Goal: Task Accomplishment & Management: Manage account settings

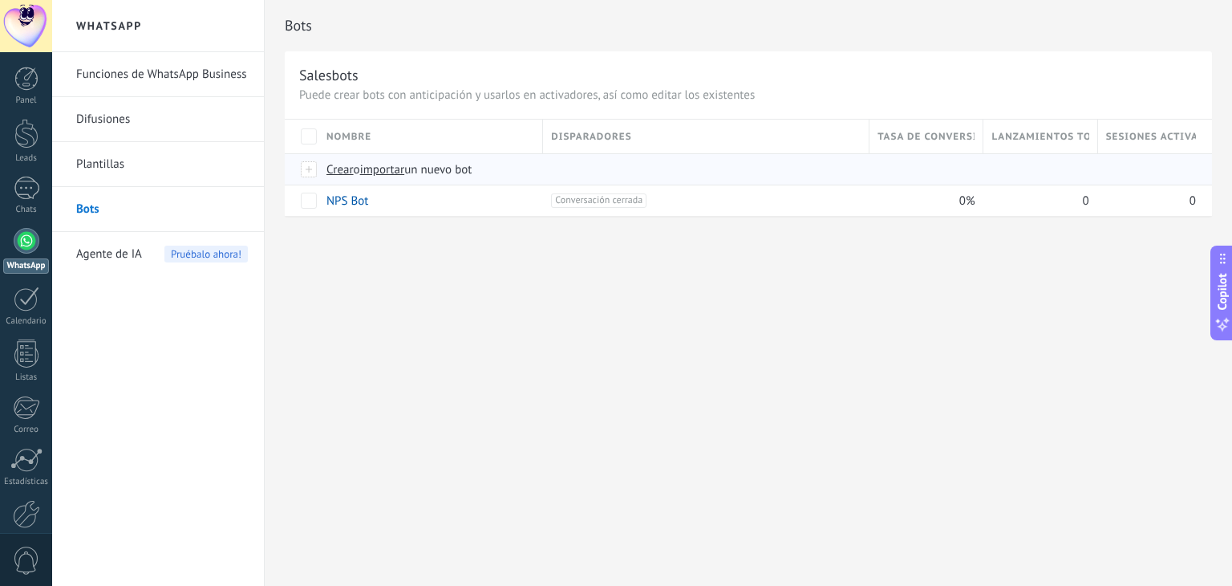
click at [388, 170] on span "importar" at bounding box center [382, 169] width 45 height 15
click at [0, 0] on input "importar un nuevo bot" at bounding box center [0, 0] width 0 height 0
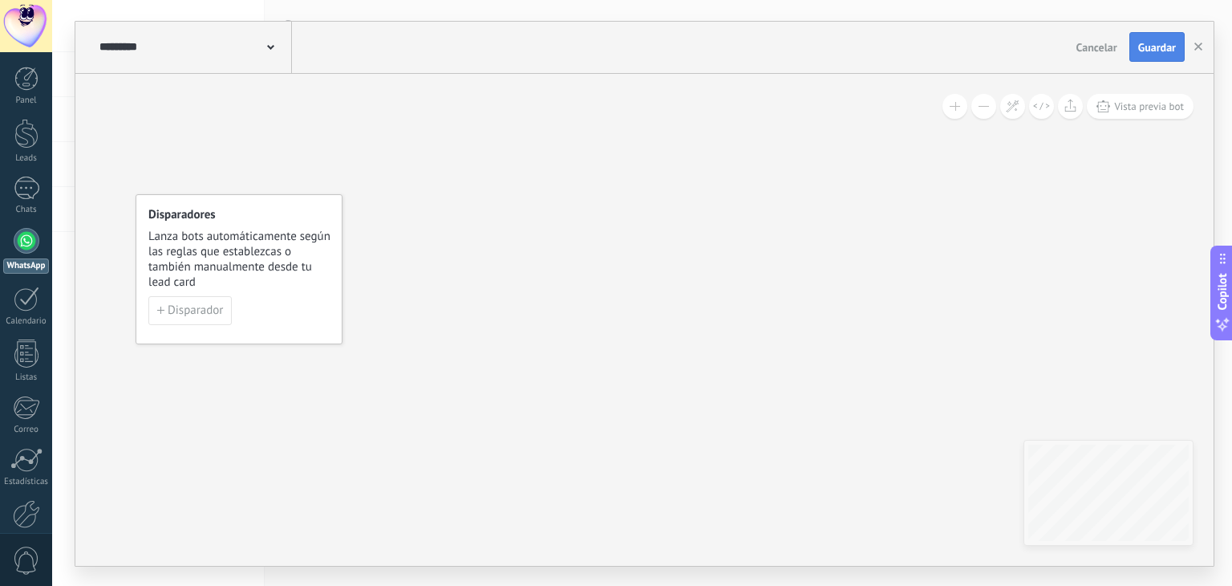
click at [1130, 39] on button "Guardar" at bounding box center [1157, 47] width 55 height 30
click at [1199, 45] on icon "button" at bounding box center [1199, 47] width 8 height 8
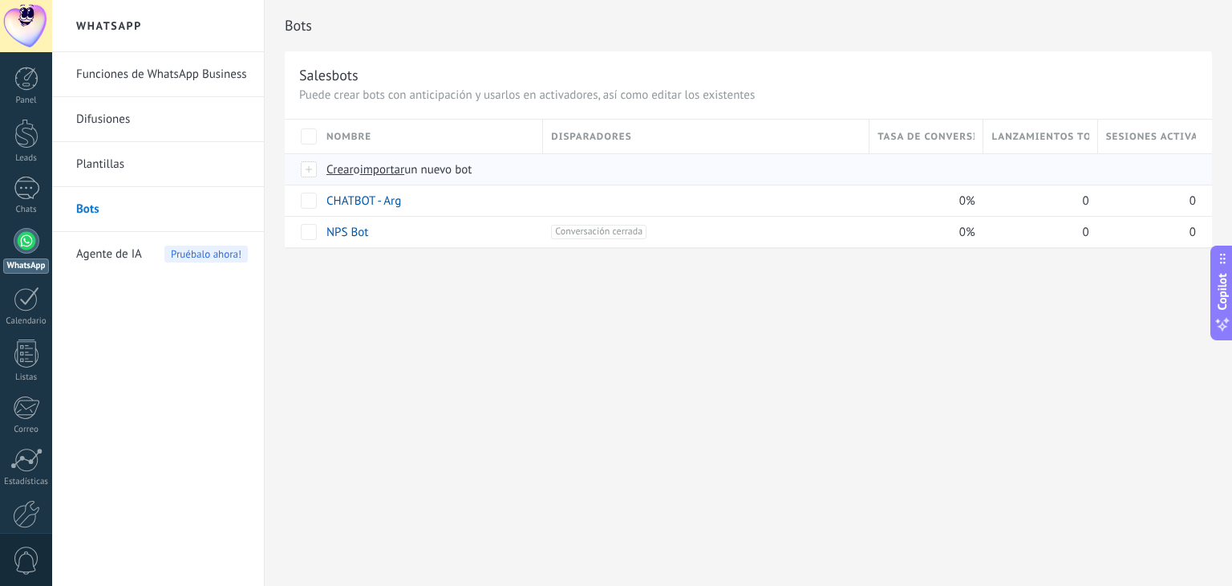
click at [375, 171] on span "importar" at bounding box center [382, 169] width 45 height 15
click at [0, 0] on input "importar un nuevo bot" at bounding box center [0, 0] width 0 height 0
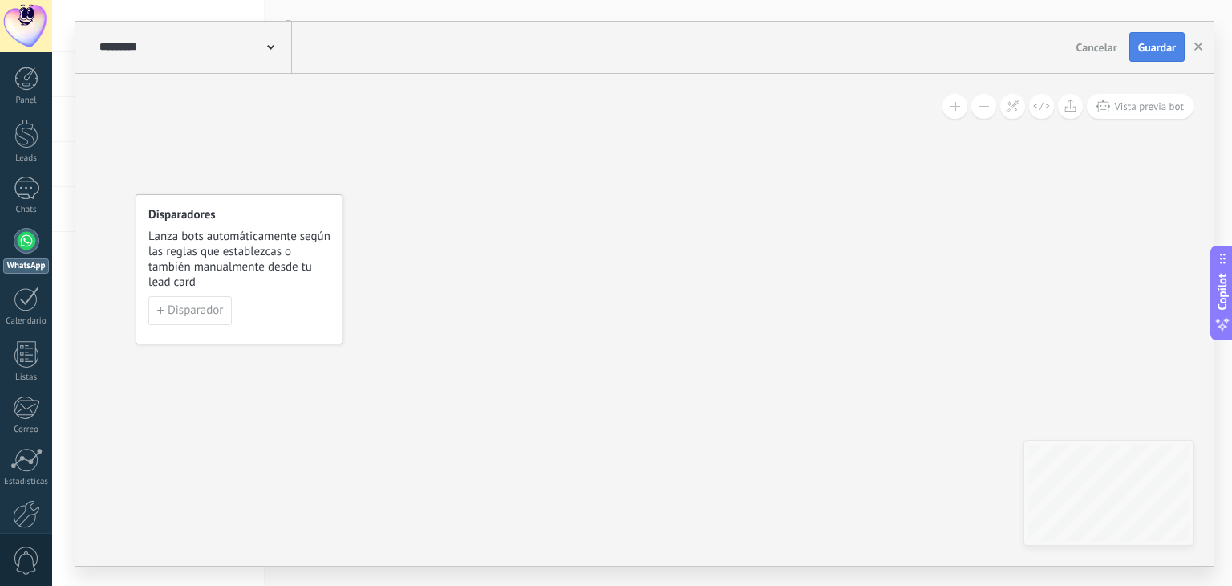
click at [1148, 50] on span "Guardar" at bounding box center [1157, 47] width 38 height 11
click at [1198, 47] on use "button" at bounding box center [1199, 47] width 8 height 8
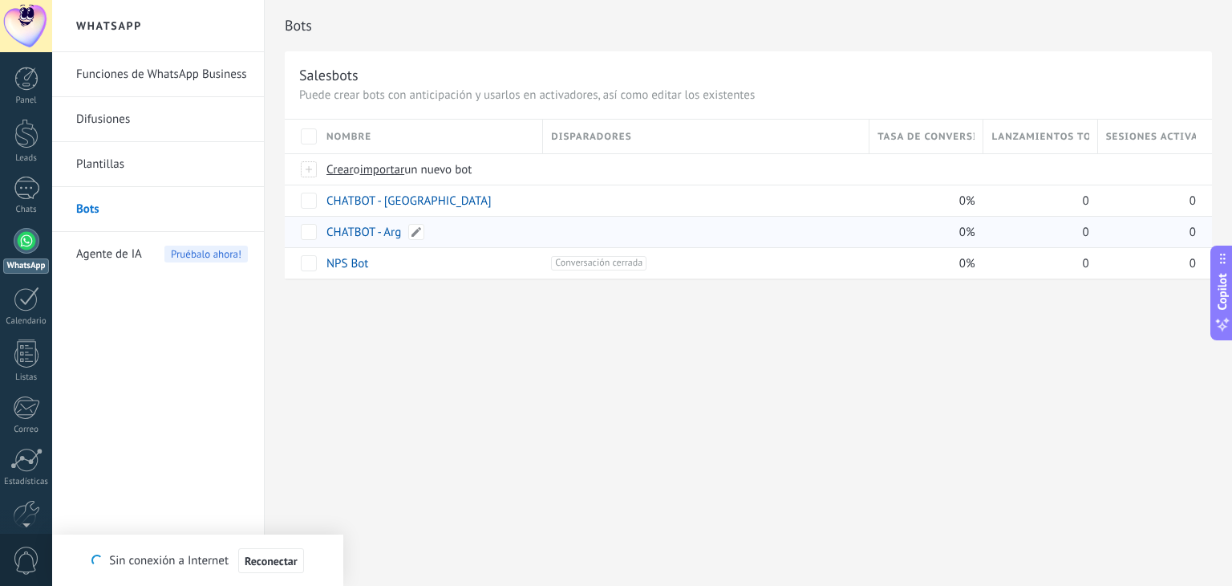
click at [386, 237] on link "CHATBOT - Arg" at bounding box center [364, 232] width 75 height 15
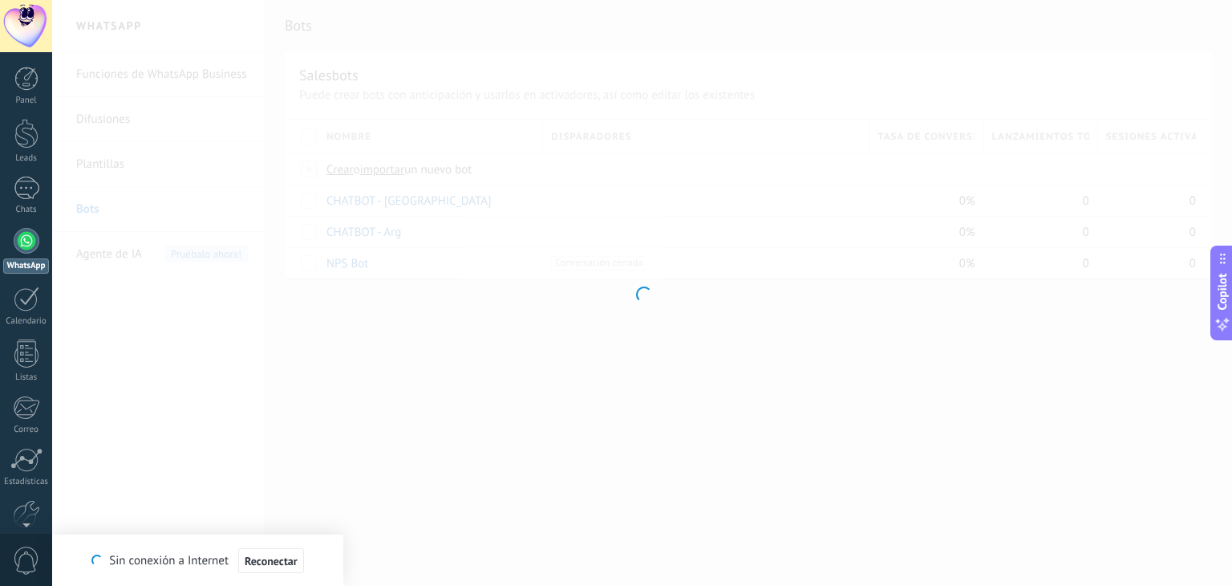
type input "**********"
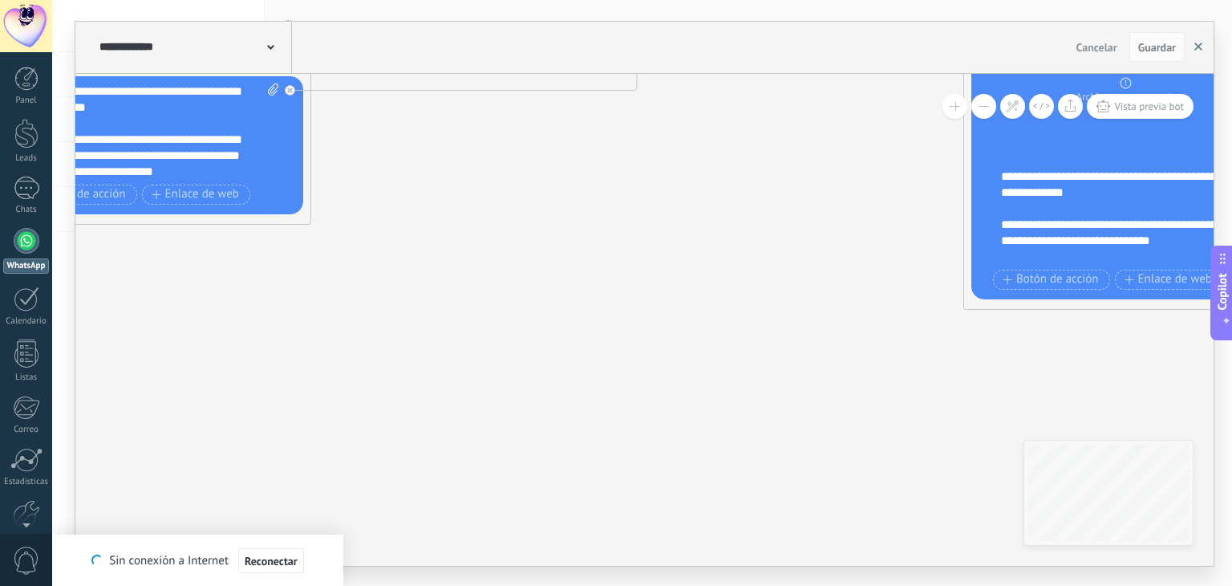
click at [1203, 43] on button "button" at bounding box center [1199, 47] width 24 height 30
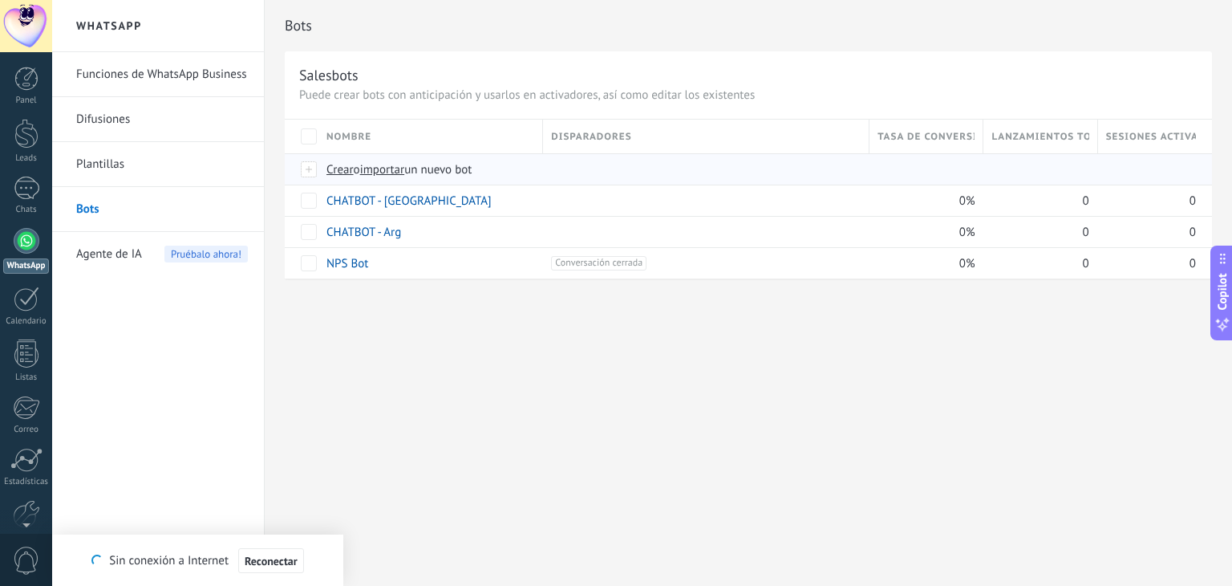
click at [379, 171] on span "importar" at bounding box center [382, 169] width 45 height 15
click at [0, 0] on input "importar un nuevo bot" at bounding box center [0, 0] width 0 height 0
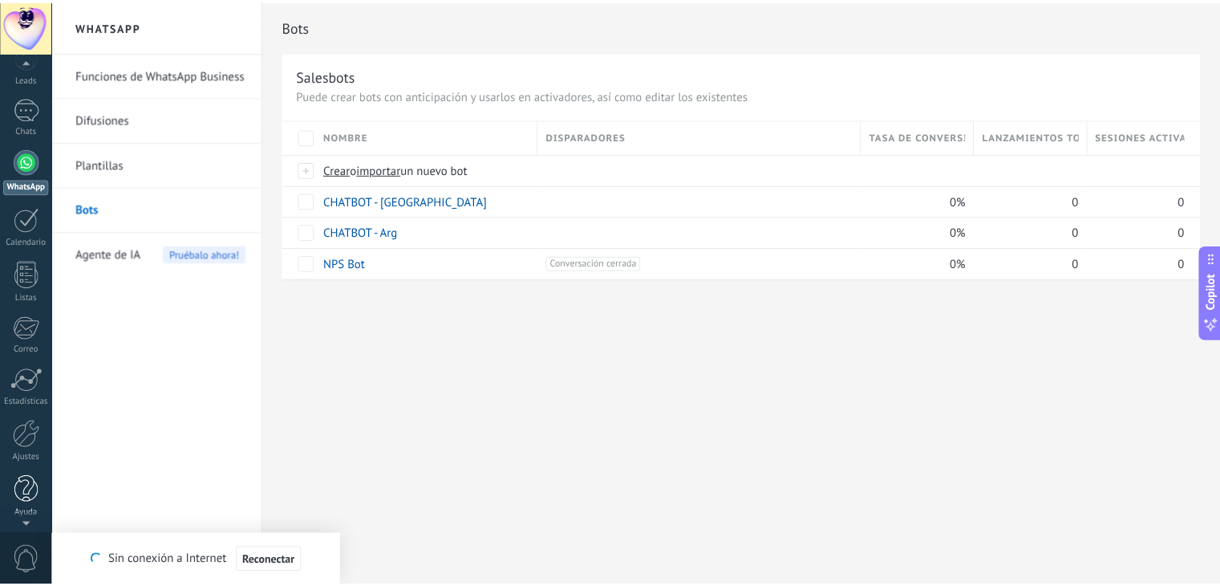
scroll to position [81, 0]
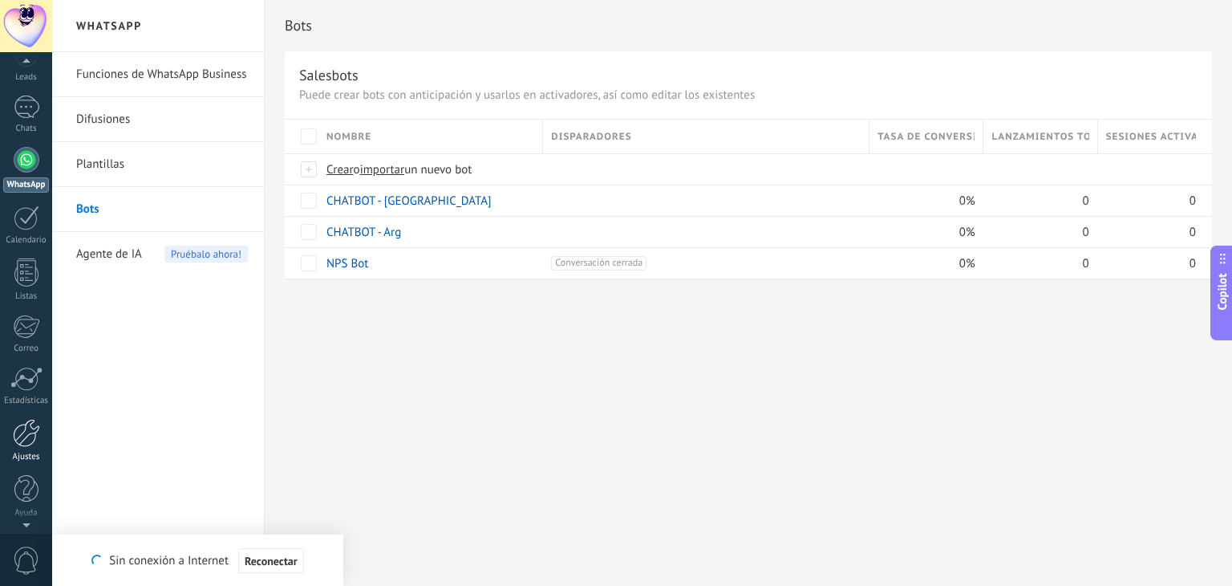
click at [20, 425] on div at bounding box center [26, 433] width 27 height 28
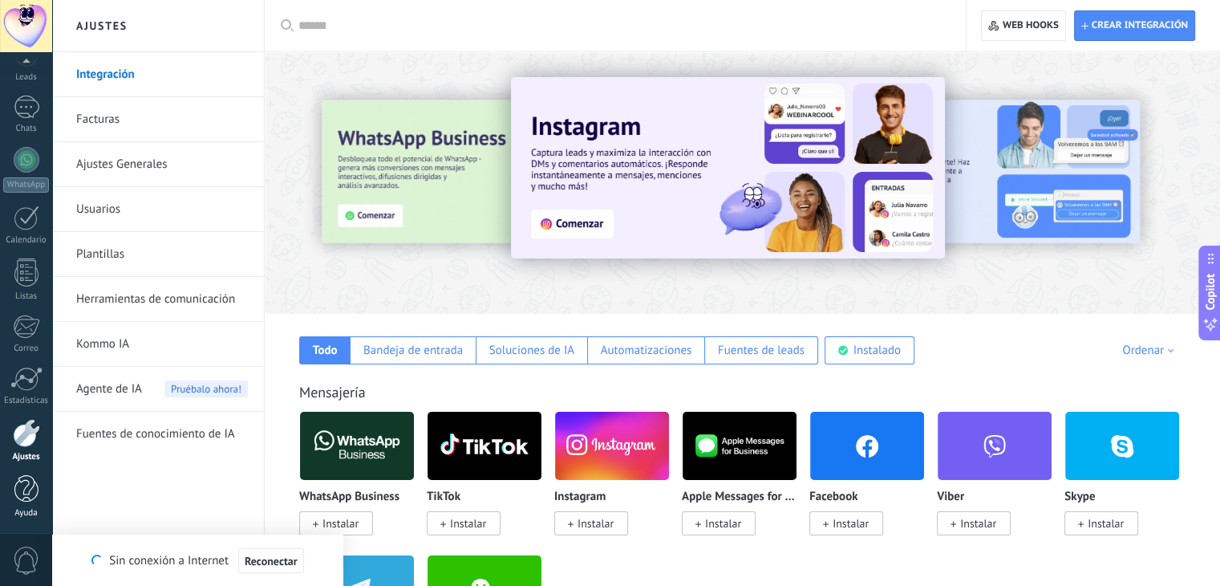
click at [21, 501] on div at bounding box center [26, 489] width 24 height 28
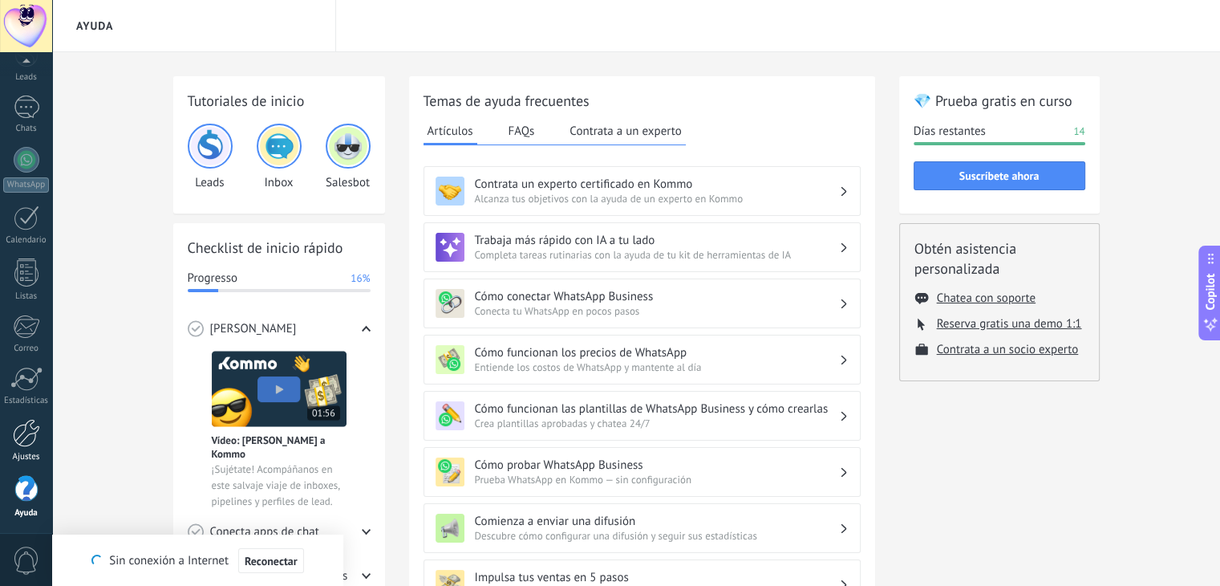
click at [39, 421] on div at bounding box center [26, 433] width 27 height 28
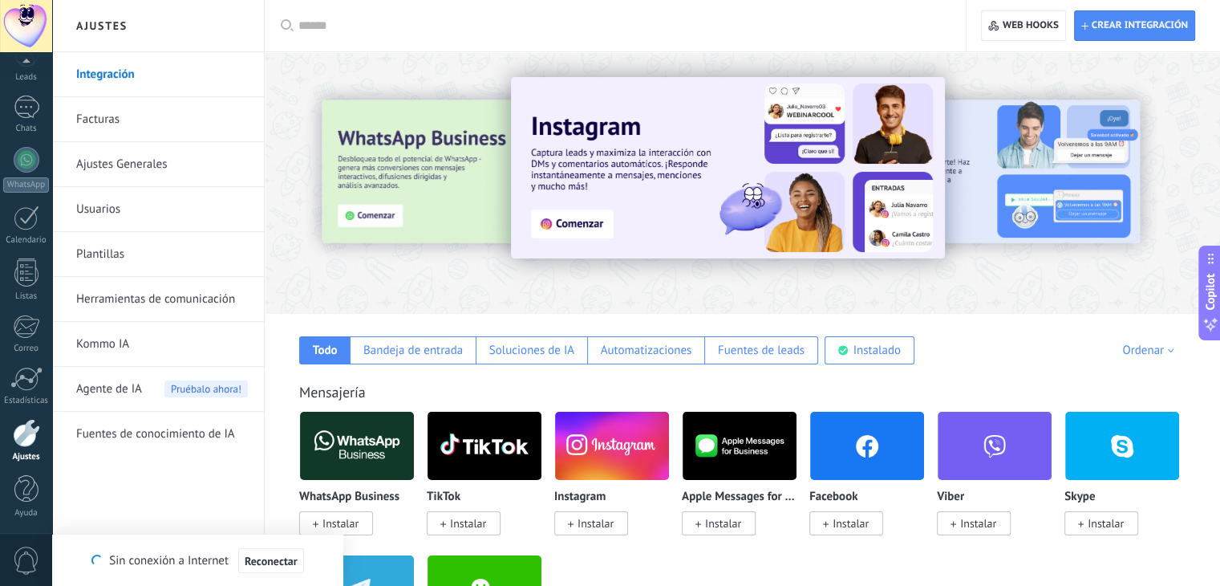
click at [196, 123] on link "Facturas" at bounding box center [162, 119] width 172 height 45
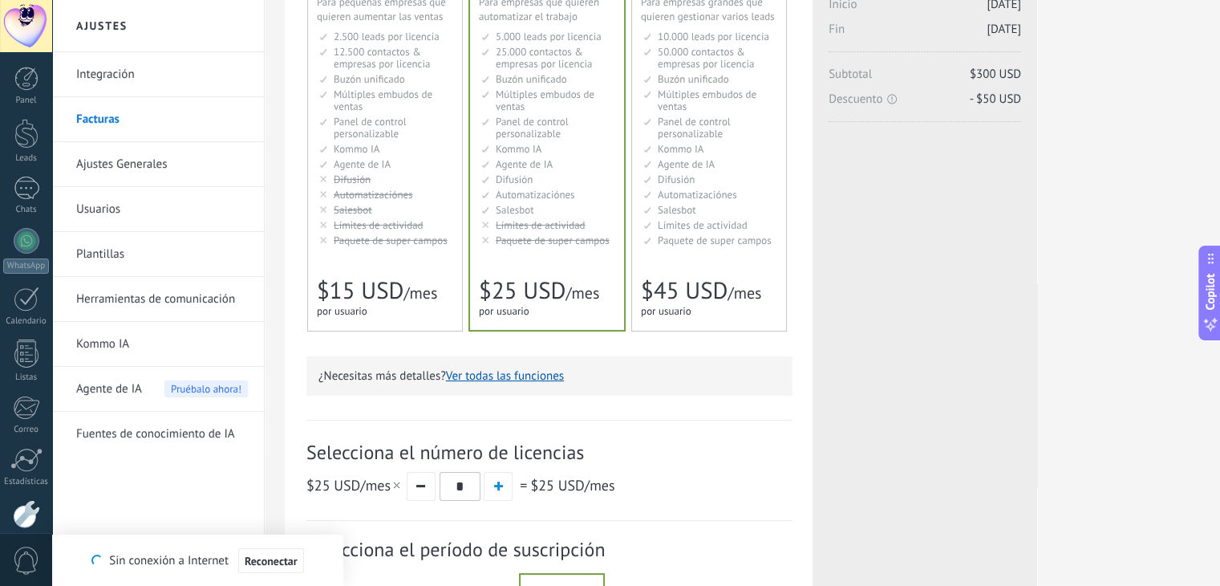
scroll to position [42, 0]
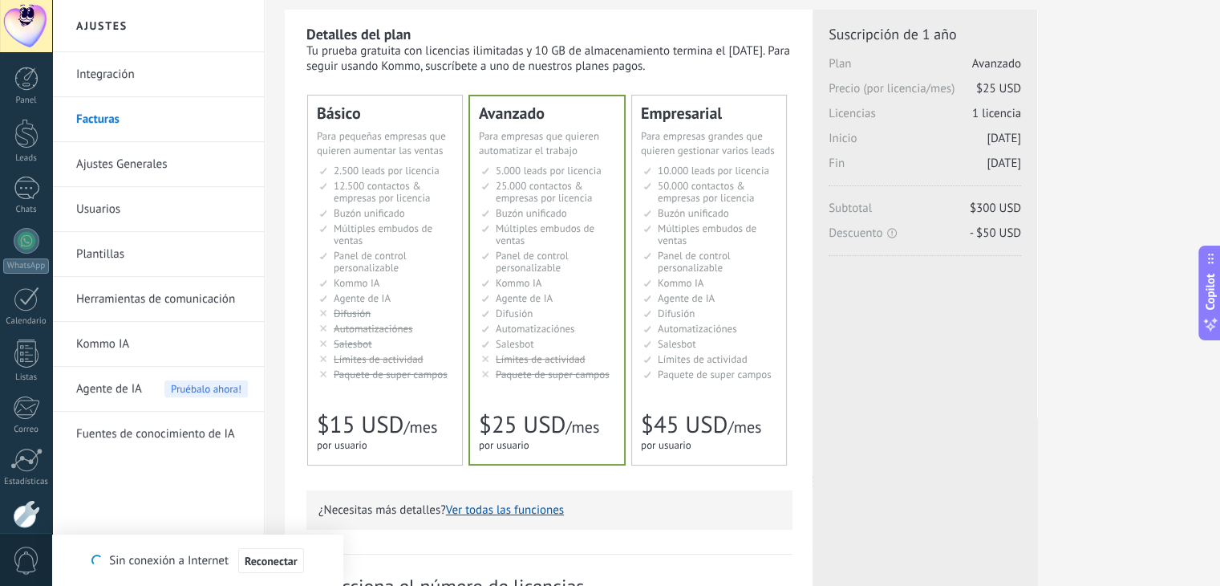
click at [526, 349] on span "Salesbot" at bounding box center [515, 344] width 39 height 14
click at [381, 348] on li "Salesbot Salesbot Salesbot Salesbot Salesbot Salesbot Salesbot" at bounding box center [386, 344] width 134 height 12
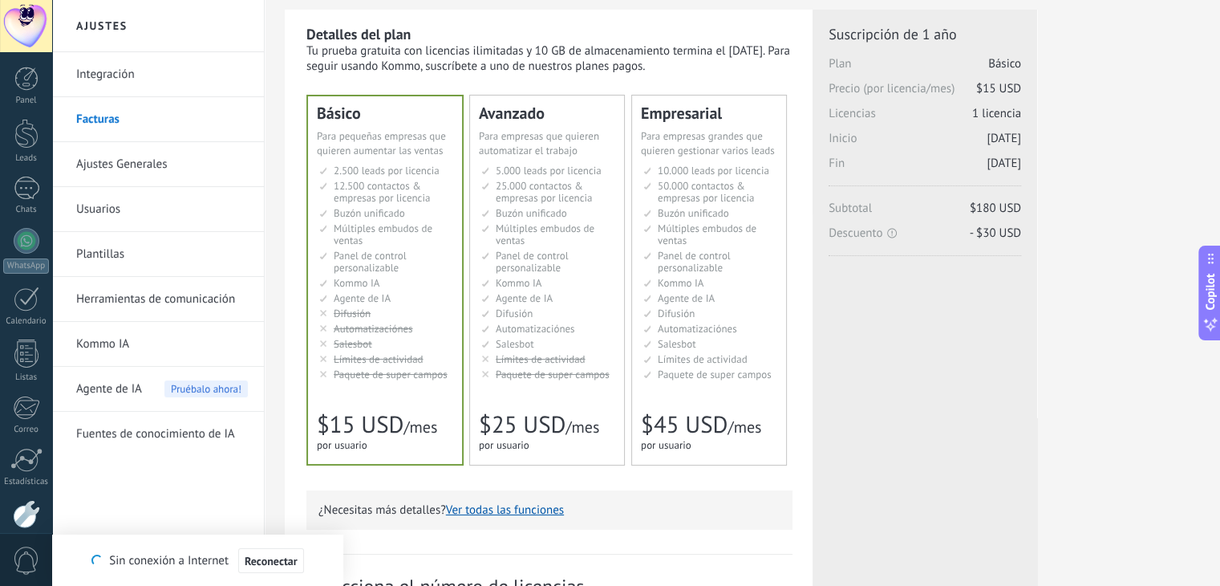
click at [501, 339] on span "Salesbot" at bounding box center [515, 344] width 39 height 14
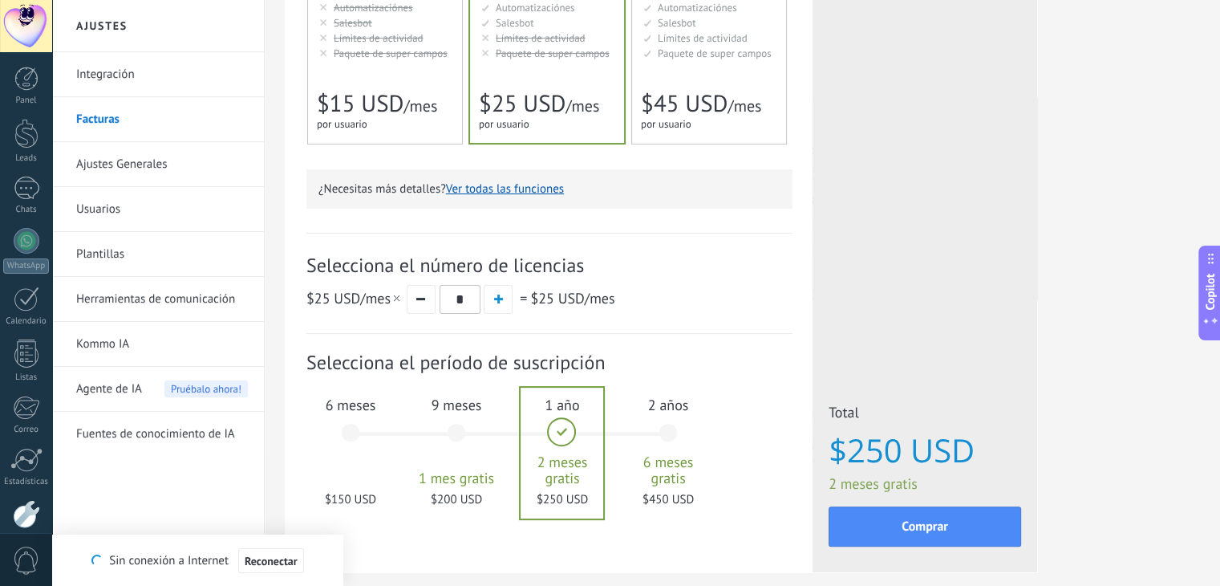
scroll to position [443, 0]
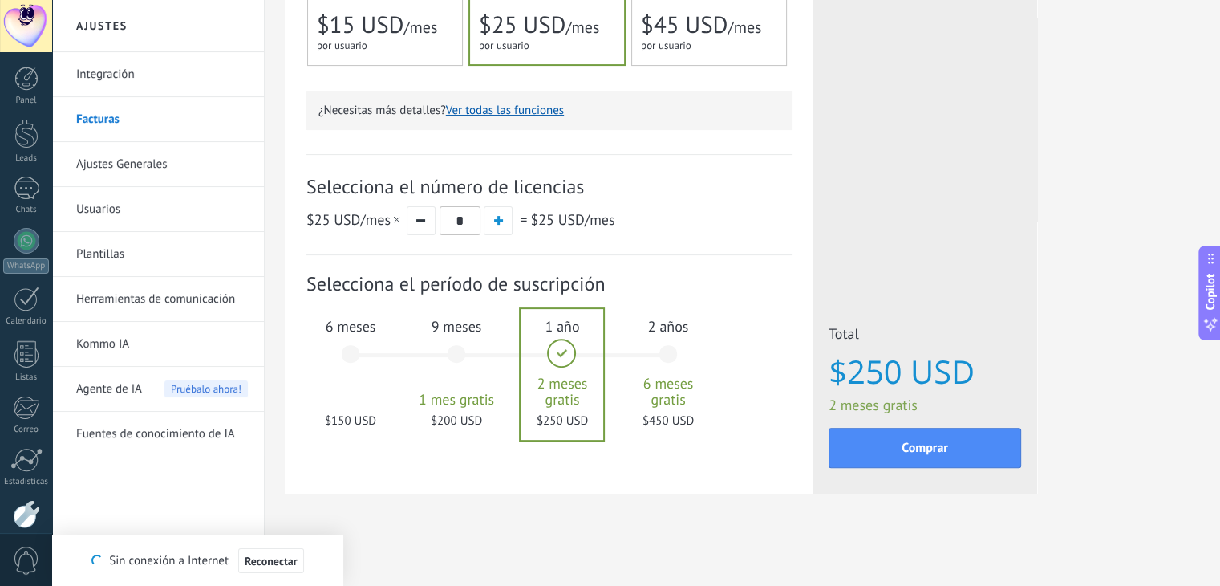
click at [331, 329] on span "6 meses" at bounding box center [350, 326] width 87 height 18
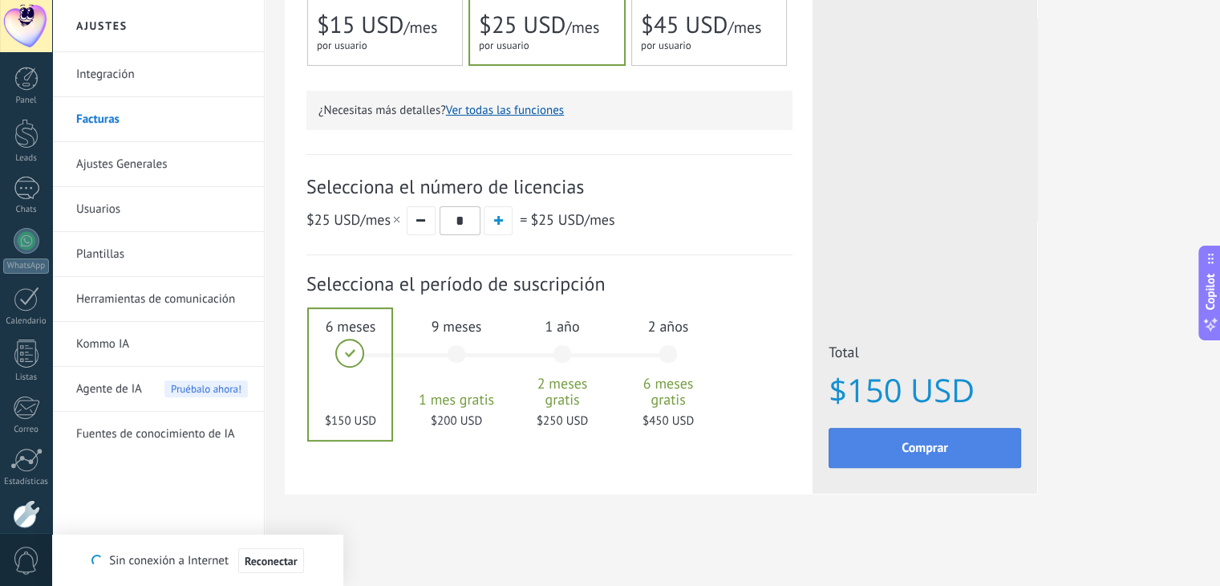
click at [863, 443] on button "Comprar" at bounding box center [925, 448] width 193 height 40
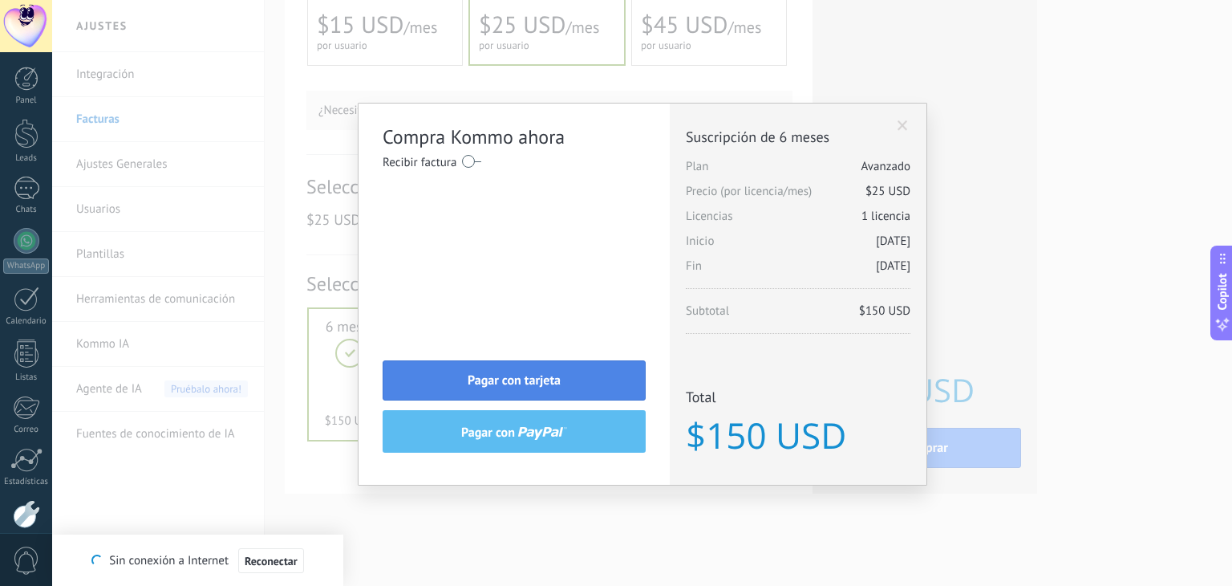
click at [555, 367] on button "Pagar con tarjeta" at bounding box center [514, 380] width 263 height 40
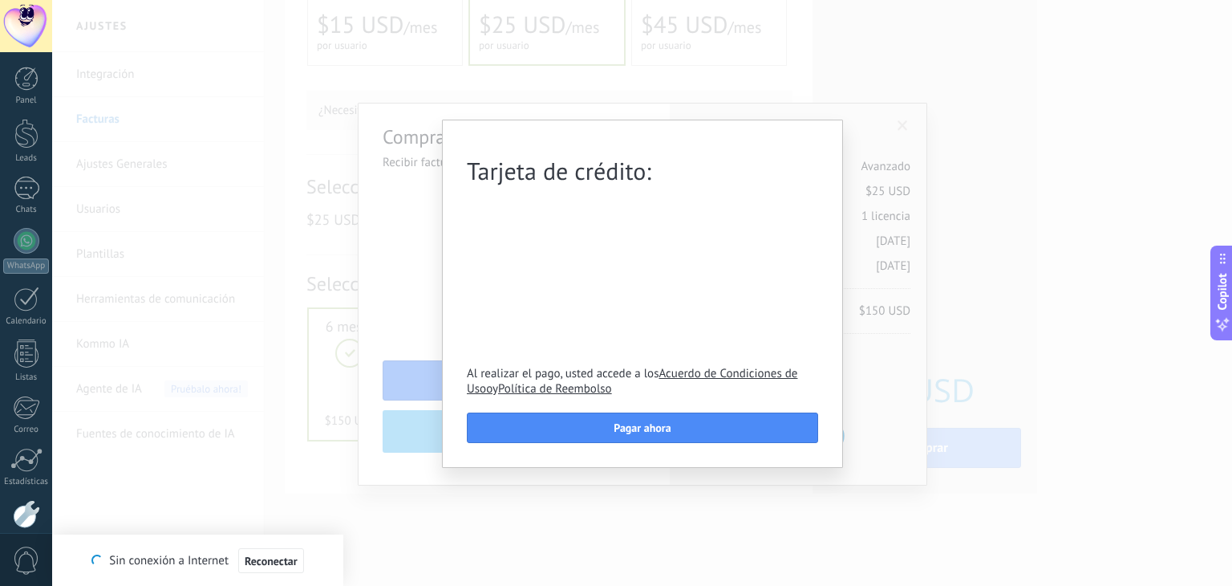
click at [915, 371] on div "Tarjeta de crédito: Al realizar el pago, usted accede a los Acuerdo de Condicio…" at bounding box center [642, 293] width 1180 height 586
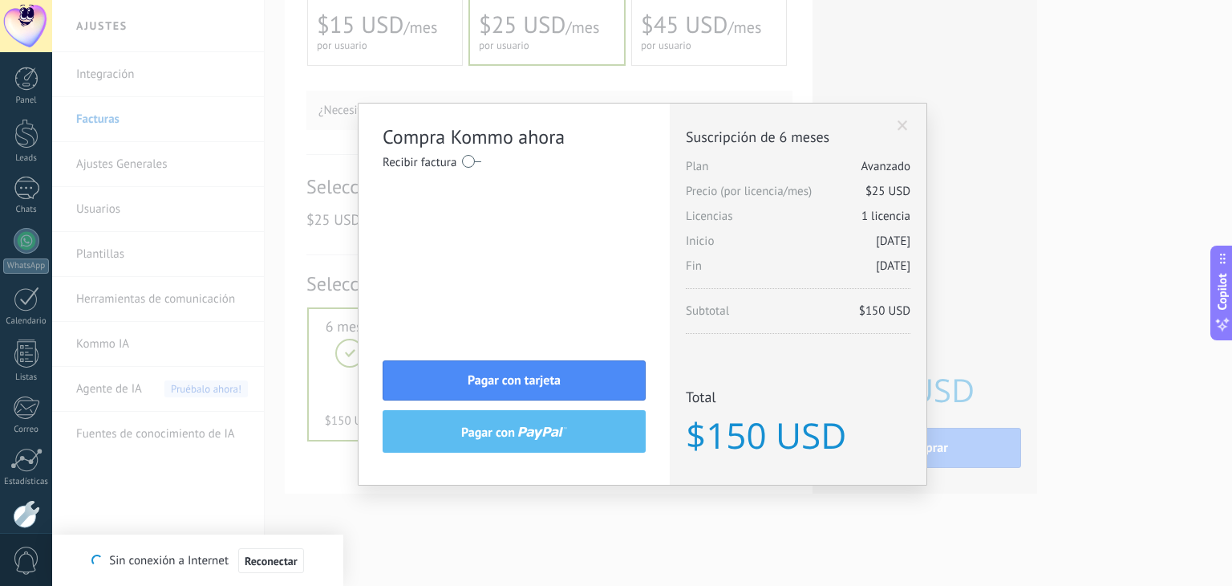
click at [906, 124] on span at bounding box center [903, 125] width 10 height 11
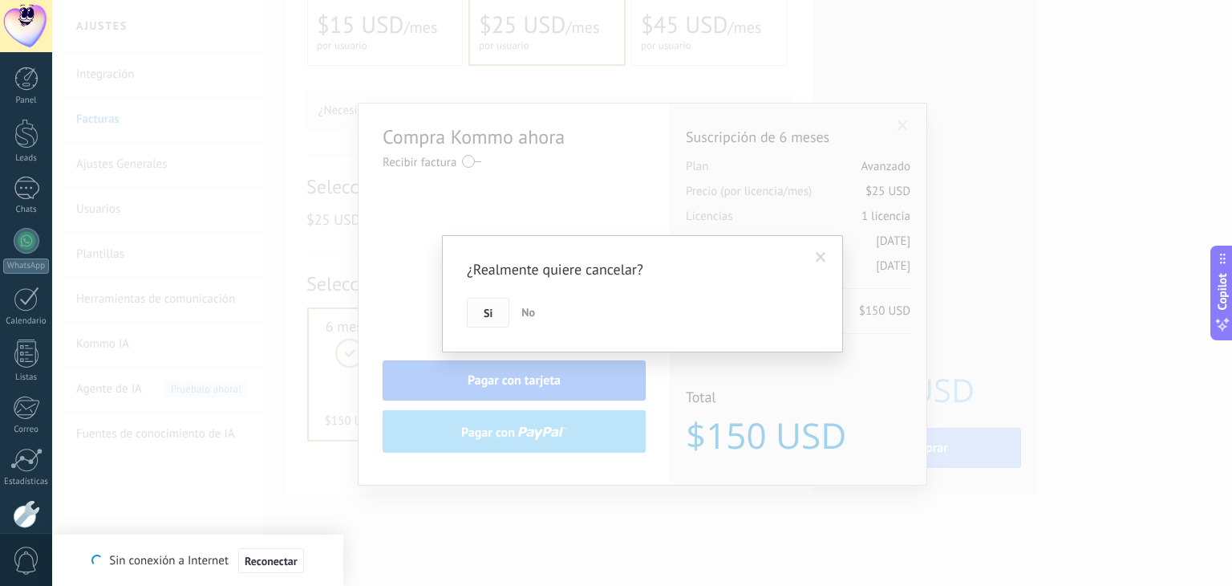
click at [489, 298] on button "Si" at bounding box center [488, 313] width 43 height 30
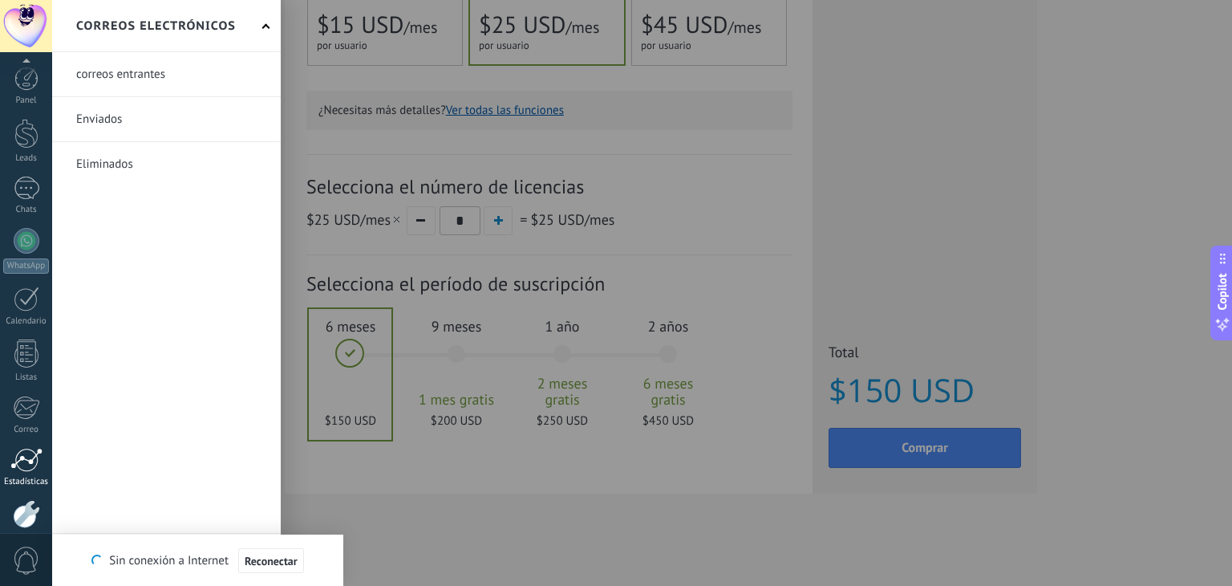
scroll to position [81, 0]
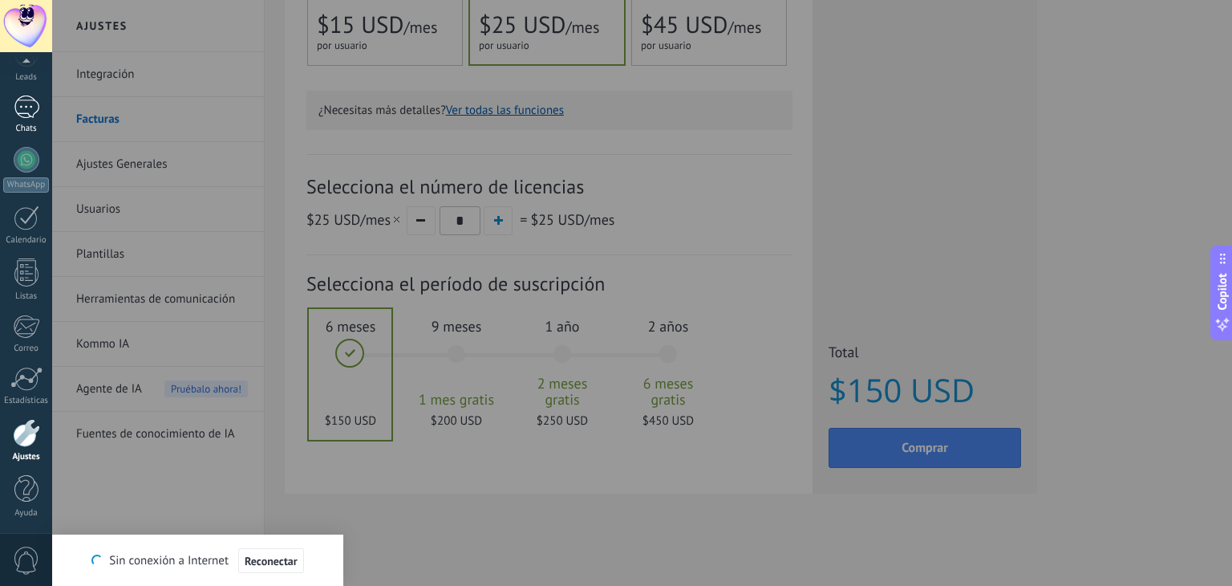
click at [46, 114] on link "Chats" at bounding box center [26, 114] width 52 height 39
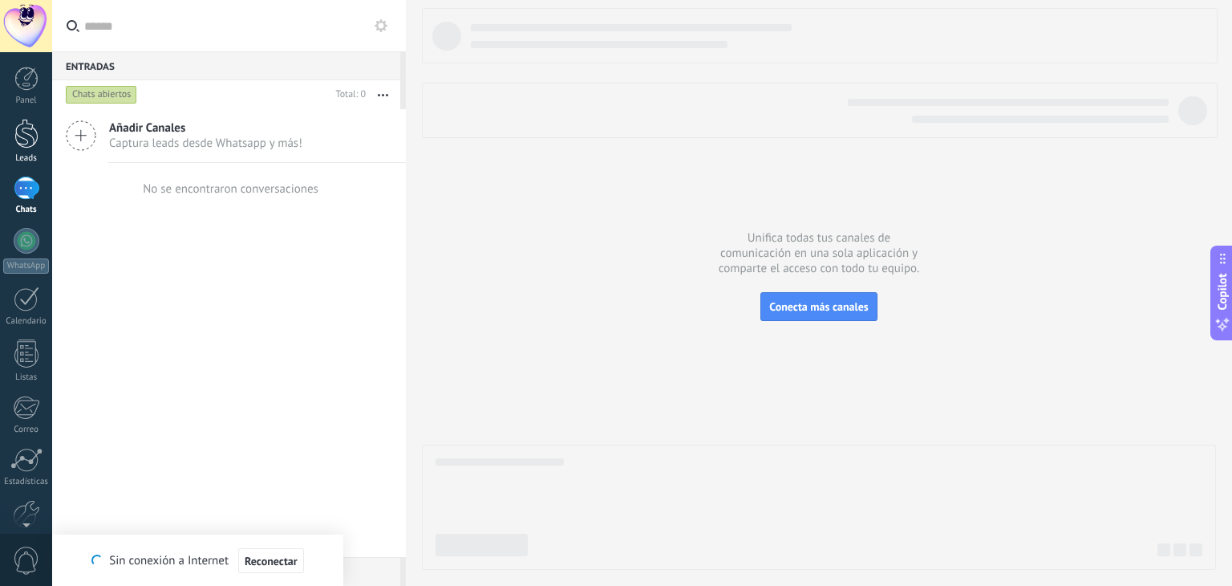
drag, startPoint x: 13, startPoint y: 160, endPoint x: 18, endPoint y: 142, distance: 18.3
click at [13, 160] on div "Leads" at bounding box center [26, 158] width 47 height 10
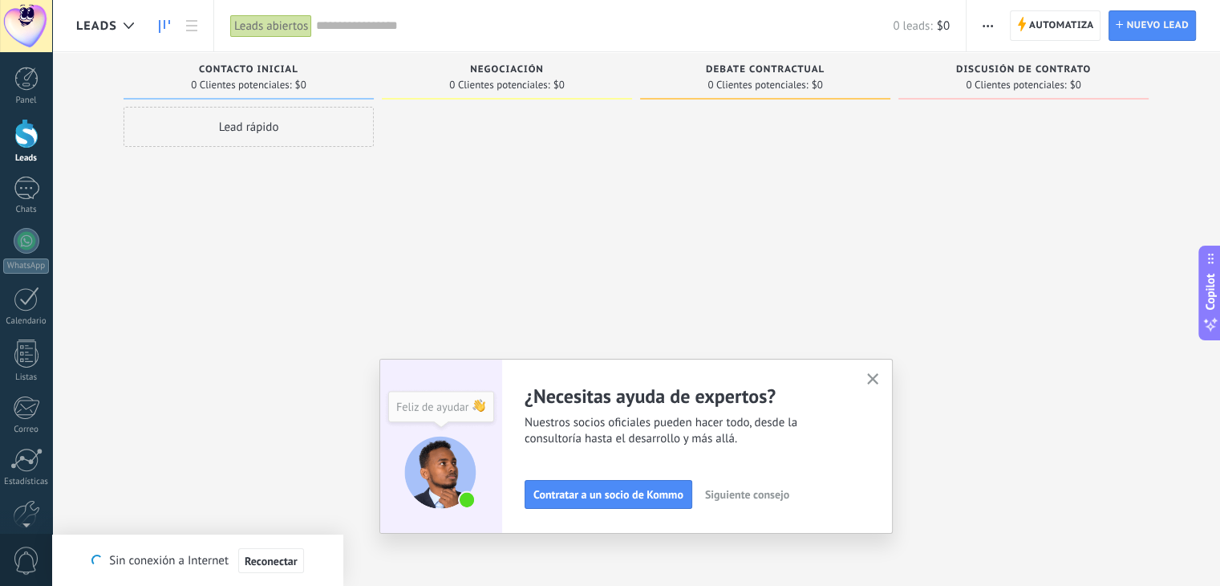
click at [748, 495] on span "Siguiente consejo" at bounding box center [747, 494] width 84 height 11
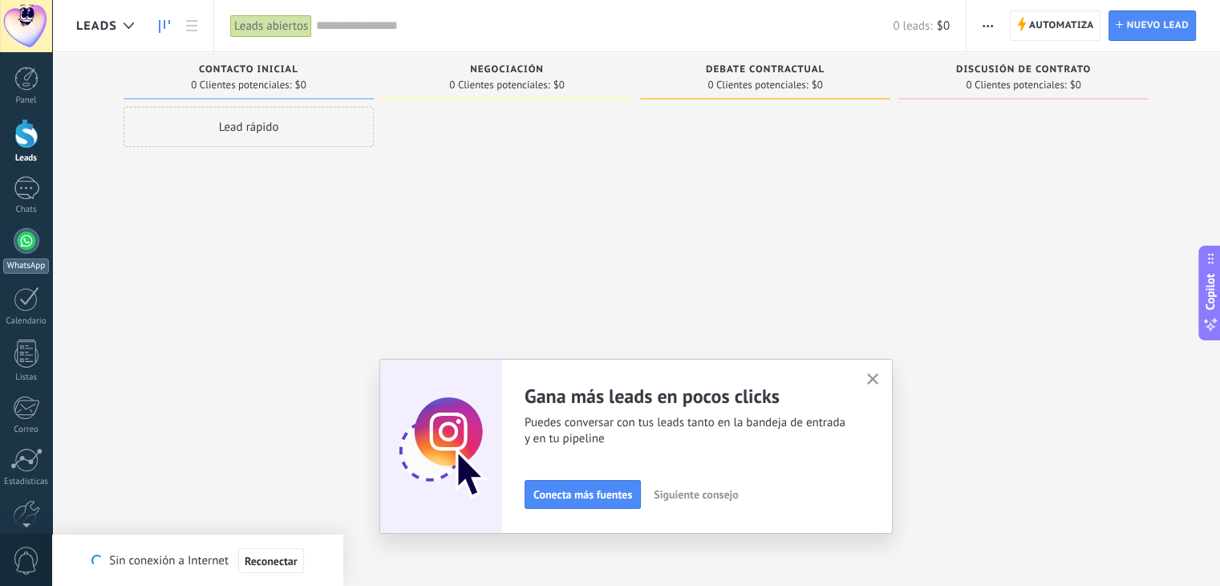
click at [2, 255] on link "WhatsApp" at bounding box center [26, 251] width 52 height 46
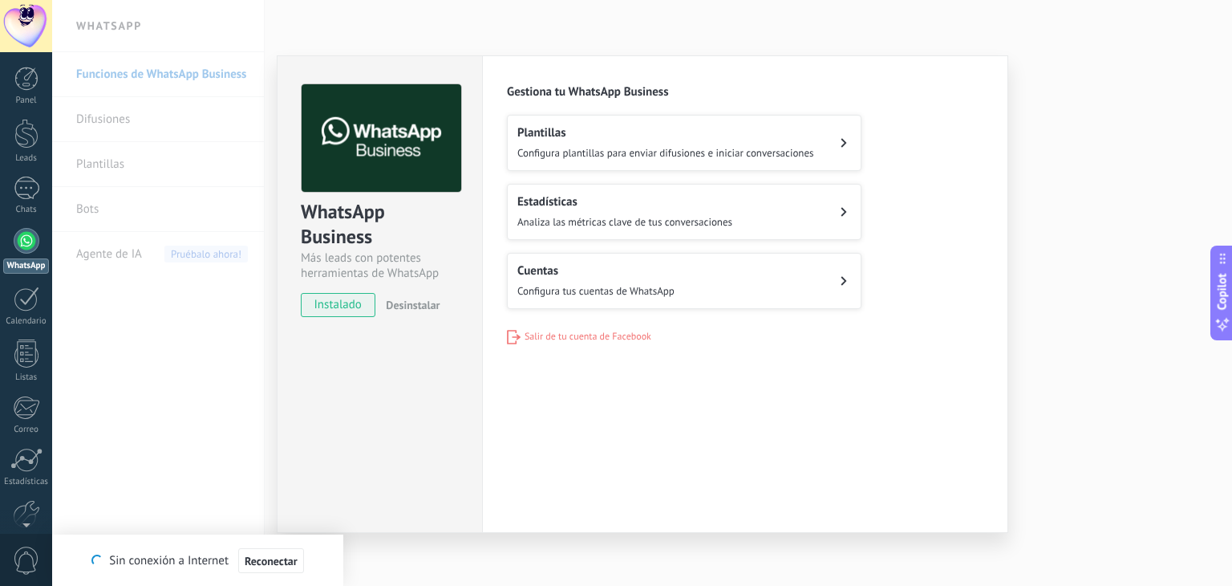
click at [568, 277] on div "Cuentas Configura tus cuentas de WhatsApp" at bounding box center [595, 280] width 157 height 35
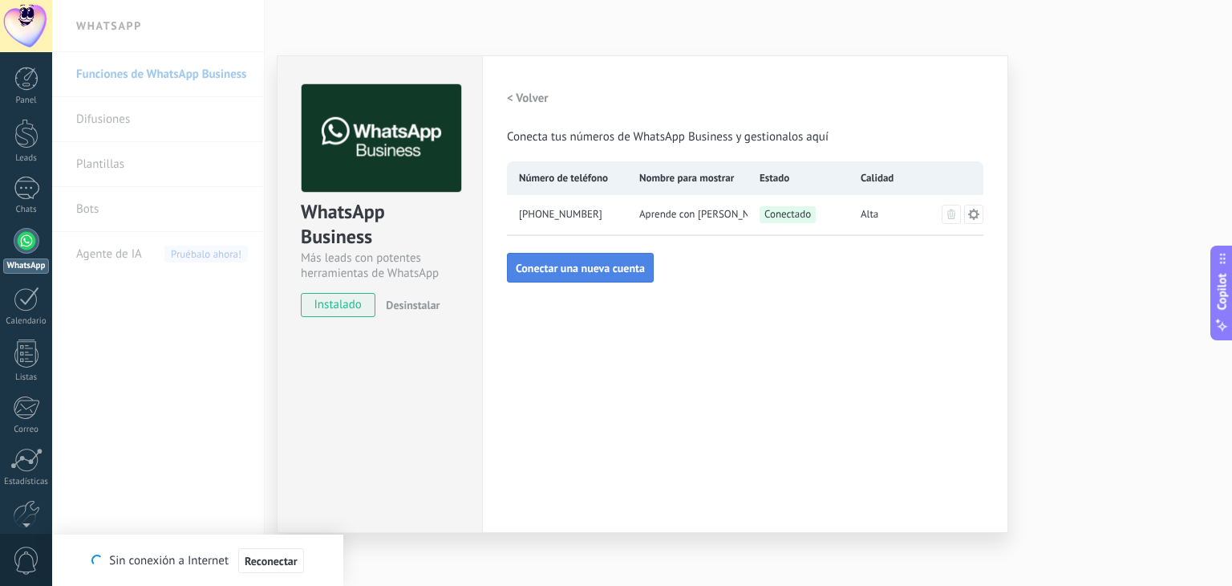
click at [552, 267] on span "Conectar una nueva cuenta" at bounding box center [580, 267] width 129 height 11
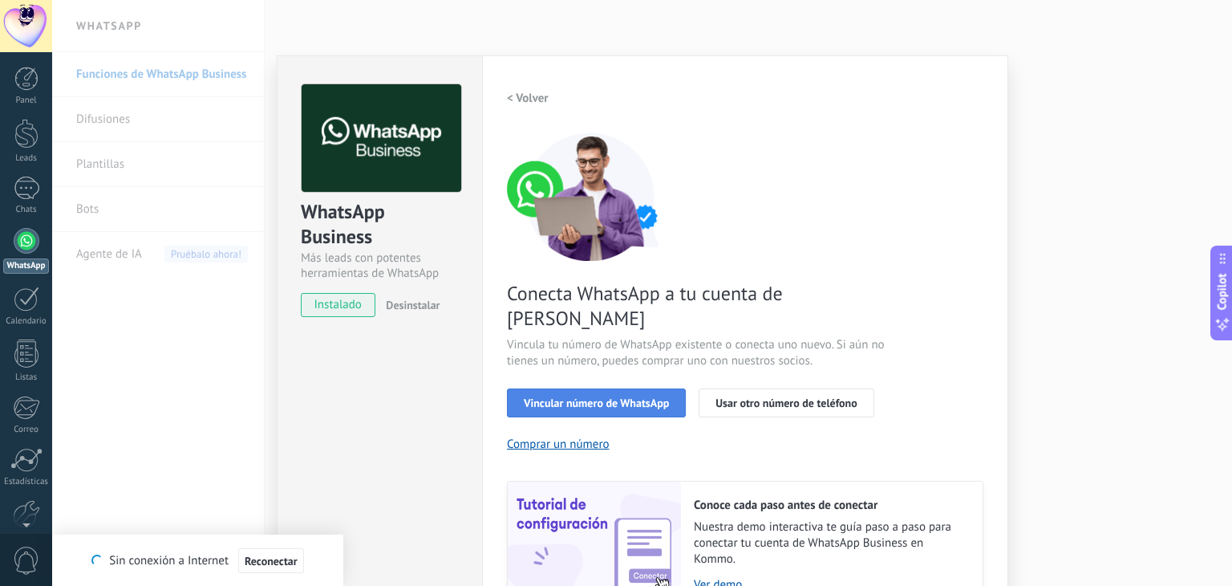
click at [599, 397] on span "Vincular número de WhatsApp" at bounding box center [596, 402] width 145 height 11
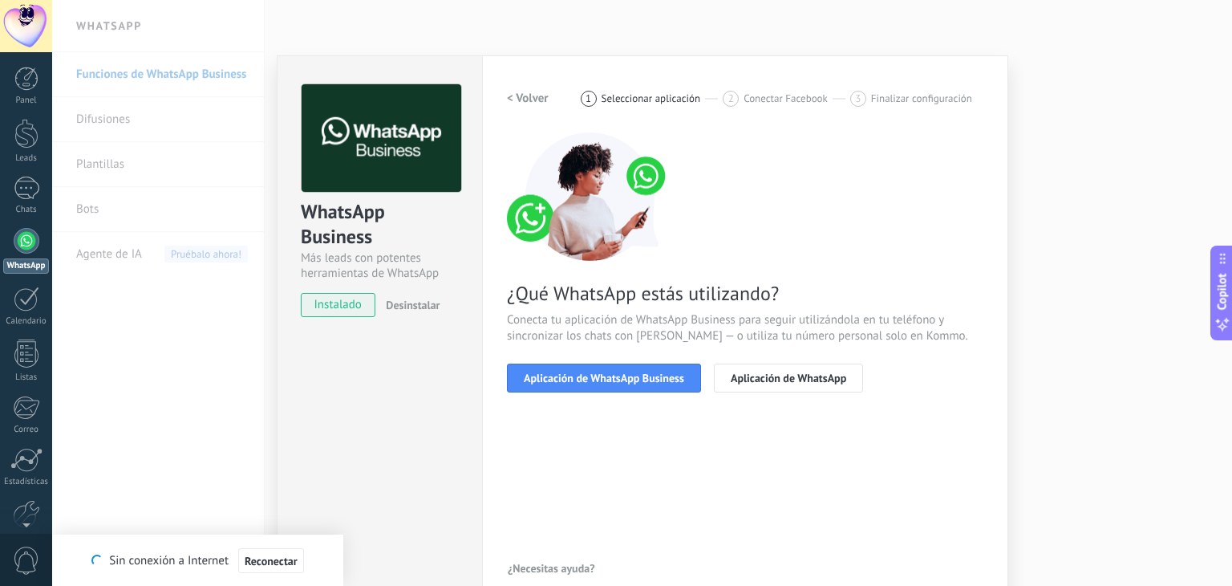
click at [599, 379] on span "Aplicación de WhatsApp Business" at bounding box center [604, 377] width 160 height 11
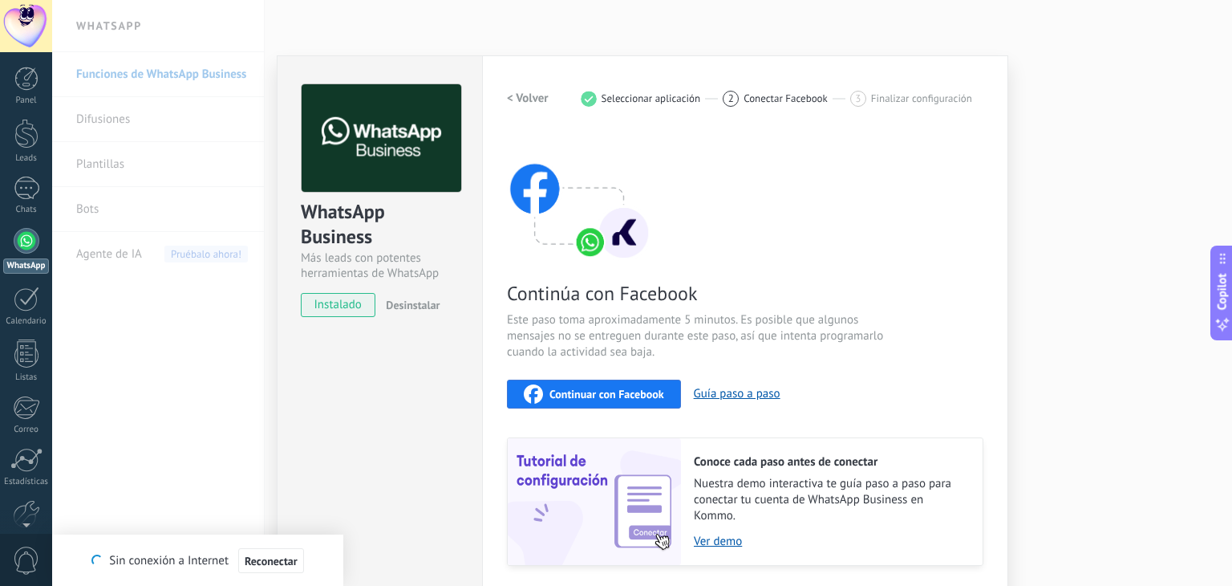
click at [599, 379] on button "Continuar con Facebook" at bounding box center [594, 393] width 174 height 29
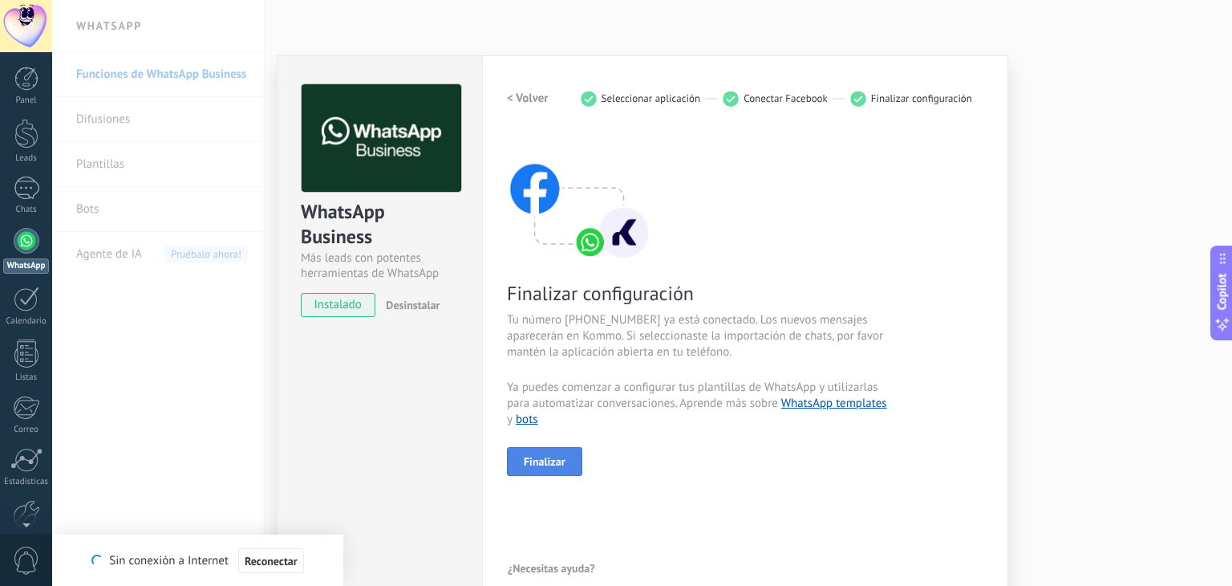
click at [561, 460] on span "Finalizar" at bounding box center [545, 461] width 42 height 11
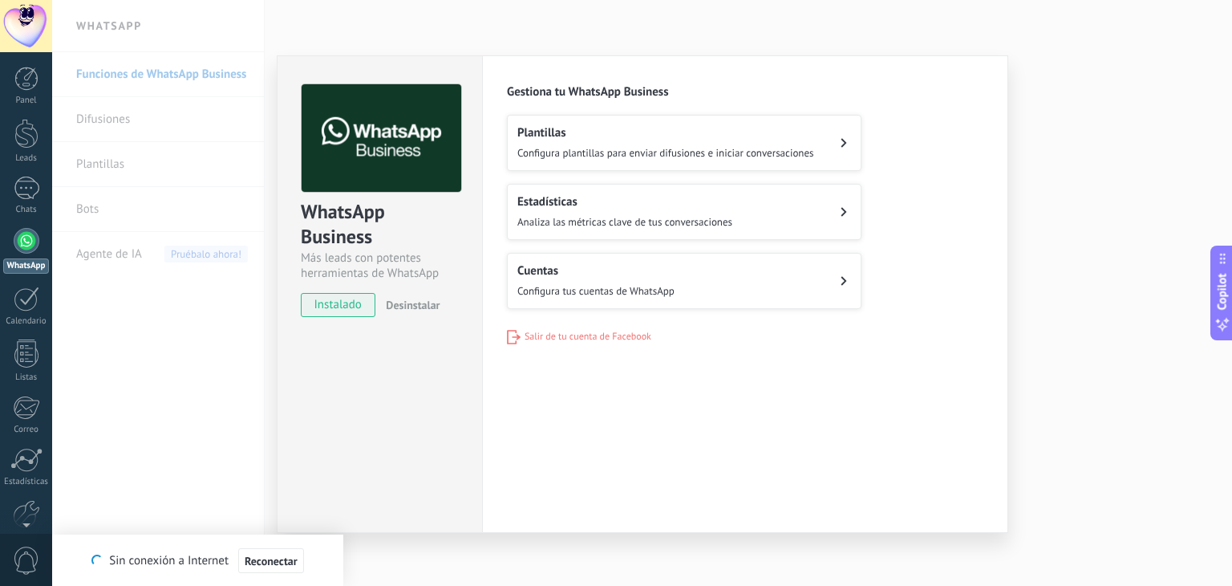
click at [532, 19] on div "WhatsApp Business Más leads con potentes herramientas de WhatsApp instalado Des…" at bounding box center [642, 293] width 1180 height 586
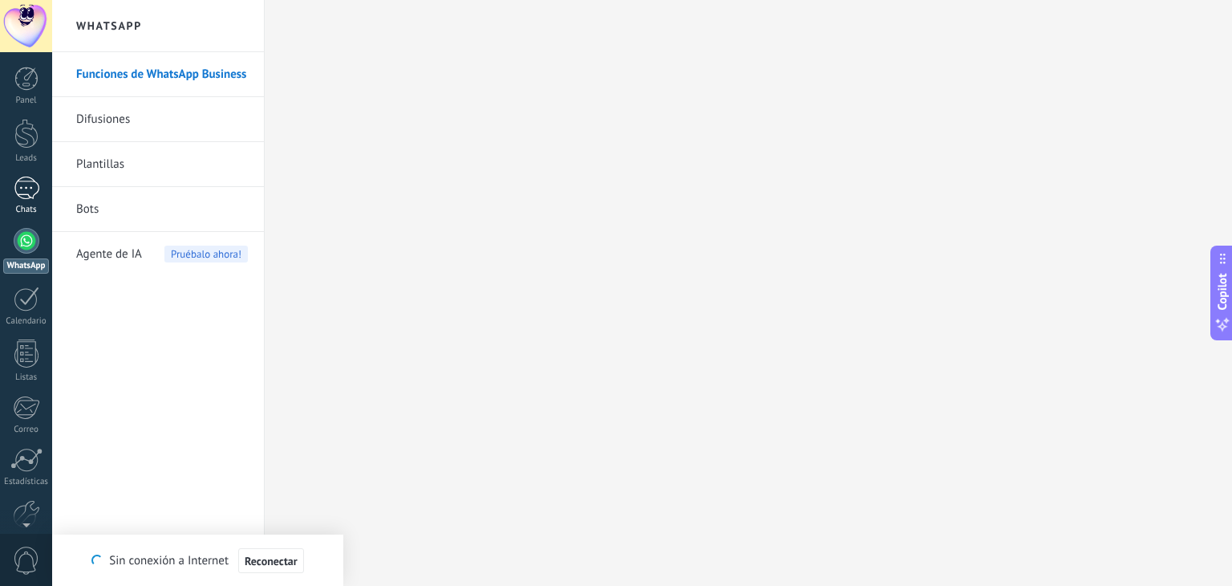
click at [14, 176] on div at bounding box center [27, 187] width 26 height 23
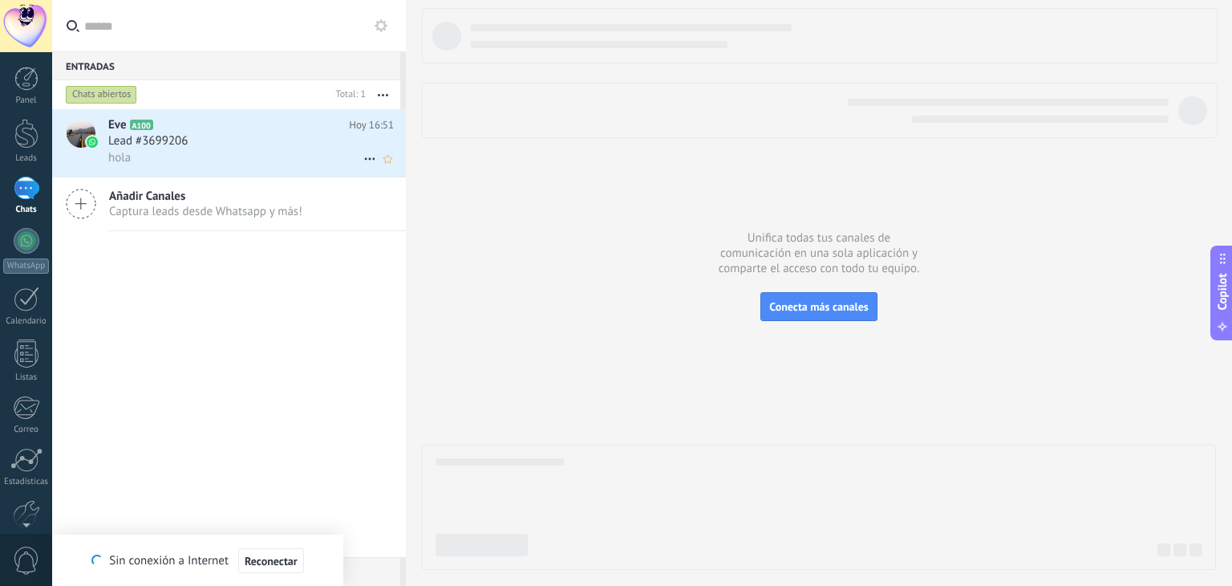
click at [131, 171] on div "Eve A100 Hoy 16:51 Lead #3699206 hola" at bounding box center [257, 142] width 298 height 67
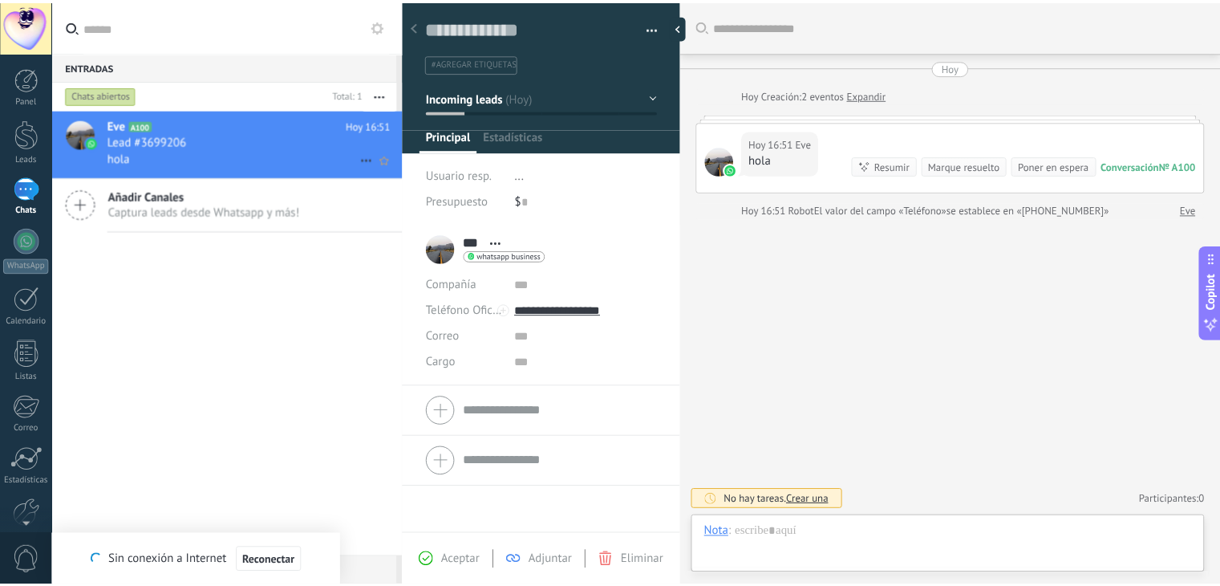
scroll to position [23, 0]
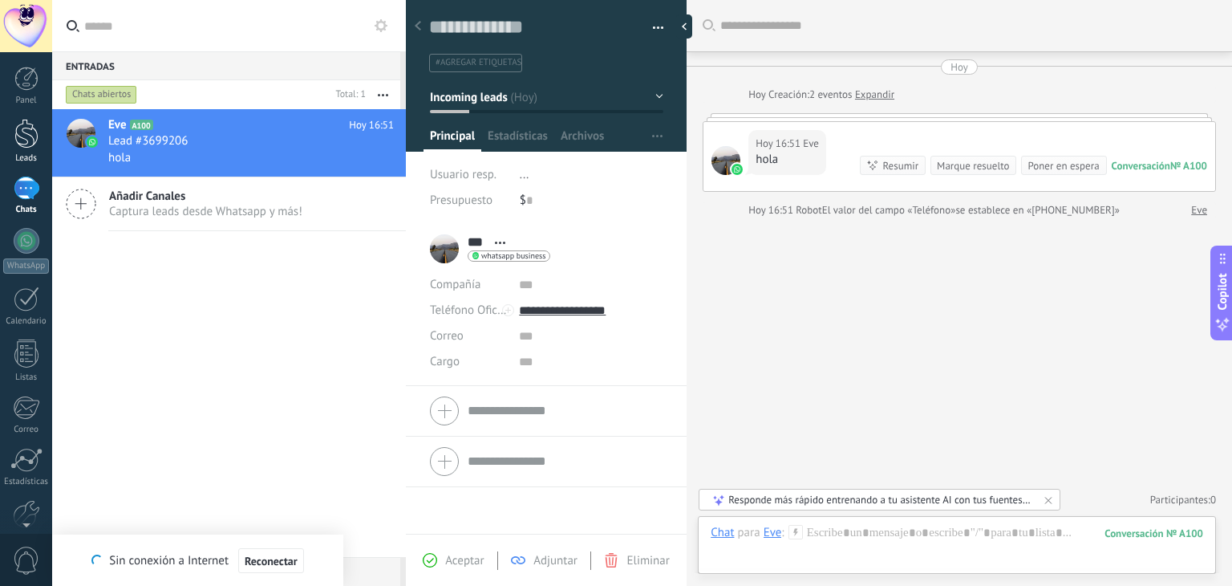
click at [16, 140] on div at bounding box center [26, 134] width 24 height 30
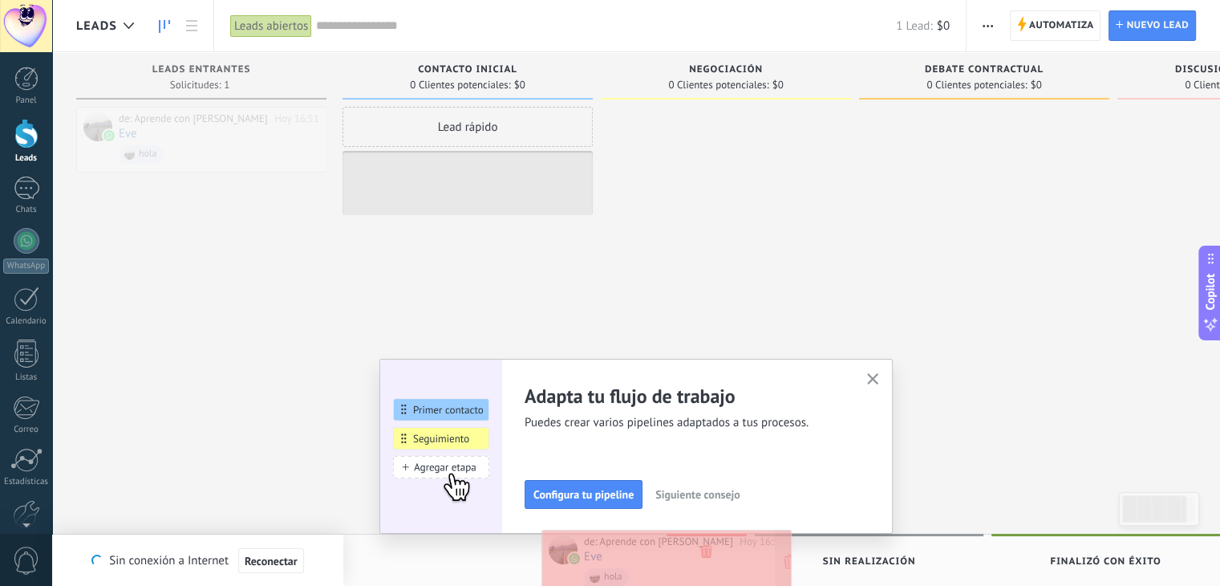
drag, startPoint x: 267, startPoint y: 147, endPoint x: 732, endPoint y: 570, distance: 628.7
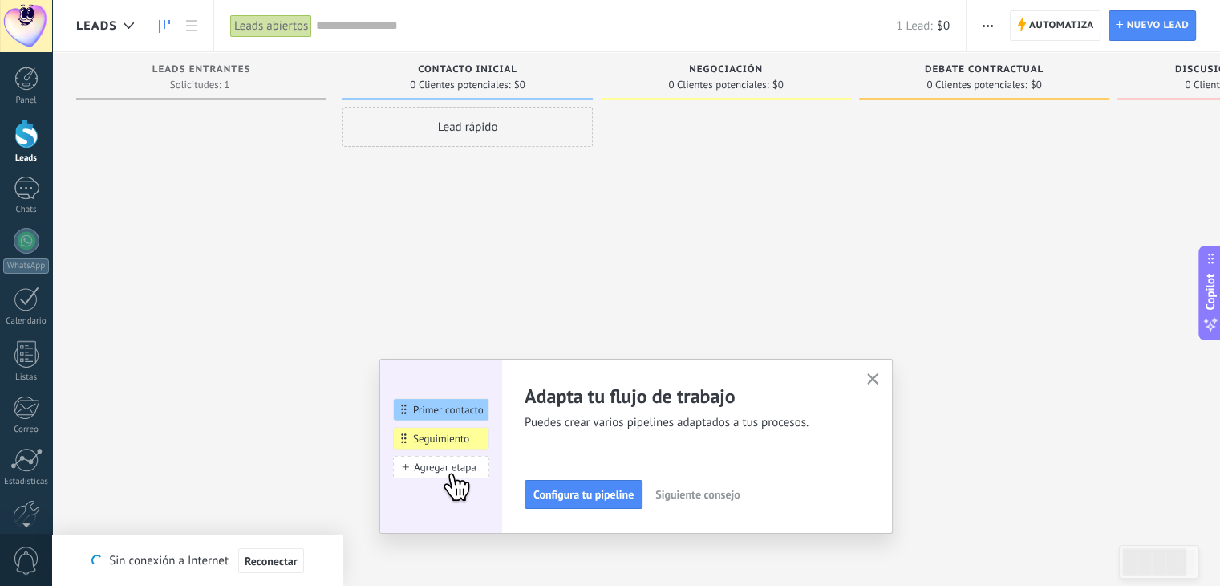
click at [885, 389] on div "Adapta tu flujo de trabajo Puedes crear varios pipelines adaptados a tus proces…" at bounding box center [635, 446] width 513 height 175
click at [882, 386] on button "button" at bounding box center [873, 380] width 20 height 22
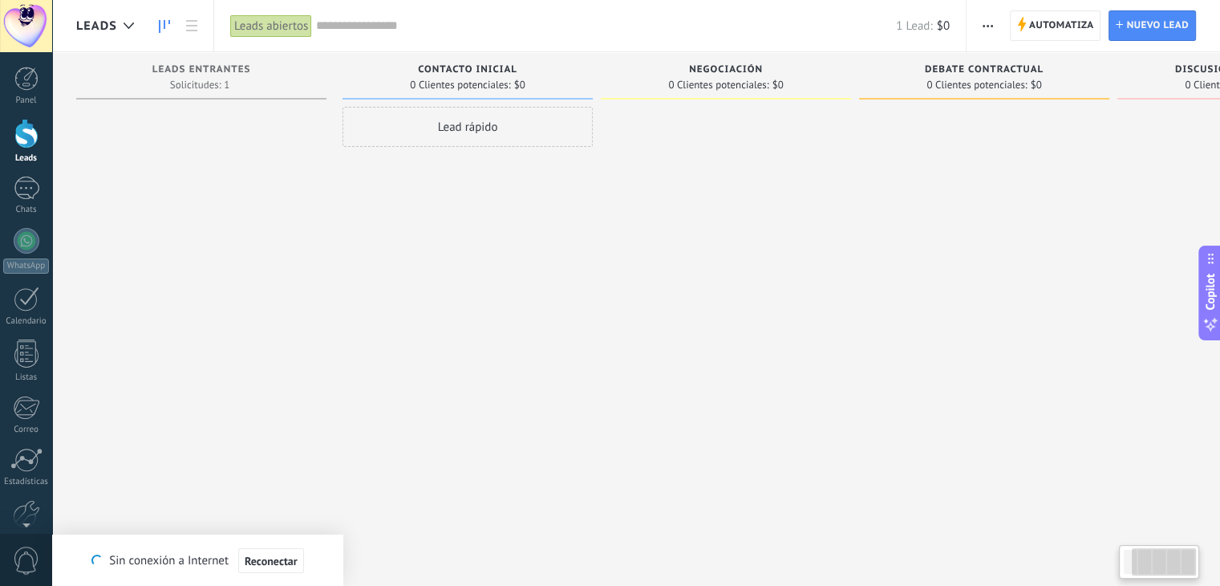
scroll to position [0, 172]
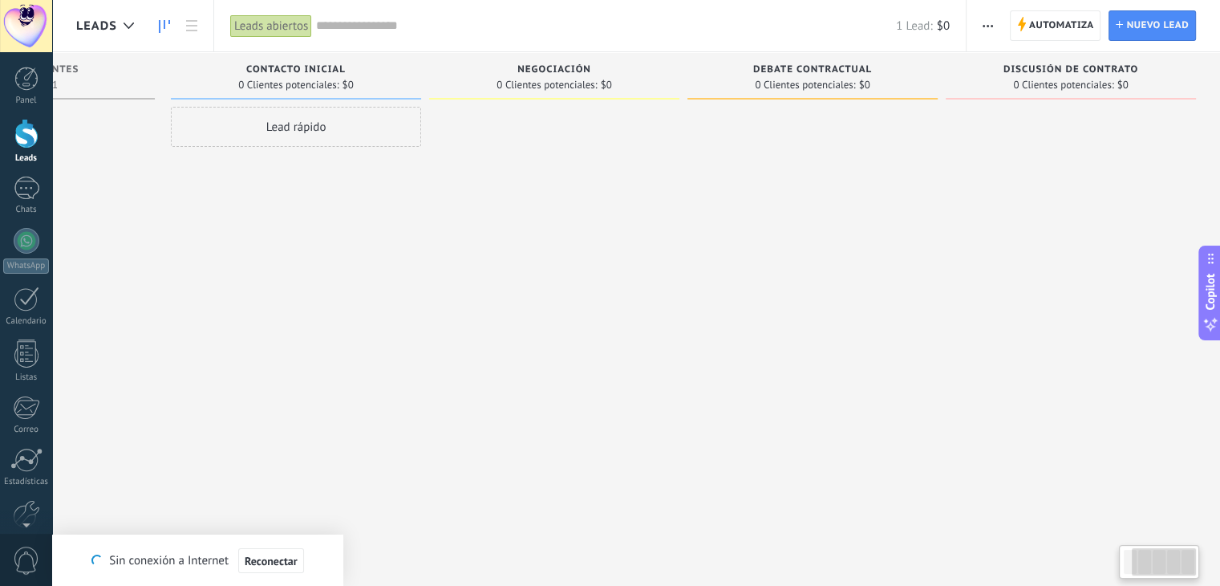
drag, startPoint x: 777, startPoint y: 243, endPoint x: 438, endPoint y: 229, distance: 338.8
click at [438, 229] on div at bounding box center [554, 295] width 250 height 376
drag, startPoint x: 728, startPoint y: 233, endPoint x: 429, endPoint y: 221, distance: 298.7
click at [429, 221] on div "Leads Entrantes Solicitudes: 1 0 0 0 1 0 0 0 1 Contacto inicial 0 Clientes pote…" at bounding box center [563, 267] width 1316 height 431
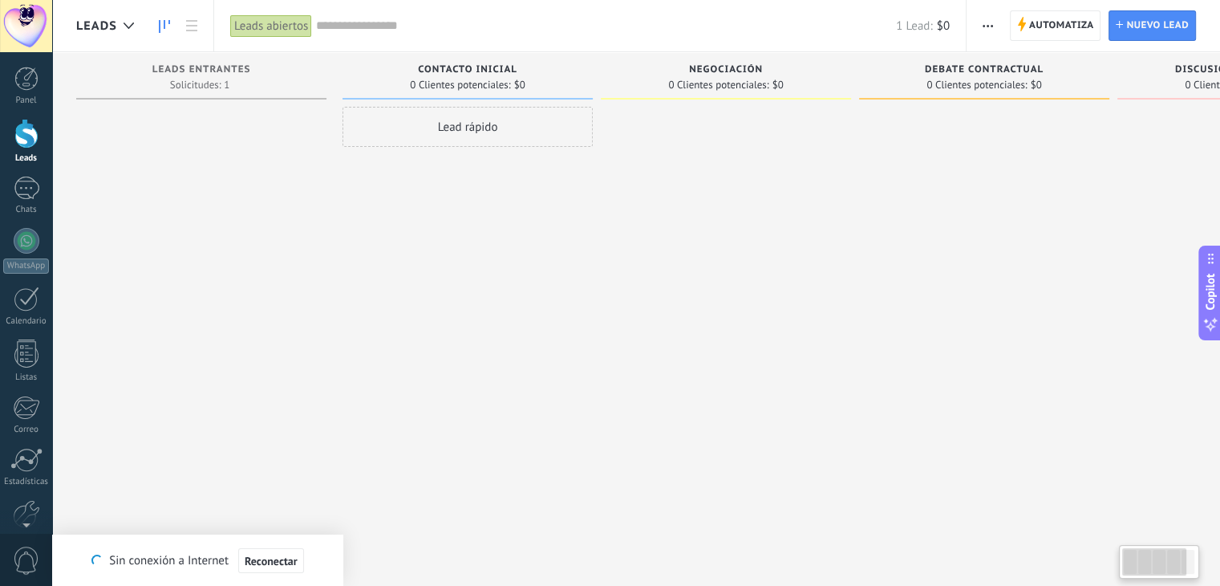
drag, startPoint x: 752, startPoint y: 224, endPoint x: 1002, endPoint y: 224, distance: 250.3
click at [1002, 224] on div "Leads Entrantes Solicitudes: 1 0 0 0 1 0 0 0 1 Contacto inicial 0 Clientes pote…" at bounding box center [734, 267] width 1316 height 431
click at [726, 77] on div "Negociación" at bounding box center [726, 71] width 234 height 14
click at [481, 126] on div "Lead rápido" at bounding box center [468, 127] width 250 height 40
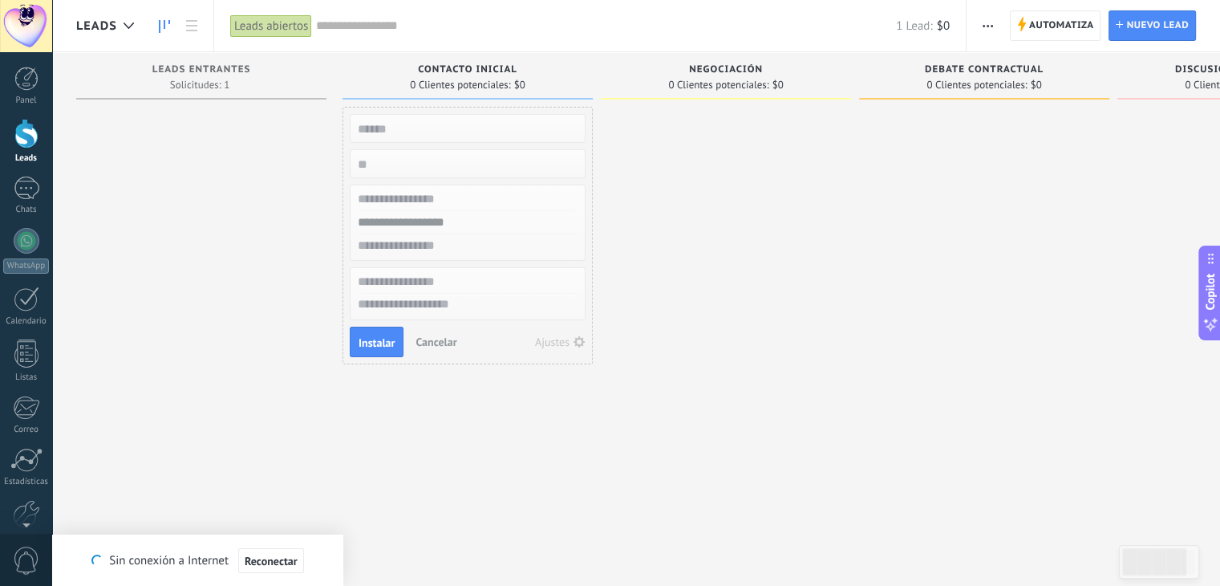
click at [651, 168] on div at bounding box center [726, 295] width 250 height 376
click at [658, 164] on div at bounding box center [726, 295] width 250 height 376
click at [797, 71] on div "Negociación" at bounding box center [726, 71] width 234 height 14
click at [418, 335] on span "Cancelar" at bounding box center [436, 342] width 41 height 14
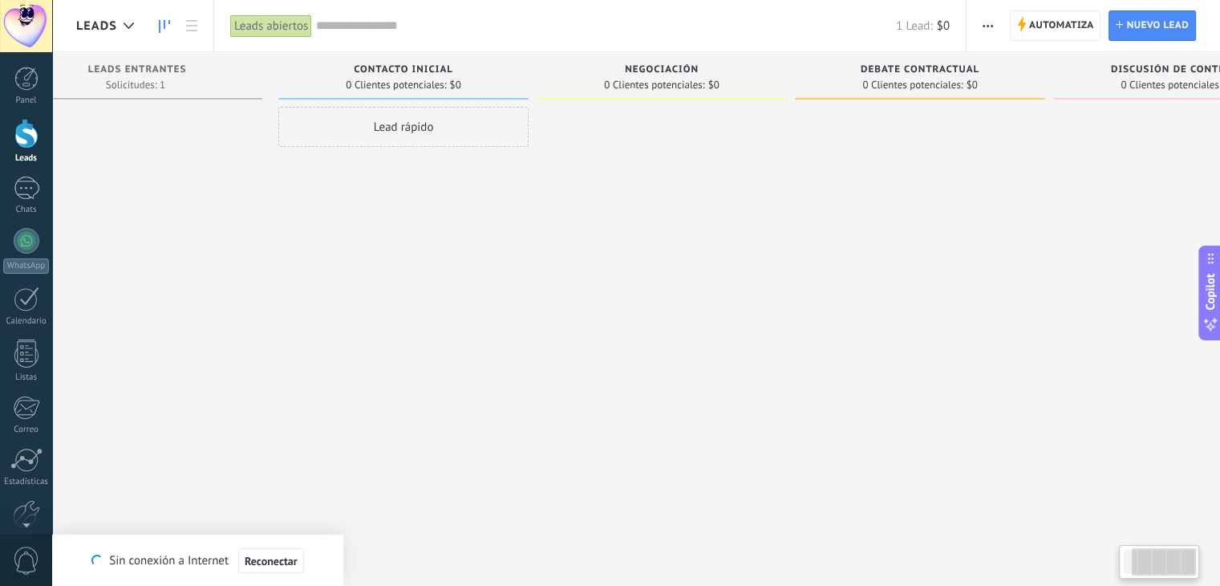
scroll to position [0, 172]
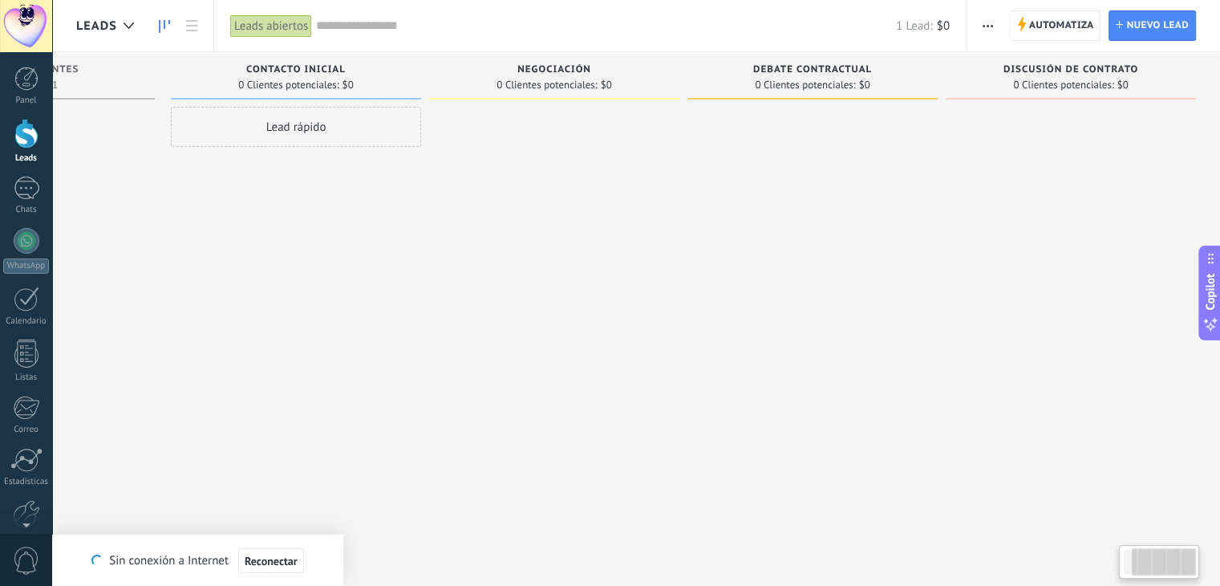
drag, startPoint x: 764, startPoint y: 219, endPoint x: 521, endPoint y: 233, distance: 242.7
click at [507, 233] on div at bounding box center [554, 295] width 250 height 376
drag, startPoint x: 822, startPoint y: 200, endPoint x: 595, endPoint y: 200, distance: 226.2
click at [595, 200] on div "Leads Entrantes Solicitudes: 1 0 0 0 1 0 0 0 1 Contacto inicial 0 Clientes pote…" at bounding box center [563, 267] width 1316 height 431
click at [994, 20] on button "button" at bounding box center [987, 25] width 23 height 30
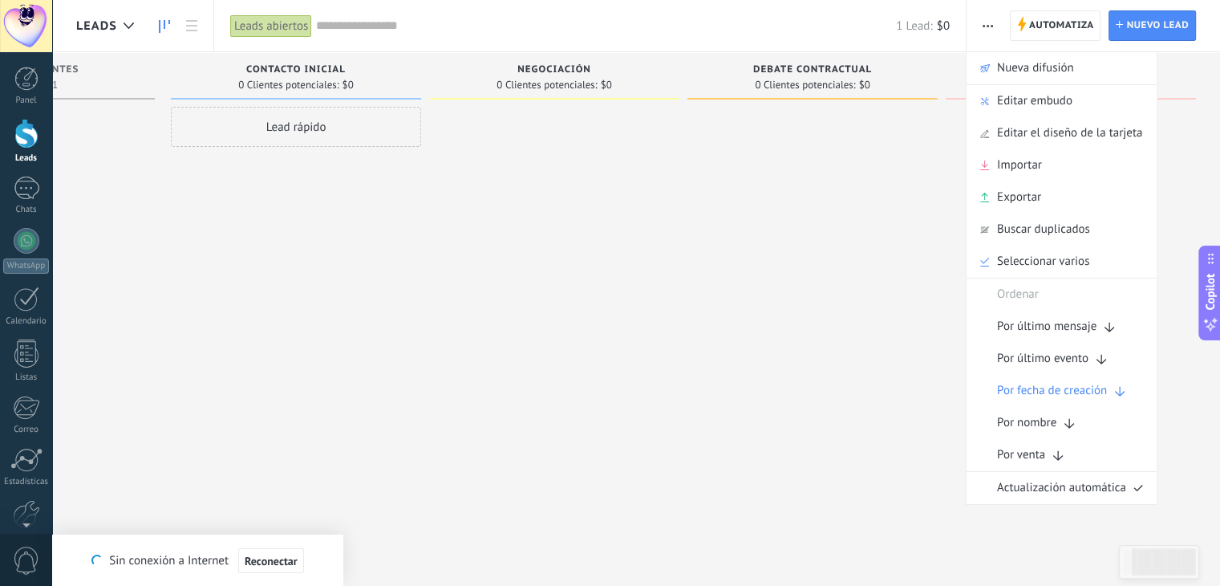
click at [884, 87] on div "0 Clientes potenciales: $0" at bounding box center [813, 85] width 234 height 14
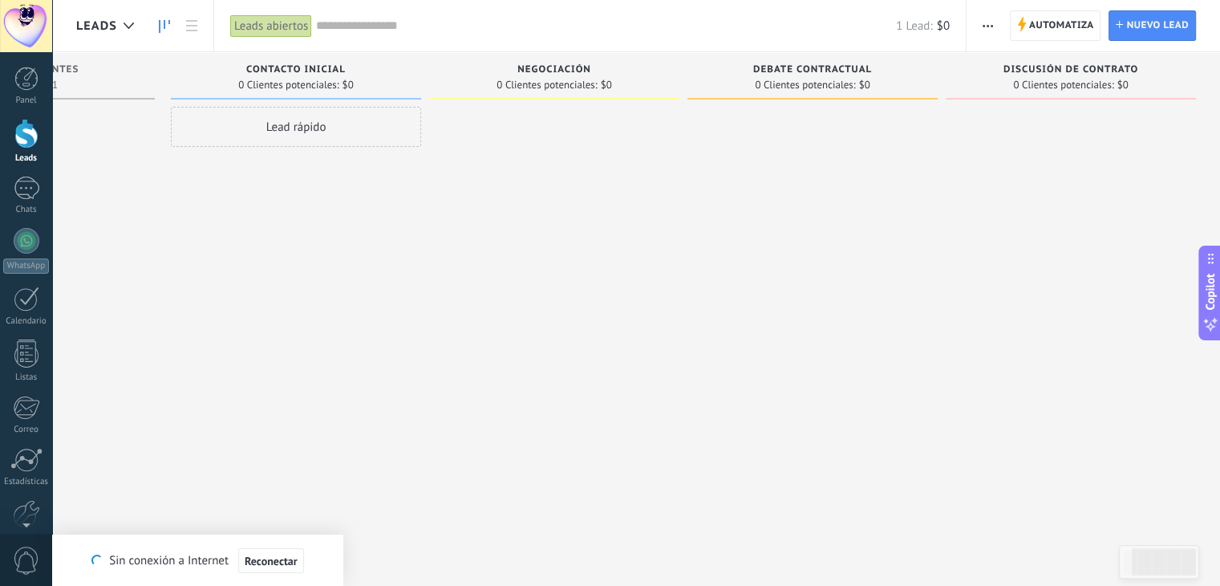
click at [984, 25] on use "button" at bounding box center [988, 26] width 10 height 2
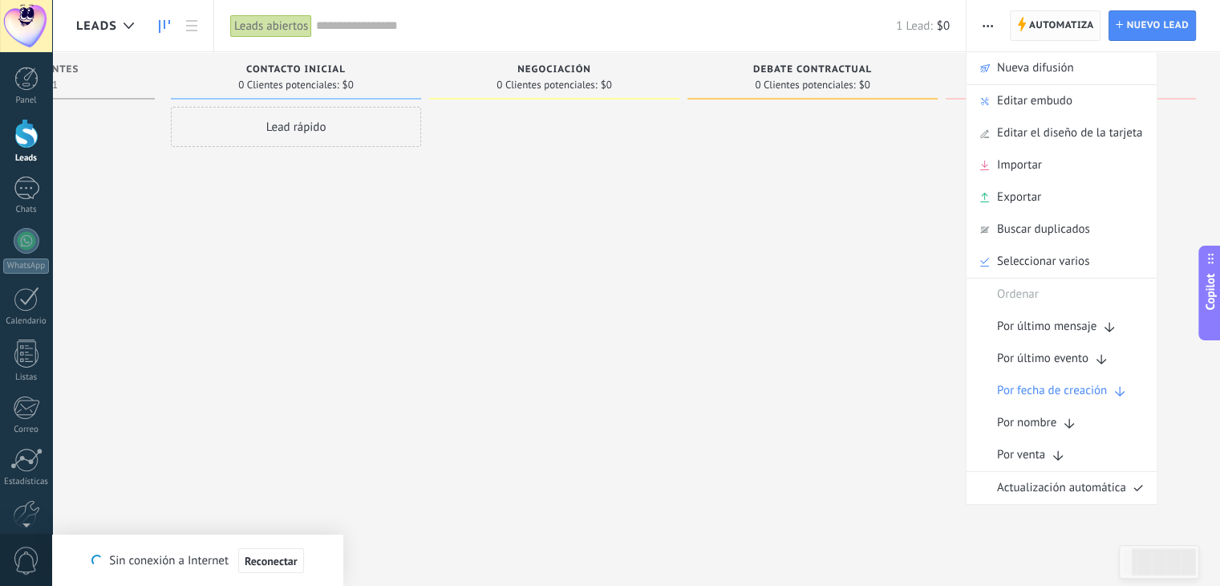
click at [1040, 24] on span "Automatiza" at bounding box center [1061, 25] width 65 height 29
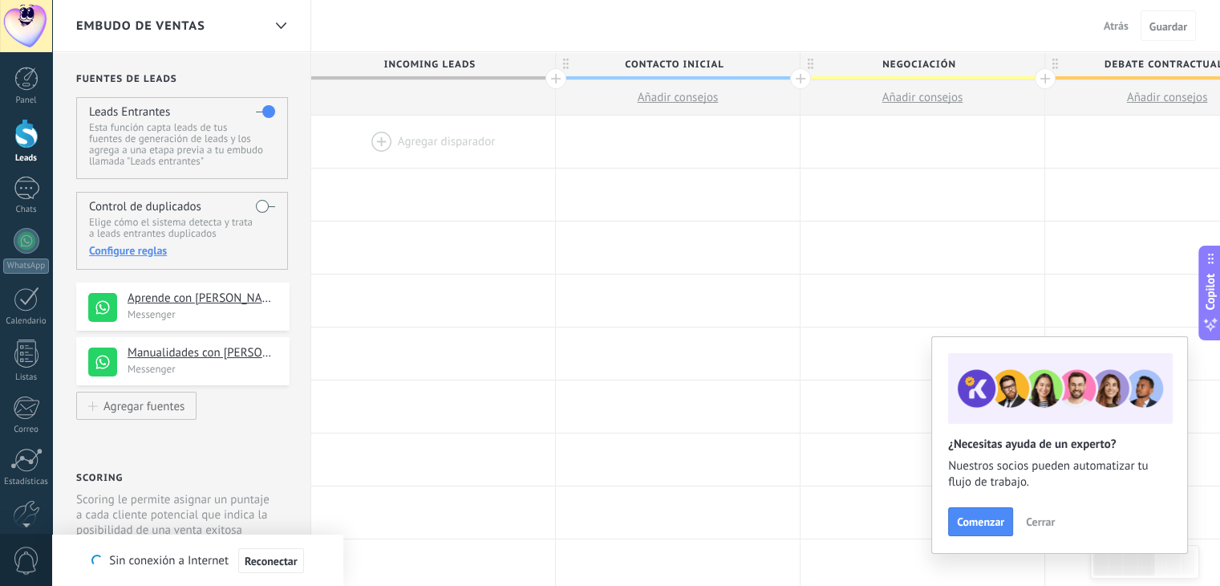
click at [235, 27] on div "Embudo de ventas" at bounding box center [169, 25] width 186 height 51
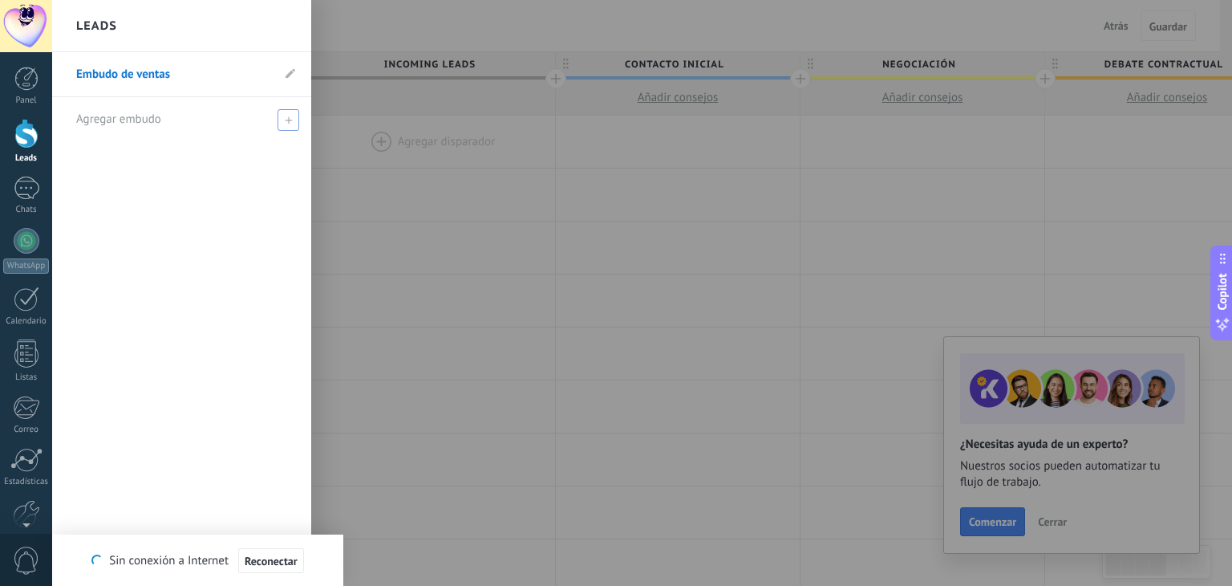
click at [186, 125] on div "Agregar embudo" at bounding box center [185, 119] width 219 height 44
click at [351, 124] on div at bounding box center [668, 293] width 1232 height 586
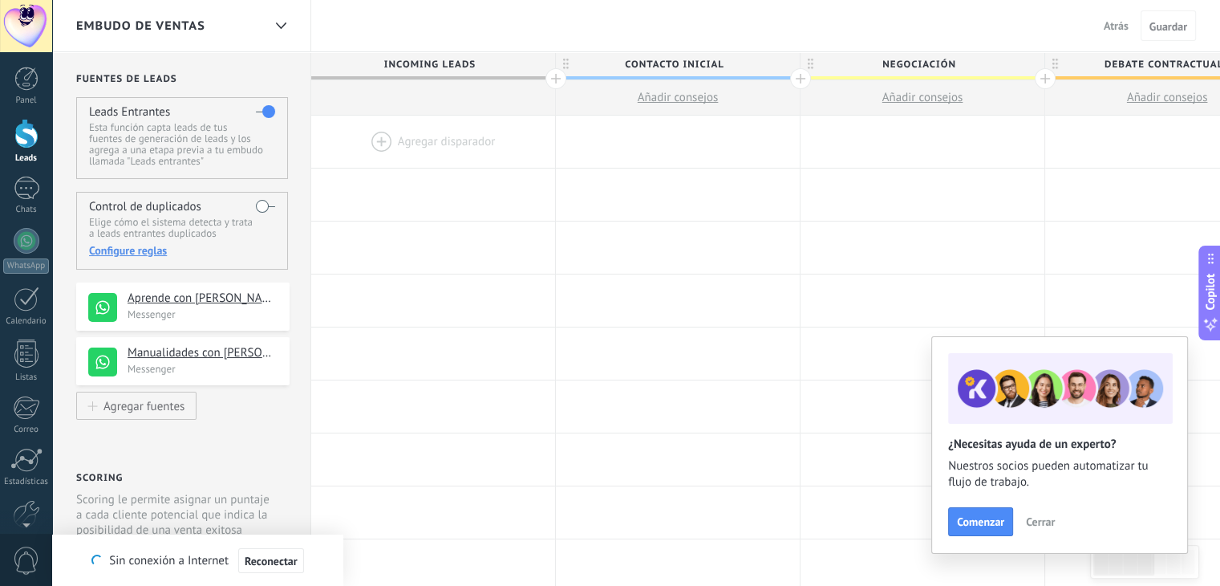
click at [260, 29] on div "Embudo de ventas" at bounding box center [169, 25] width 186 height 51
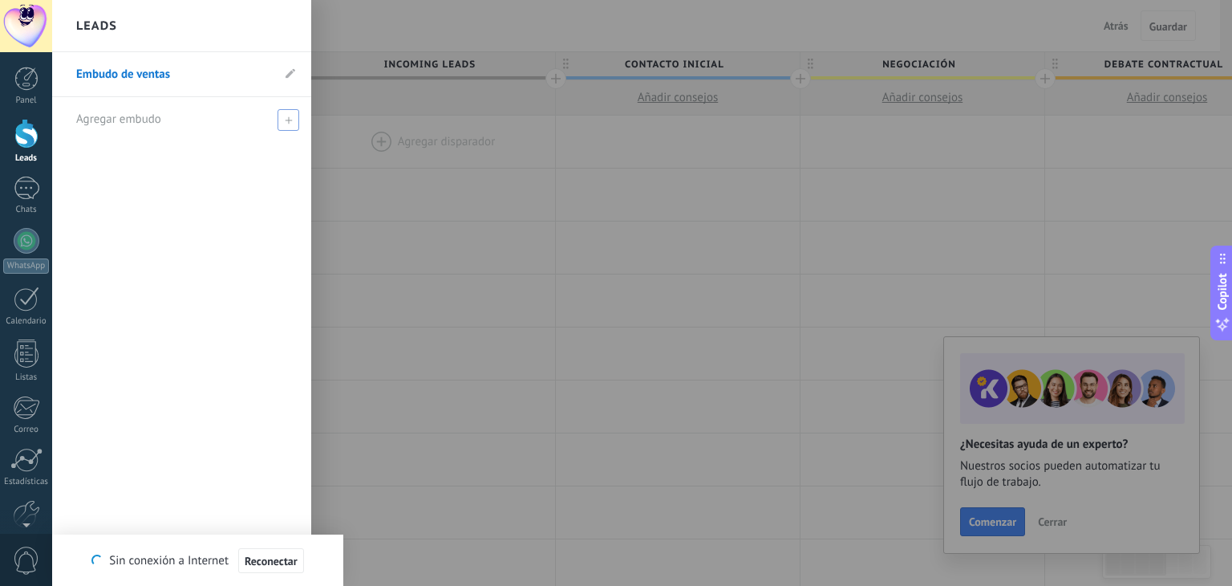
click at [183, 121] on div "Agregar embudo" at bounding box center [185, 119] width 219 height 44
type input "**********"
click at [292, 563] on span "Reconectar" at bounding box center [271, 560] width 53 height 11
click at [205, 483] on div "**********" at bounding box center [181, 318] width 259 height 533
click at [286, 120] on span at bounding box center [290, 119] width 14 height 11
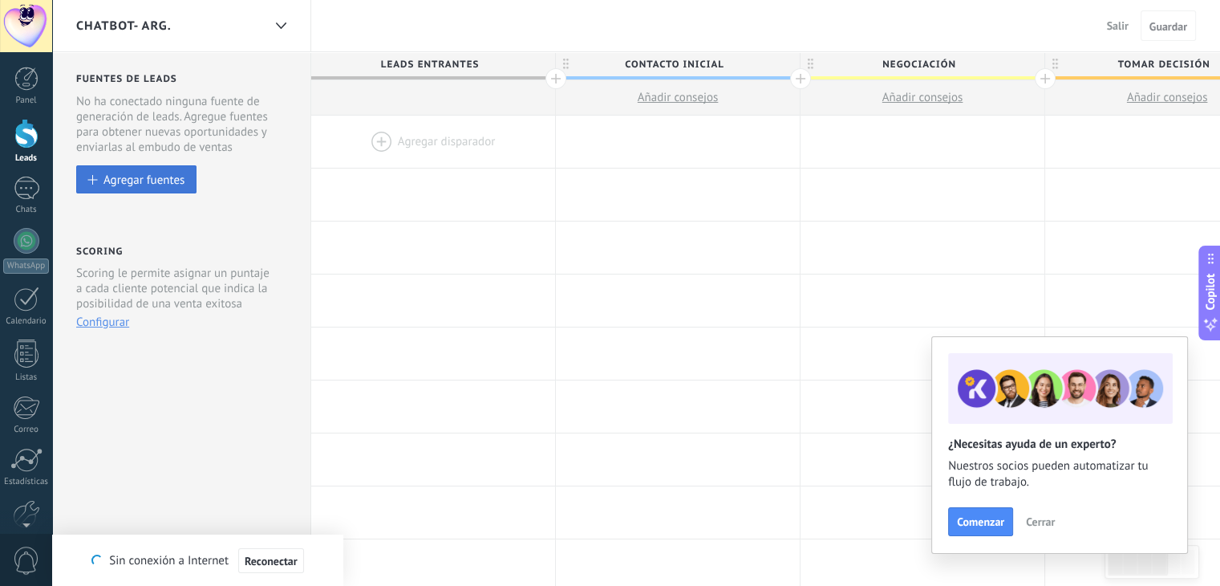
click at [156, 172] on div "Agregar fuentes" at bounding box center [143, 179] width 81 height 14
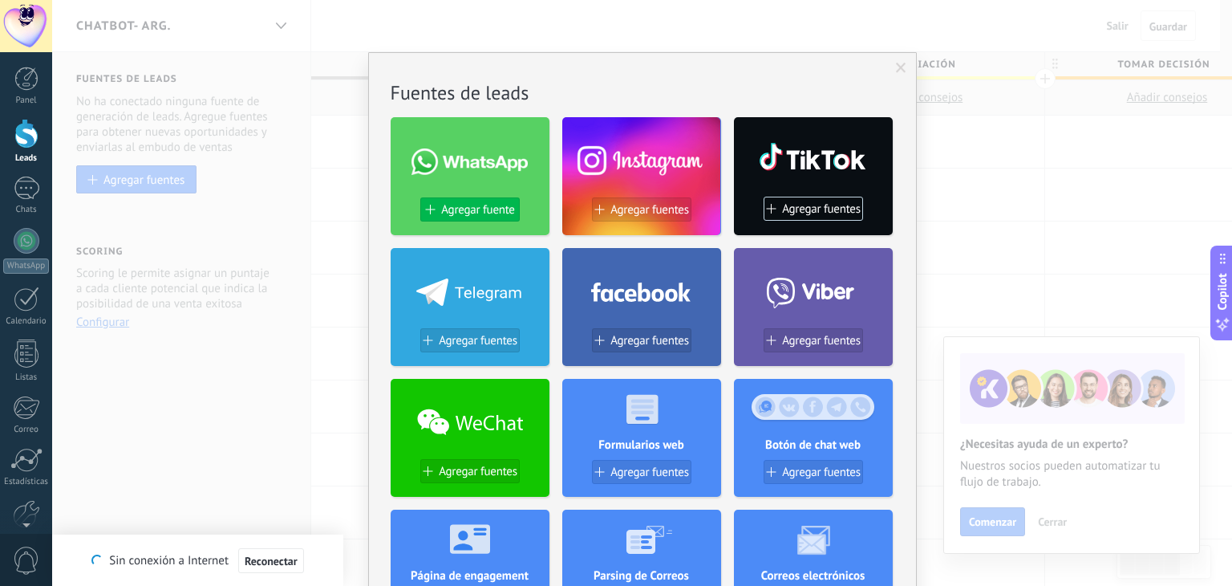
click at [460, 206] on span "Agregar fuente" at bounding box center [477, 210] width 73 height 14
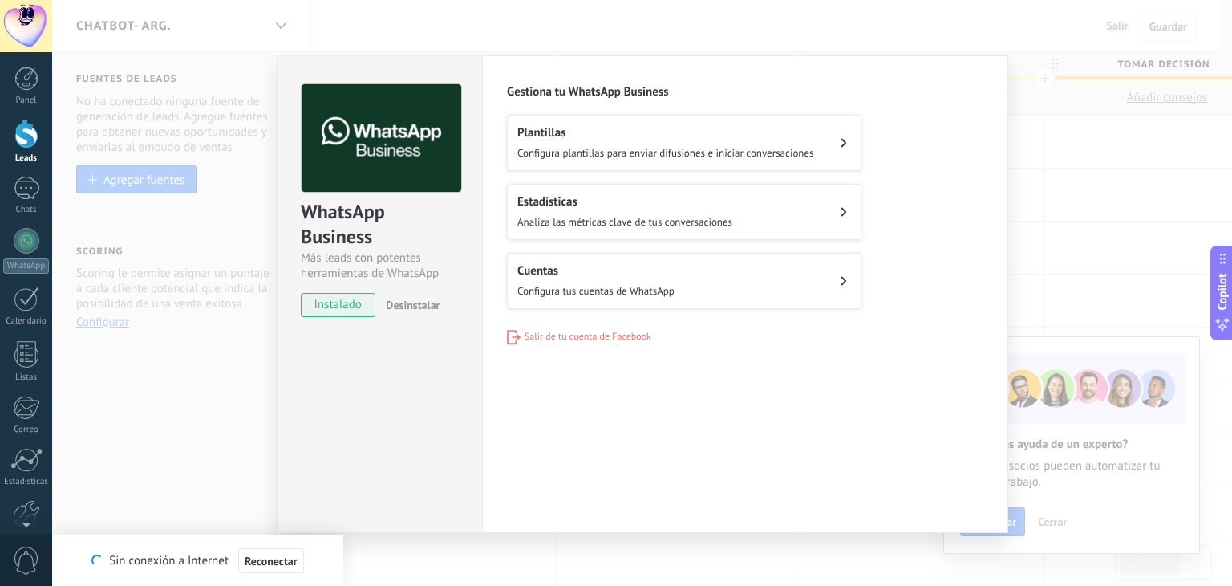
click at [580, 284] on span "Configura tus cuentas de WhatsApp" at bounding box center [595, 291] width 157 height 14
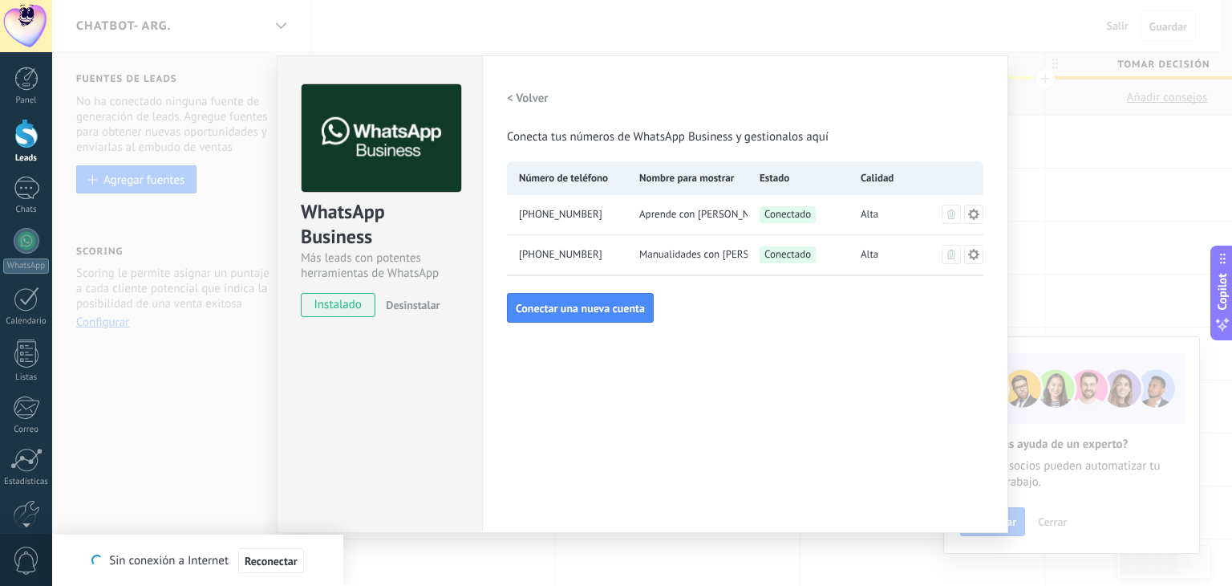
click at [581, 258] on span "+54 9 362 427-1409" at bounding box center [560, 254] width 83 height 16
click at [1026, 59] on div "WhatsApp Business Más leads con potentes herramientas de WhatsApp instalado Des…" at bounding box center [642, 293] width 1180 height 586
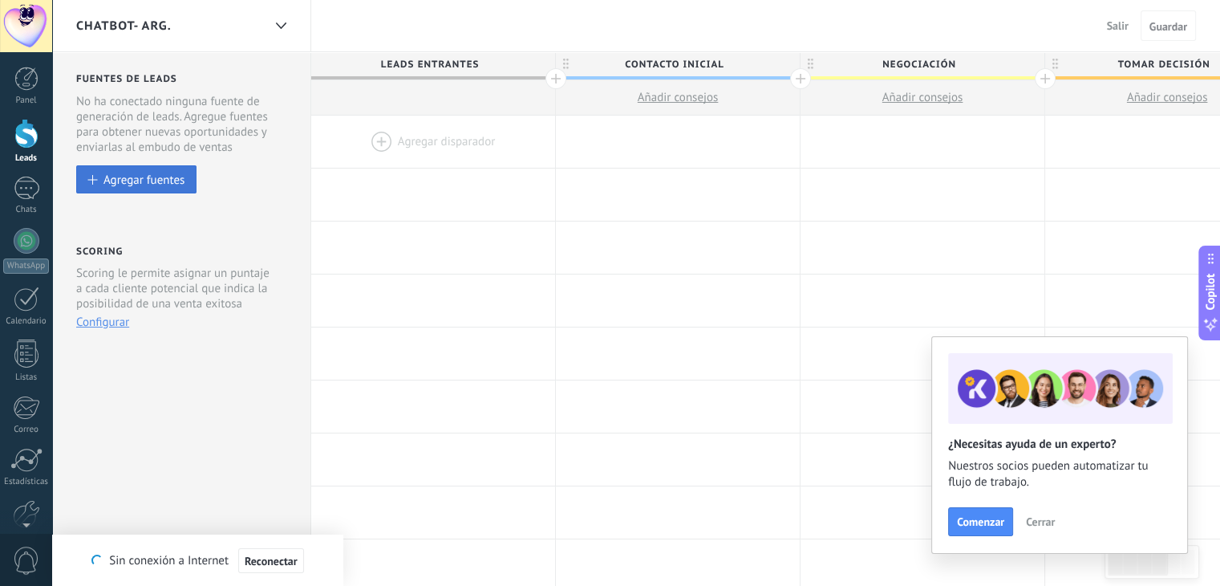
click at [180, 172] on button "Agregar fuentes" at bounding box center [136, 179] width 120 height 28
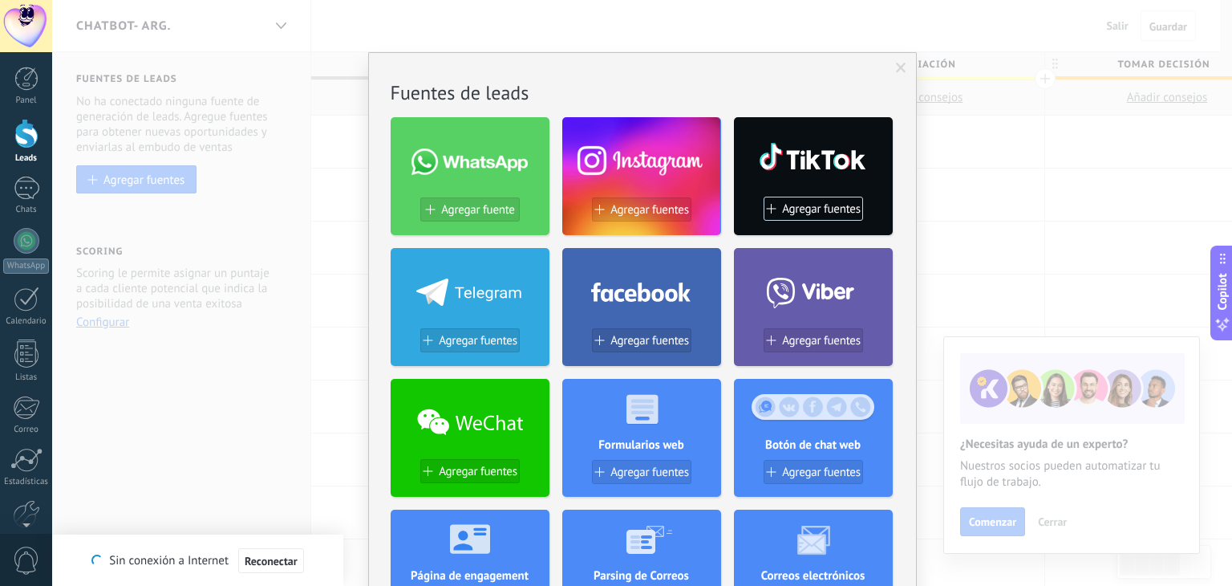
click at [476, 209] on span "Agregar fuente" at bounding box center [477, 210] width 73 height 14
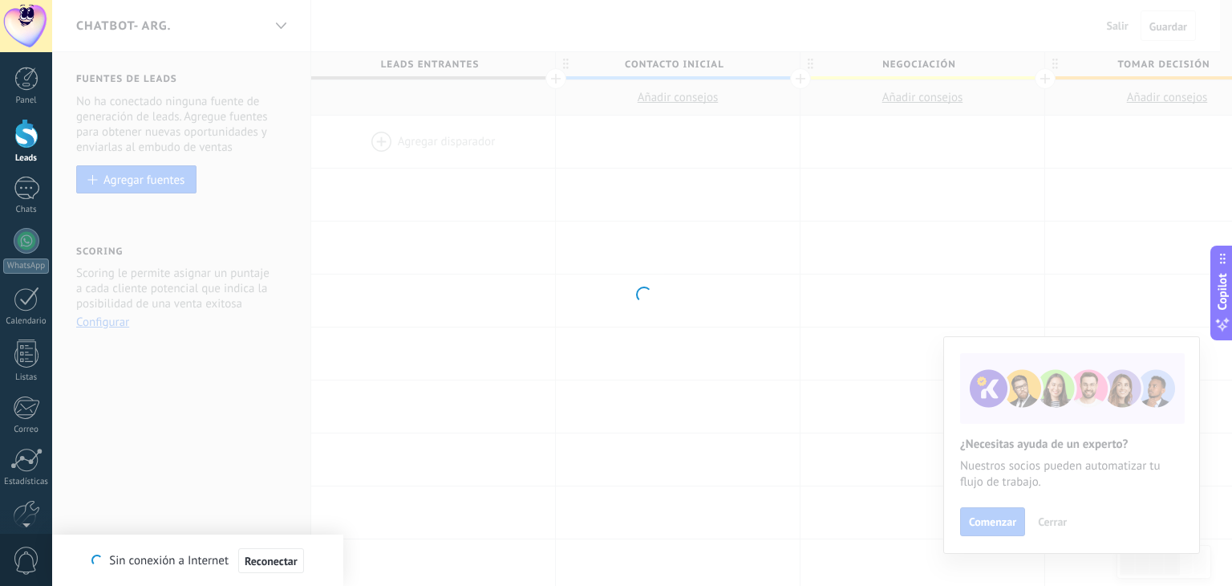
click at [420, 150] on div at bounding box center [642, 293] width 1180 height 586
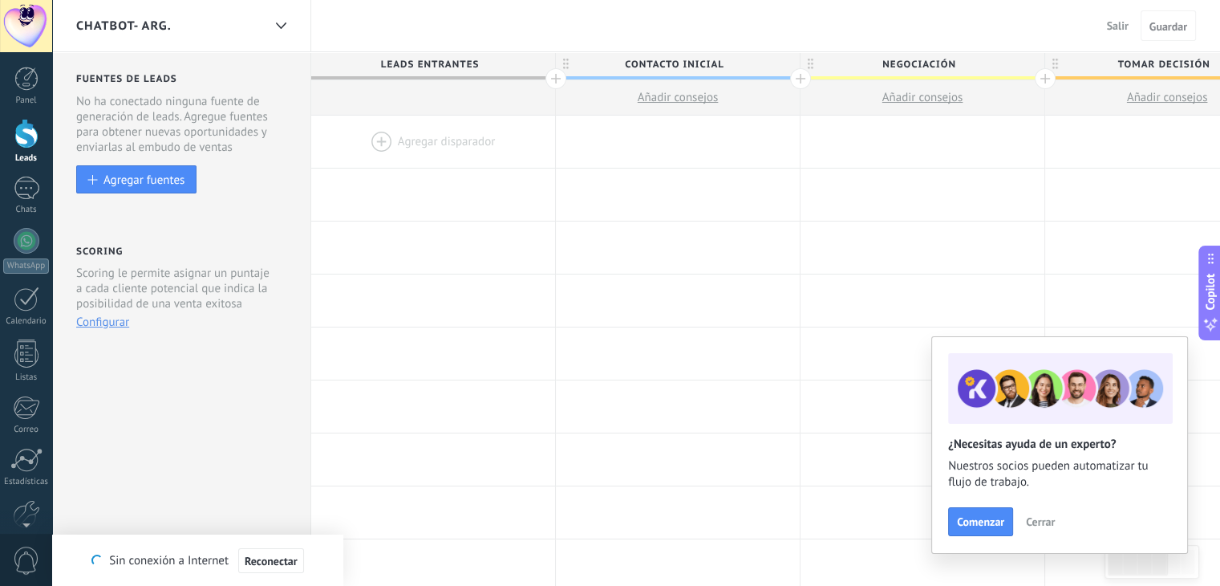
click at [420, 150] on div at bounding box center [433, 142] width 244 height 52
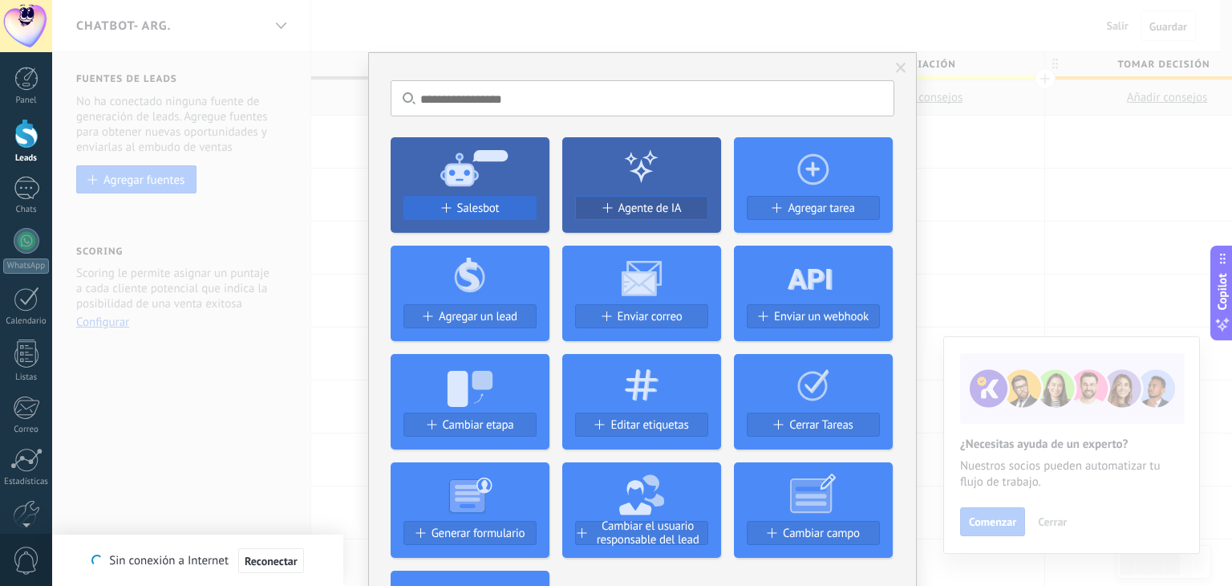
click at [459, 204] on span "Salesbot" at bounding box center [478, 208] width 43 height 14
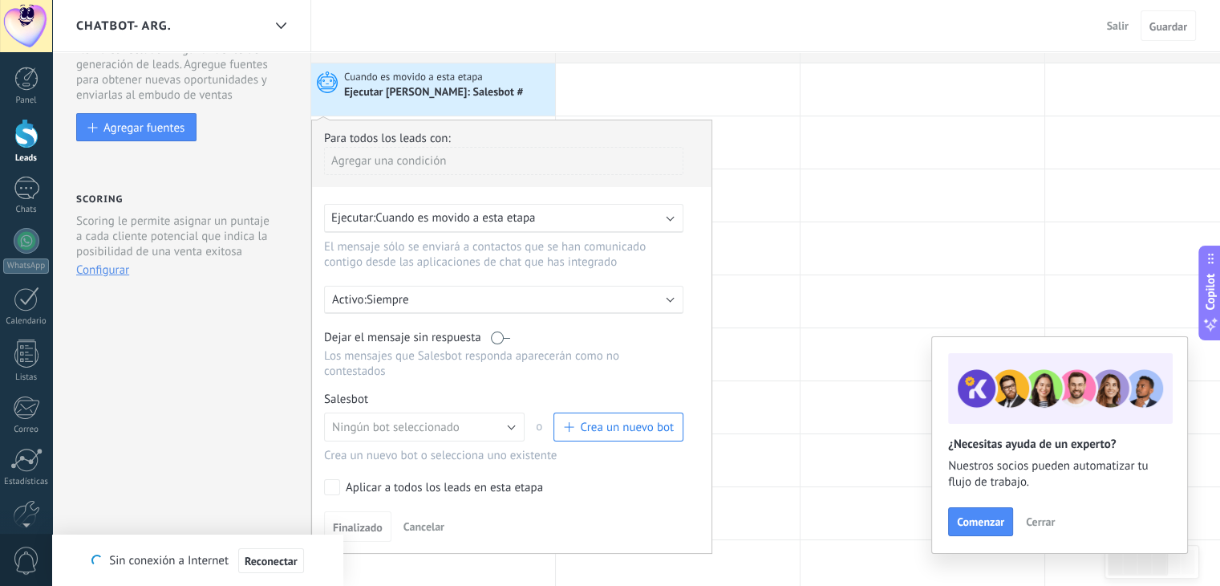
scroll to position [80, 0]
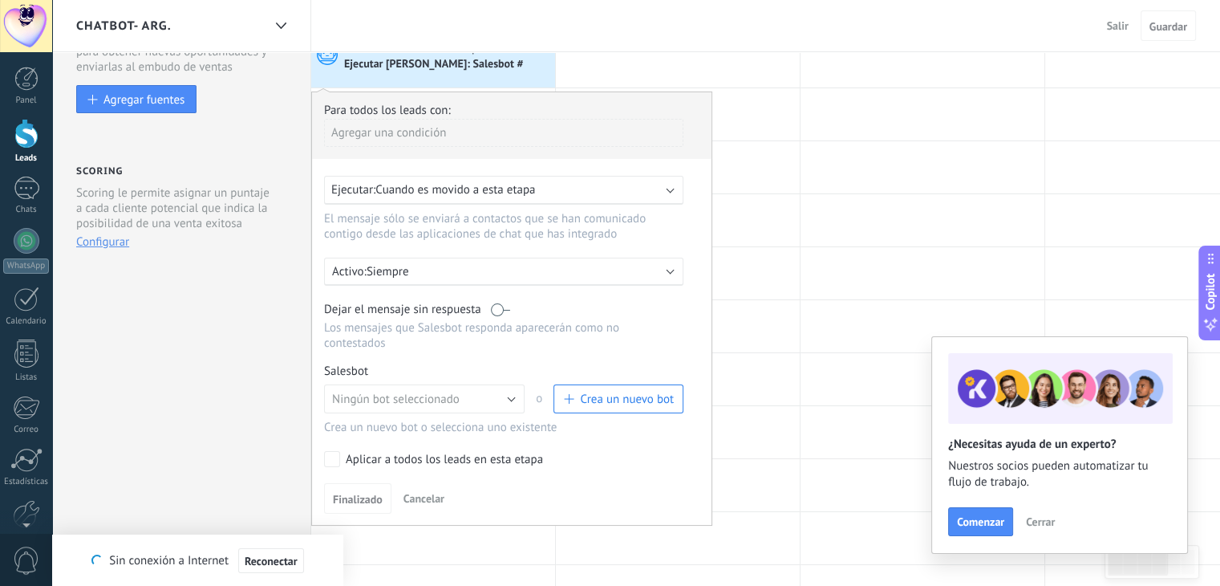
click at [457, 270] on p "Siempre" at bounding box center [507, 271] width 281 height 15
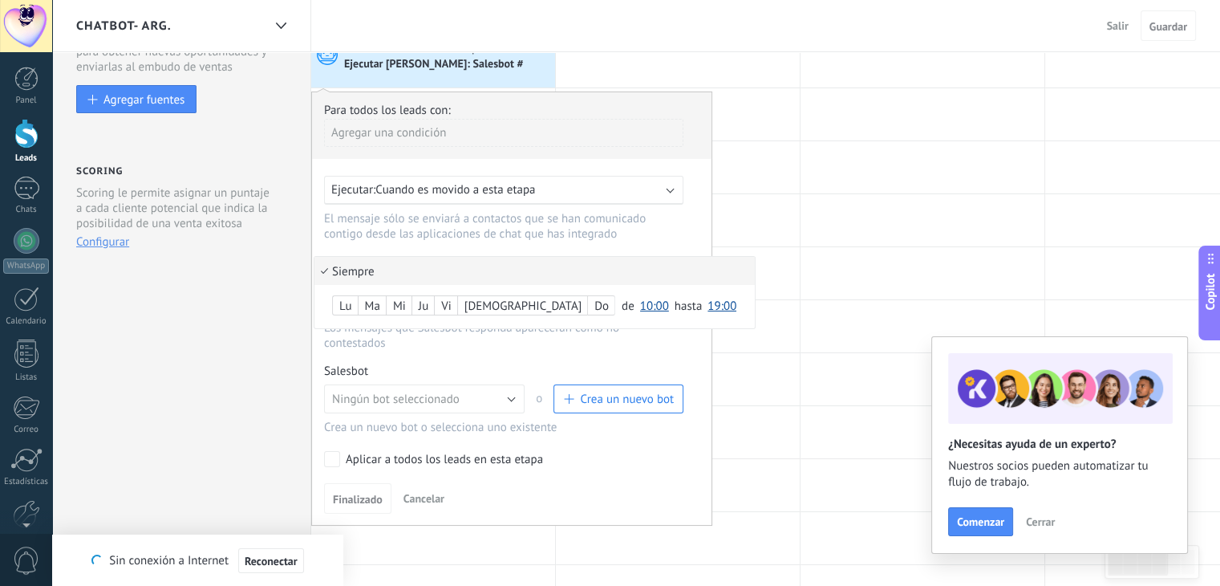
click at [457, 270] on li "Siempre" at bounding box center [534, 271] width 440 height 28
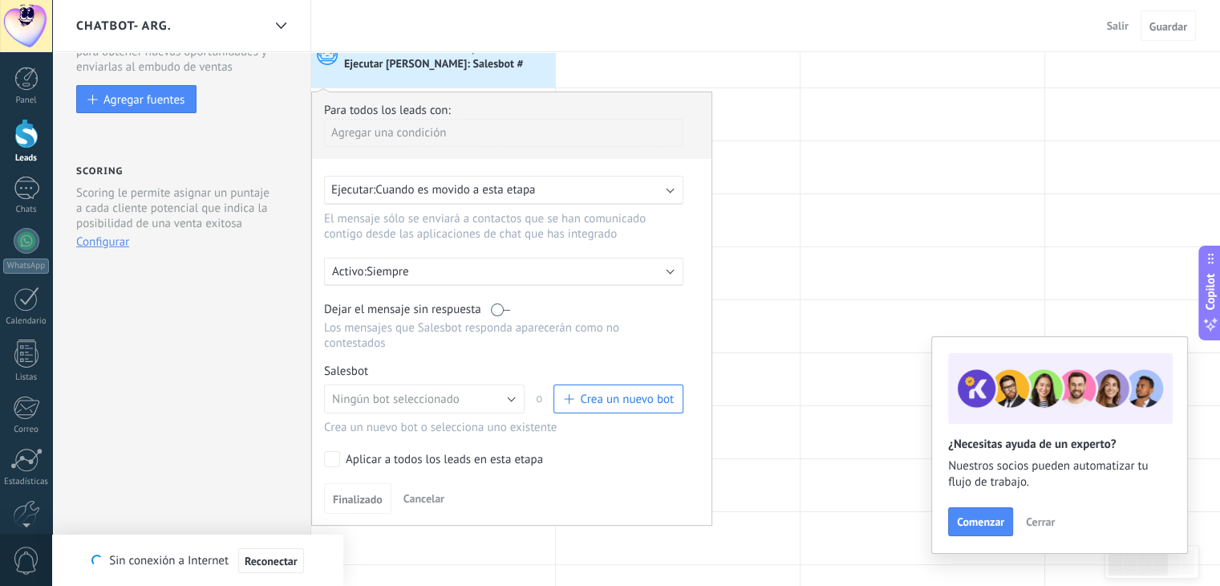
click at [469, 176] on div "Ejecutar: Cuando es movido a esta etapa" at bounding box center [503, 190] width 359 height 29
click at [469, 203] on div "Ejecutar: Cuando es movido a esta etapa" at bounding box center [503, 190] width 359 height 29
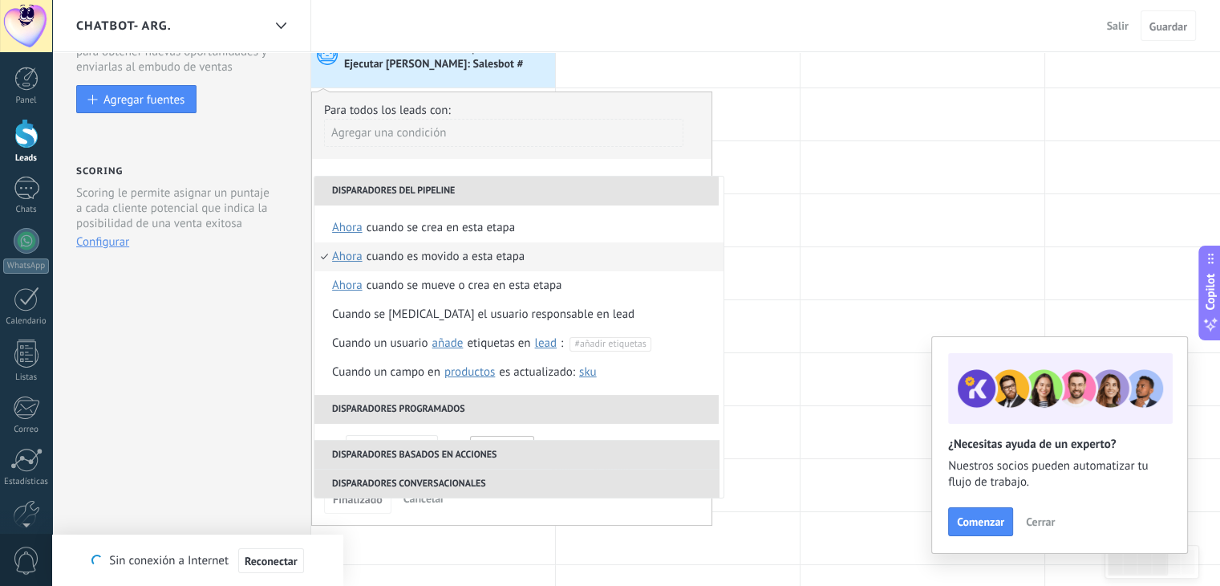
click at [473, 197] on li "Disparadores del pipeline" at bounding box center [516, 190] width 404 height 29
click at [474, 248] on div "Cuando es movido a esta etapa" at bounding box center [446, 256] width 159 height 29
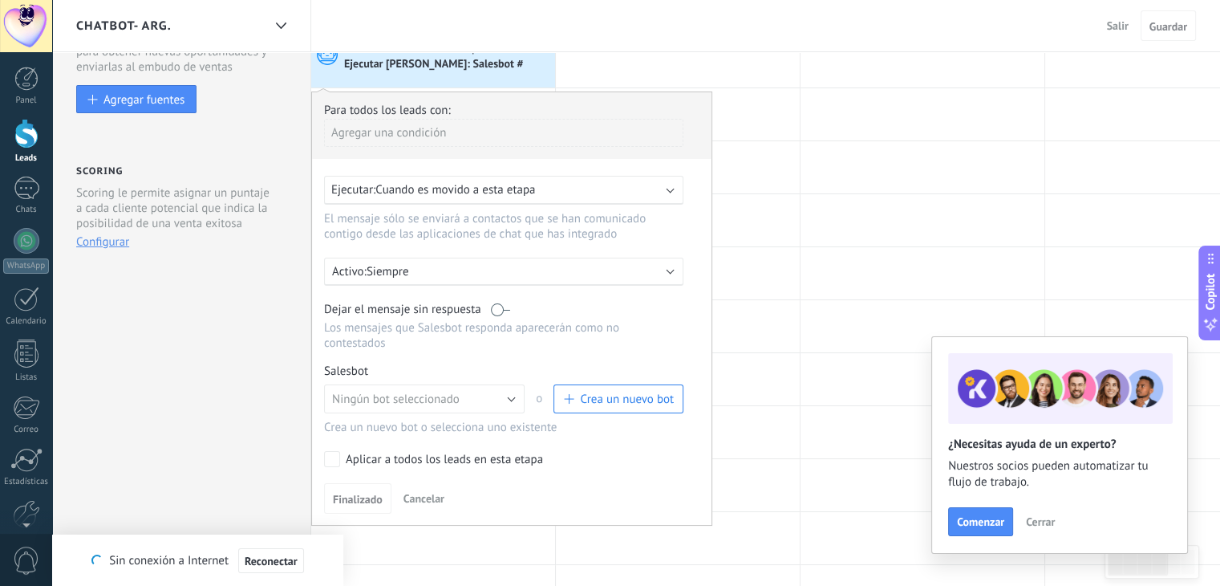
click at [429, 191] on span "Cuando es movido a esta etapa" at bounding box center [455, 189] width 160 height 15
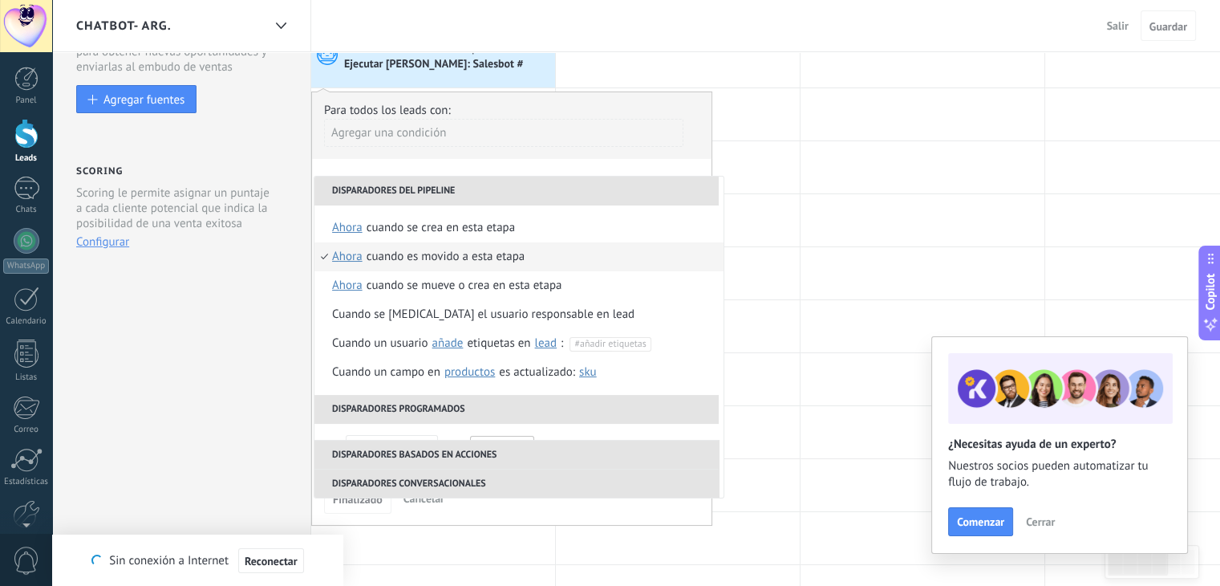
click at [494, 164] on div "**********" at bounding box center [511, 308] width 401 height 434
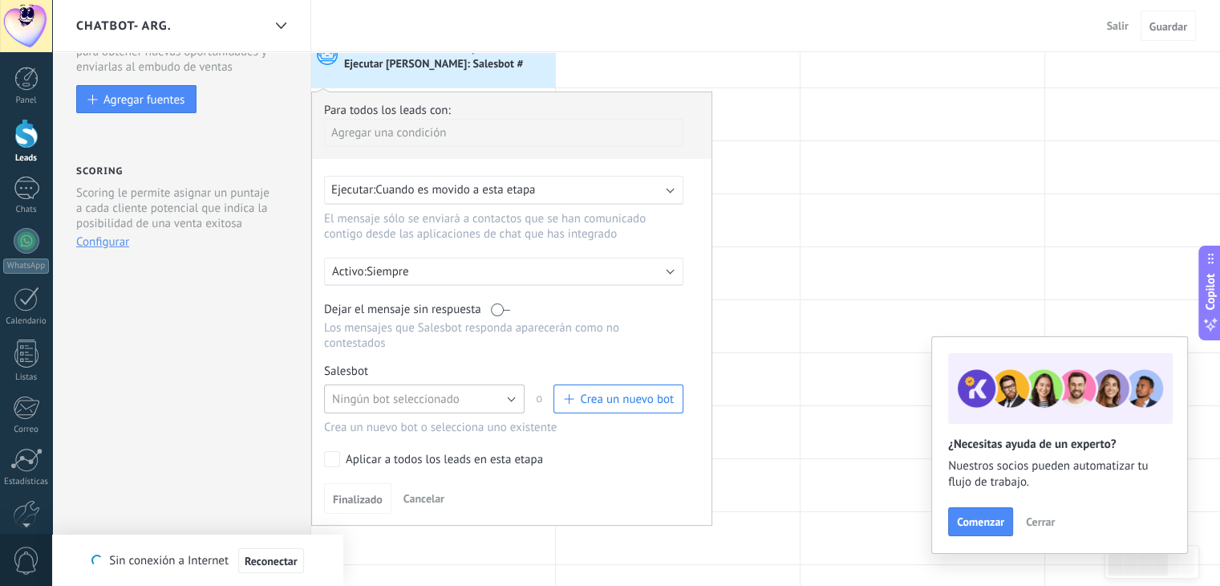
click at [454, 393] on button "Ningún bot seleccionado" at bounding box center [424, 398] width 201 height 29
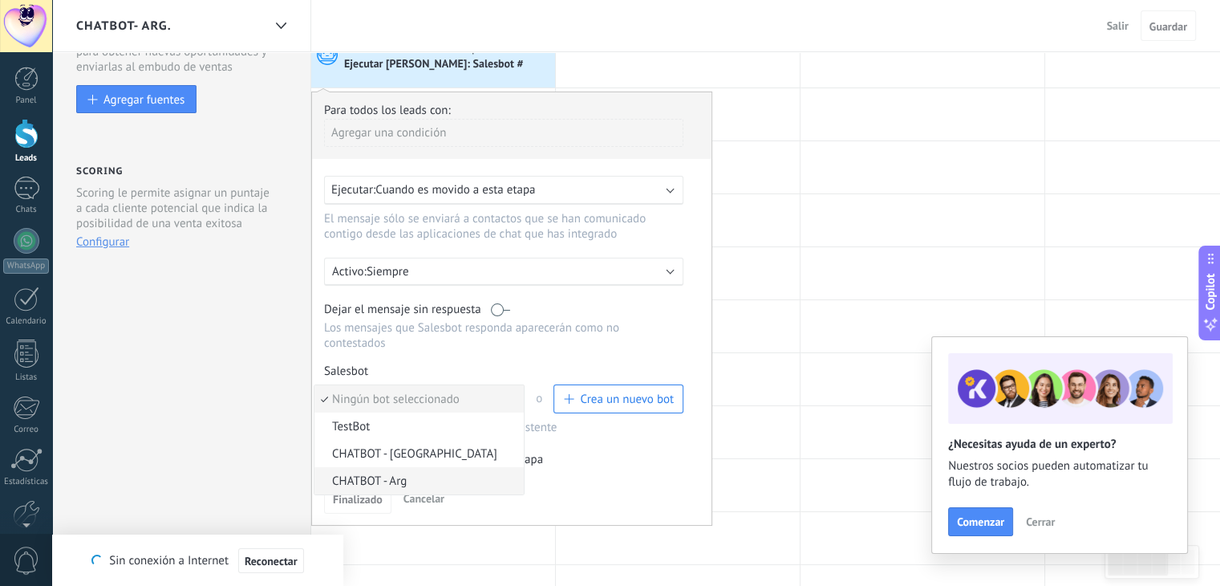
click at [429, 467] on li "CHATBOT - Arg" at bounding box center [418, 480] width 209 height 27
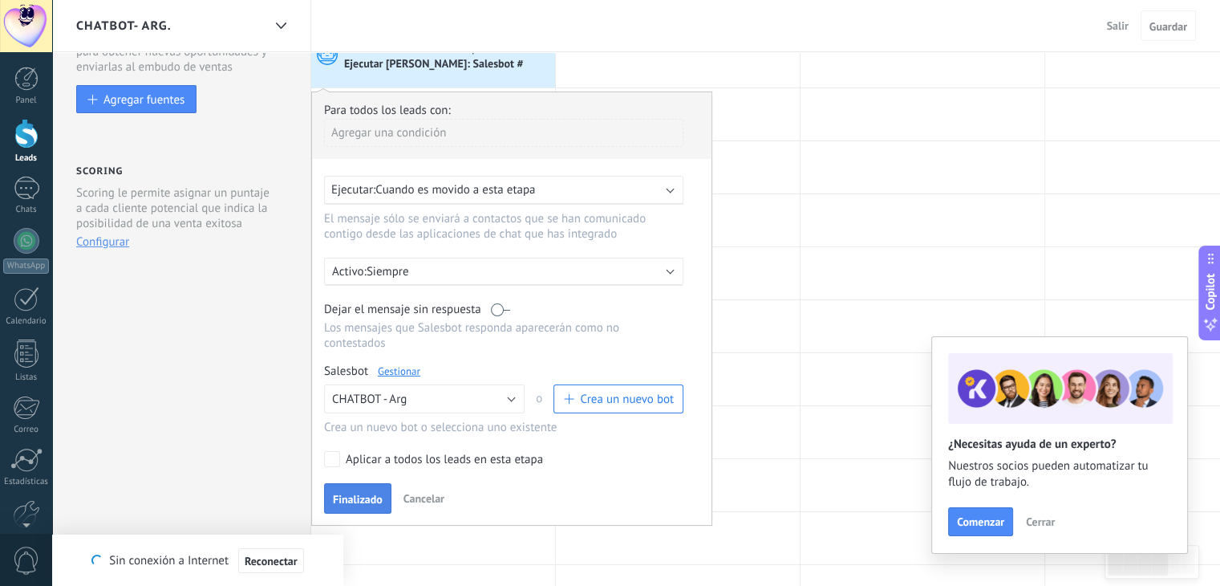
click at [382, 483] on button "Finalizado" at bounding box center [357, 498] width 67 height 30
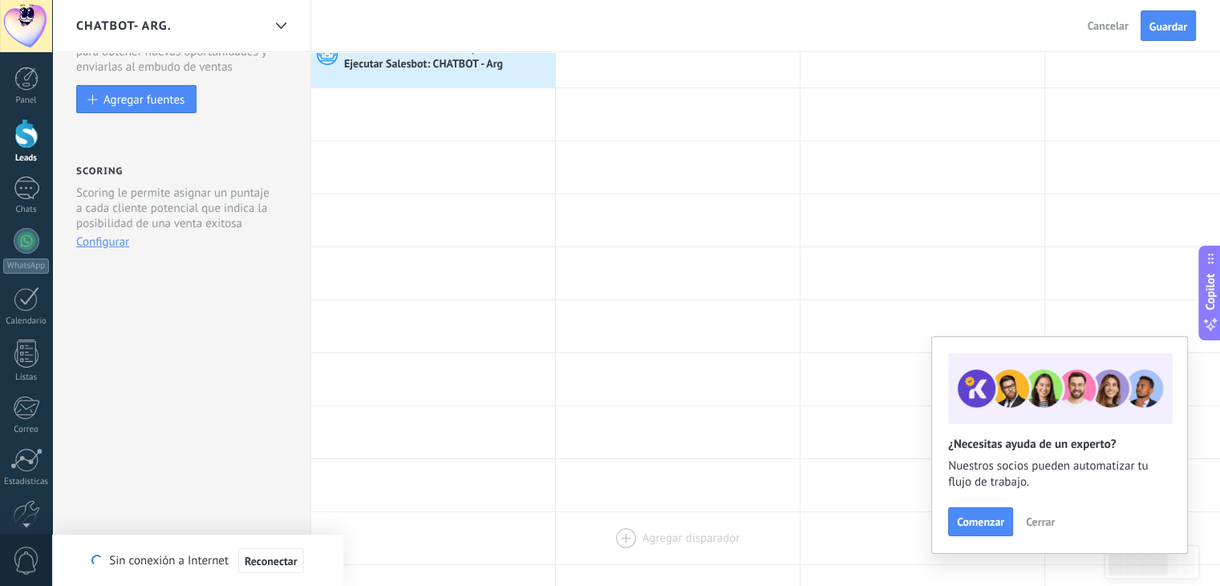
click at [722, 515] on div at bounding box center [678, 538] width 244 height 52
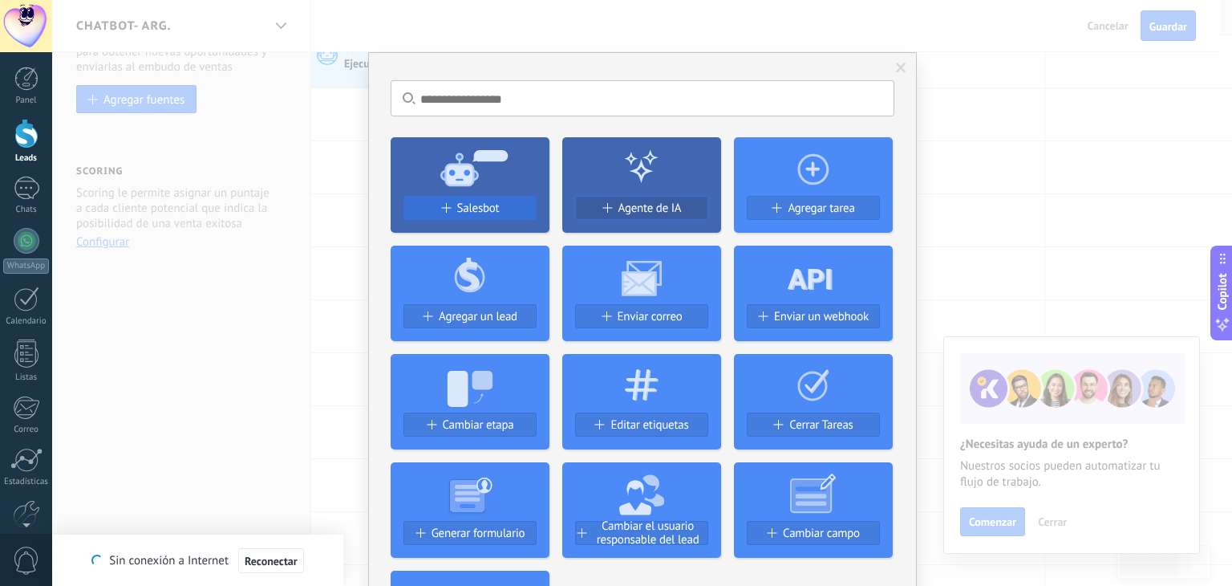
click at [523, 214] on button "Salesbot" at bounding box center [470, 208] width 133 height 24
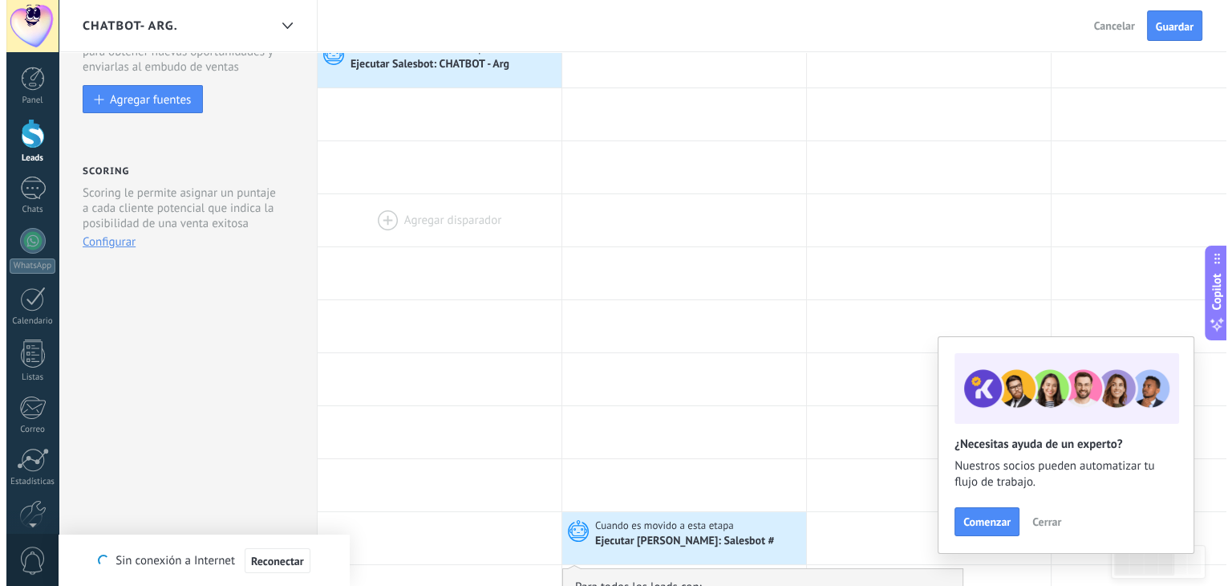
scroll to position [0, 0]
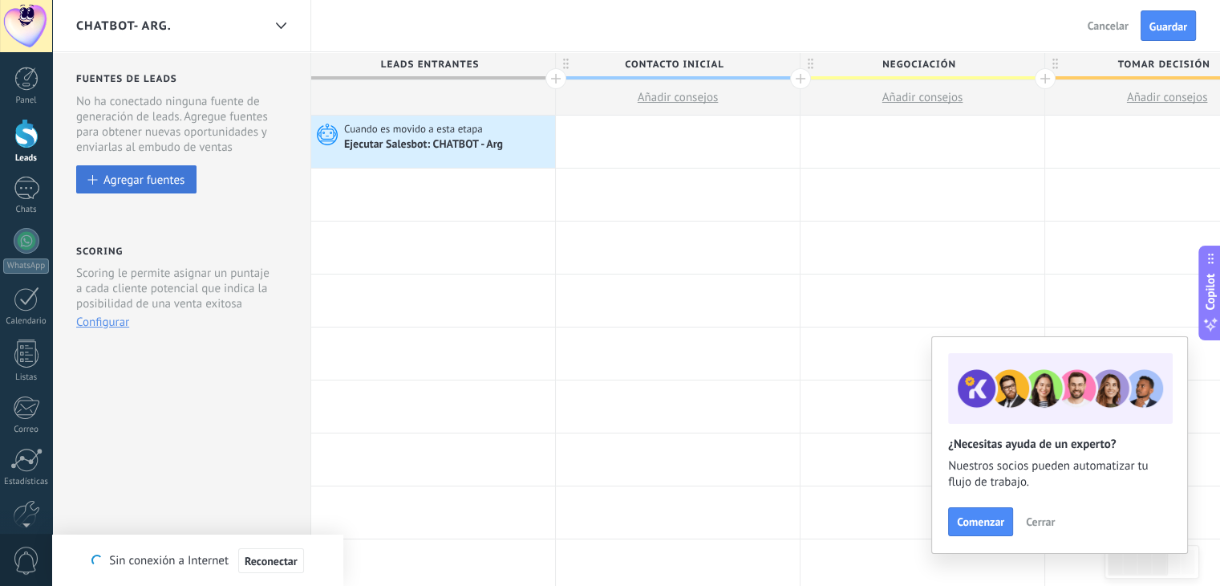
click at [126, 170] on button "Agregar fuentes" at bounding box center [136, 179] width 120 height 28
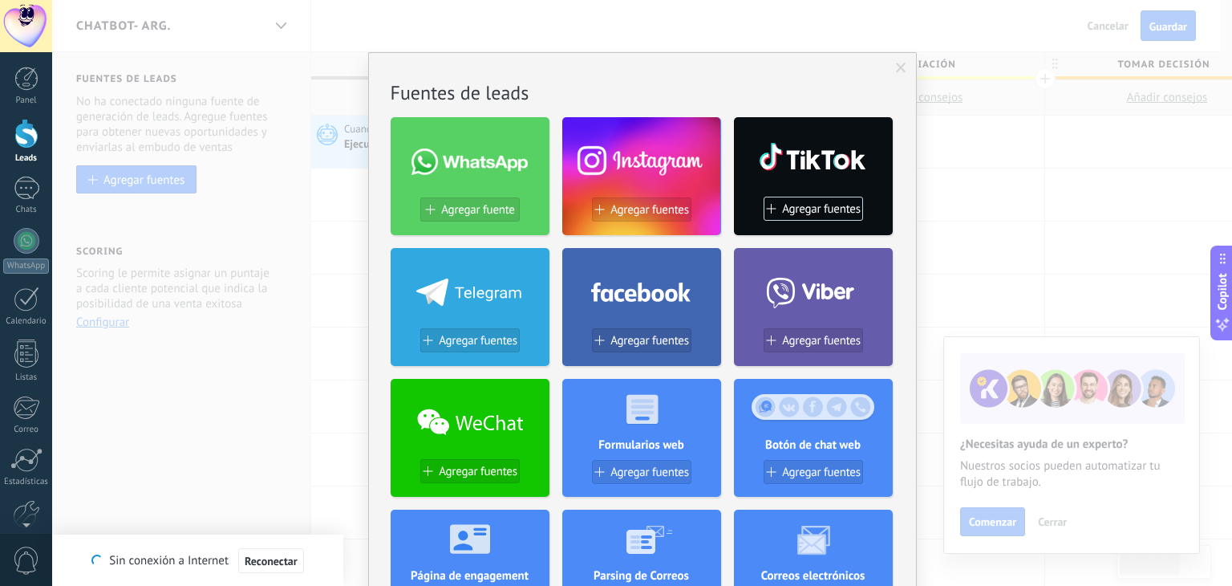
click at [468, 212] on span "Agregar fuente" at bounding box center [477, 210] width 73 height 14
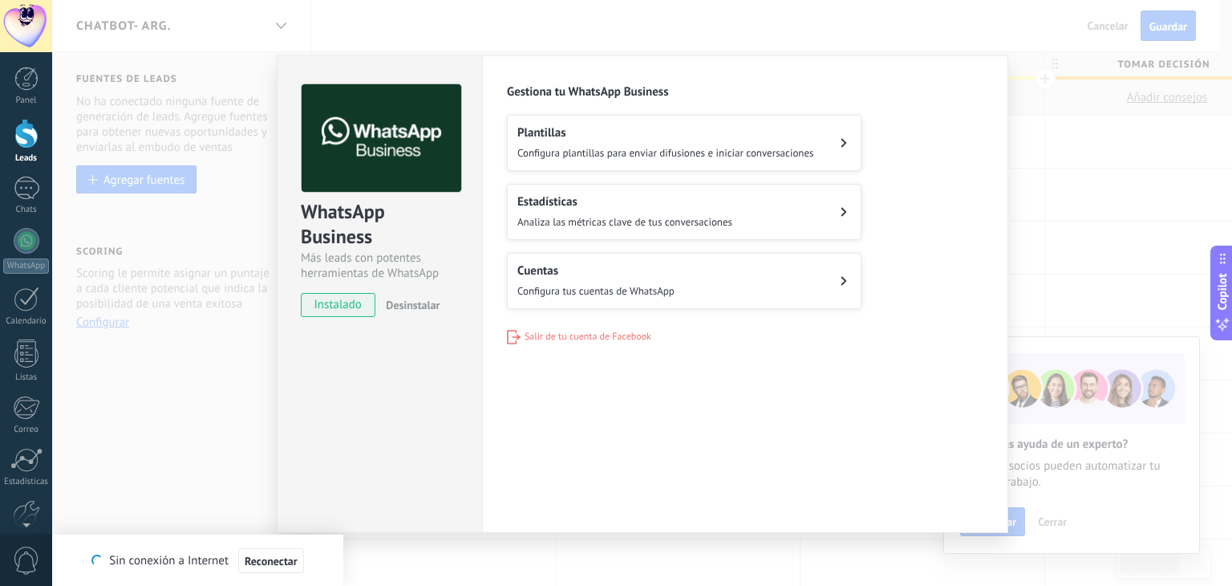
click at [613, 271] on h2 "Cuentas" at bounding box center [595, 270] width 157 height 15
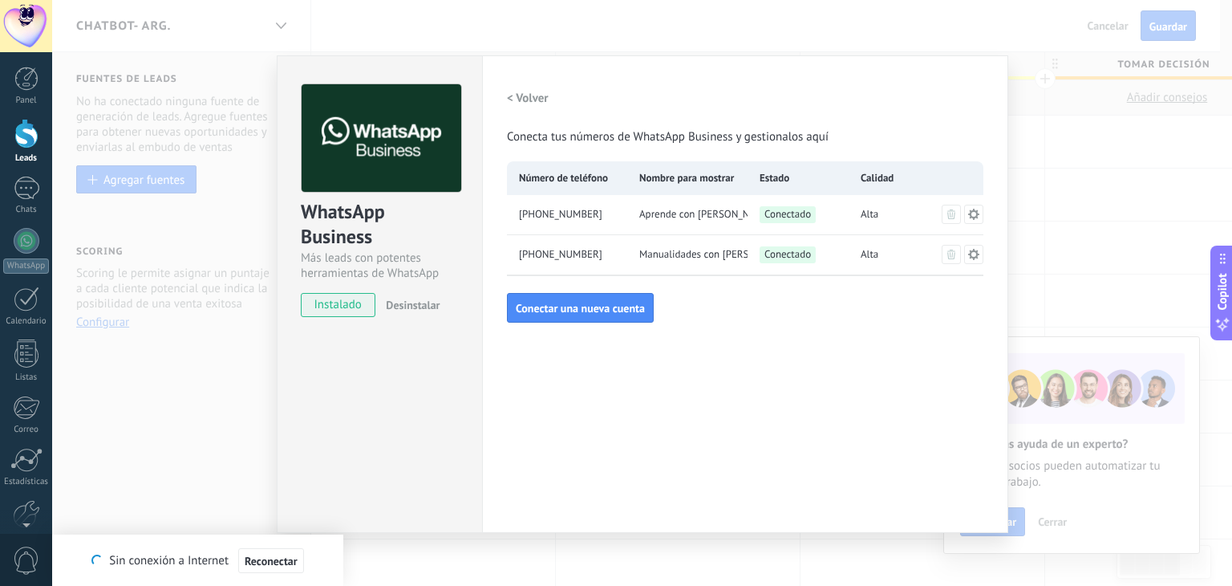
click at [598, 254] on span "+54 9 362 427-1409" at bounding box center [560, 254] width 83 height 16
click at [979, 253] on icon at bounding box center [974, 254] width 13 height 13
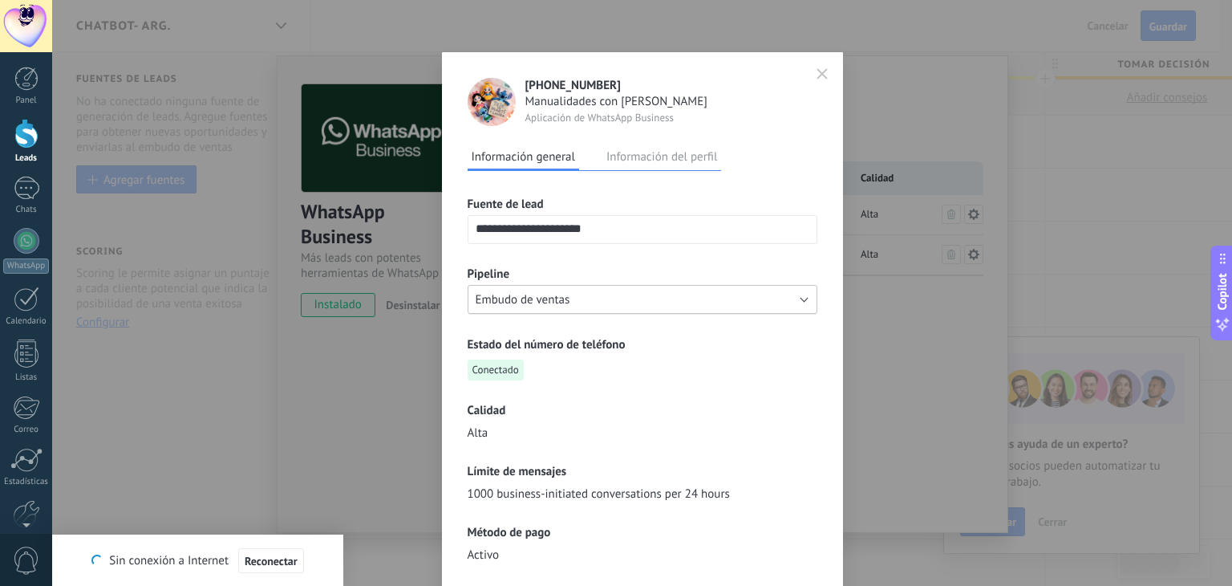
click at [568, 302] on button "Embudo de ventas" at bounding box center [643, 299] width 350 height 29
click at [570, 323] on span "CHATBOT- Arg." at bounding box center [635, 326] width 354 height 15
click at [895, 206] on div "**********" at bounding box center [642, 293] width 1180 height 586
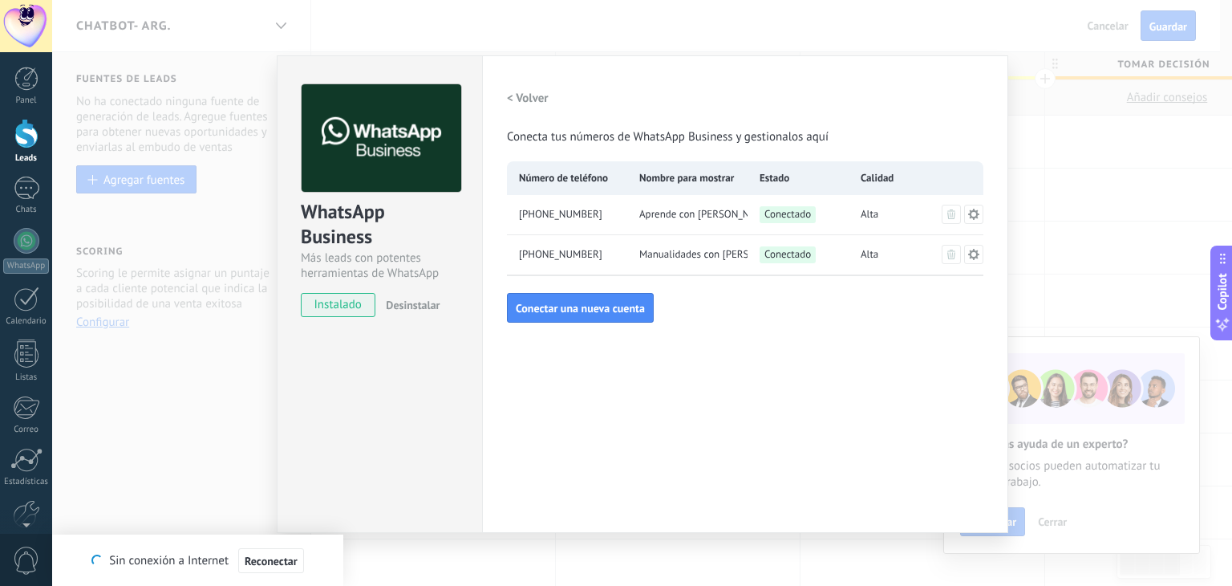
click at [1033, 260] on div "WhatsApp Business Más leads con potentes herramientas de WhatsApp instalado Des…" at bounding box center [642, 293] width 1180 height 586
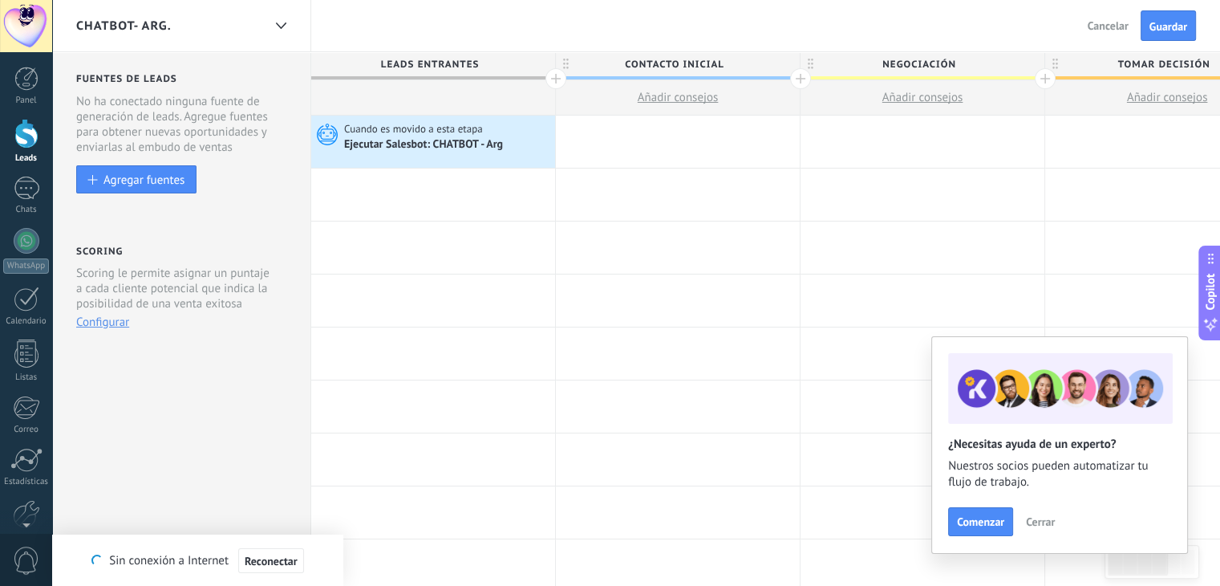
click at [214, 22] on div "CHATBOT- Arg." at bounding box center [169, 25] width 186 height 51
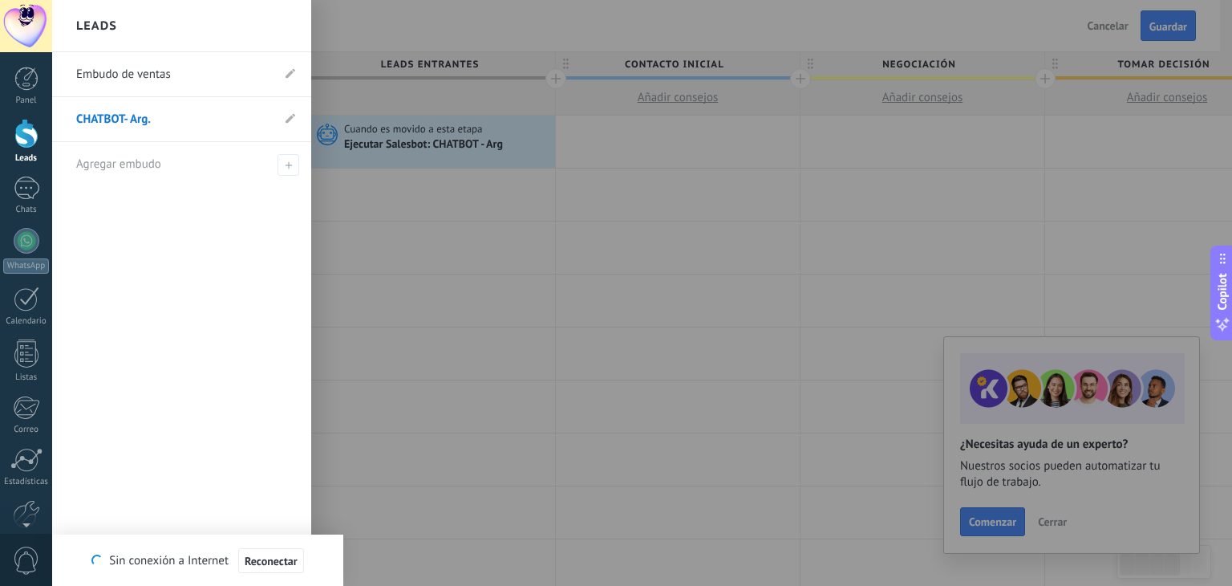
click at [160, 71] on link "Embudo de ventas" at bounding box center [173, 74] width 195 height 45
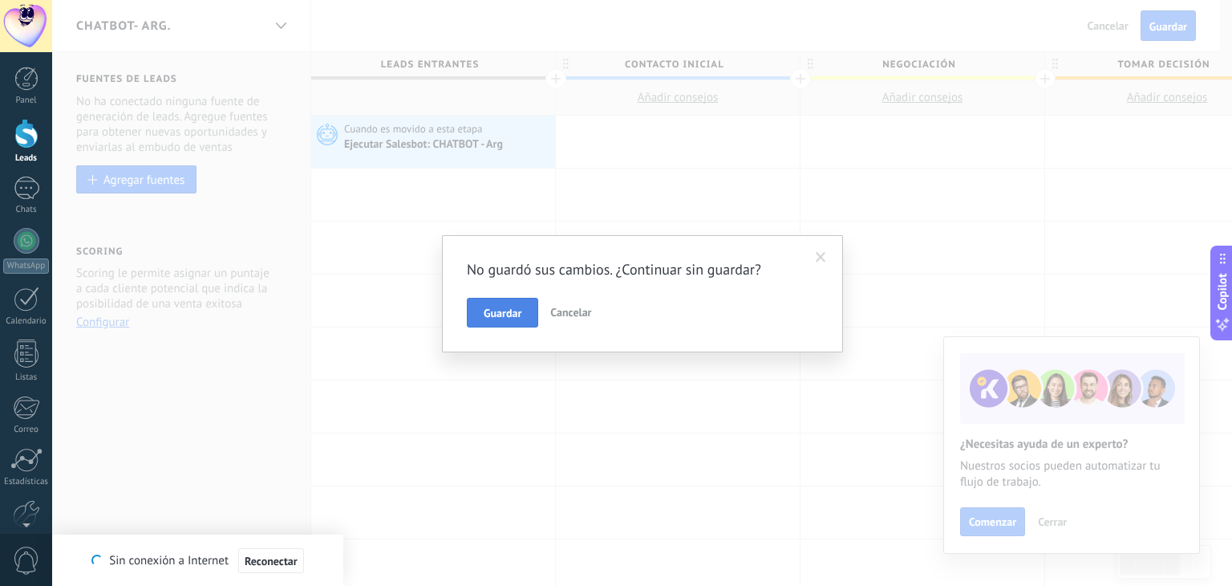
click at [509, 316] on span "Guardar" at bounding box center [503, 312] width 38 height 11
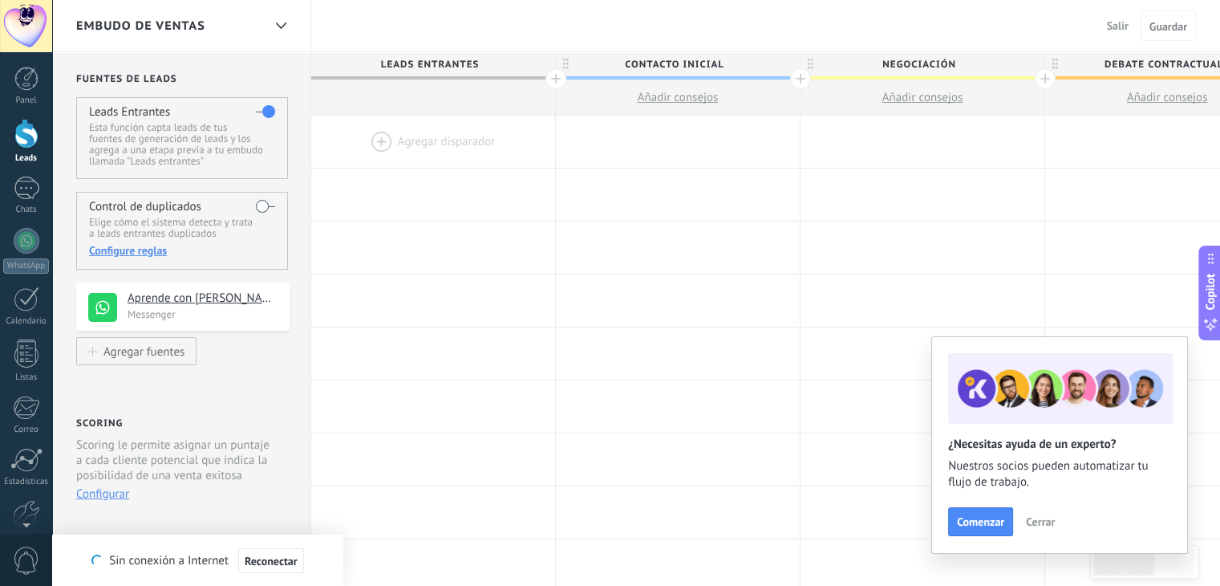
click at [181, 40] on div "Embudo de ventas" at bounding box center [169, 25] width 186 height 51
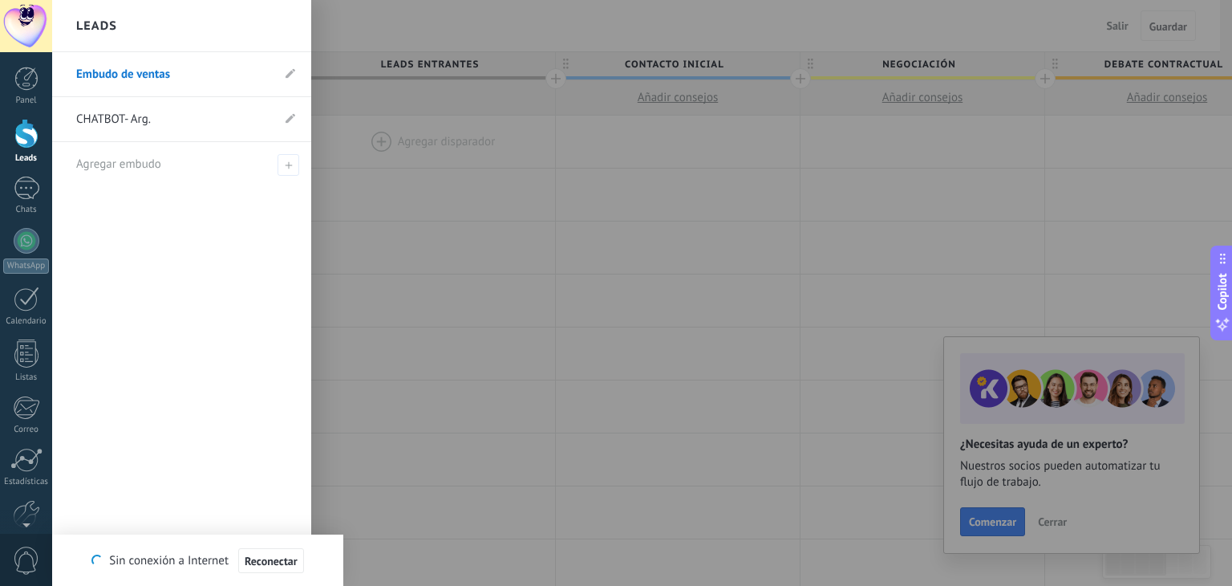
click at [182, 36] on div "Leads" at bounding box center [181, 26] width 259 height 52
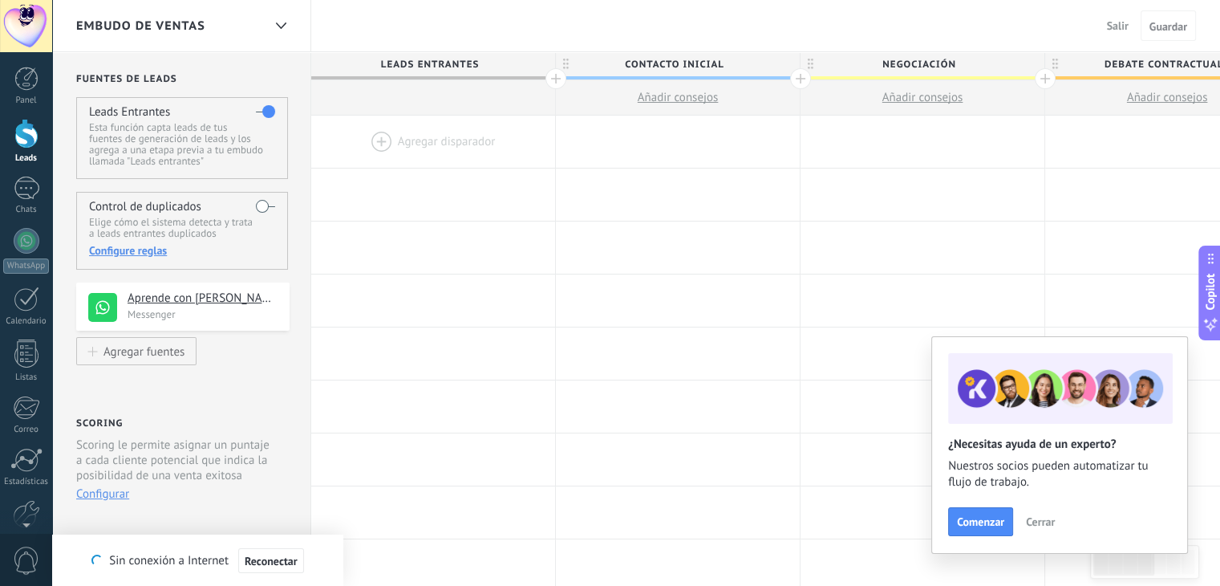
click at [182, 36] on div "Embudo de ventas" at bounding box center [169, 25] width 186 height 51
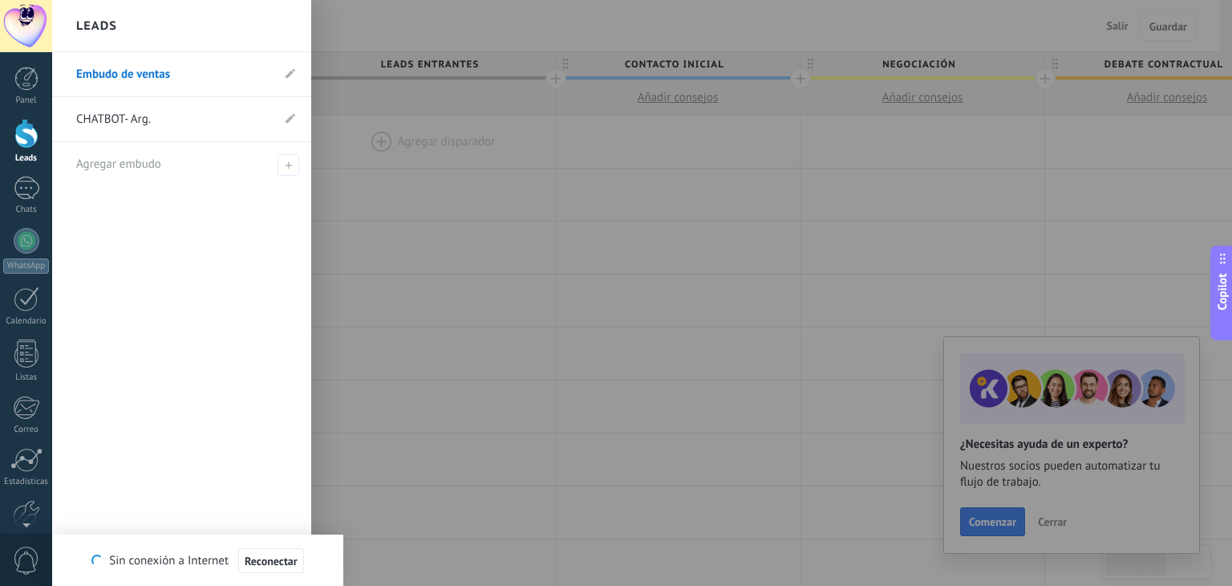
click at [173, 123] on link "CHATBOT- Arg." at bounding box center [173, 119] width 195 height 45
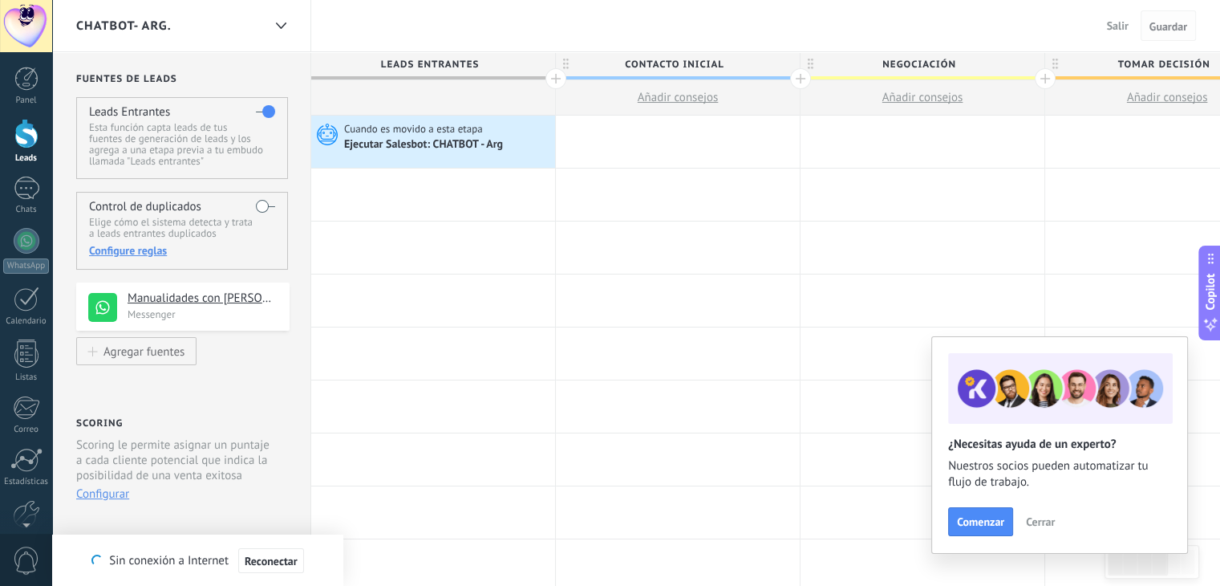
click at [1168, 24] on span "Guardar" at bounding box center [1169, 26] width 38 height 11
click at [1132, 29] on button "Salir" at bounding box center [1118, 26] width 34 height 24
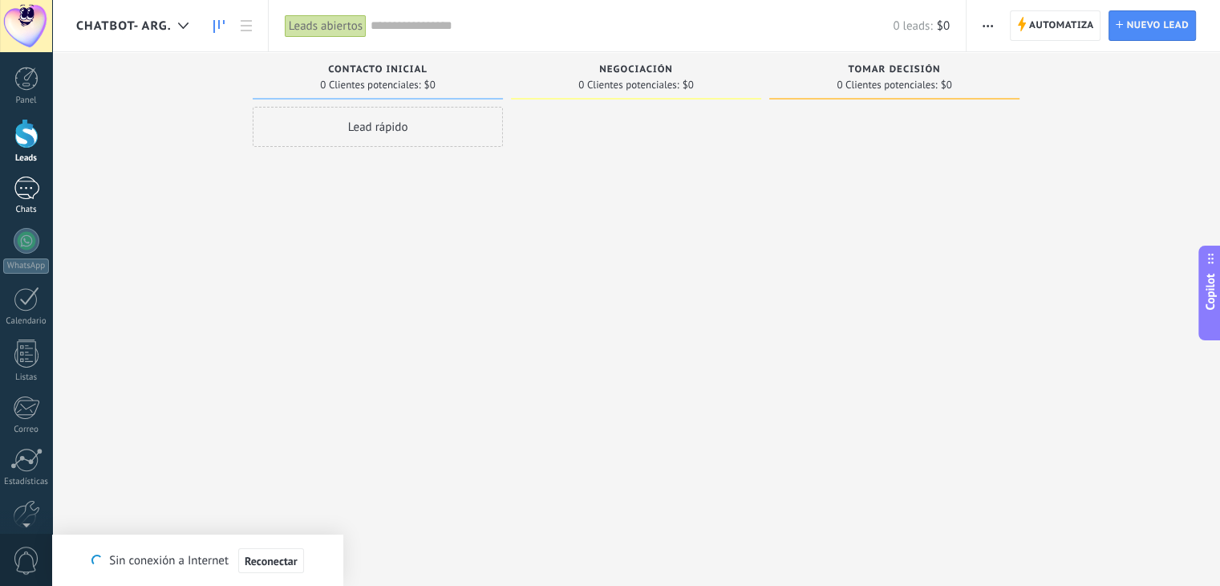
click at [8, 190] on link "Chats" at bounding box center [26, 195] width 52 height 39
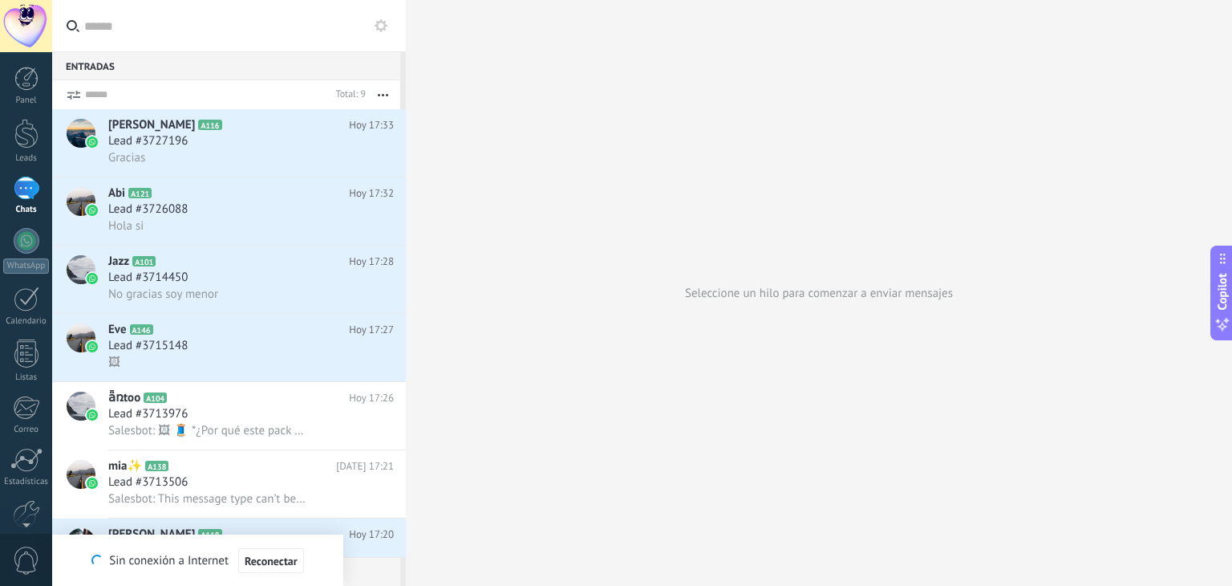
click at [176, 33] on input "text" at bounding box center [238, 25] width 309 height 51
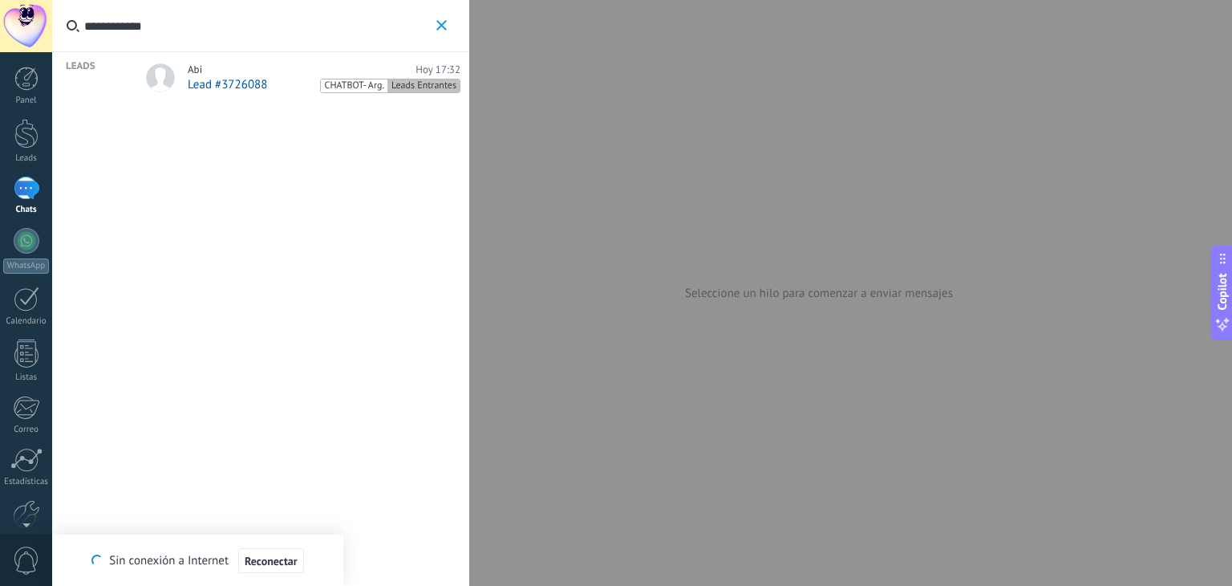
click at [136, 21] on input "**********" at bounding box center [258, 25] width 348 height 51
type input "**********"
click at [229, 79] on span "Lead #3726088" at bounding box center [227, 84] width 79 height 15
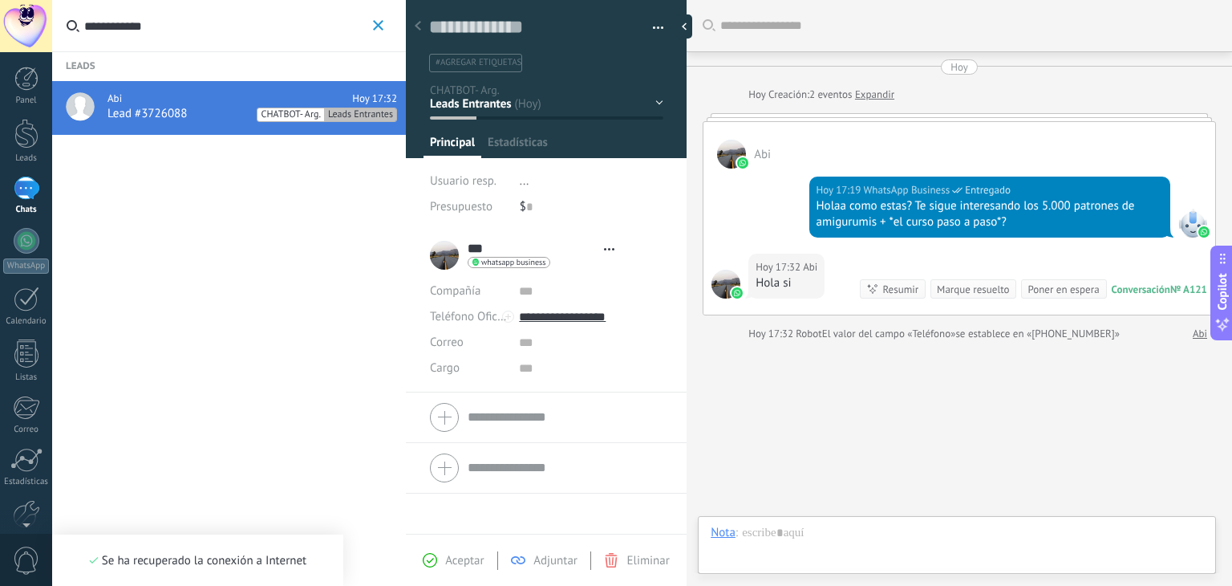
type textarea "**********"
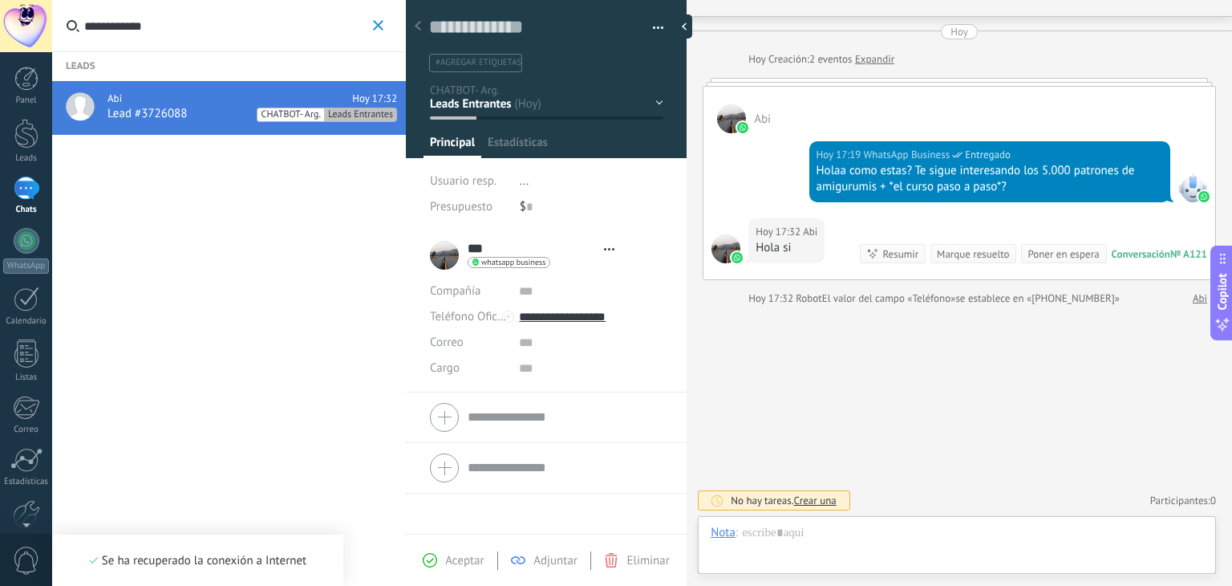
scroll to position [23, 0]
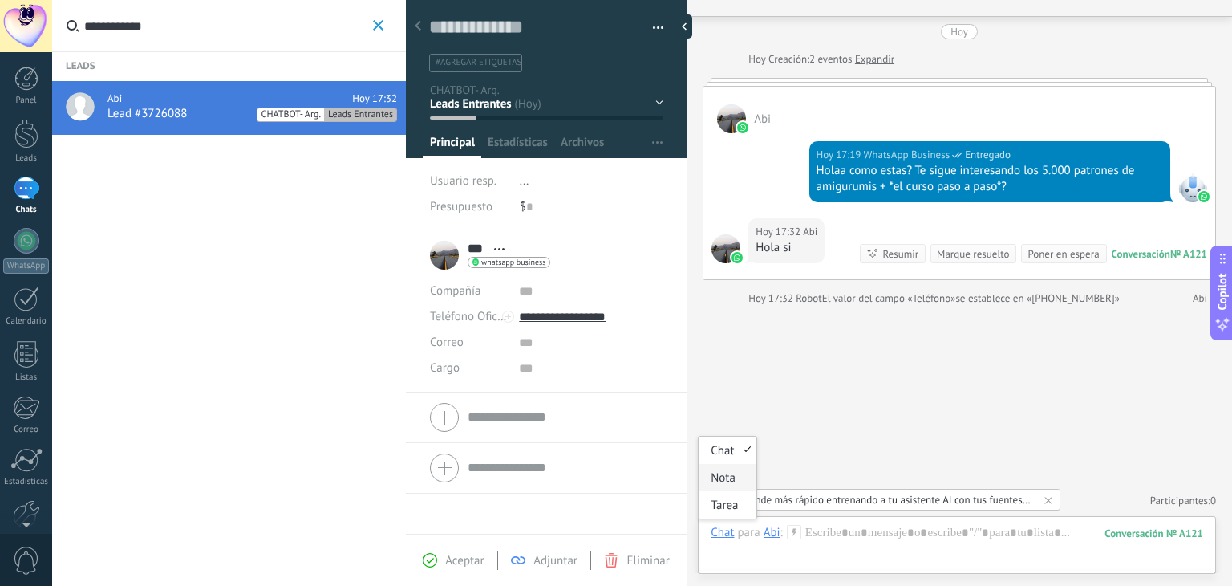
click at [796, 527] on icon at bounding box center [794, 532] width 14 height 14
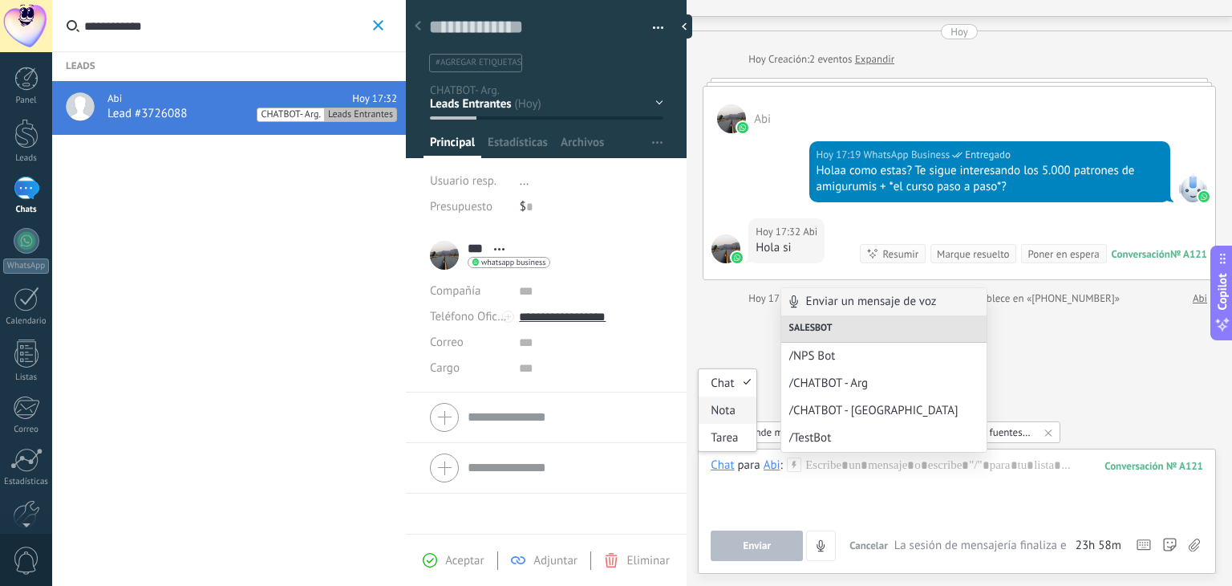
click at [795, 460] on icon at bounding box center [794, 464] width 14 height 14
click at [822, 386] on span "/CHATBOT - Arg" at bounding box center [877, 382] width 176 height 15
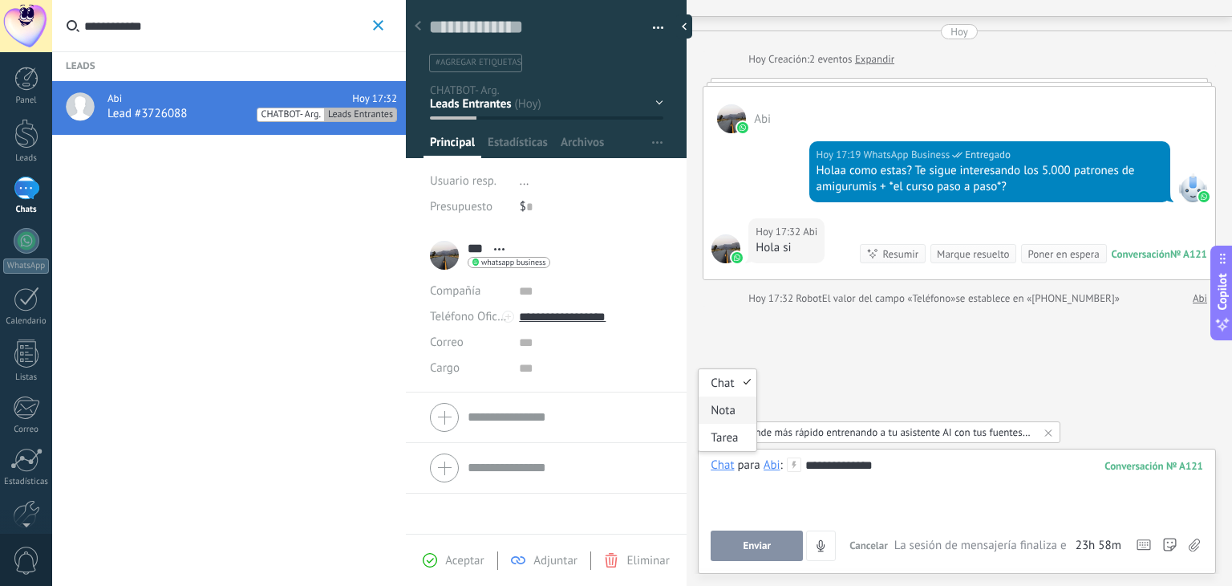
click at [768, 544] on span "Enviar" at bounding box center [757, 545] width 28 height 11
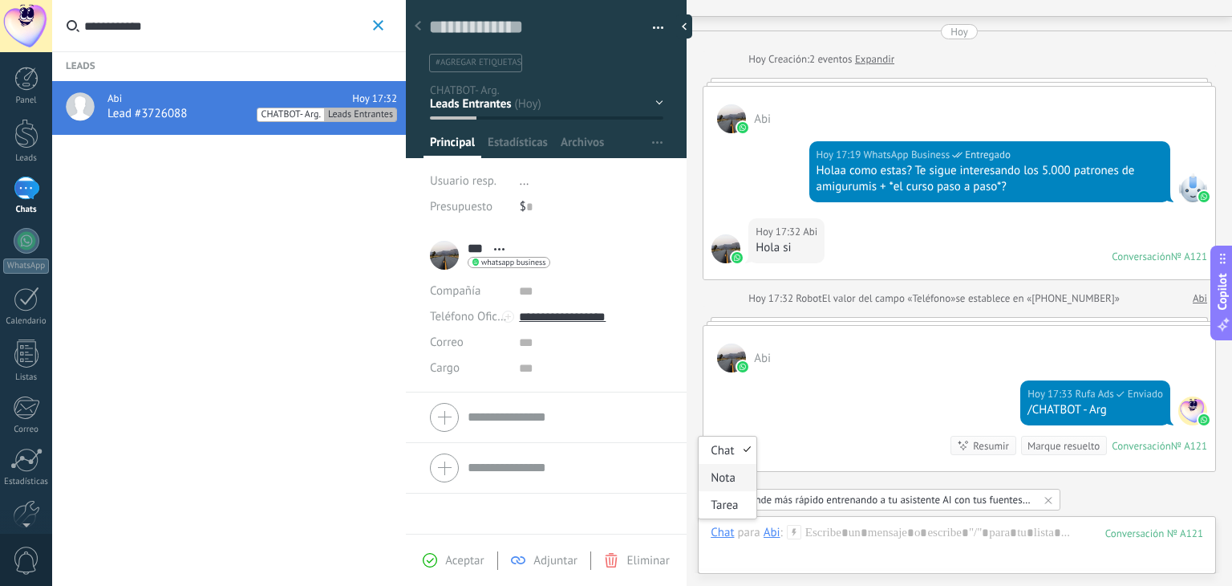
scroll to position [200, 0]
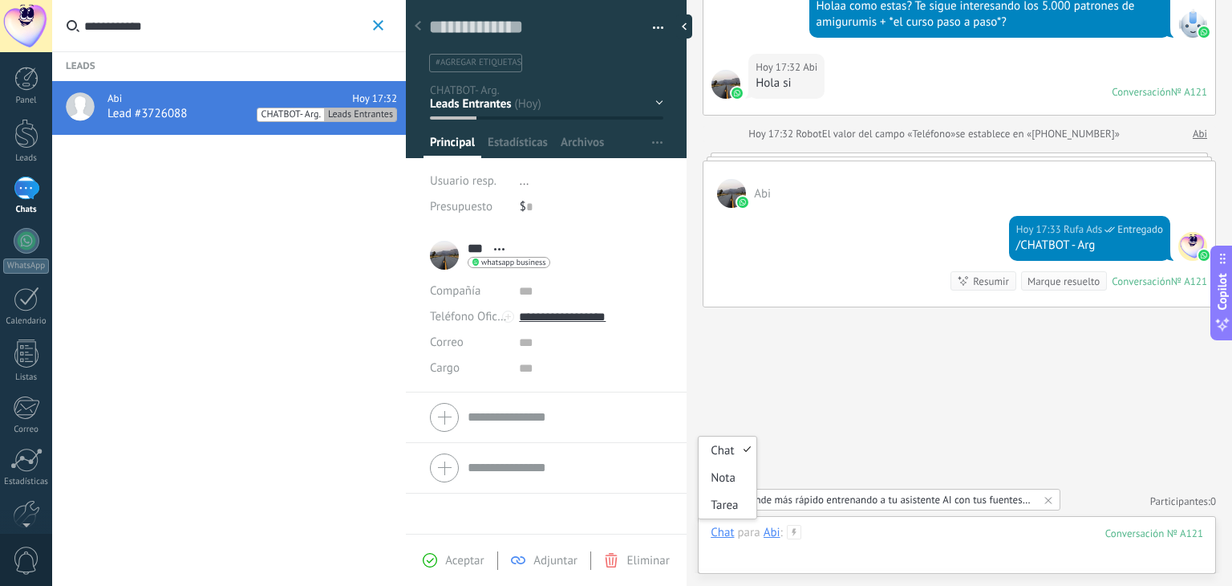
click at [805, 534] on div at bounding box center [957, 549] width 493 height 48
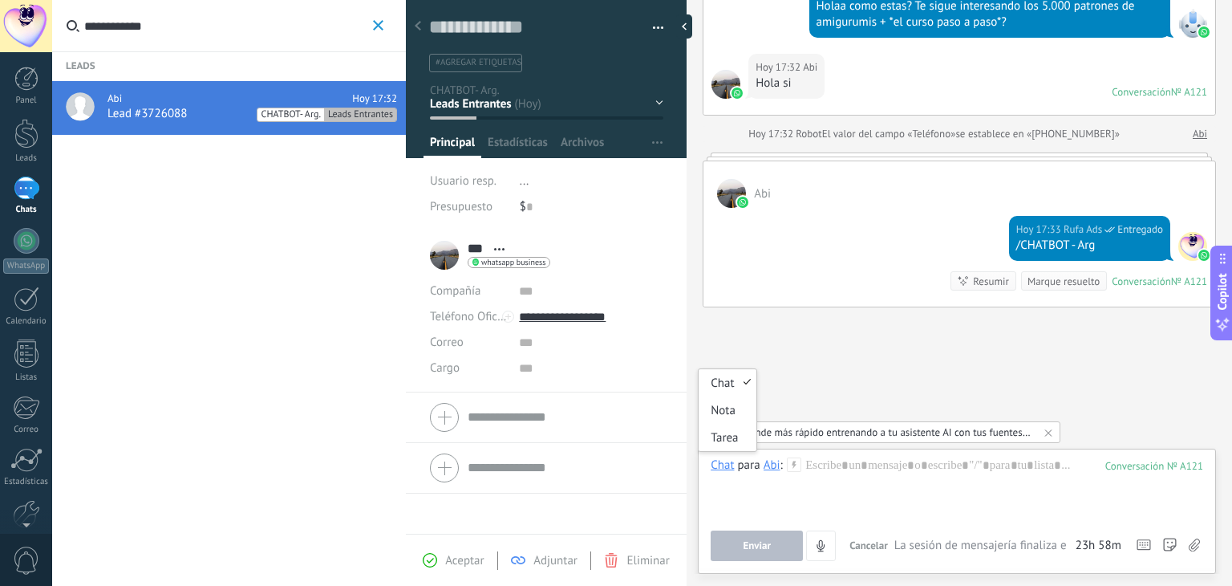
click at [784, 467] on div "Chat para Abi :" at bounding box center [756, 465] width 91 height 16
click at [791, 461] on icon at bounding box center [794, 464] width 14 height 14
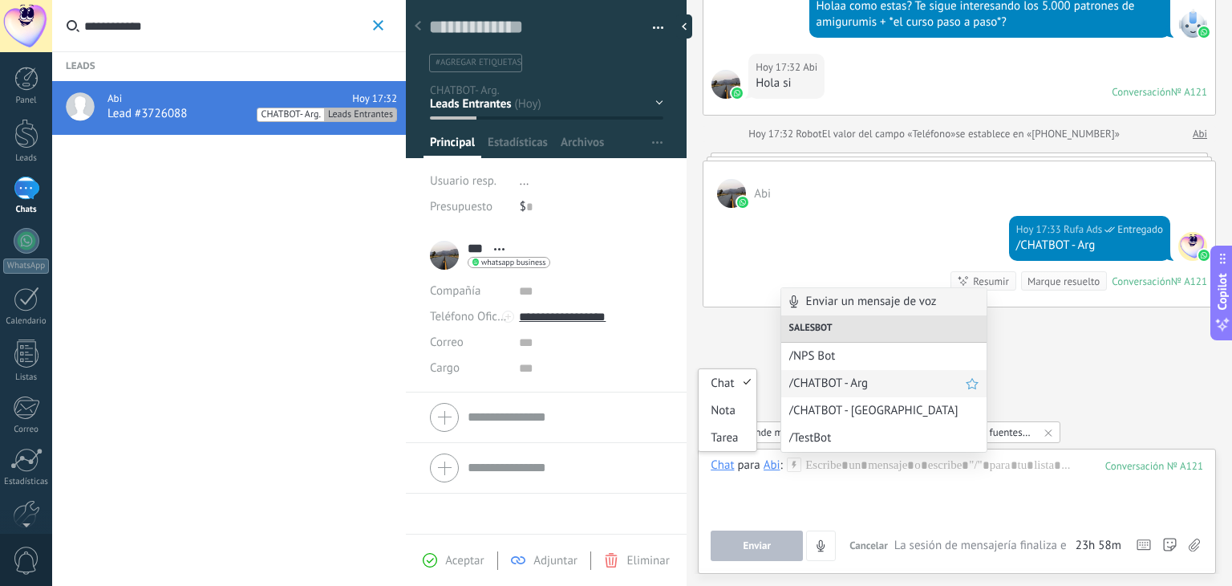
click at [872, 388] on span "/CHATBOT - Arg" at bounding box center [877, 382] width 176 height 15
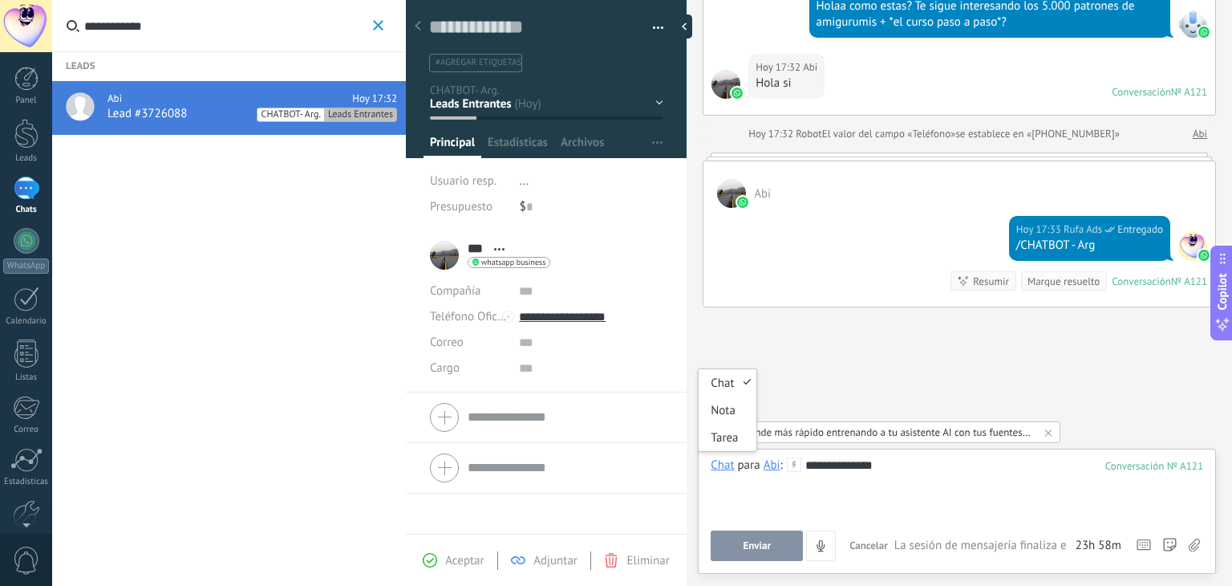
click at [789, 468] on icon at bounding box center [794, 464] width 14 height 14
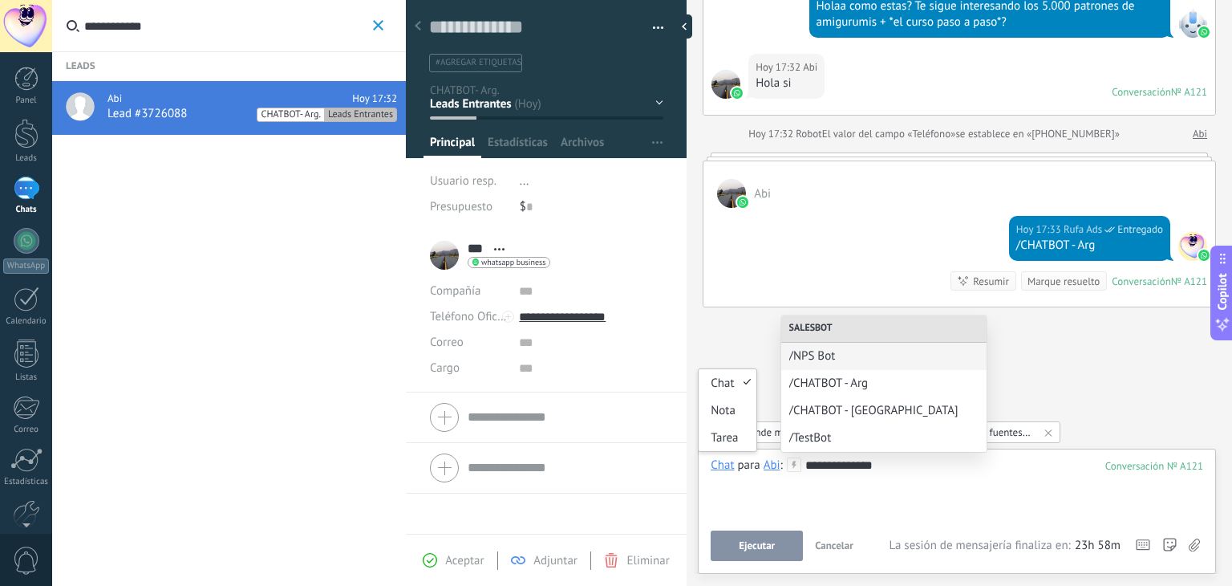
click at [732, 465] on div "Chat" at bounding box center [722, 464] width 23 height 14
click at [722, 467] on div "Chat" at bounding box center [722, 464] width 23 height 14
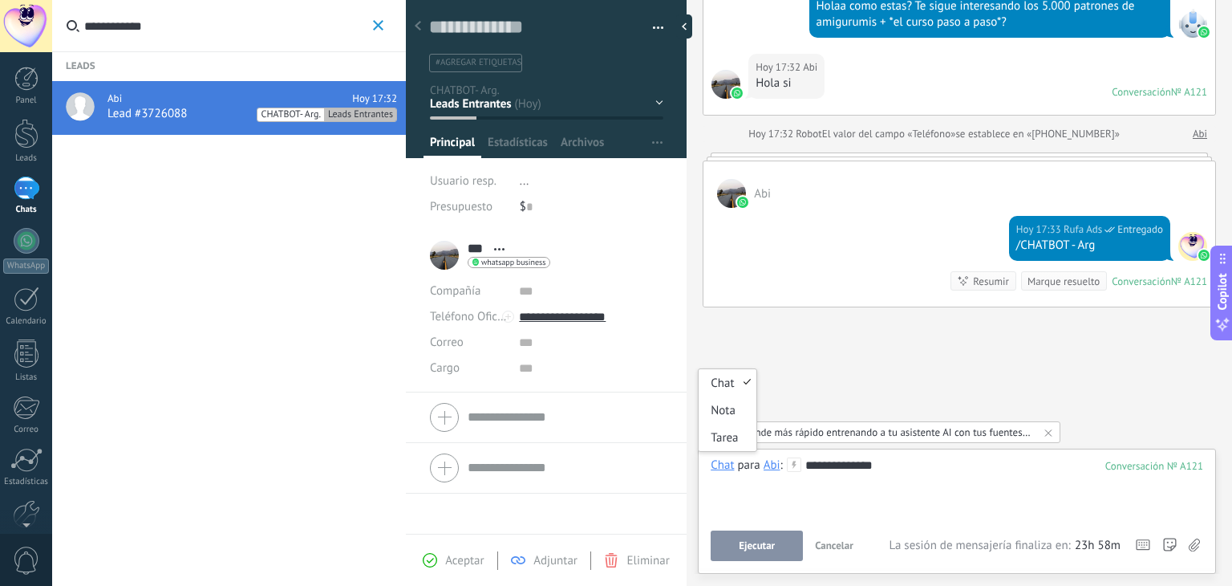
click at [854, 506] on div "**********" at bounding box center [957, 487] width 493 height 61
click at [777, 554] on button "Ejecutar" at bounding box center [757, 545] width 92 height 30
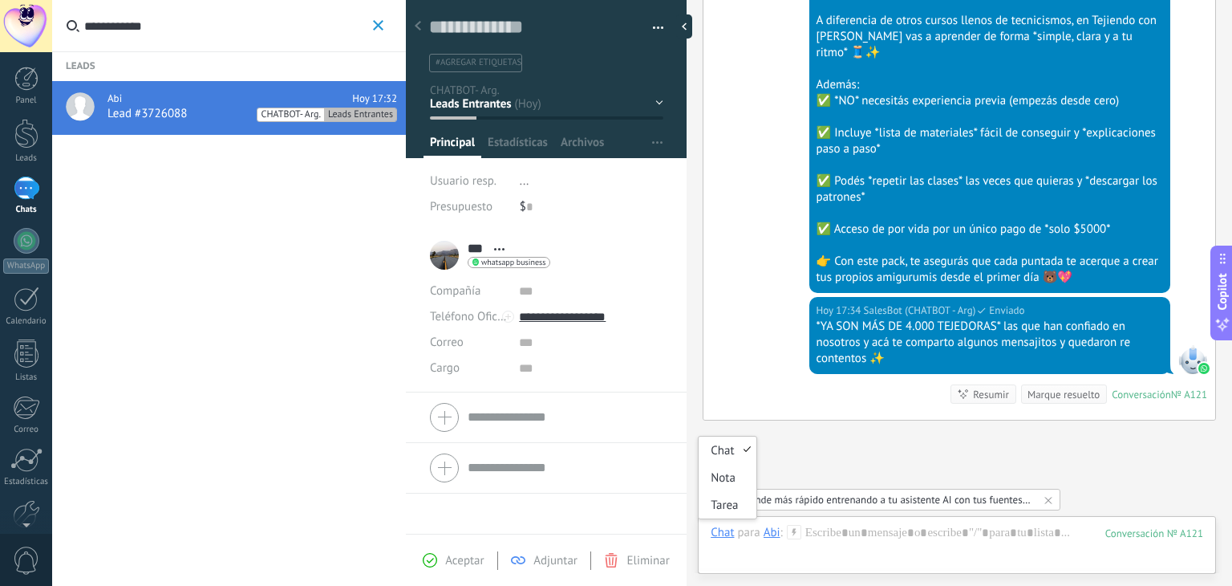
scroll to position [728, 0]
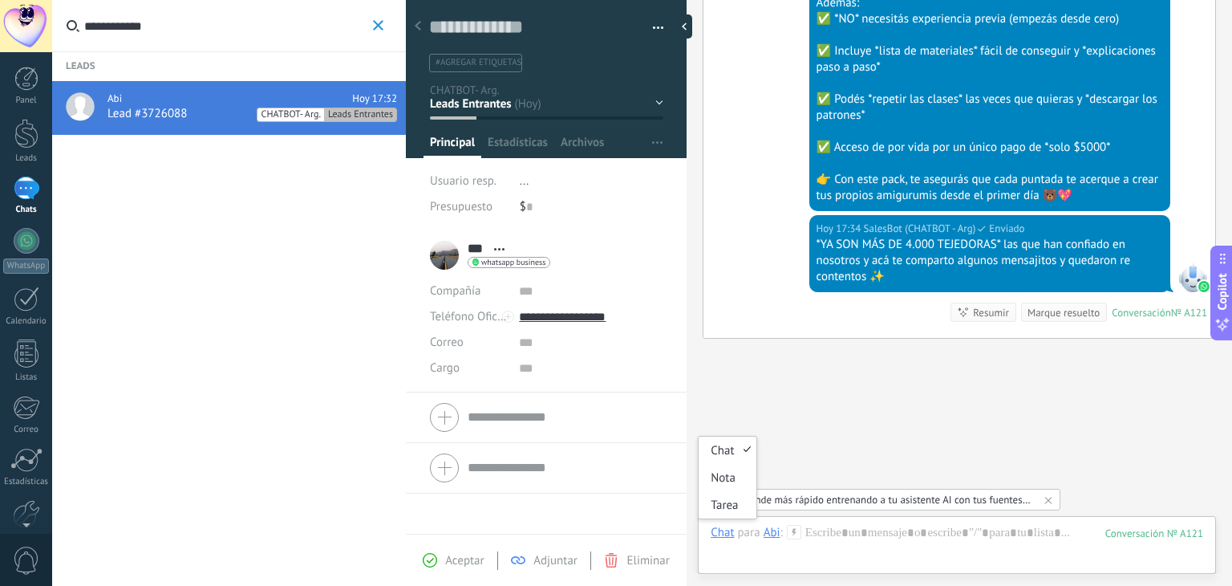
click at [18, 193] on div at bounding box center [27, 187] width 26 height 23
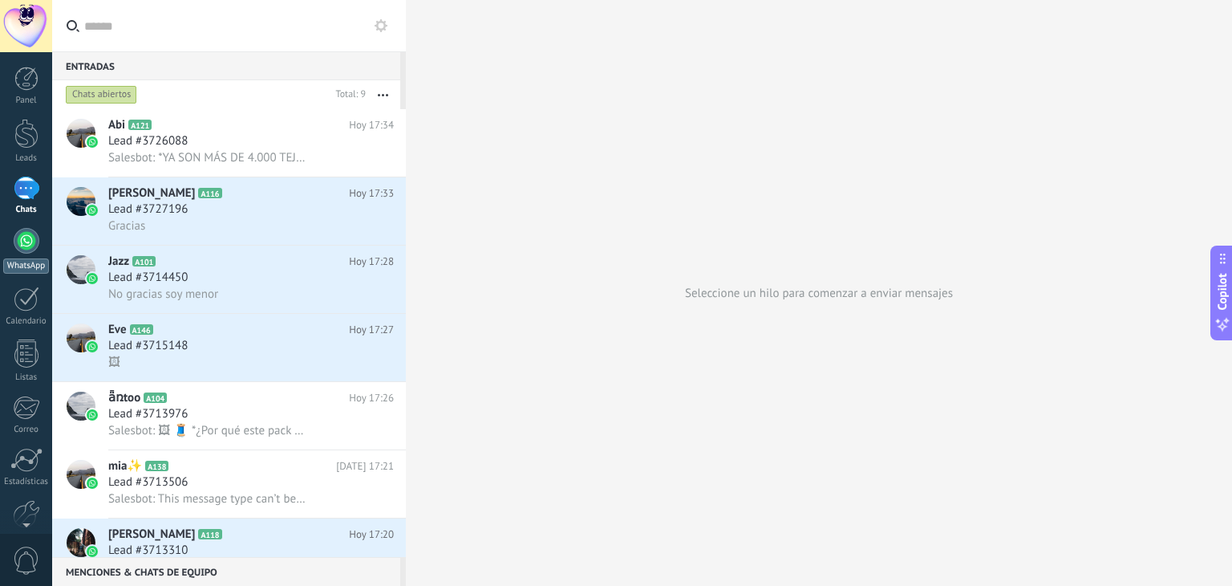
click at [24, 235] on div at bounding box center [27, 241] width 26 height 26
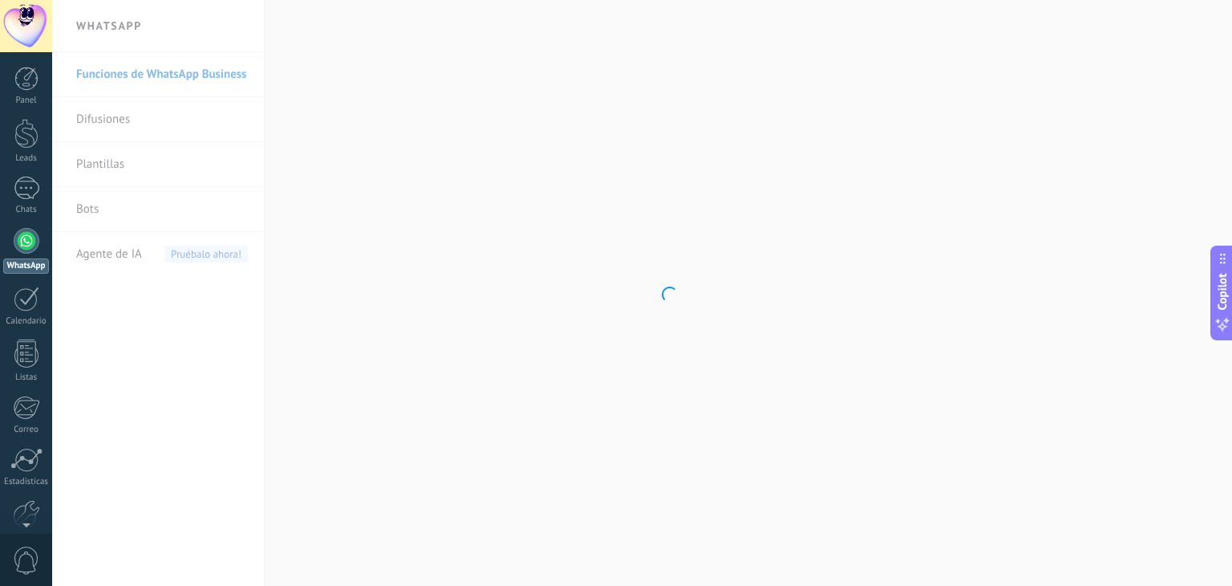
click at [87, 215] on body ".abccls-1,.abccls-2{fill-rule:evenodd}.abccls-2{fill:#fff} .abfcls-1{fill:none}…" at bounding box center [616, 293] width 1232 height 586
click at [89, 210] on link "Bots" at bounding box center [162, 209] width 172 height 45
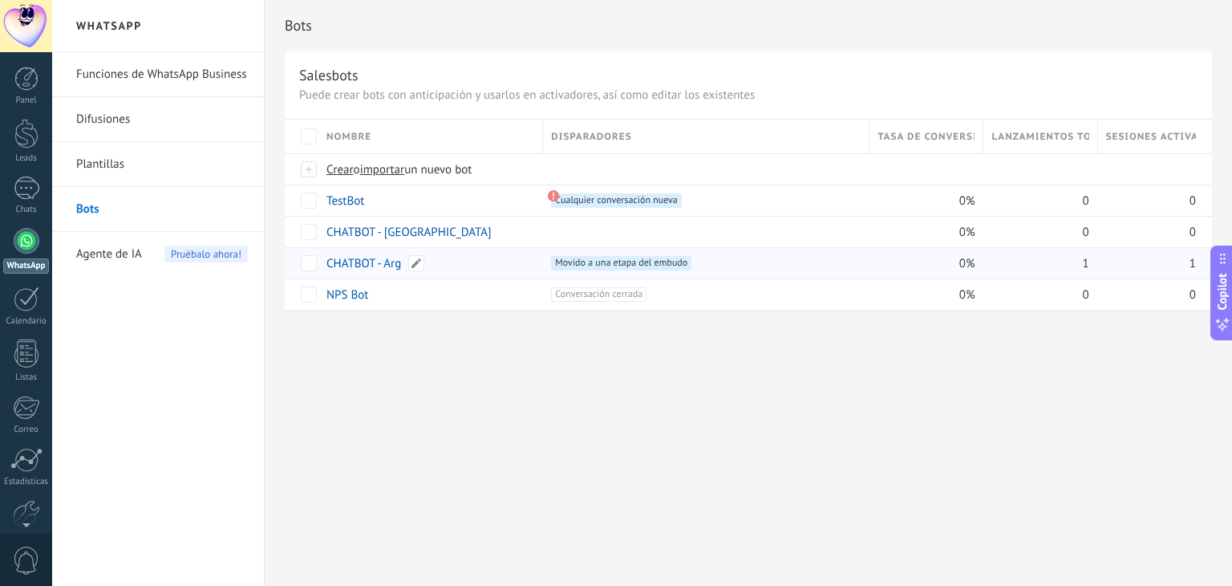
click at [364, 261] on link "CHATBOT - Arg" at bounding box center [364, 263] width 75 height 15
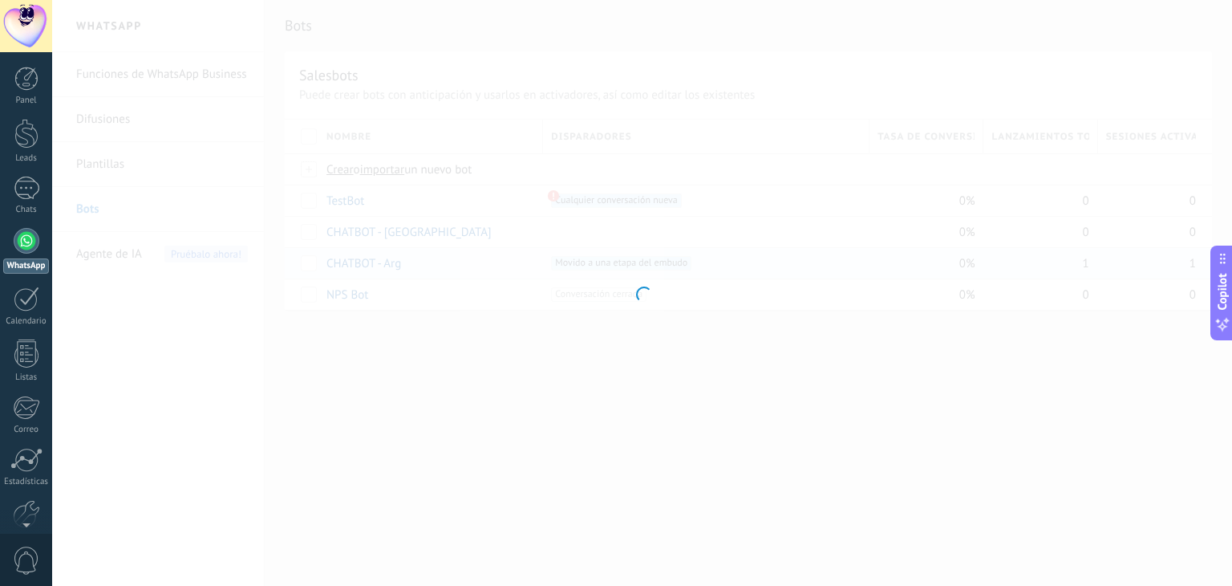
type input "**********"
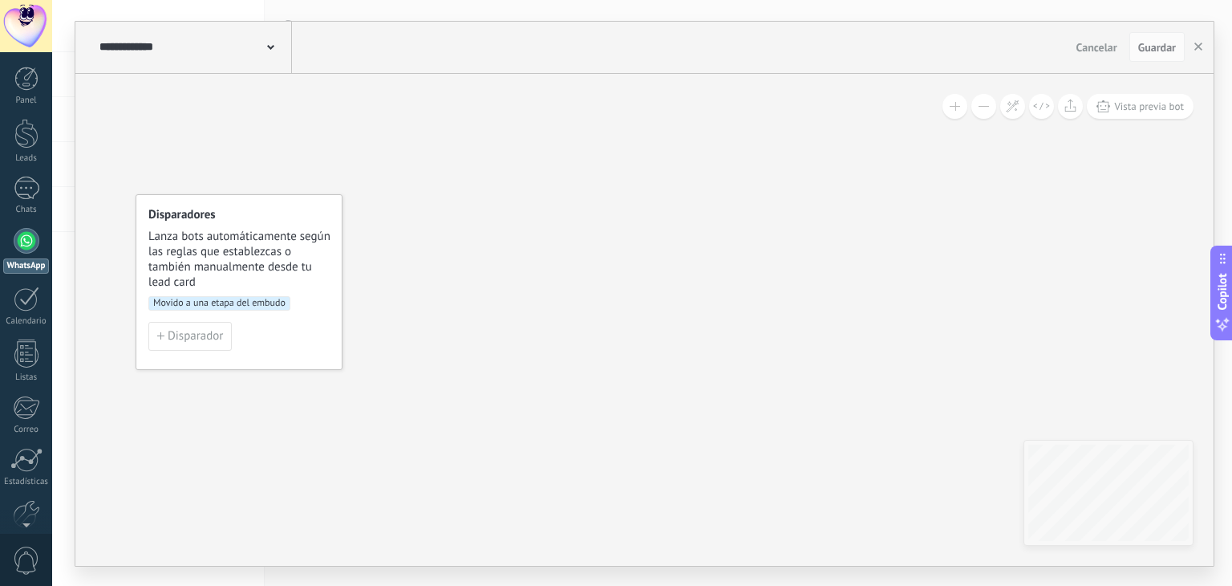
drag, startPoint x: 633, startPoint y: 181, endPoint x: 660, endPoint y: 376, distance: 197.6
click at [700, 394] on div "Disparadores Lanza bots automáticamente según las reglas que establezcas o tamb…" at bounding box center [644, 320] width 1138 height 492
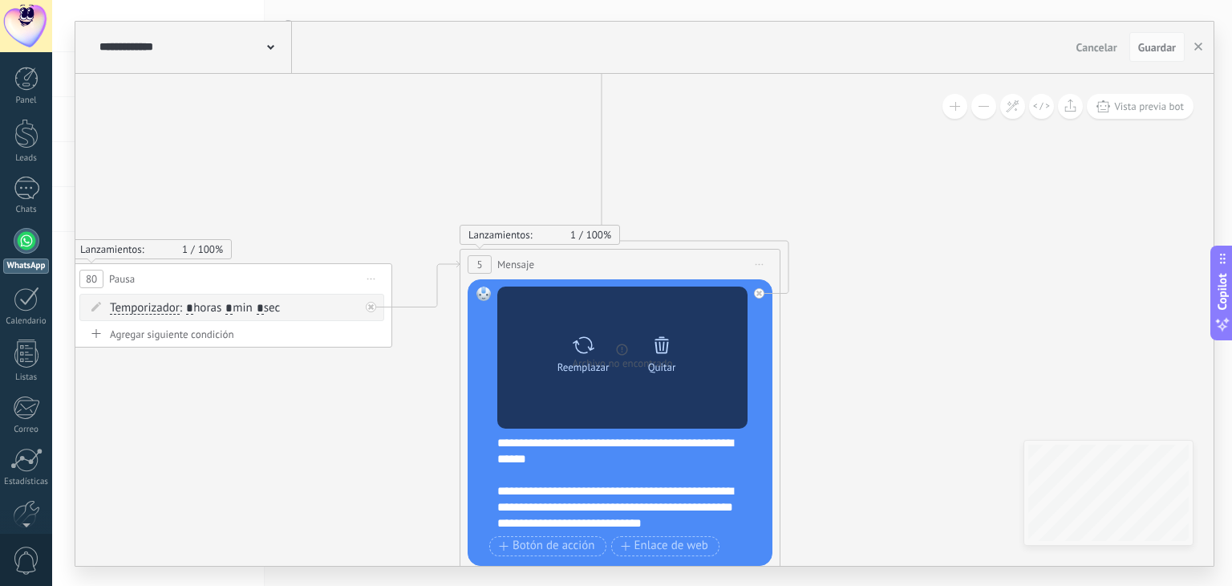
click at [622, 375] on div "Reemplazar Quitar Convertir a mensaje de voz" at bounding box center [622, 357] width 157 height 56
click at [578, 361] on div "Reemplazar" at bounding box center [584, 367] width 52 height 12
click input "Subir" at bounding box center [0, 0] width 0 height 0
click at [590, 361] on div "Reemplazar" at bounding box center [584, 367] width 52 height 12
click input "Subir" at bounding box center [0, 0] width 0 height 0
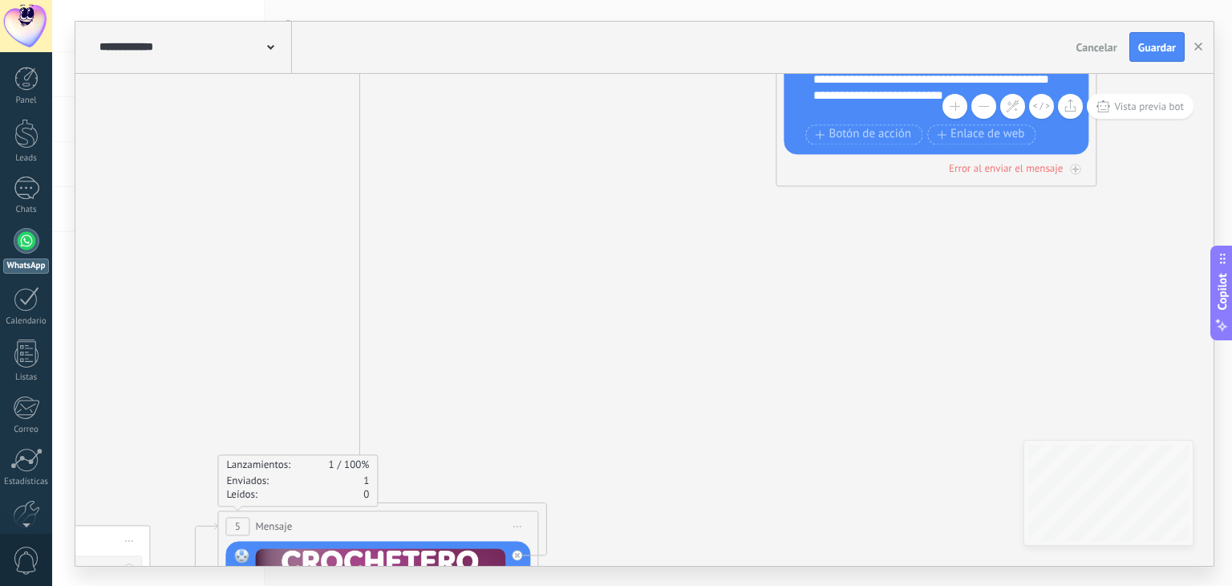
drag, startPoint x: 950, startPoint y: 270, endPoint x: 708, endPoint y: 533, distance: 356.6
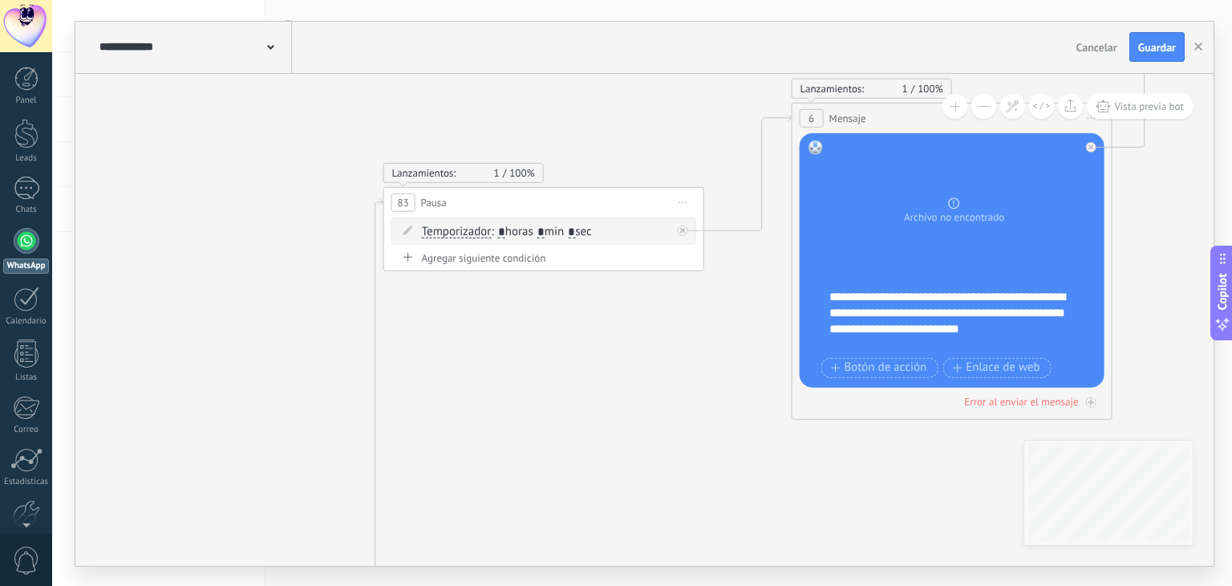
drag, startPoint x: 669, startPoint y: 223, endPoint x: 684, endPoint y: 456, distance: 233.2
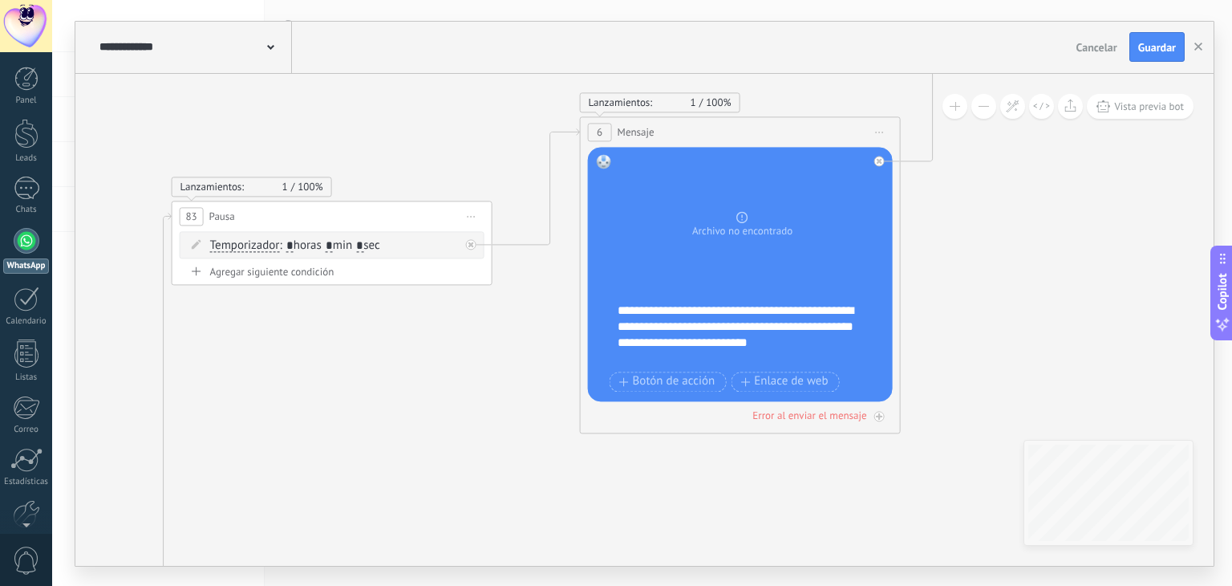
drag, startPoint x: 697, startPoint y: 376, endPoint x: 485, endPoint y: 389, distance: 212.2
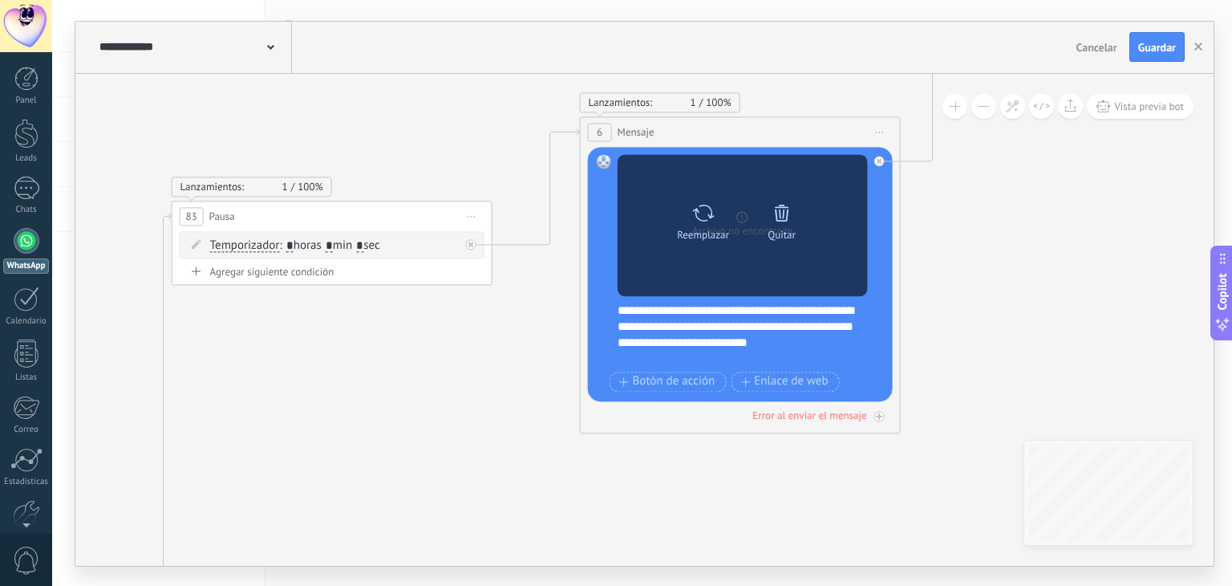
click at [714, 219] on icon at bounding box center [703, 213] width 23 height 22
click input "Subir" at bounding box center [0, 0] width 0 height 0
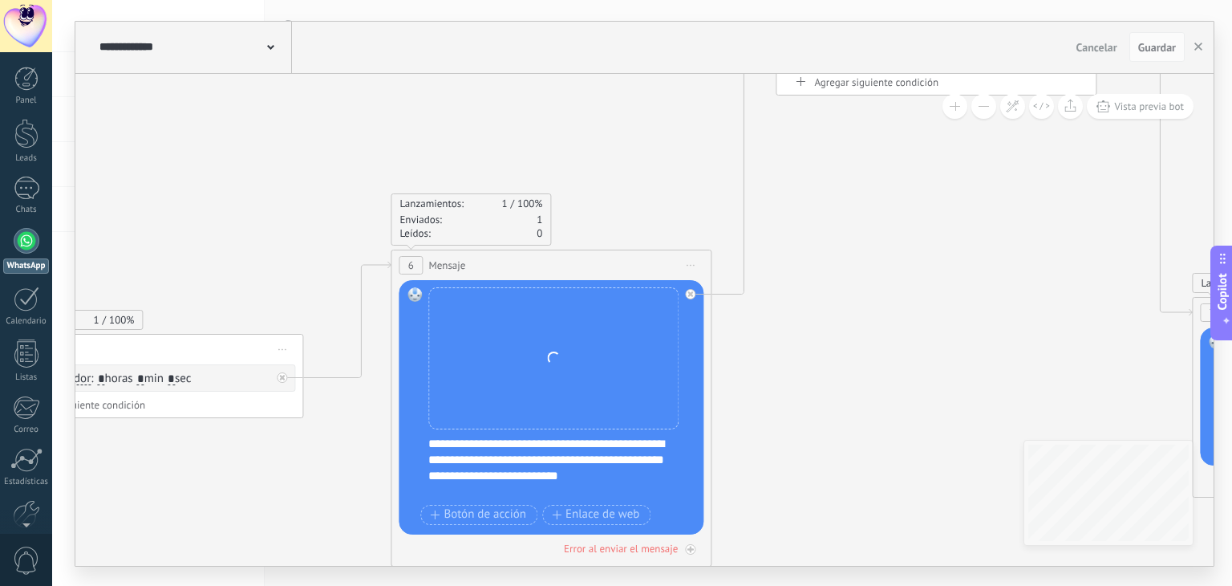
drag, startPoint x: 985, startPoint y: 214, endPoint x: 791, endPoint y: 352, distance: 238.2
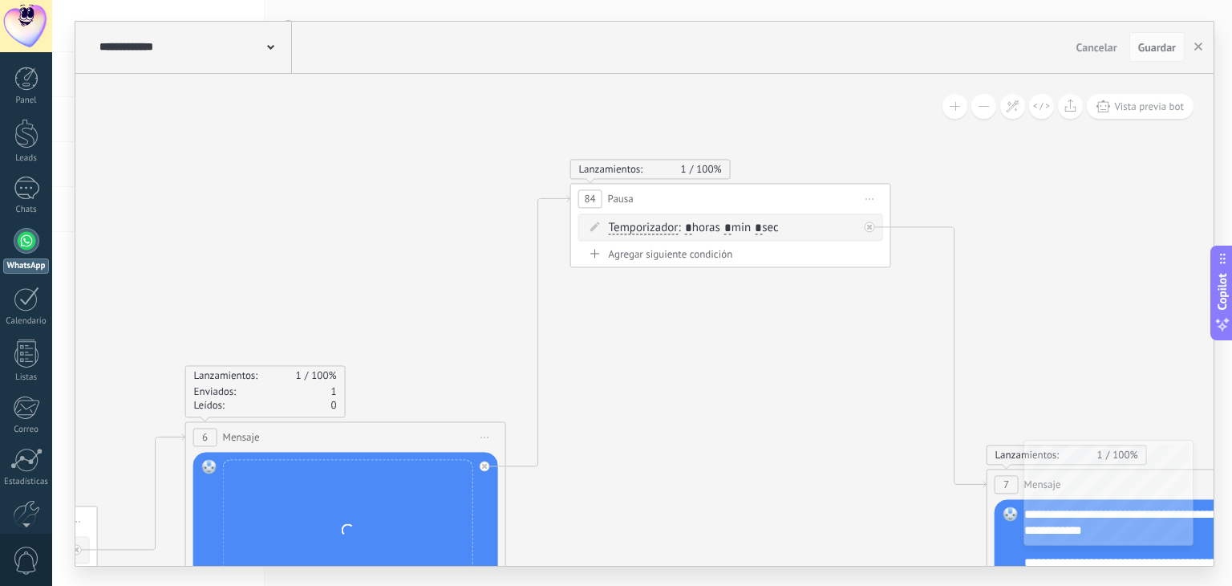
drag, startPoint x: 932, startPoint y: 241, endPoint x: 775, endPoint y: 348, distance: 190.0
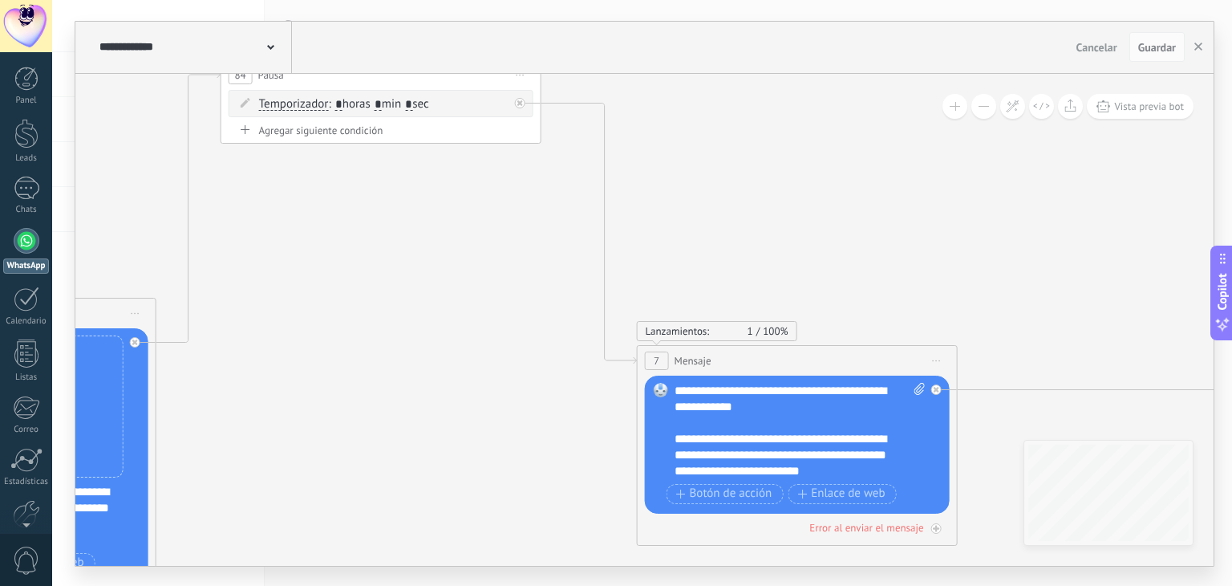
drag, startPoint x: 822, startPoint y: 327, endPoint x: 476, endPoint y: 191, distance: 371.4
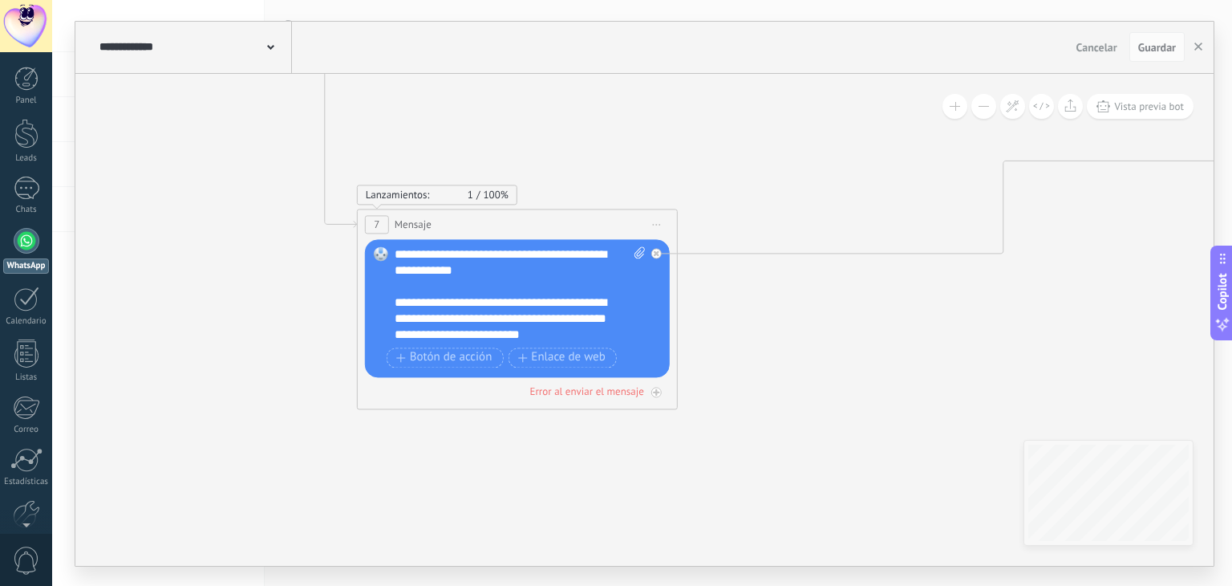
drag, startPoint x: 744, startPoint y: 229, endPoint x: 469, endPoint y: 95, distance: 305.7
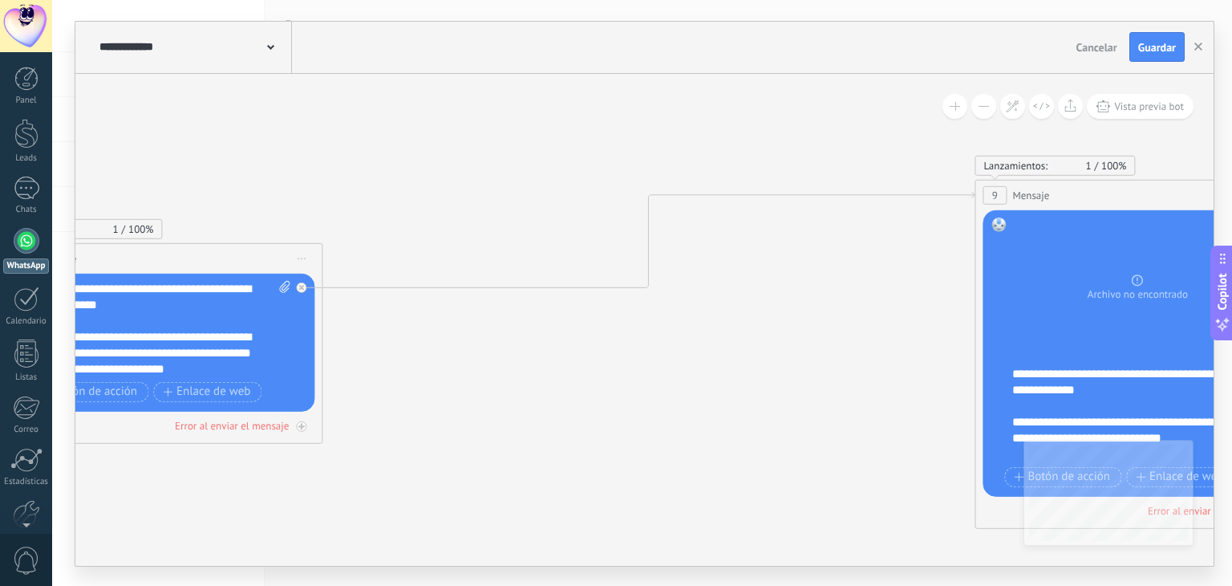
drag, startPoint x: 841, startPoint y: 213, endPoint x: 469, endPoint y: 254, distance: 373.7
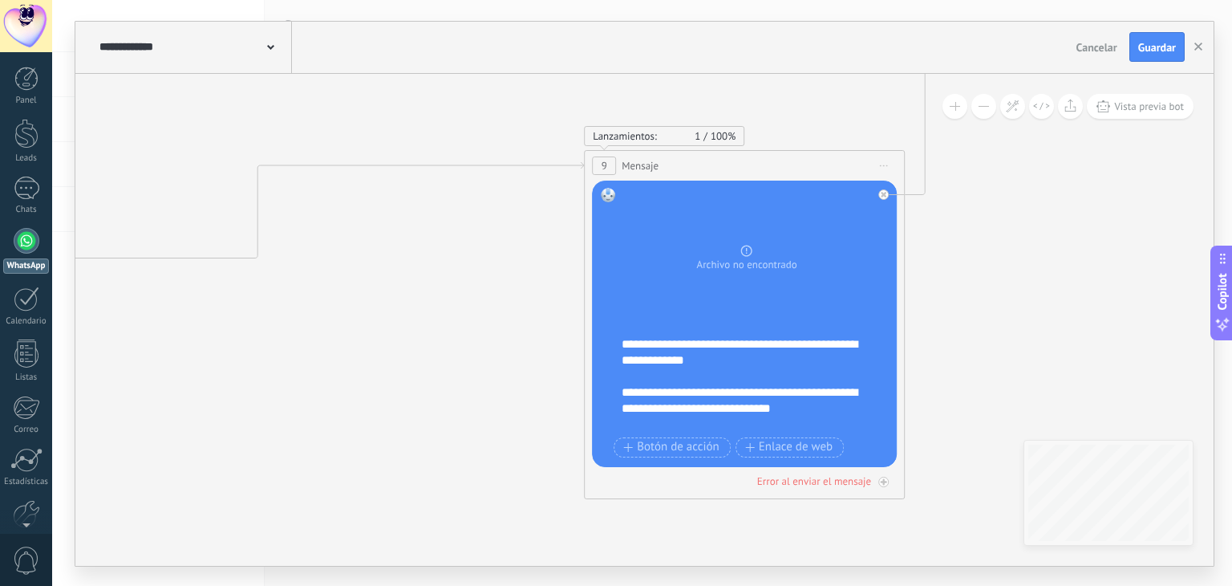
drag, startPoint x: 829, startPoint y: 278, endPoint x: 453, endPoint y: 243, distance: 377.0
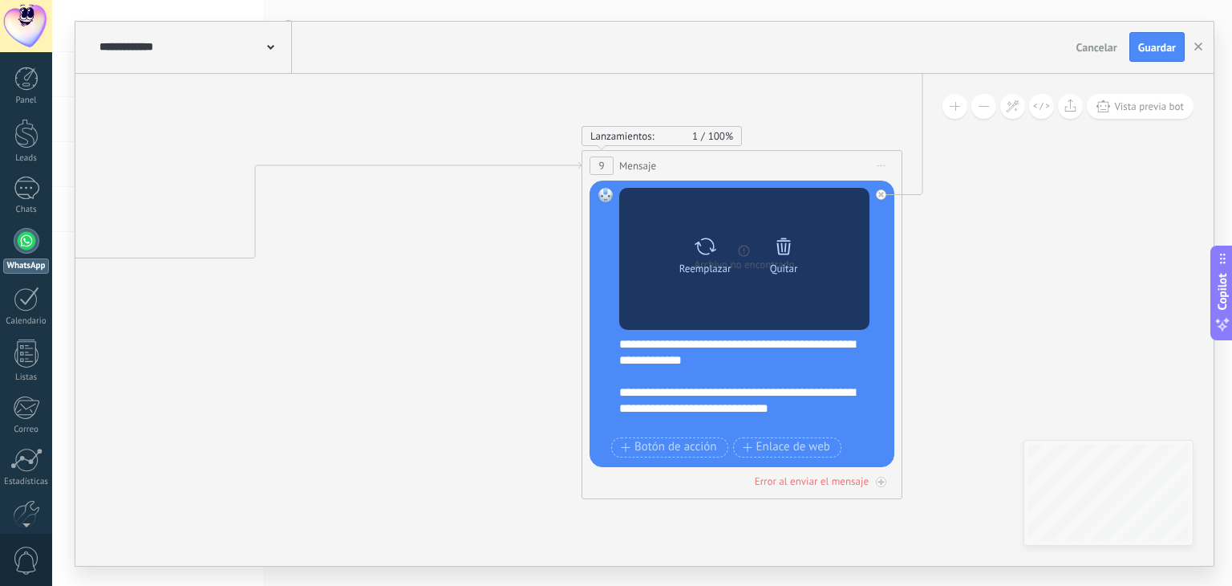
click at [702, 250] on icon at bounding box center [705, 246] width 23 height 22
click input "Subir" at bounding box center [0, 0] width 0 height 0
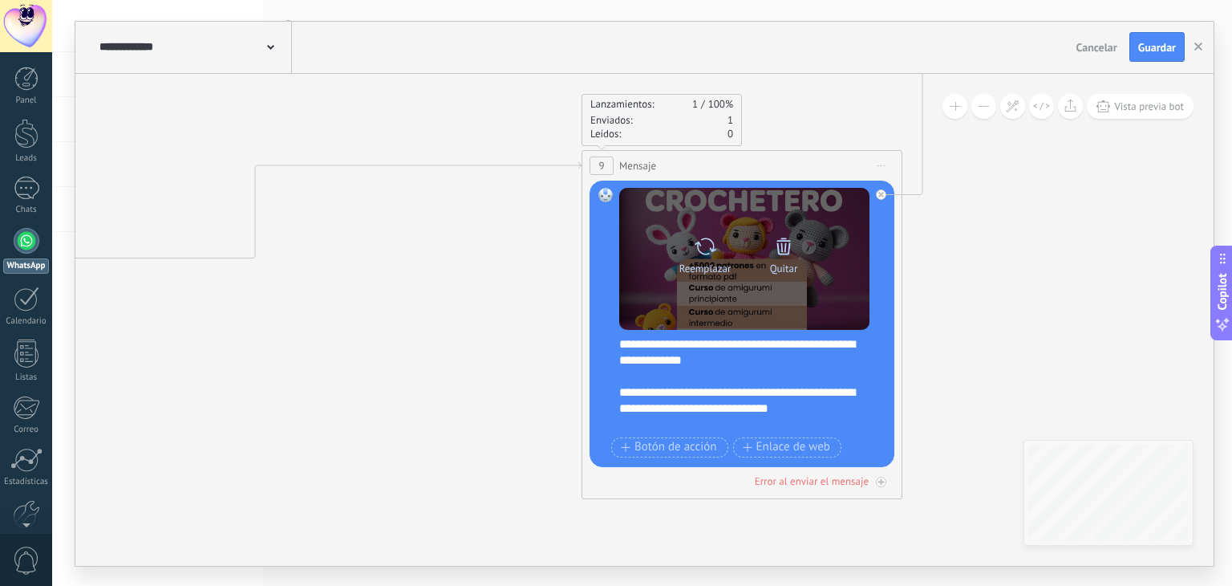
click at [706, 253] on icon at bounding box center [706, 246] width 22 height 17
click input "Subir" at bounding box center [0, 0] width 0 height 0
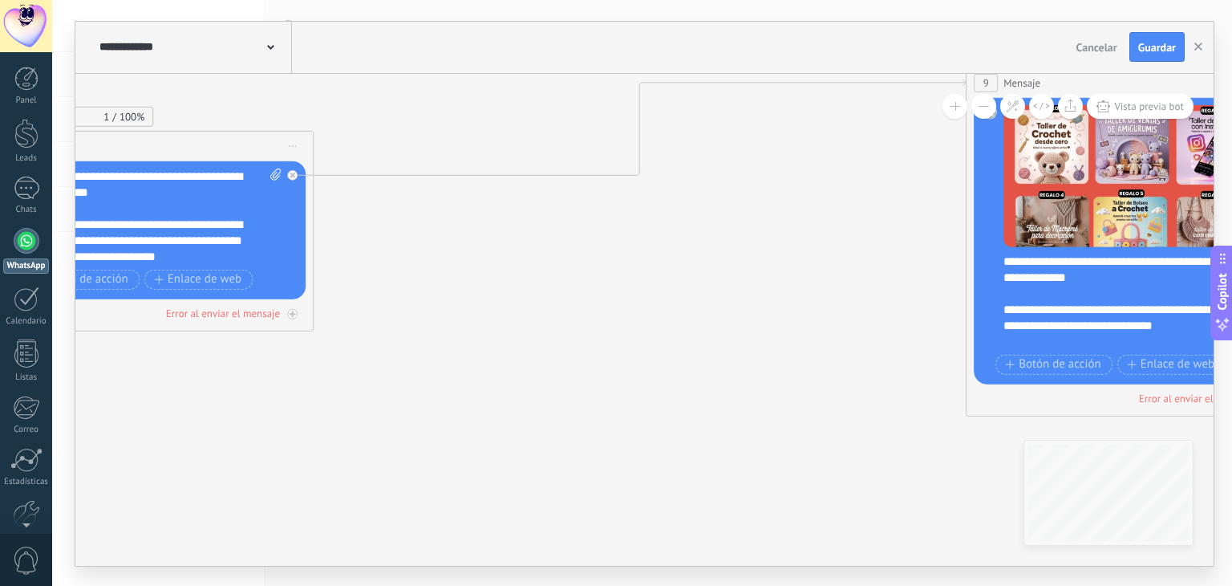
drag, startPoint x: 489, startPoint y: 303, endPoint x: 697, endPoint y: 283, distance: 209.5
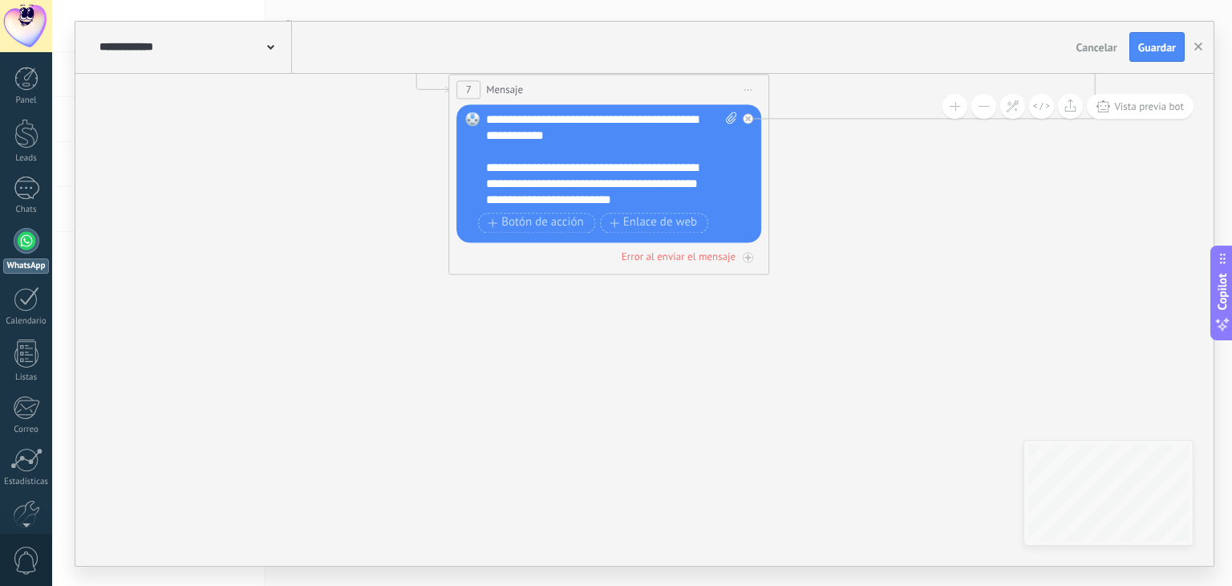
drag, startPoint x: 513, startPoint y: 321, endPoint x: 937, endPoint y: 266, distance: 427.2
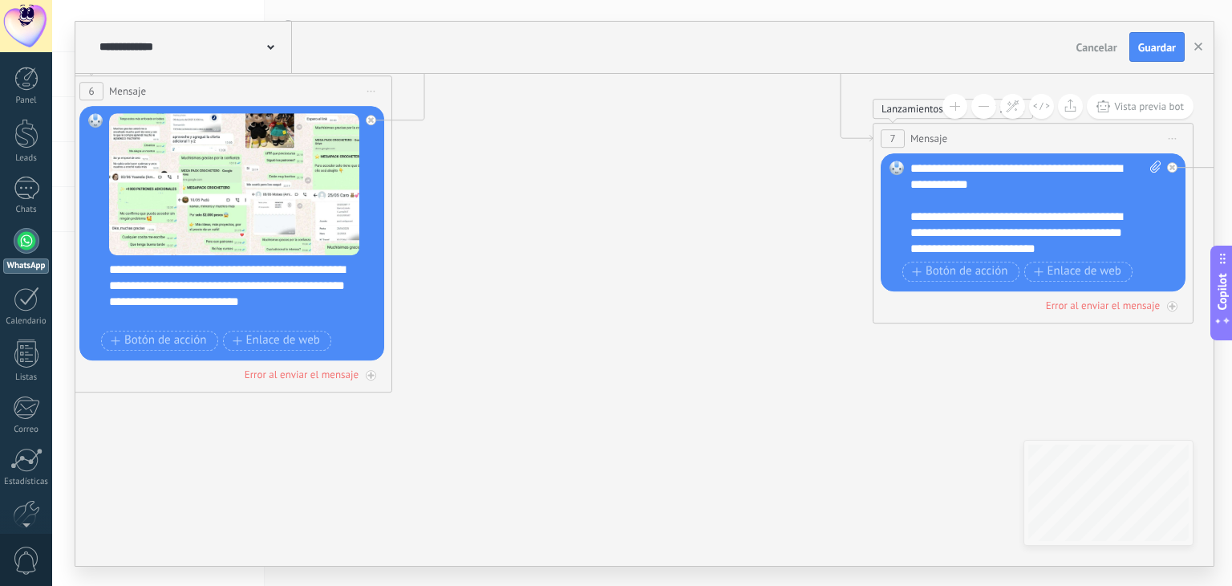
drag, startPoint x: 680, startPoint y: 274, endPoint x: 874, endPoint y: 398, distance: 229.4
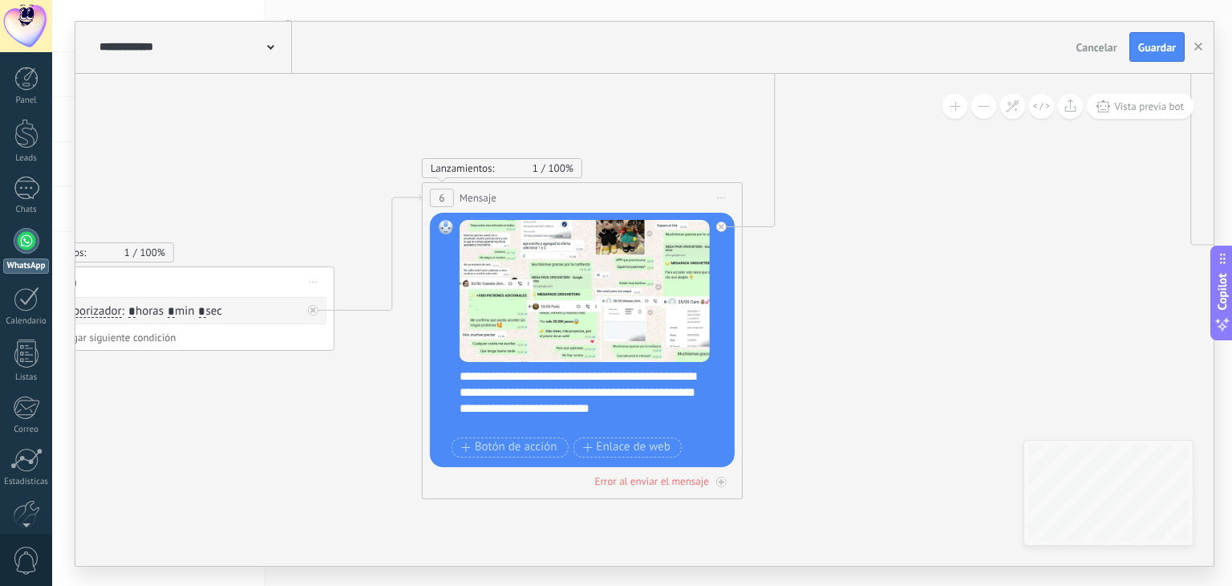
drag, startPoint x: 589, startPoint y: 281, endPoint x: 848, endPoint y: 342, distance: 266.2
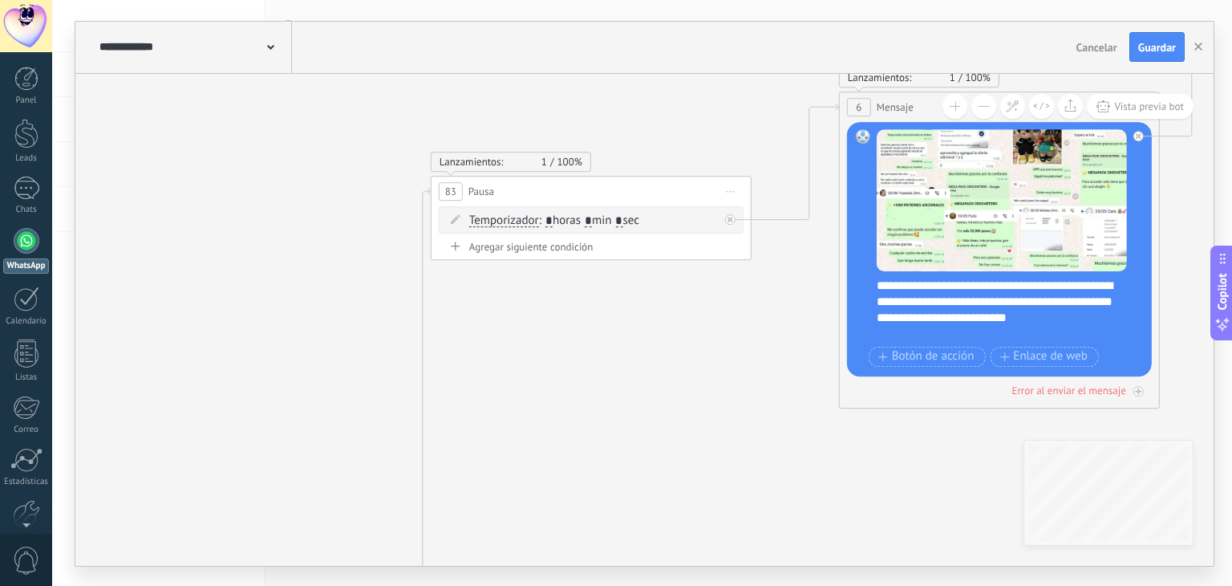
drag, startPoint x: 388, startPoint y: 383, endPoint x: 803, endPoint y: 295, distance: 424.0
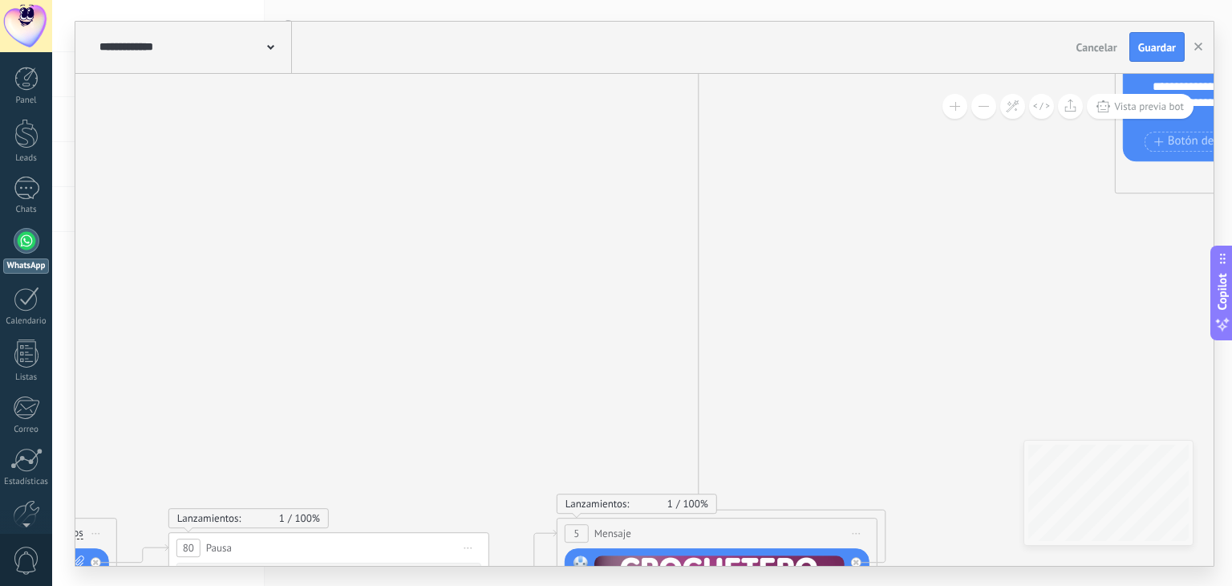
drag, startPoint x: 438, startPoint y: 359, endPoint x: 684, endPoint y: 158, distance: 317.0
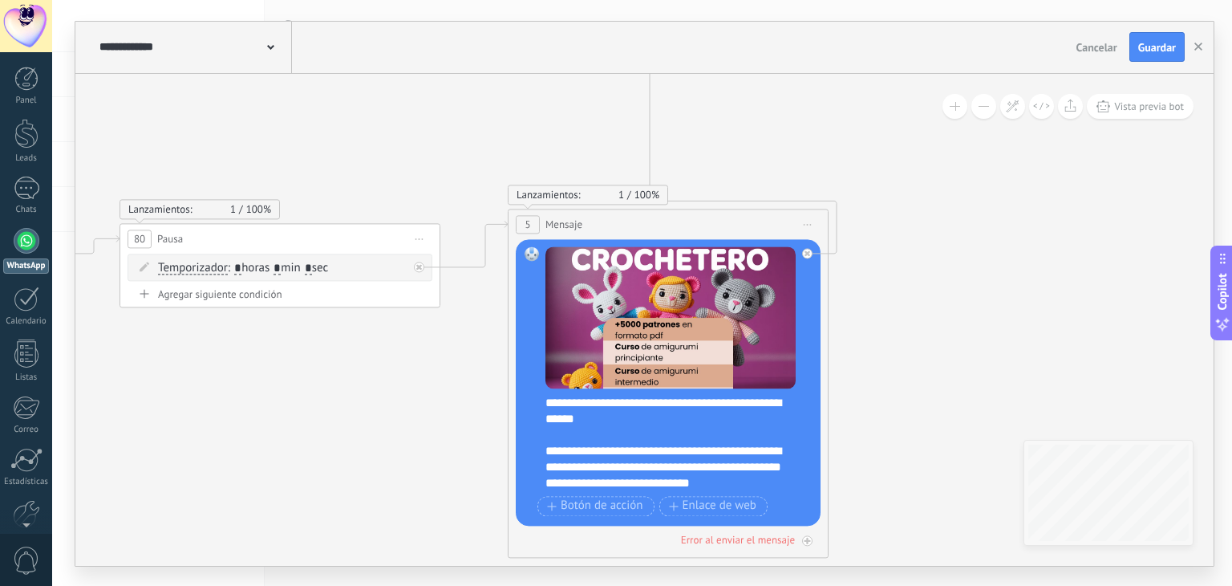
drag, startPoint x: 605, startPoint y: 281, endPoint x: 543, endPoint y: 23, distance: 264.8
click at [543, 23] on div "**********" at bounding box center [644, 294] width 1138 height 544
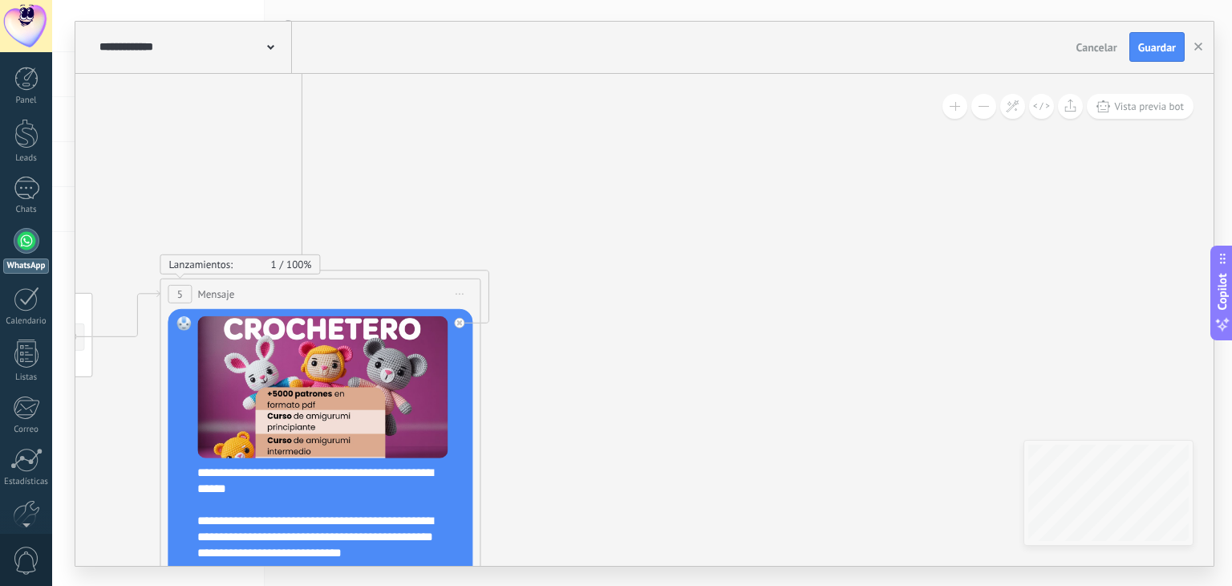
drag, startPoint x: 417, startPoint y: 152, endPoint x: 181, endPoint y: 229, distance: 249.1
click at [70, 229] on div "**********" at bounding box center [642, 293] width 1180 height 586
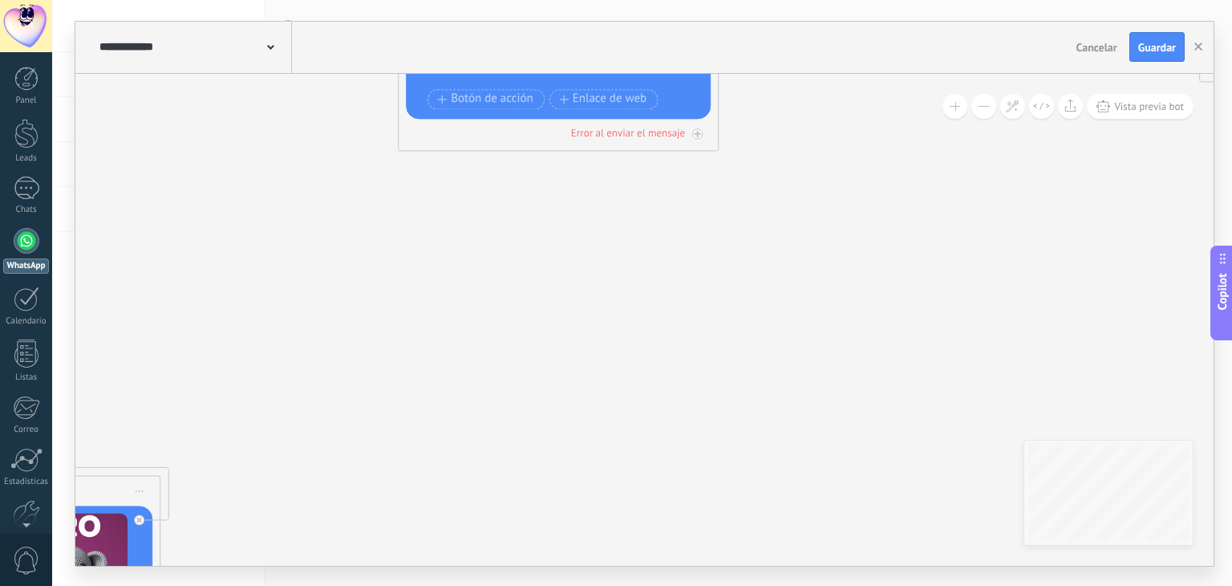
drag, startPoint x: 559, startPoint y: 185, endPoint x: 528, endPoint y: 299, distance: 118.9
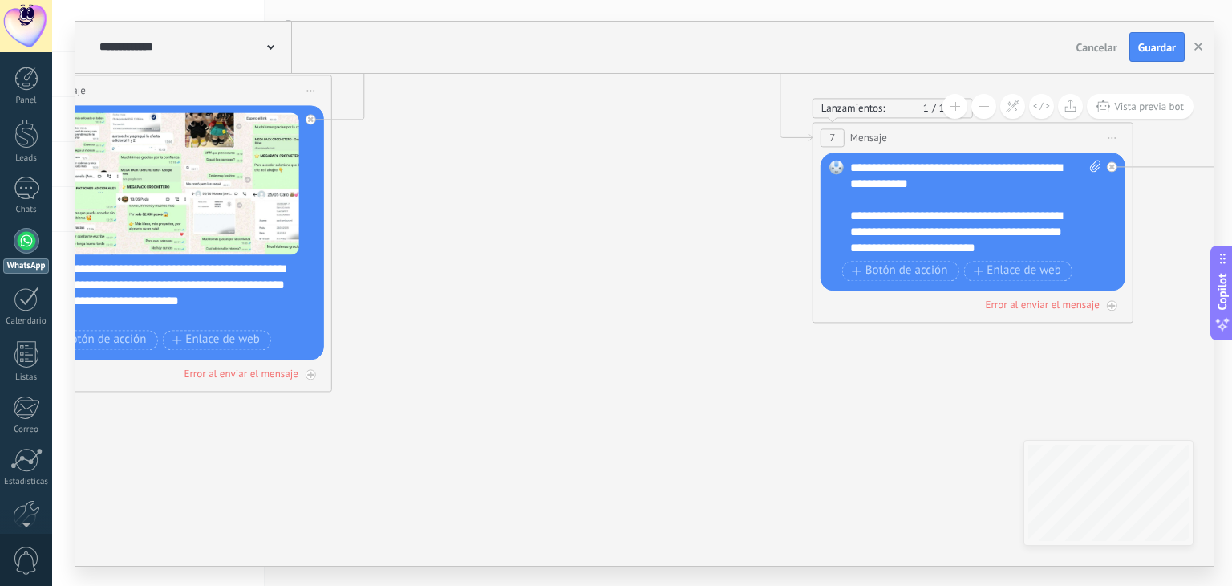
drag, startPoint x: 605, startPoint y: 260, endPoint x: 314, endPoint y: 394, distance: 319.8
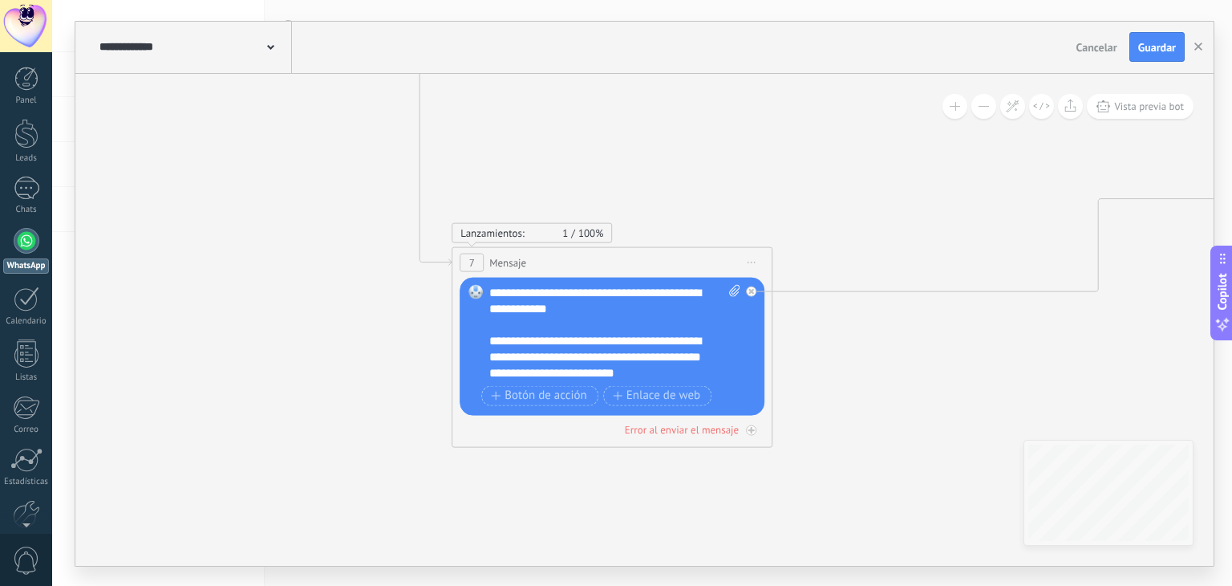
drag, startPoint x: 482, startPoint y: 350, endPoint x: 119, endPoint y: 471, distance: 383.1
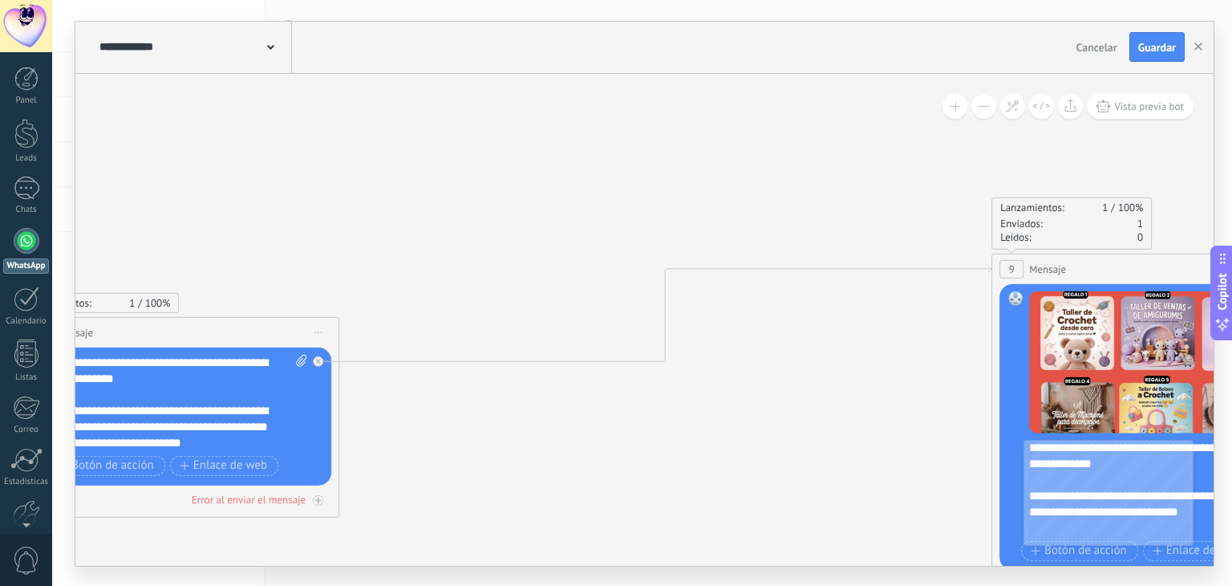
drag, startPoint x: 969, startPoint y: 306, endPoint x: 112, endPoint y: 396, distance: 862.3
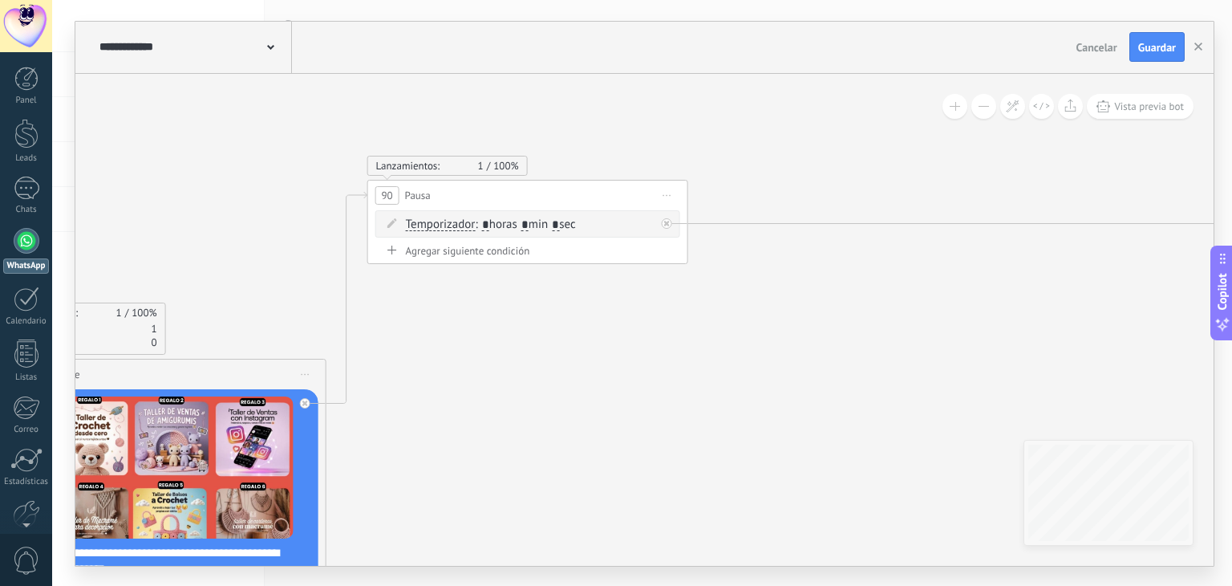
drag, startPoint x: 972, startPoint y: 247, endPoint x: 288, endPoint y: 334, distance: 689.8
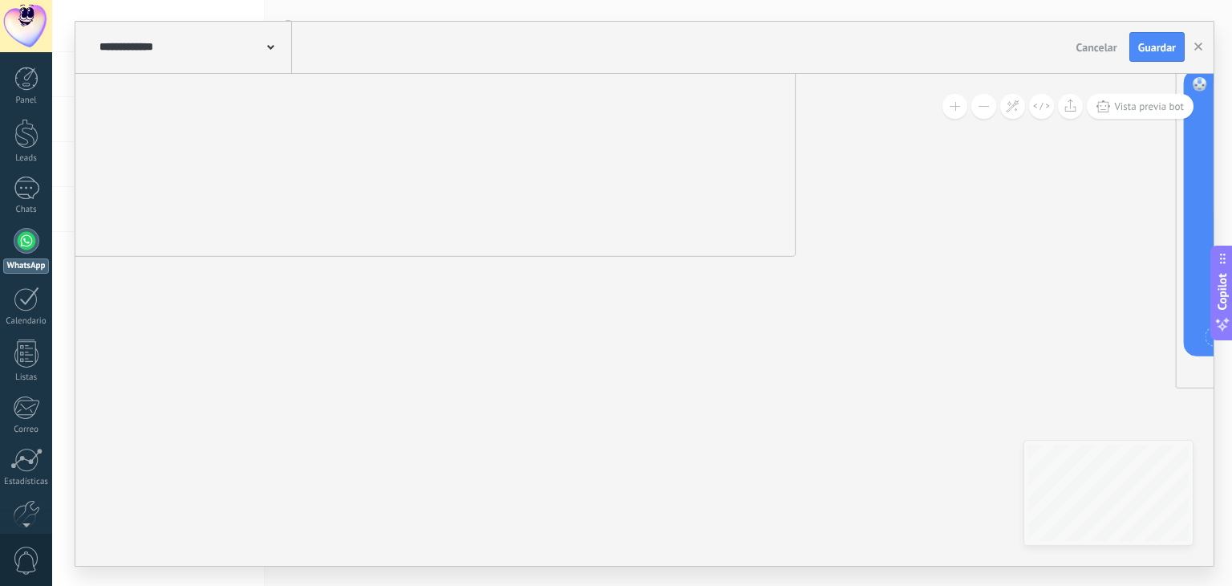
drag, startPoint x: 753, startPoint y: 274, endPoint x: 231, endPoint y: 306, distance: 523.3
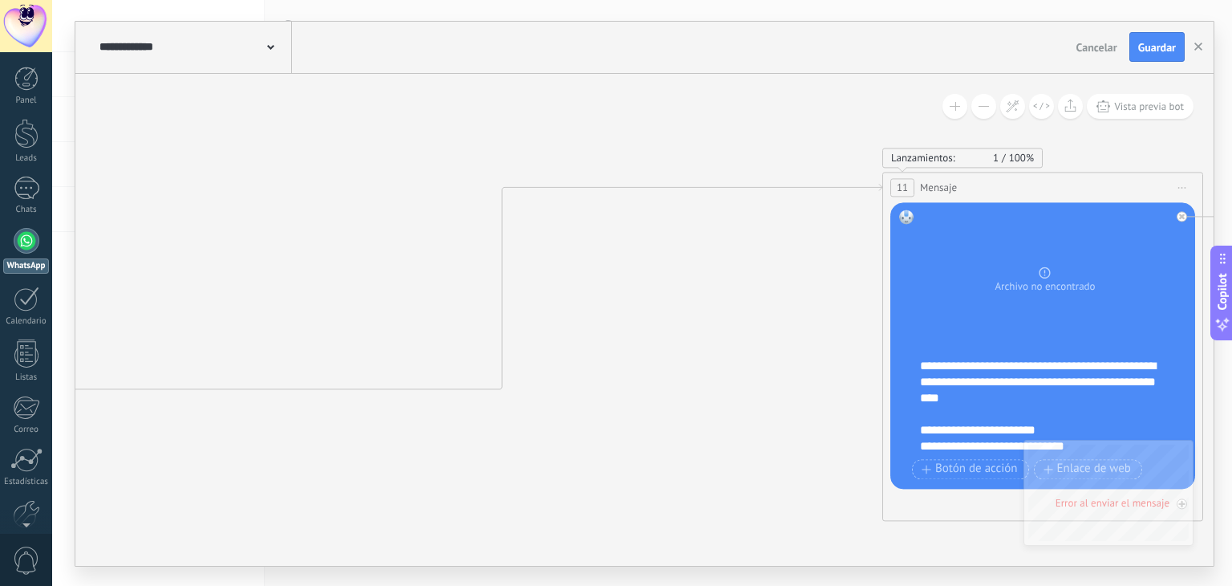
drag, startPoint x: 764, startPoint y: 339, endPoint x: 503, endPoint y: 456, distance: 286.2
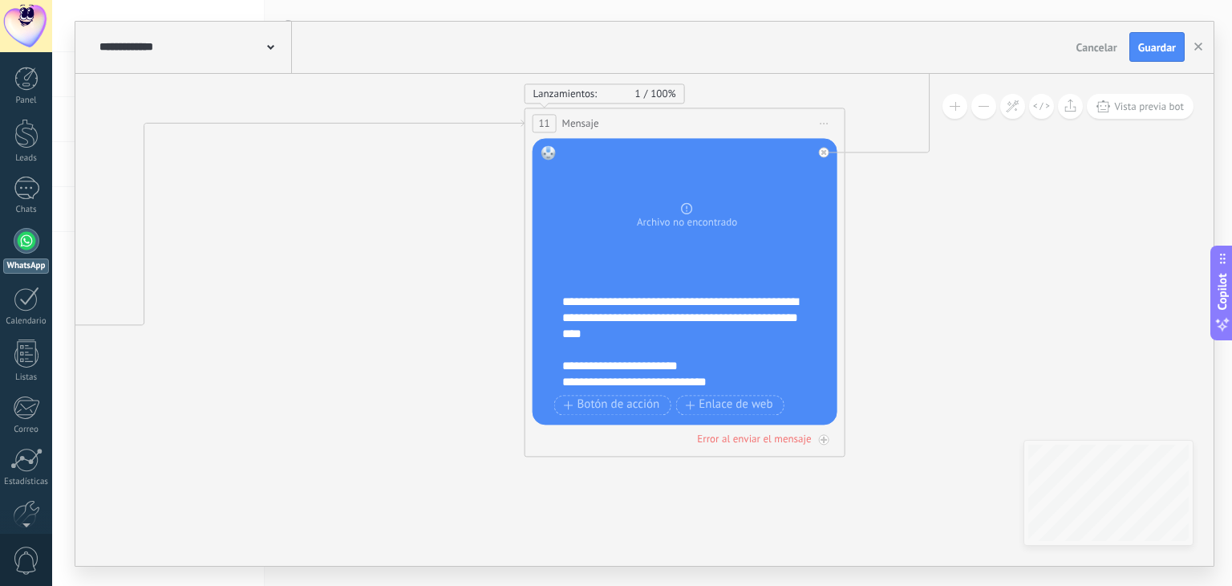
drag, startPoint x: 671, startPoint y: 332, endPoint x: 396, endPoint y: 278, distance: 280.4
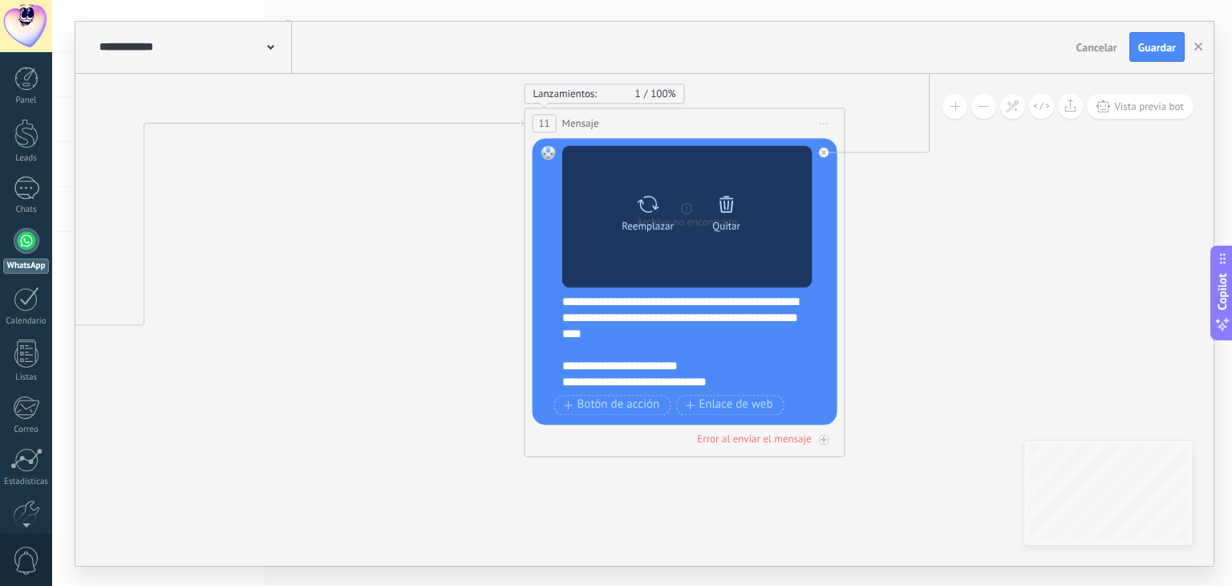
click at [655, 203] on icon at bounding box center [647, 204] width 23 height 22
click input "Subir" at bounding box center [0, 0] width 0 height 0
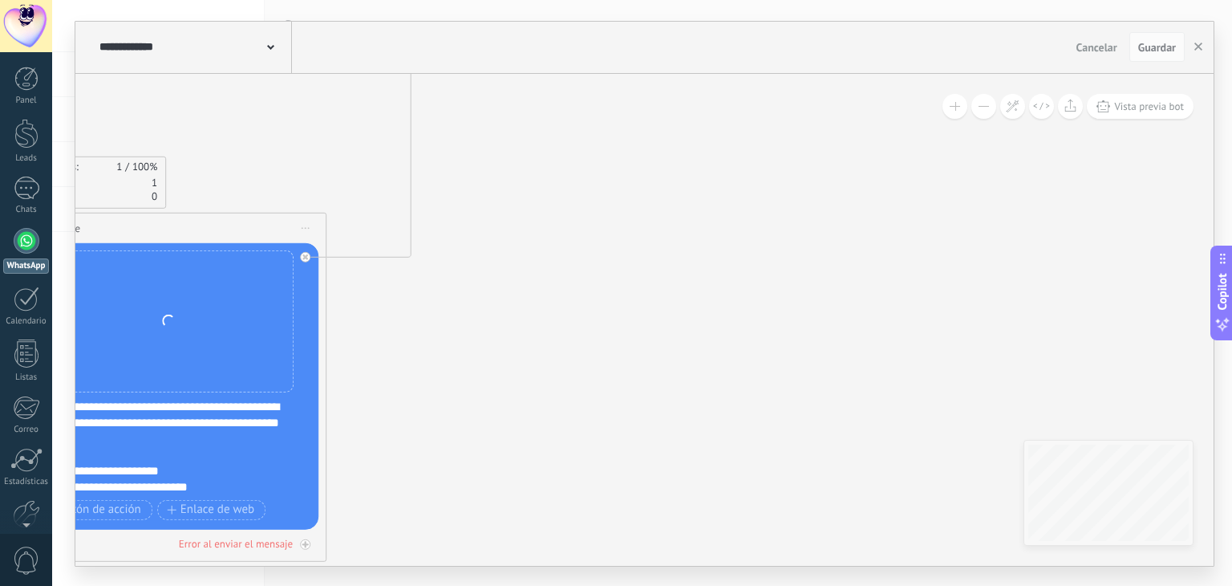
drag, startPoint x: 986, startPoint y: 205, endPoint x: 468, endPoint y: 310, distance: 528.6
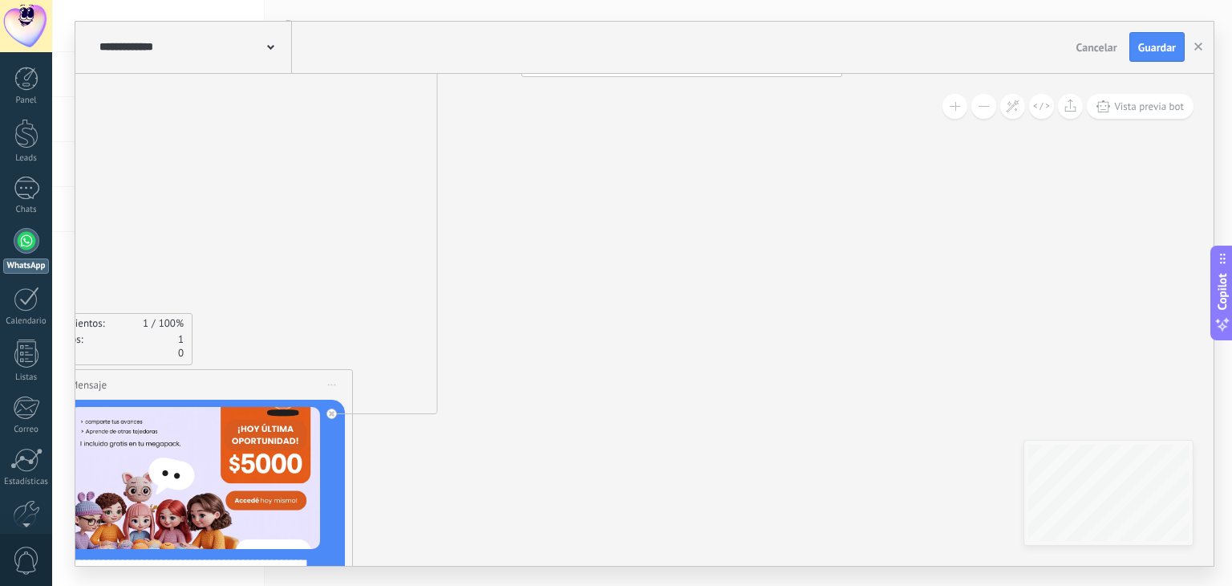
drag, startPoint x: 678, startPoint y: 241, endPoint x: 707, endPoint y: 384, distance: 145.7
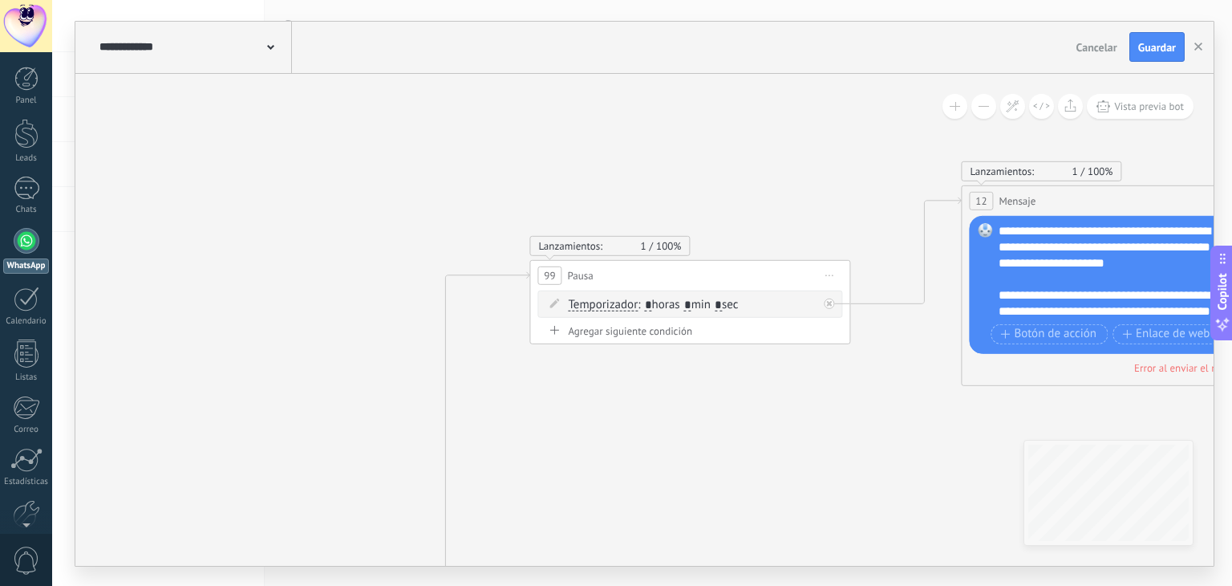
drag, startPoint x: 741, startPoint y: 294, endPoint x: 773, endPoint y: 483, distance: 192.0
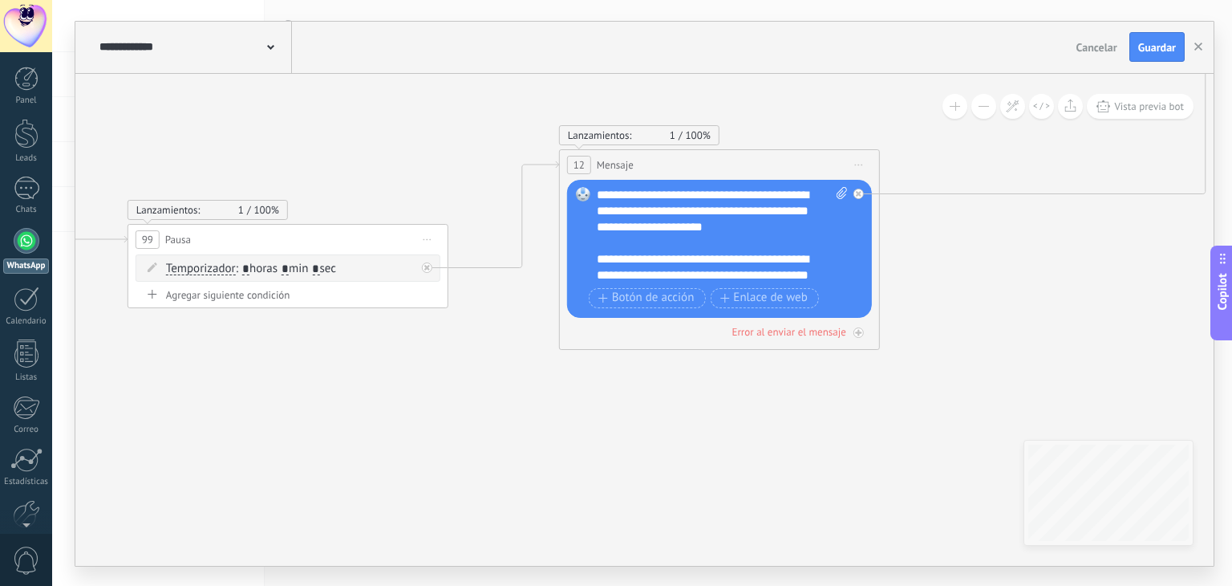
drag, startPoint x: 915, startPoint y: 418, endPoint x: 258, endPoint y: 379, distance: 657.4
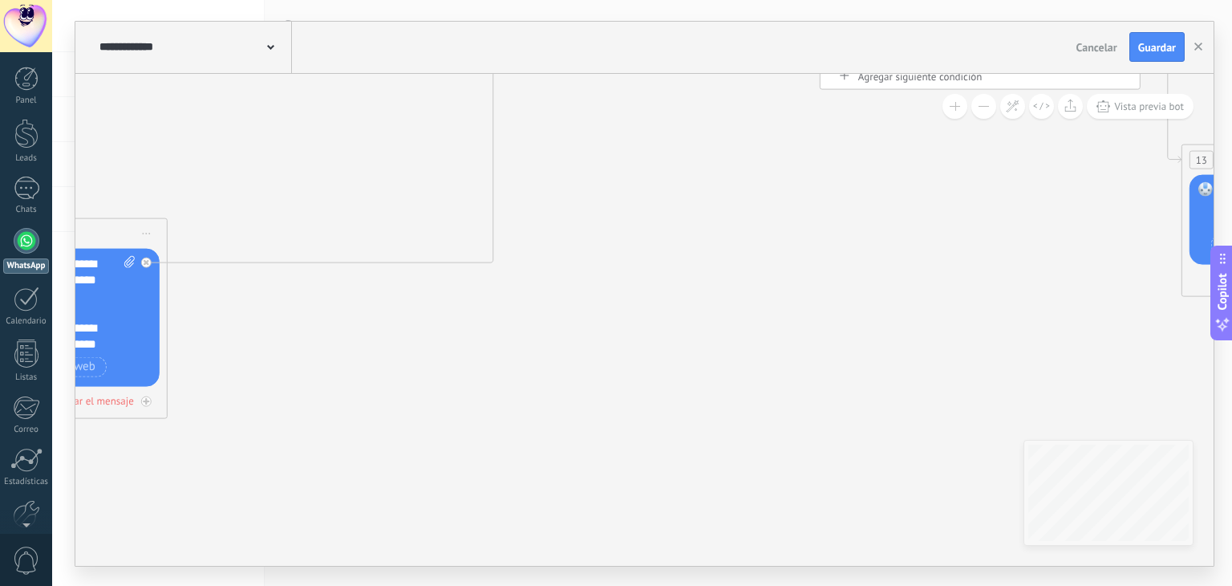
drag, startPoint x: 712, startPoint y: 317, endPoint x: 253, endPoint y: 389, distance: 465.3
click at [253, 389] on icon at bounding box center [686, 140] width 14613 height 4107
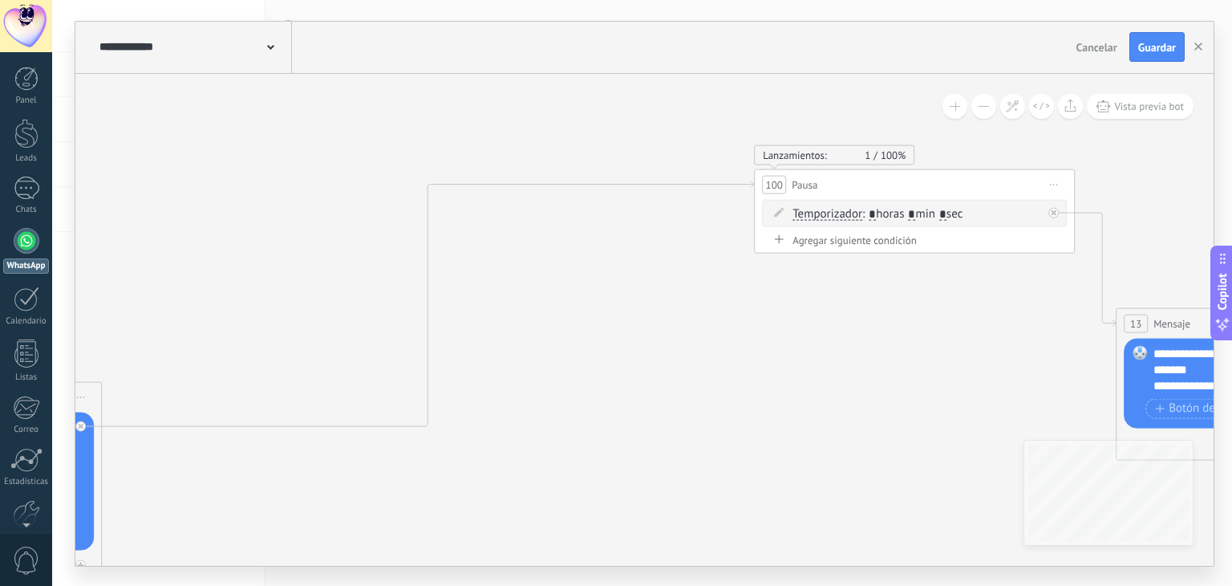
drag, startPoint x: 725, startPoint y: 261, endPoint x: 664, endPoint y: 423, distance: 173.1
click at [659, 428] on icon at bounding box center [620, 303] width 14613 height 4107
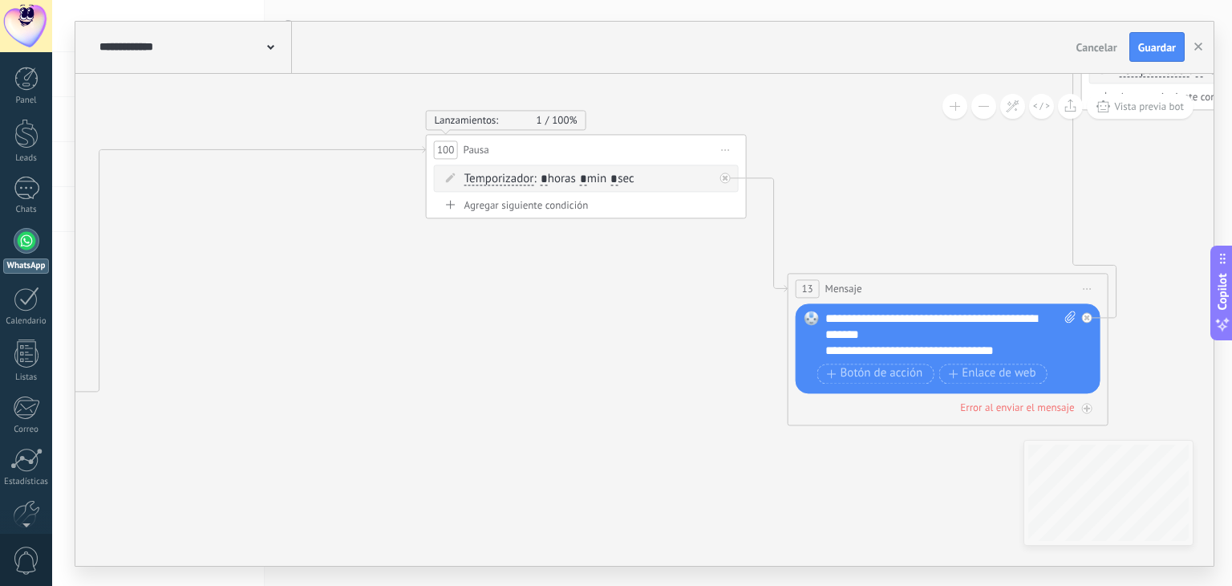
drag, startPoint x: 762, startPoint y: 328, endPoint x: 735, endPoint y: 323, distance: 27.7
click at [436, 290] on icon at bounding box center [292, 269] width 14613 height 4107
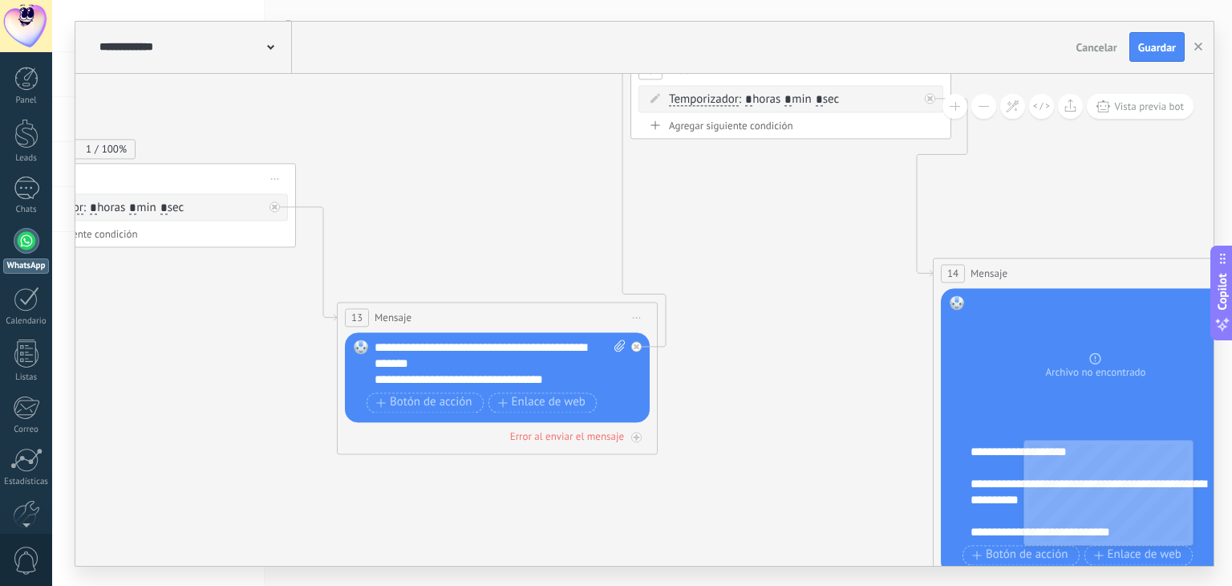
drag, startPoint x: 960, startPoint y: 257, endPoint x: 323, endPoint y: 338, distance: 642.1
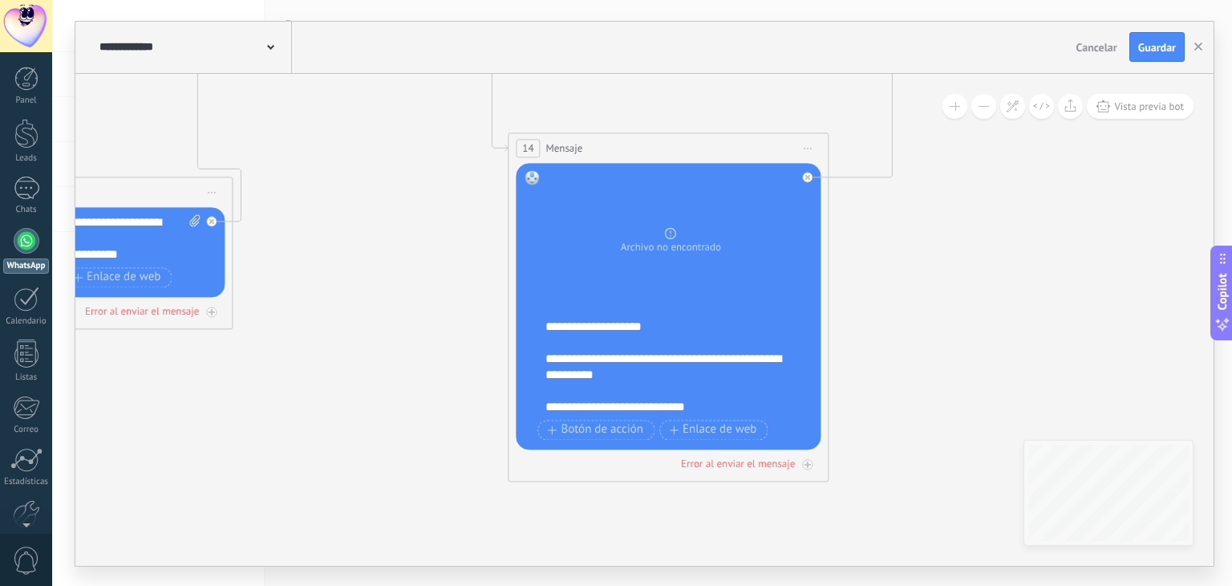
drag, startPoint x: 496, startPoint y: 252, endPoint x: 388, endPoint y: 161, distance: 140.6
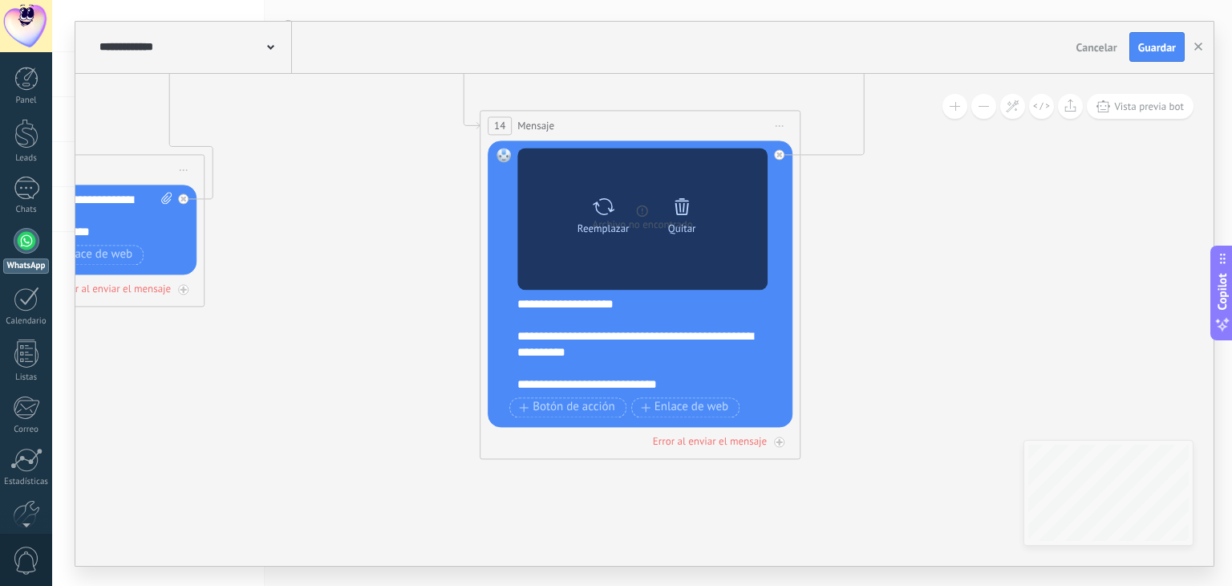
click at [607, 213] on icon at bounding box center [603, 207] width 23 height 22
click input "Subir" at bounding box center [0, 0] width 0 height 0
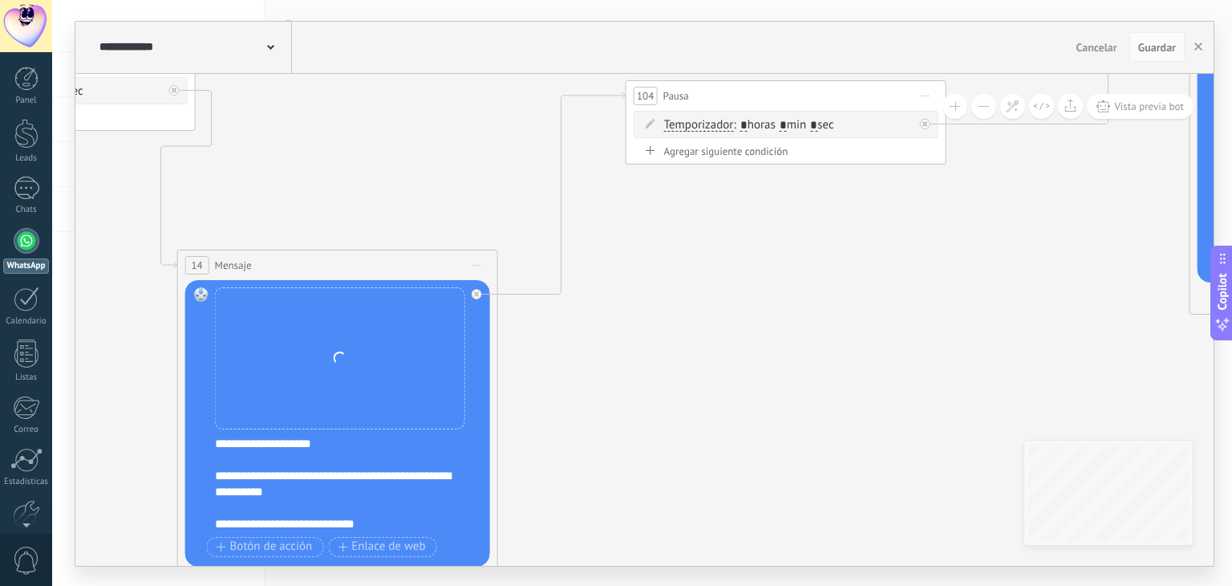
drag, startPoint x: 854, startPoint y: 235, endPoint x: 551, endPoint y: 374, distance: 332.8
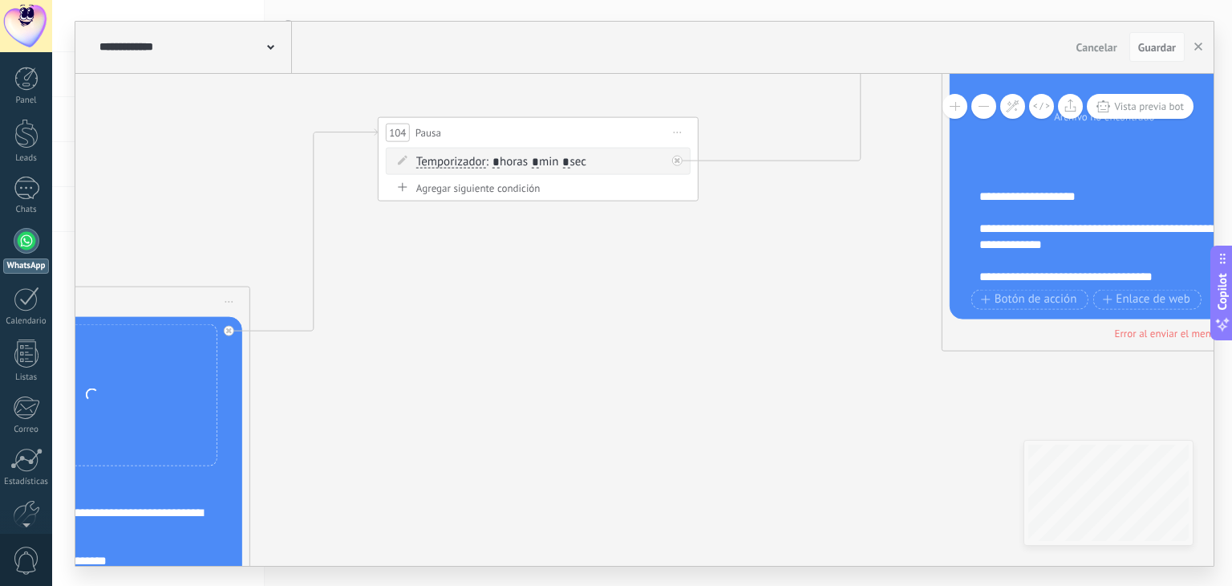
drag, startPoint x: 864, startPoint y: 290, endPoint x: 476, endPoint y: 330, distance: 390.4
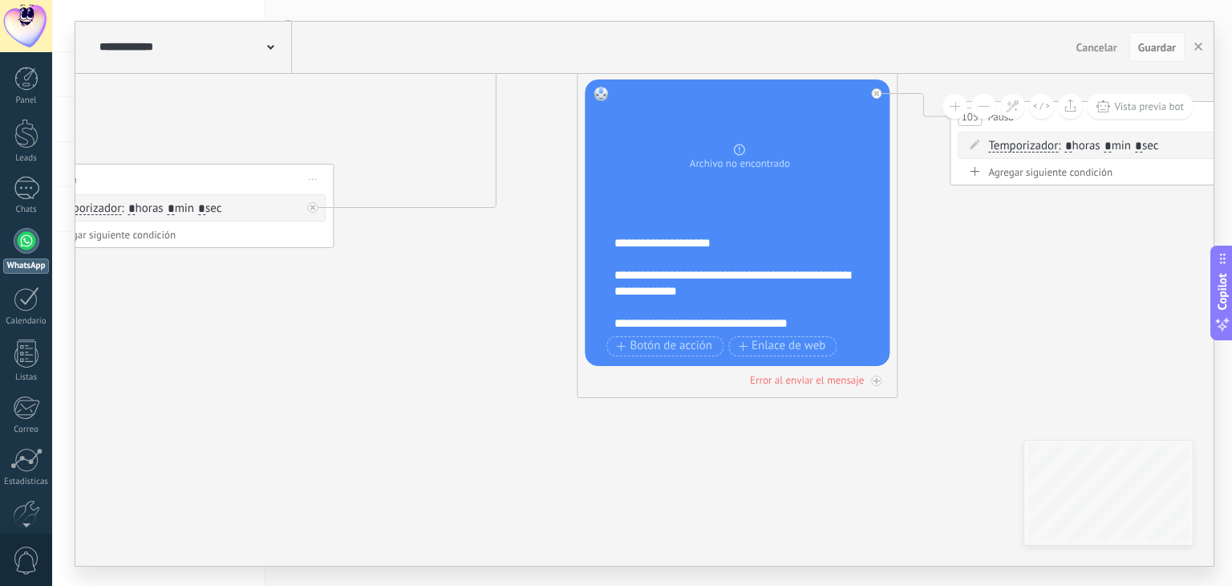
drag, startPoint x: 629, startPoint y: 295, endPoint x: 395, endPoint y: 331, distance: 237.0
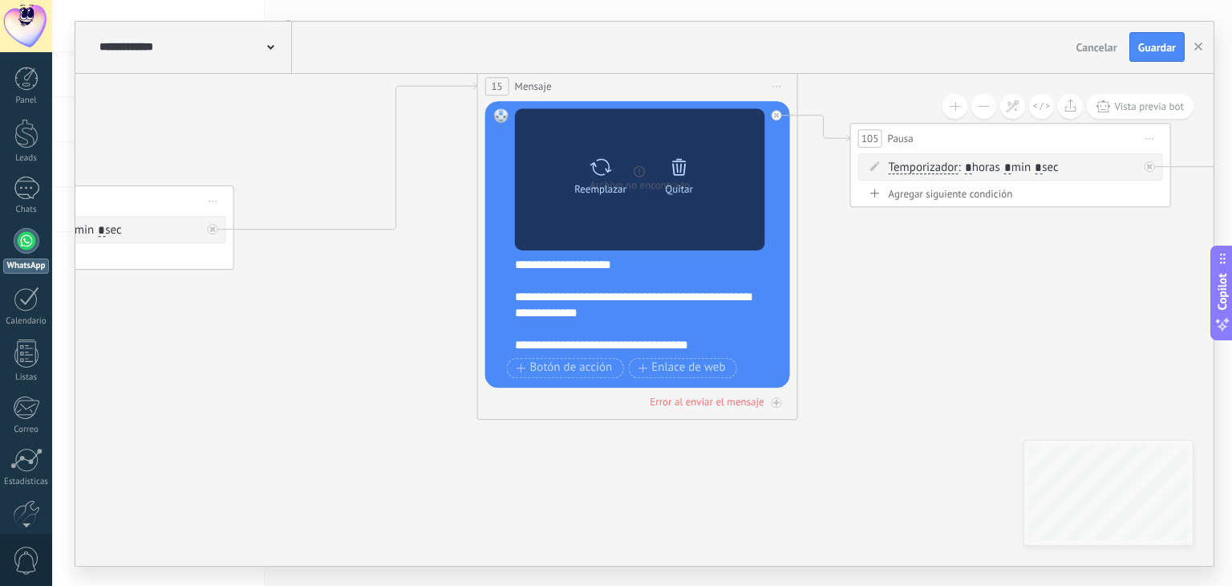
click at [616, 174] on div "Reemplazar" at bounding box center [600, 173] width 67 height 44
click input "Subir" at bounding box center [0, 0] width 0 height 0
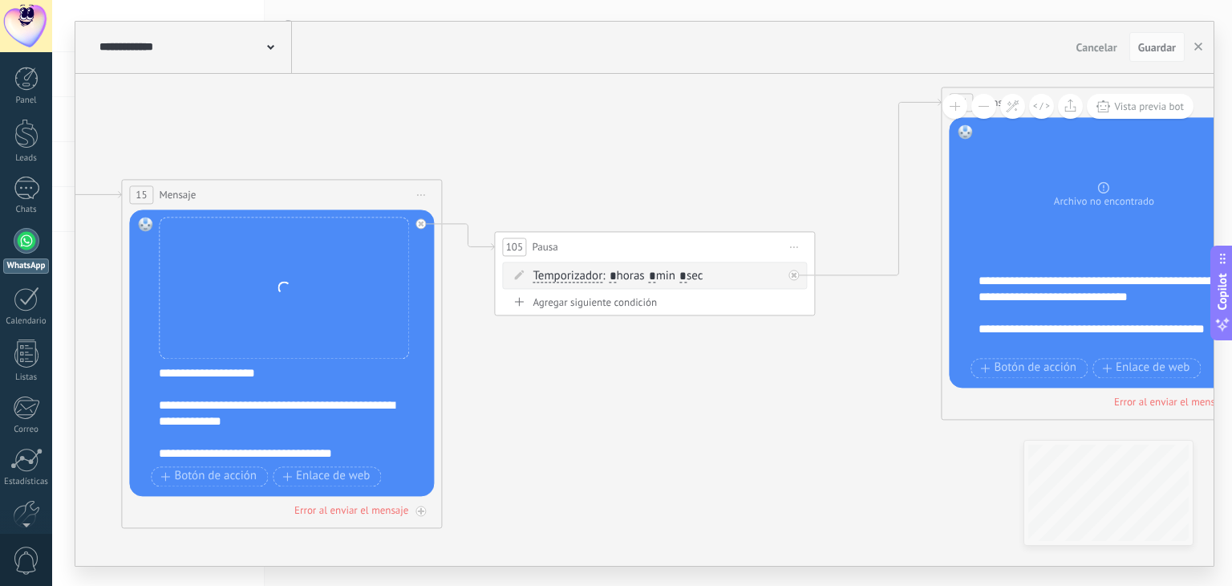
drag, startPoint x: 927, startPoint y: 225, endPoint x: 583, endPoint y: 328, distance: 359.2
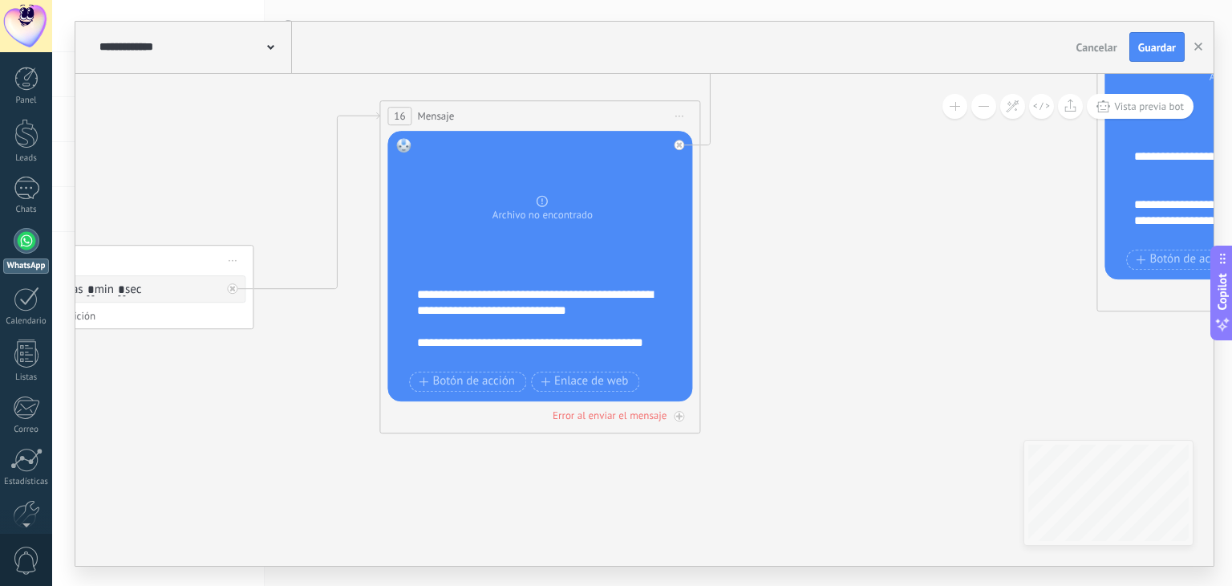
drag, startPoint x: 899, startPoint y: 314, endPoint x: 350, endPoint y: 325, distance: 548.8
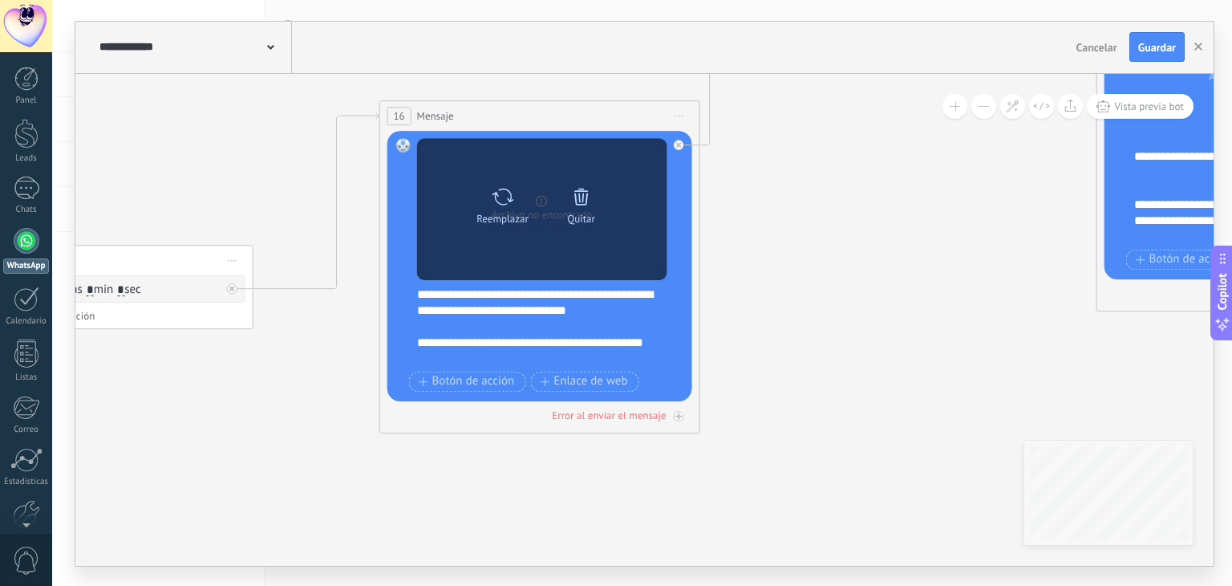
click at [501, 202] on icon at bounding box center [502, 196] width 23 height 22
click input "Subir" at bounding box center [0, 0] width 0 height 0
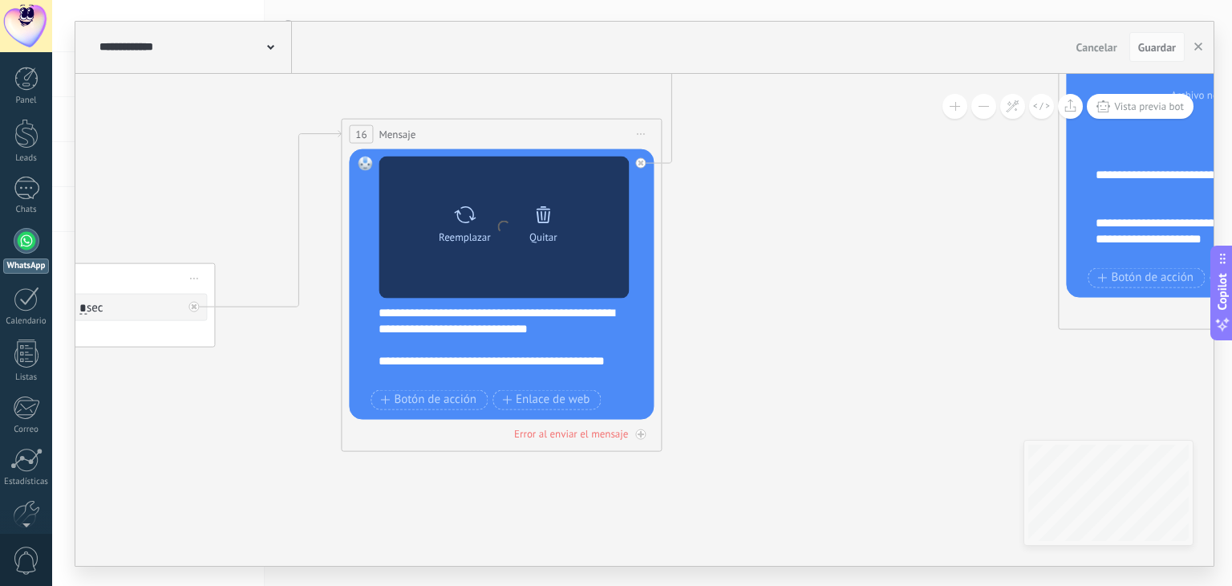
drag
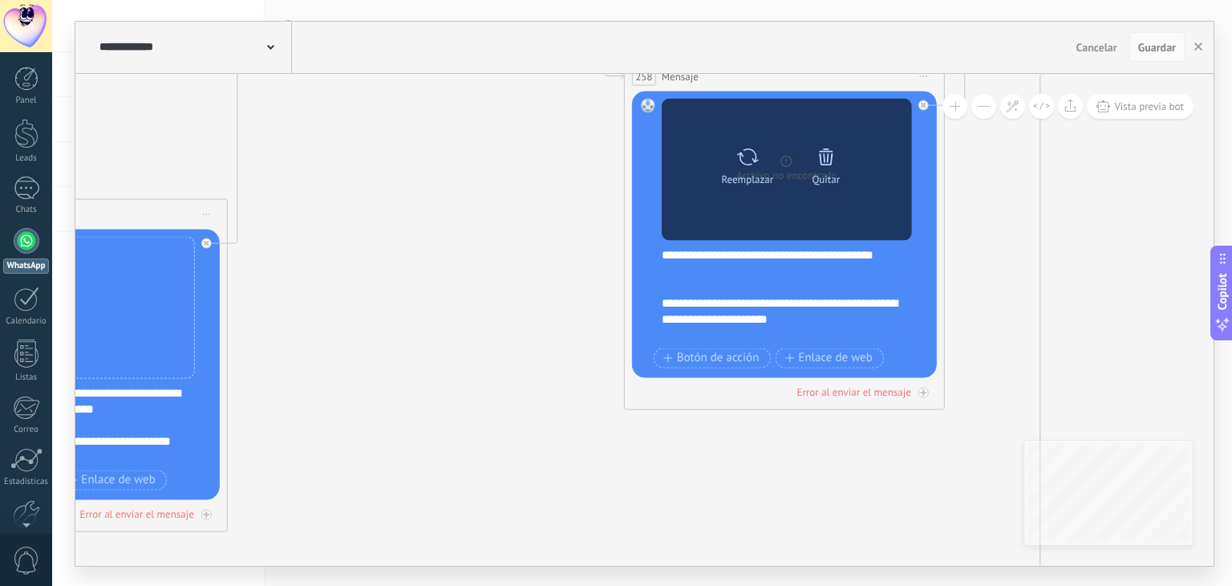
click at [751, 164] on icon at bounding box center [747, 157] width 23 height 22
click input "Subir" at bounding box center [0, 0] width 0 height 0
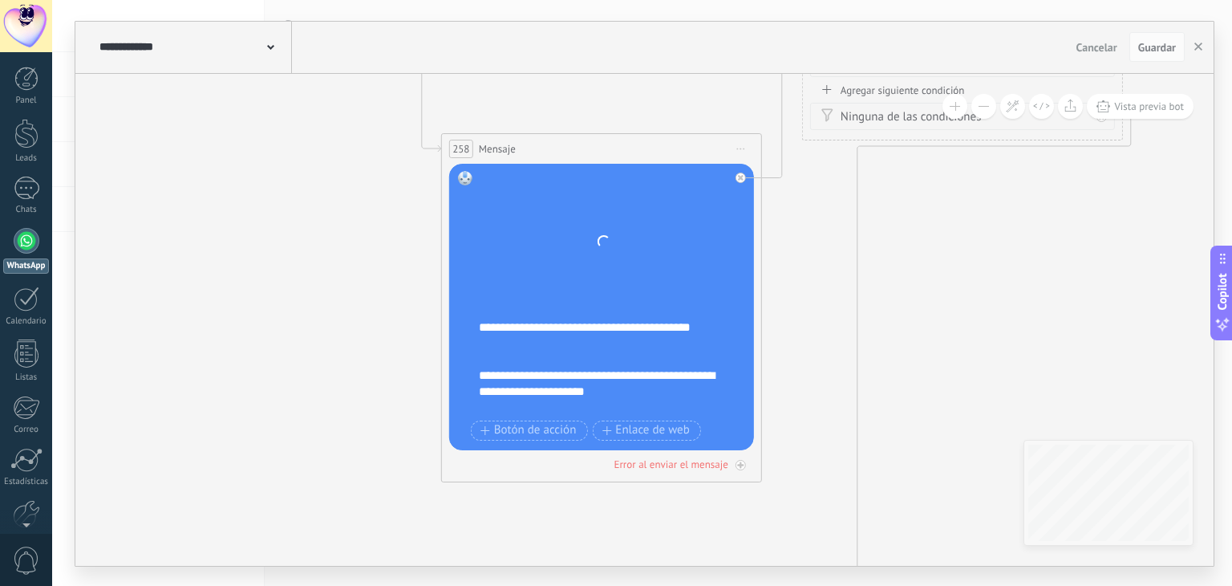
drag, startPoint x: 1097, startPoint y: 163, endPoint x: 801, endPoint y: 245, distance: 307.9
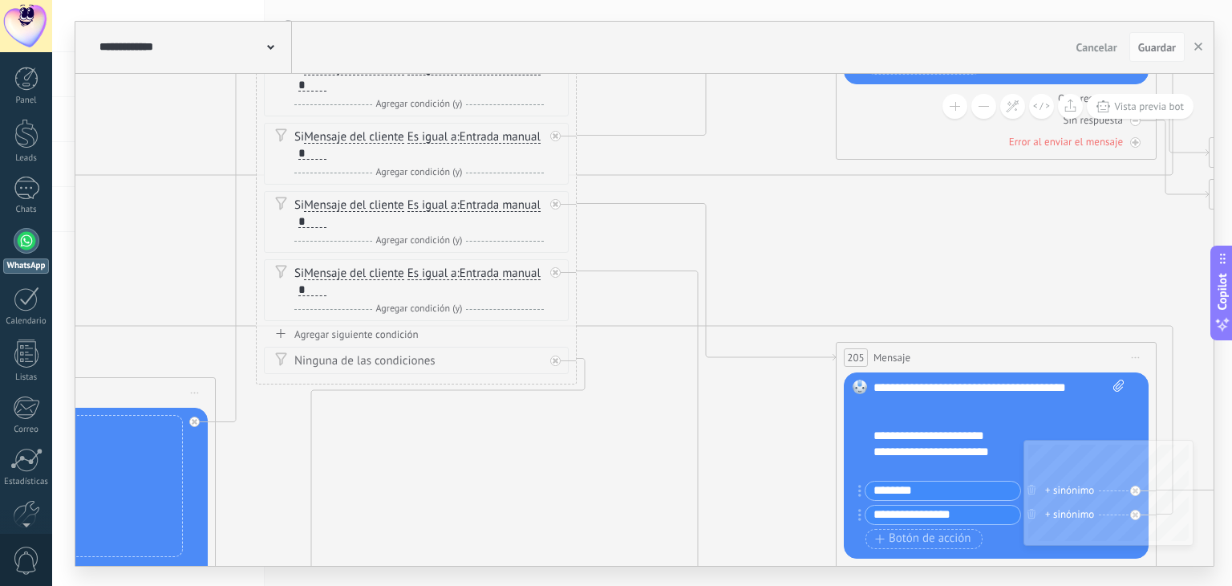
drag, startPoint x: 801, startPoint y: 245, endPoint x: 481, endPoint y: 382, distance: 347.5
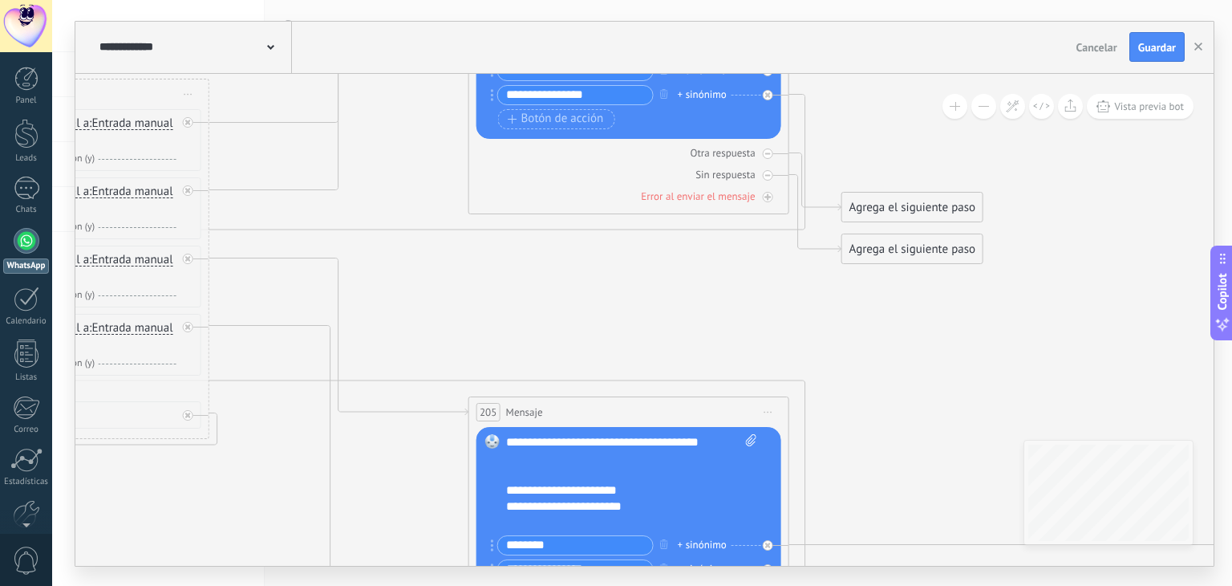
drag, startPoint x: 870, startPoint y: 233, endPoint x: 380, endPoint y: 112, distance: 504.9
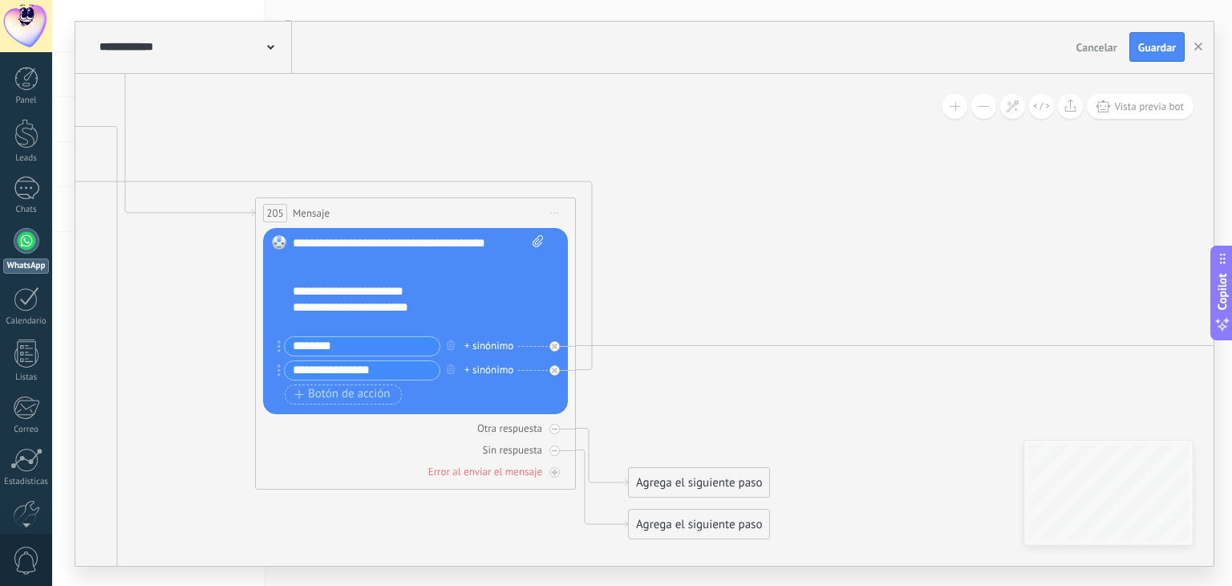
click at [973, 109] on button at bounding box center [984, 106] width 25 height 25
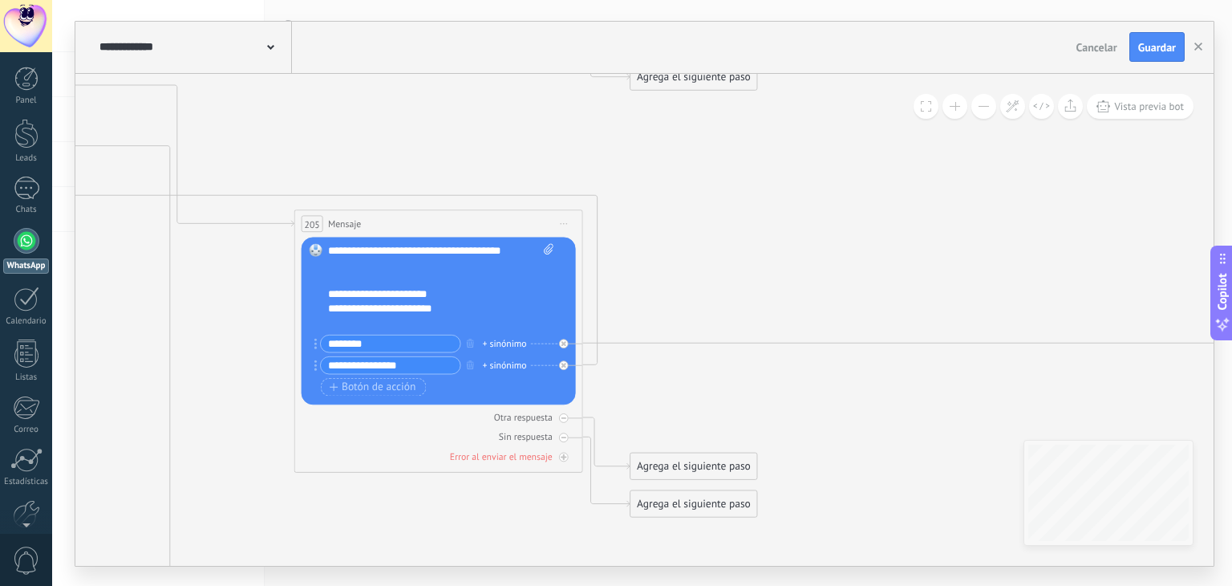
click at [973, 109] on button at bounding box center [984, 106] width 25 height 25
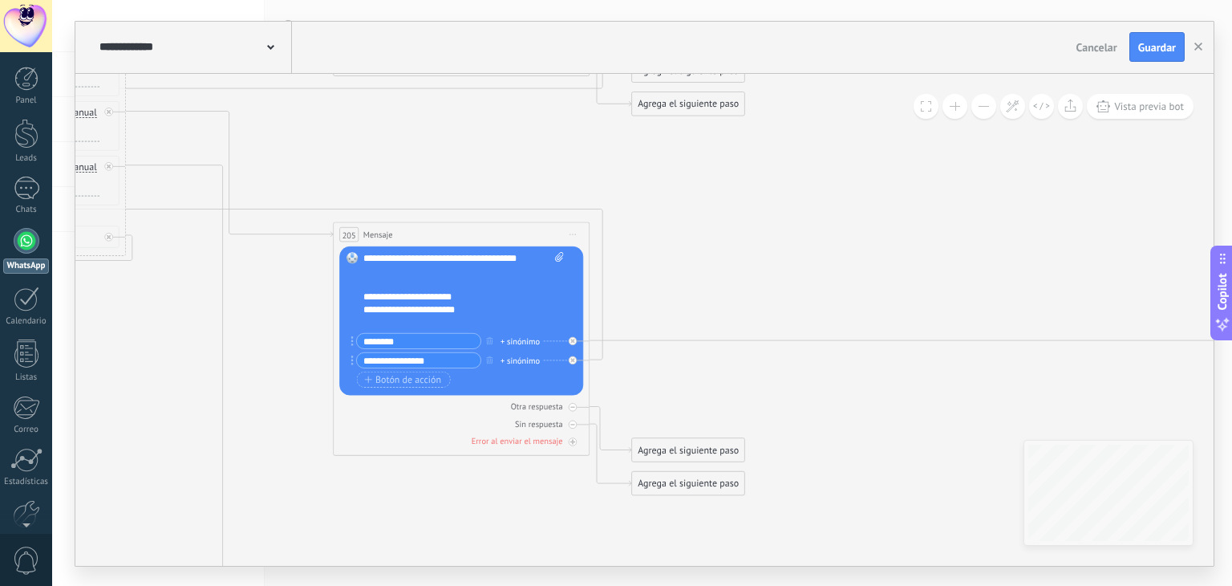
click at [973, 109] on button at bounding box center [984, 106] width 25 height 25
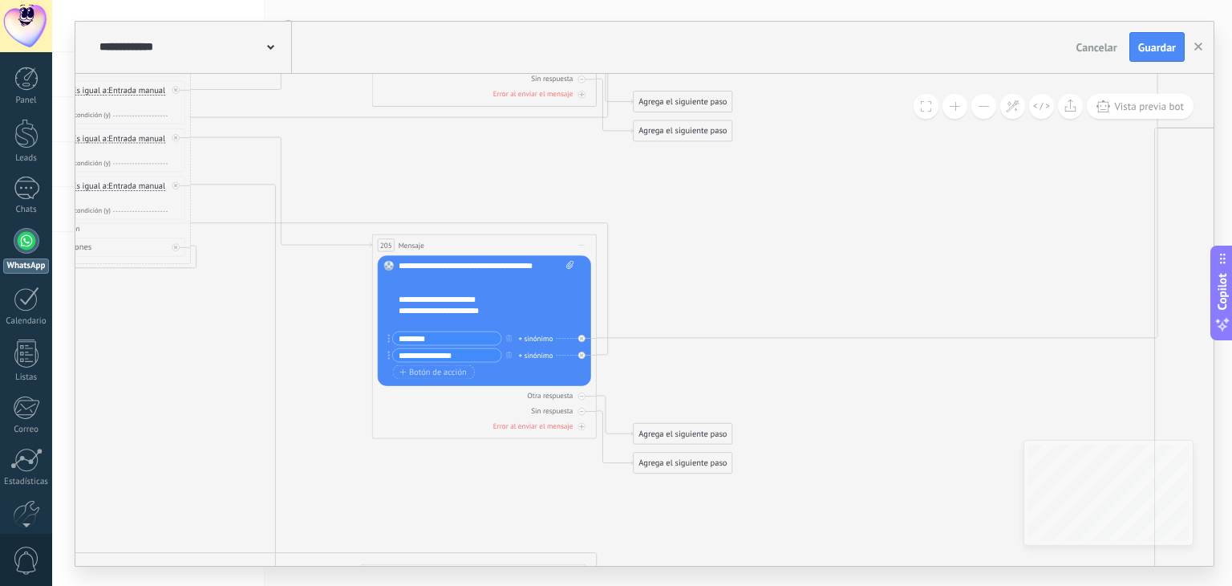
click at [973, 109] on button at bounding box center [984, 106] width 25 height 25
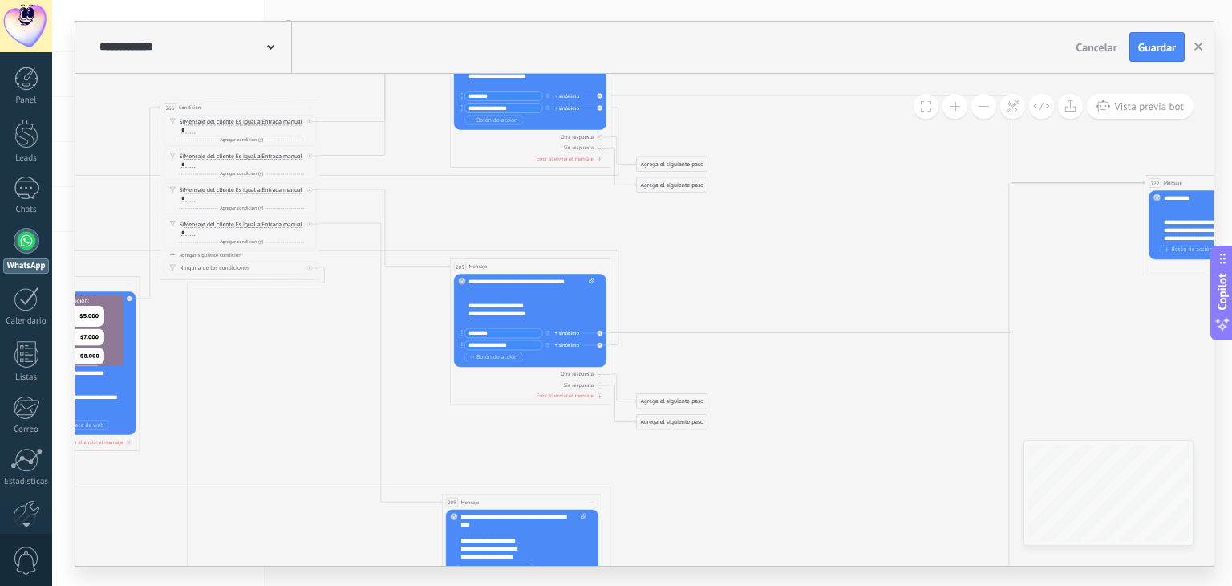
click at [973, 109] on button at bounding box center [984, 106] width 25 height 25
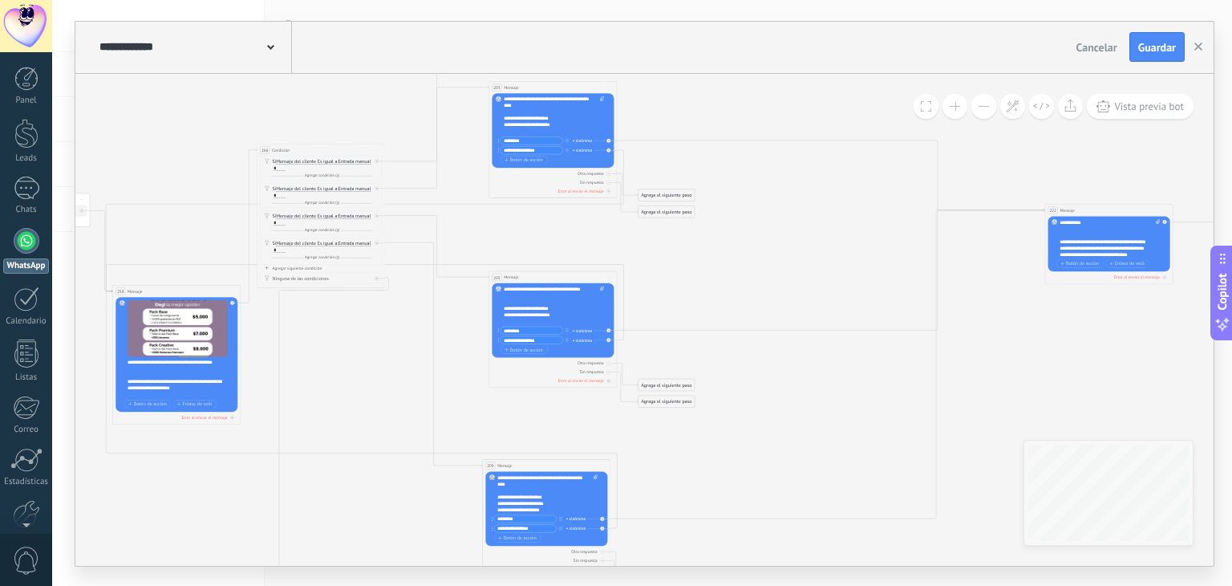
click at [973, 109] on button at bounding box center [984, 106] width 25 height 25
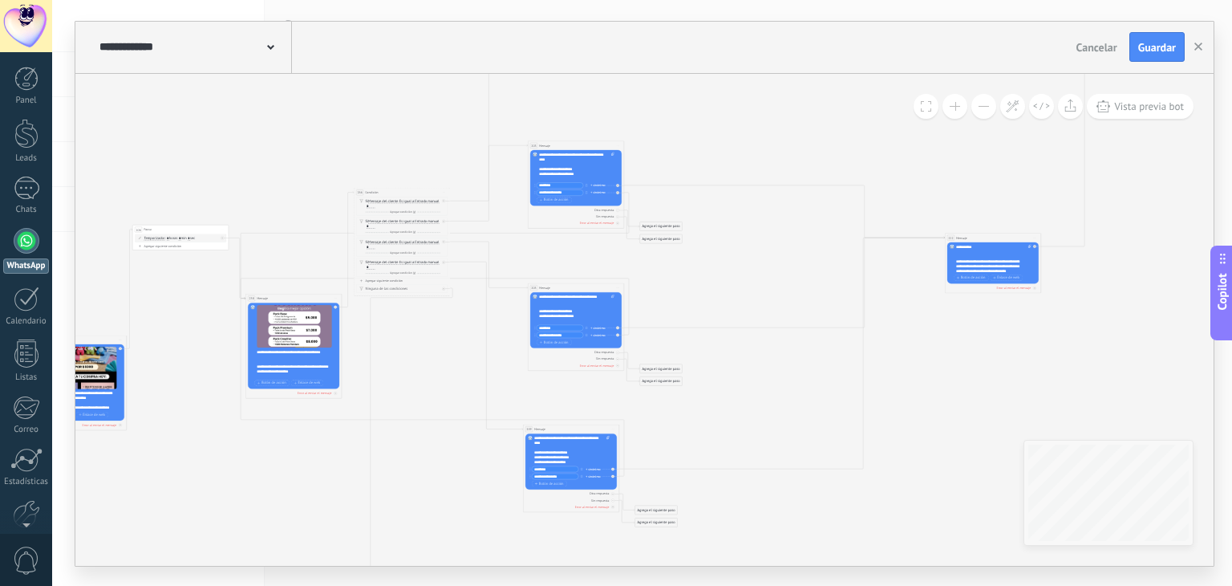
click at [973, 109] on button at bounding box center [984, 106] width 25 height 25
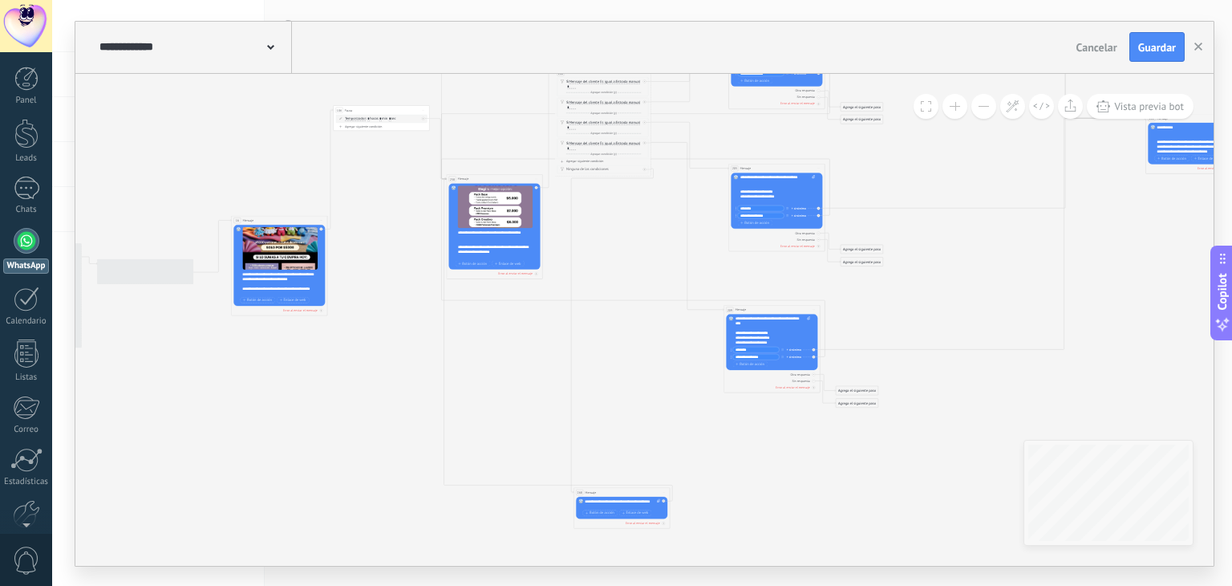
drag, startPoint x: 817, startPoint y: 343, endPoint x: 826, endPoint y: 261, distance: 82.4
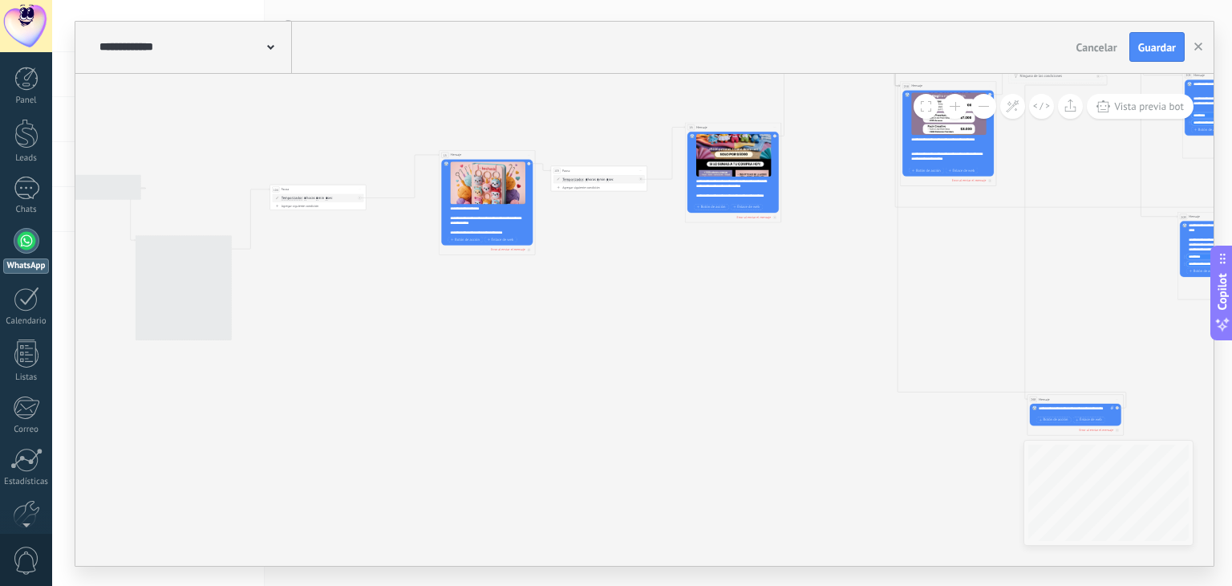
drag, startPoint x: 620, startPoint y: 375, endPoint x: 1000, endPoint y: 323, distance: 383.1
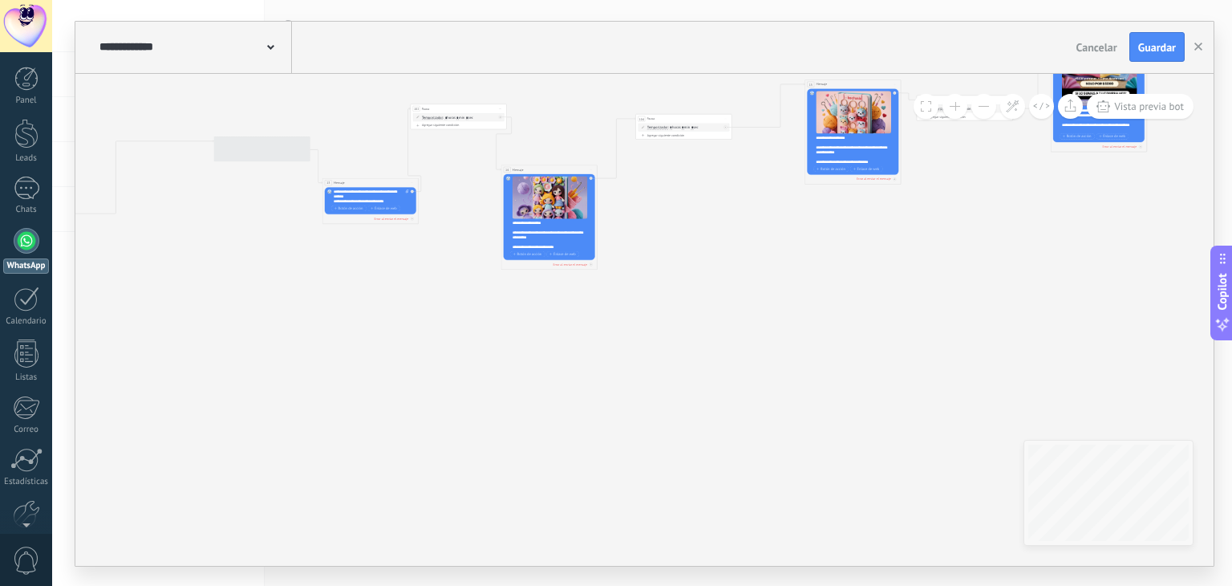
drag, startPoint x: 579, startPoint y: 372, endPoint x: 931, endPoint y: 298, distance: 359.8
click at [931, 298] on icon at bounding box center [195, 176] width 4426 height 1232
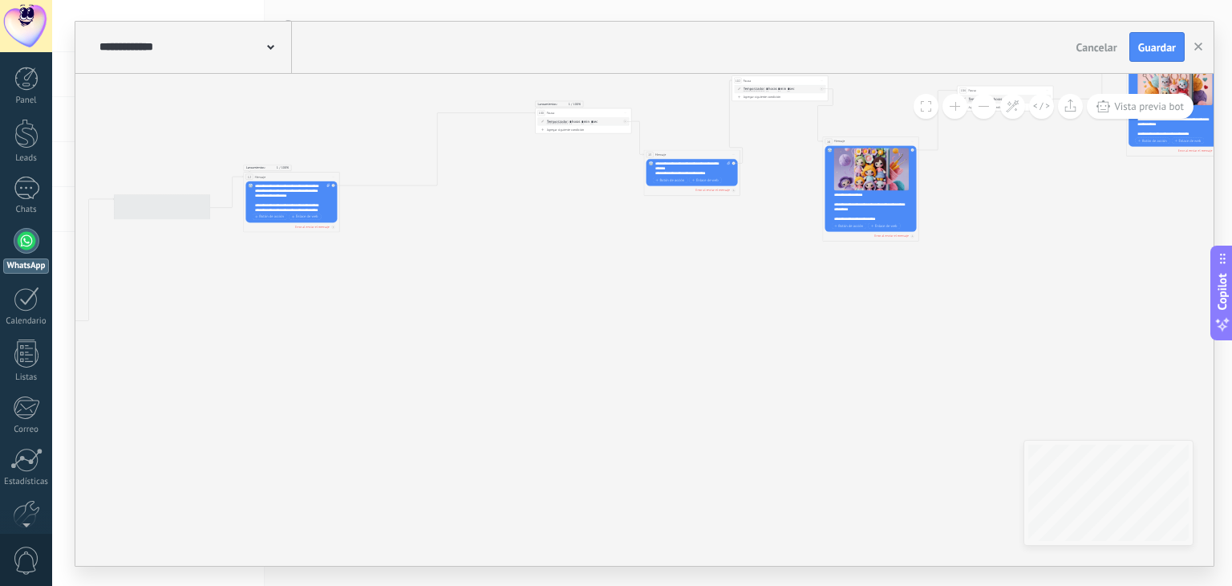
drag, startPoint x: 484, startPoint y: 346, endPoint x: 937, endPoint y: 321, distance: 454.0
click at [986, 322] on icon at bounding box center [516, 148] width 4426 height 1232
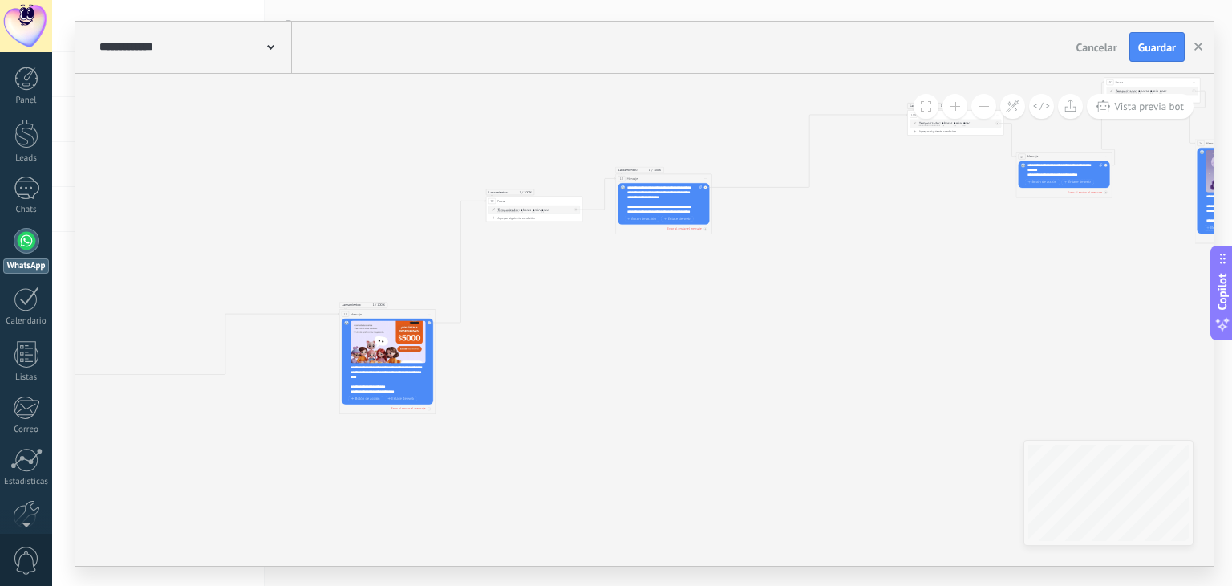
drag, startPoint x: 510, startPoint y: 353, endPoint x: 720, endPoint y: 345, distance: 209.5
click at [773, 348] on icon at bounding box center [888, 151] width 4426 height 1232
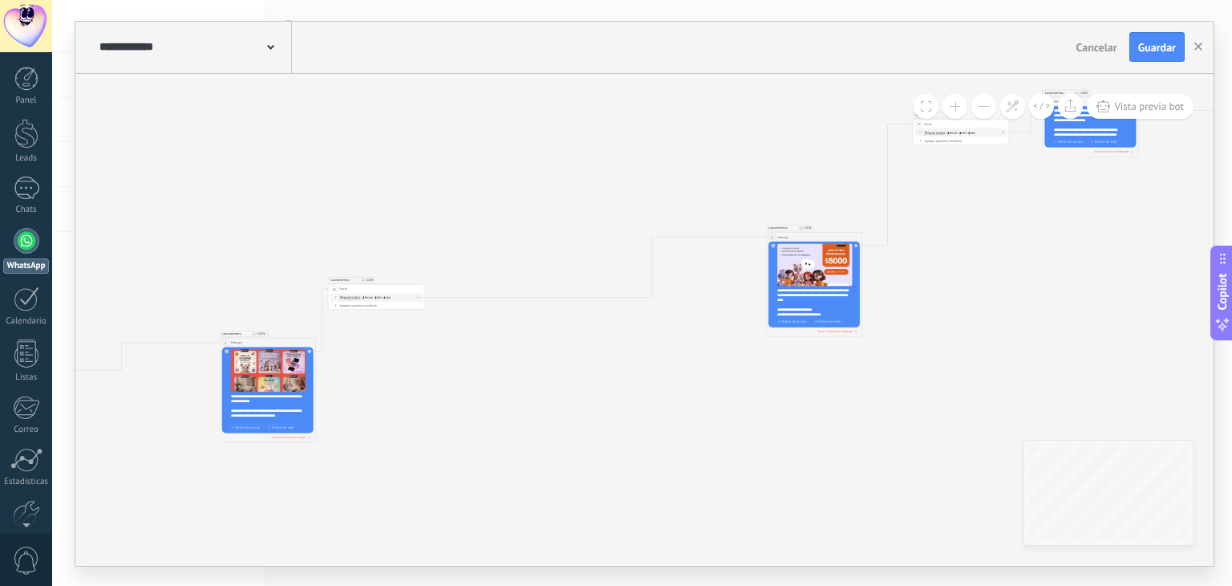
drag, startPoint x: 386, startPoint y: 421, endPoint x: 777, endPoint y: 298, distance: 409.8
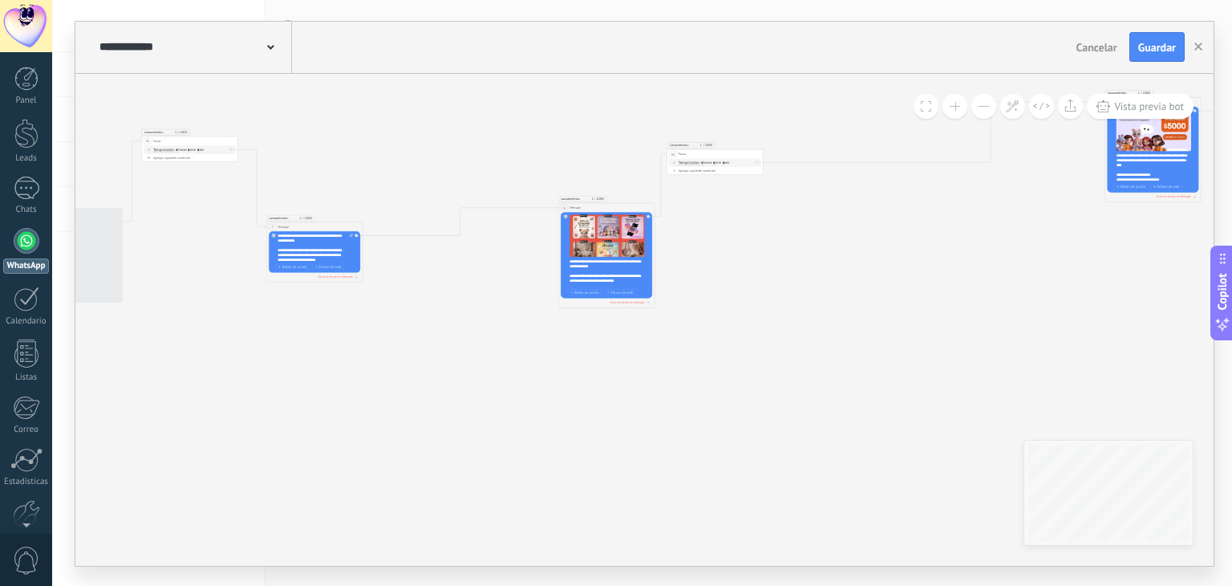
drag, startPoint x: 693, startPoint y: 311, endPoint x: 561, endPoint y: 341, distance: 135.7
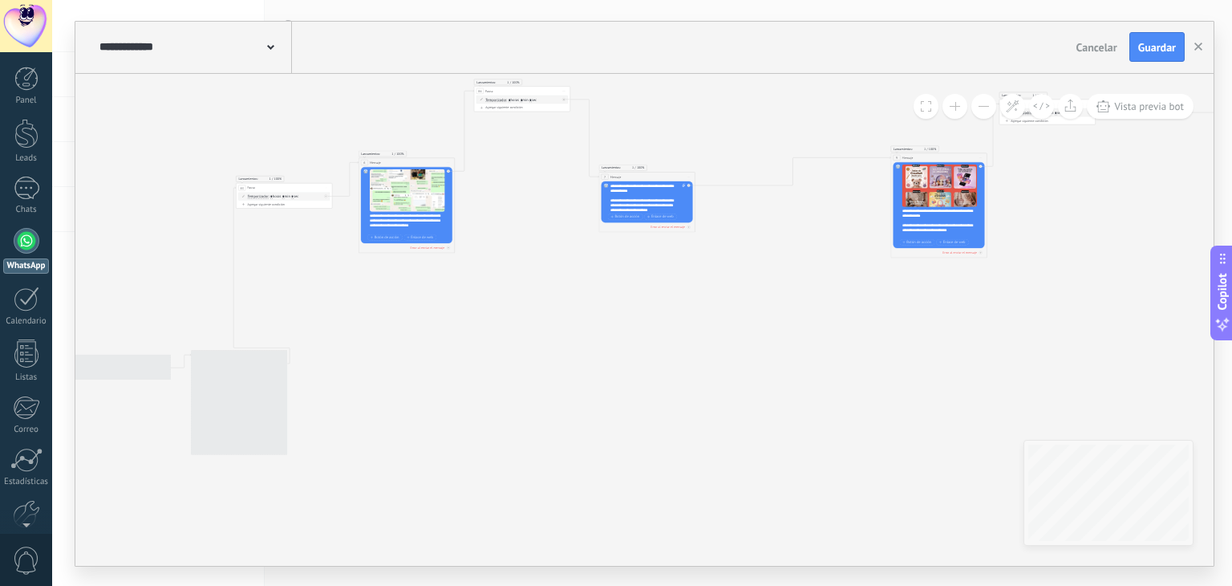
drag, startPoint x: 367, startPoint y: 373, endPoint x: 740, endPoint y: 328, distance: 374.9
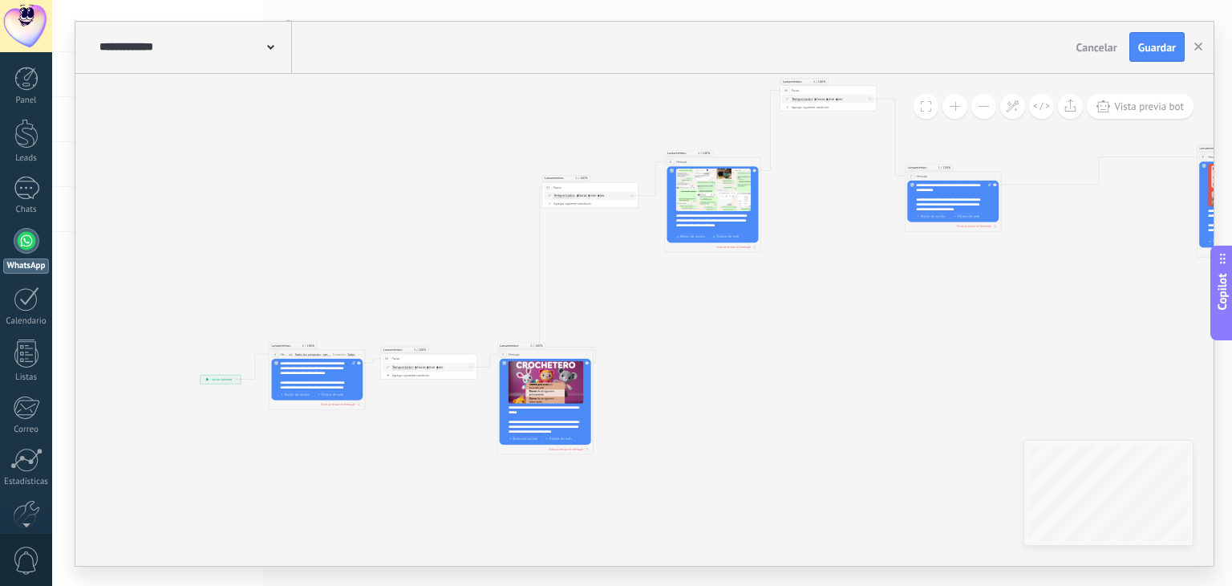
drag, startPoint x: 400, startPoint y: 343, endPoint x: 660, endPoint y: 342, distance: 260.7
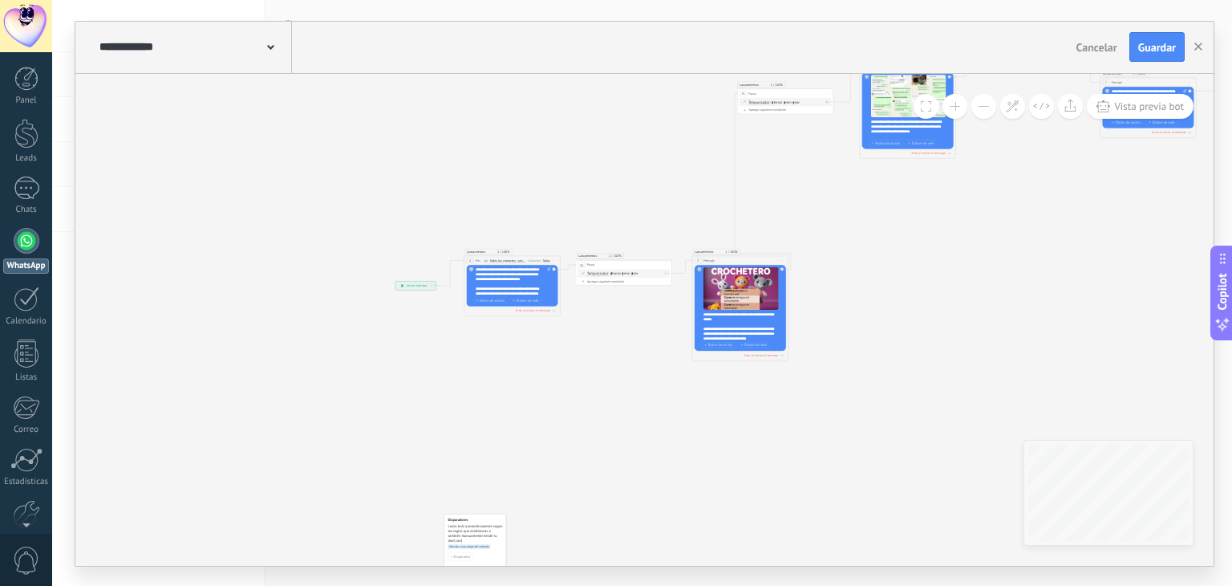
drag, startPoint x: 388, startPoint y: 325, endPoint x: 626, endPoint y: 219, distance: 260.0
click at [1156, 42] on span "Guardar" at bounding box center [1157, 47] width 38 height 11
click at [1194, 56] on button "button" at bounding box center [1199, 47] width 24 height 30
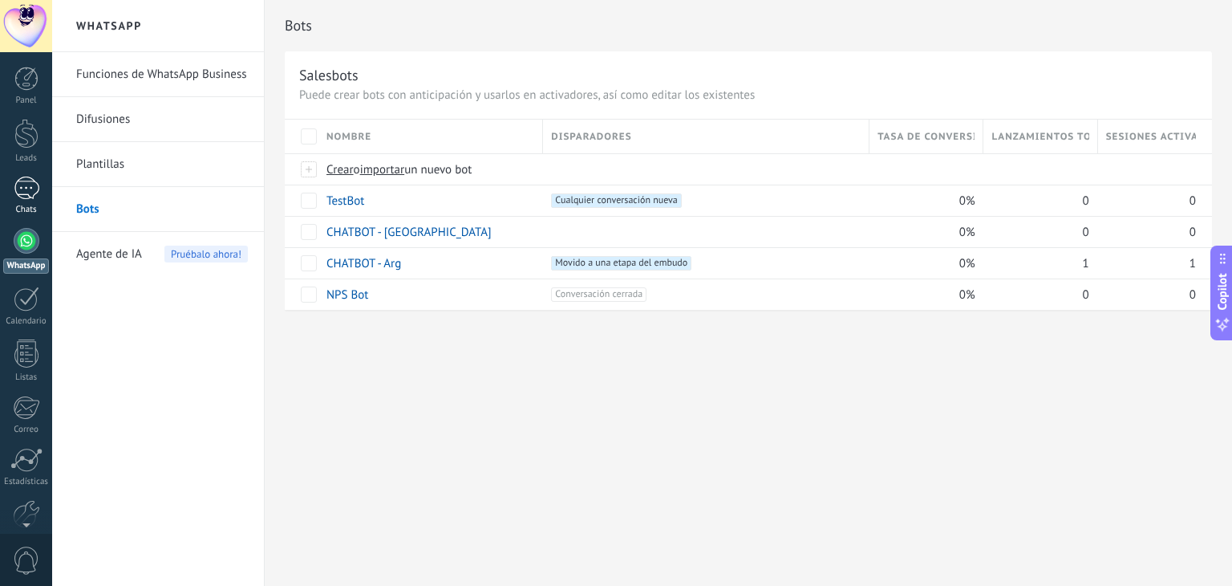
click at [21, 193] on div at bounding box center [27, 187] width 26 height 23
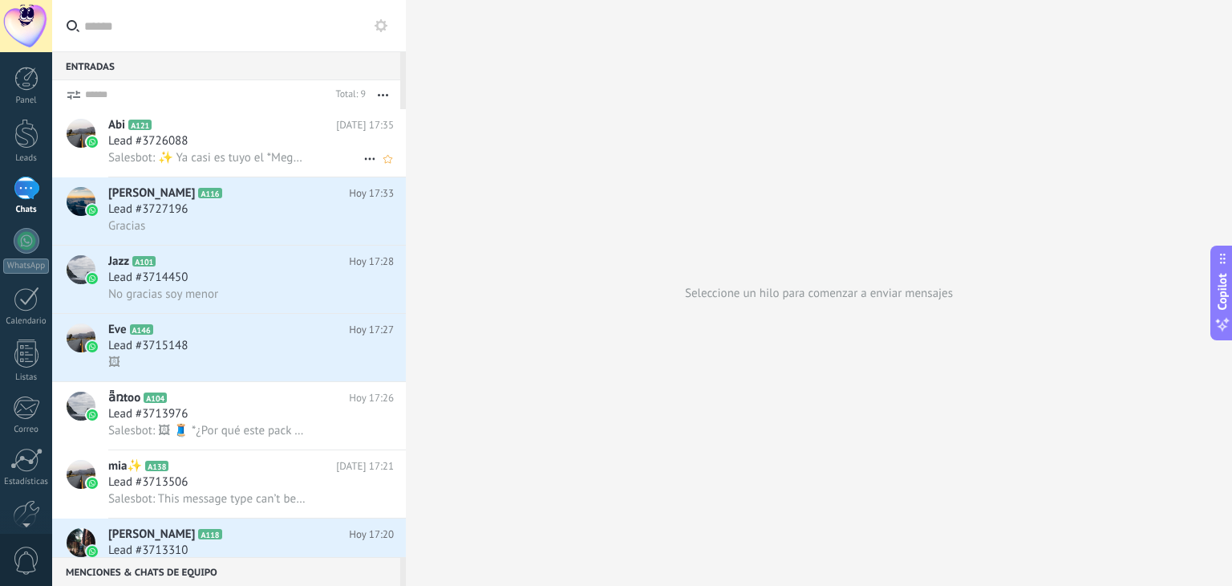
click at [209, 142] on div "Lead #3726088" at bounding box center [251, 141] width 286 height 16
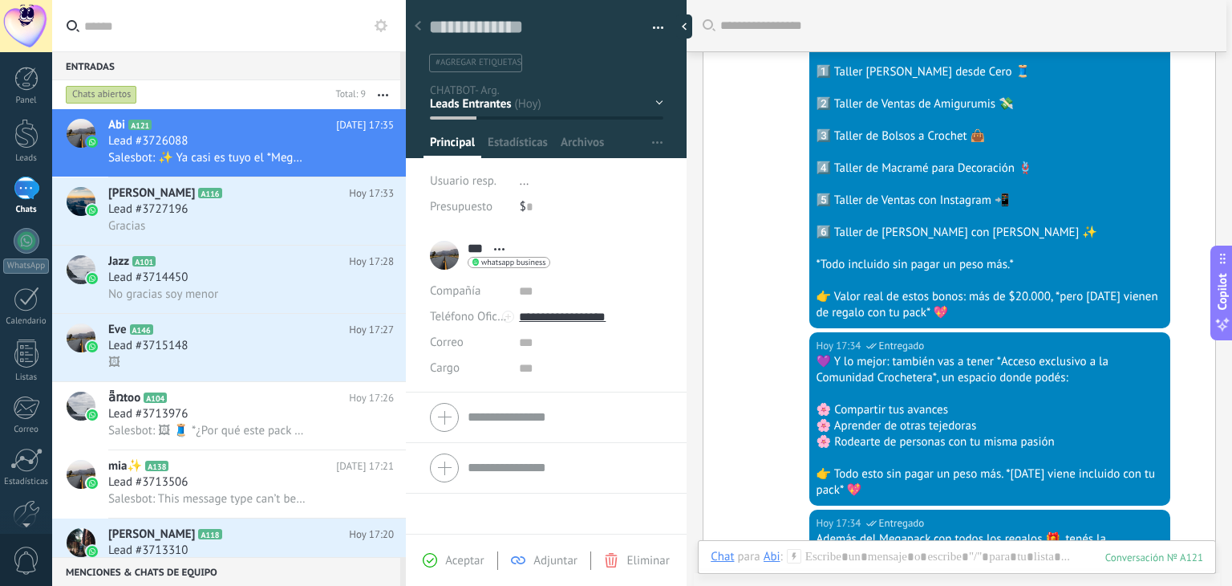
scroll to position [294, 0]
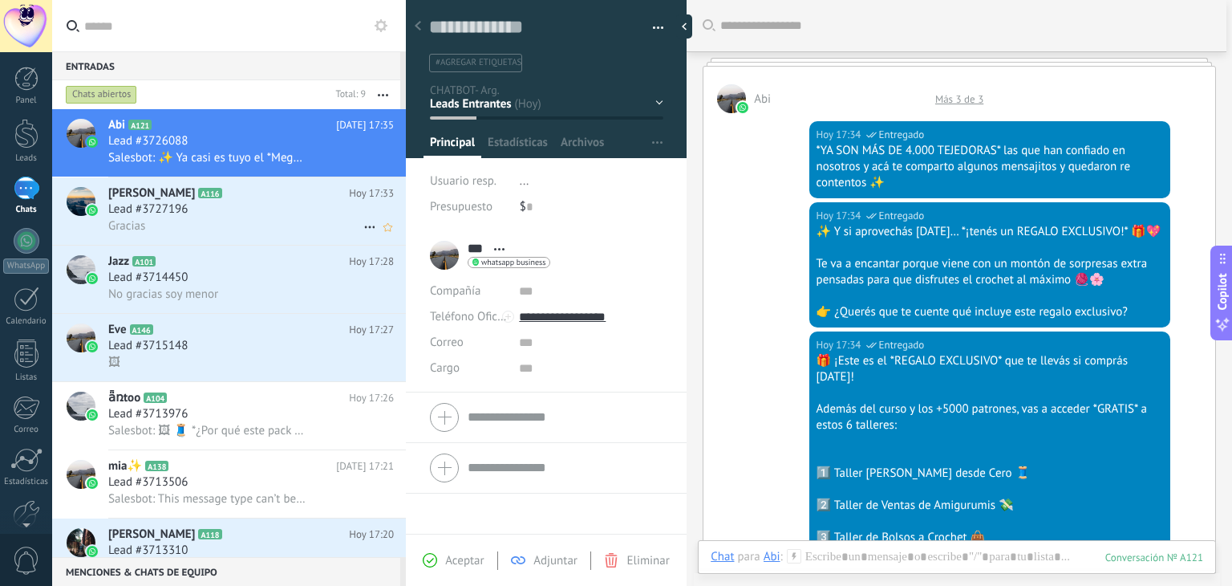
click at [162, 225] on div "Gracias" at bounding box center [251, 225] width 286 height 17
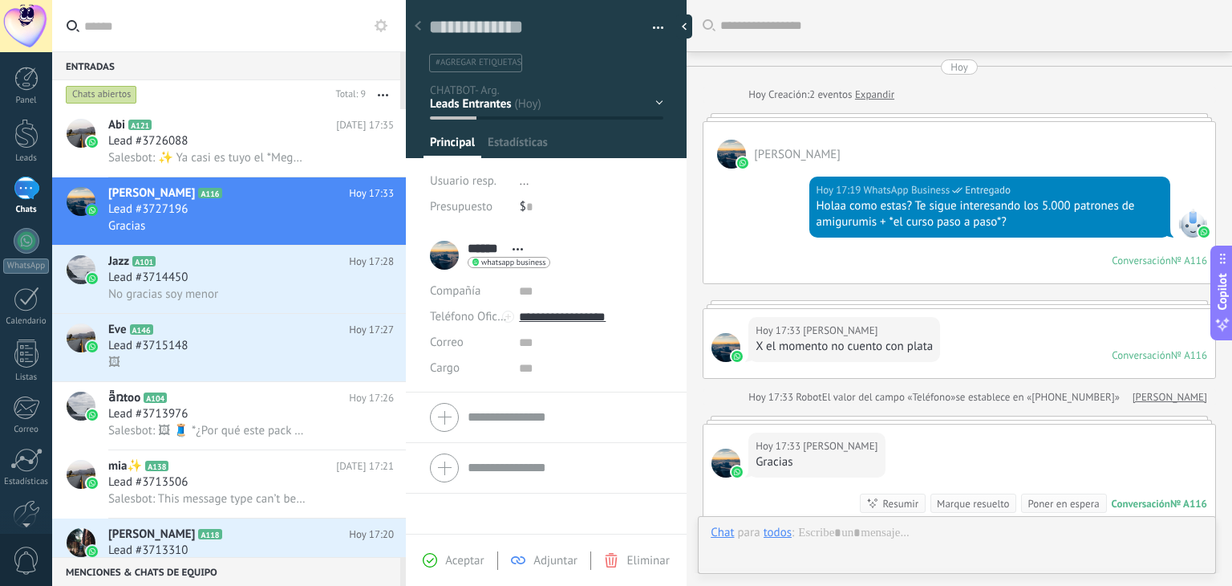
scroll to position [23, 0]
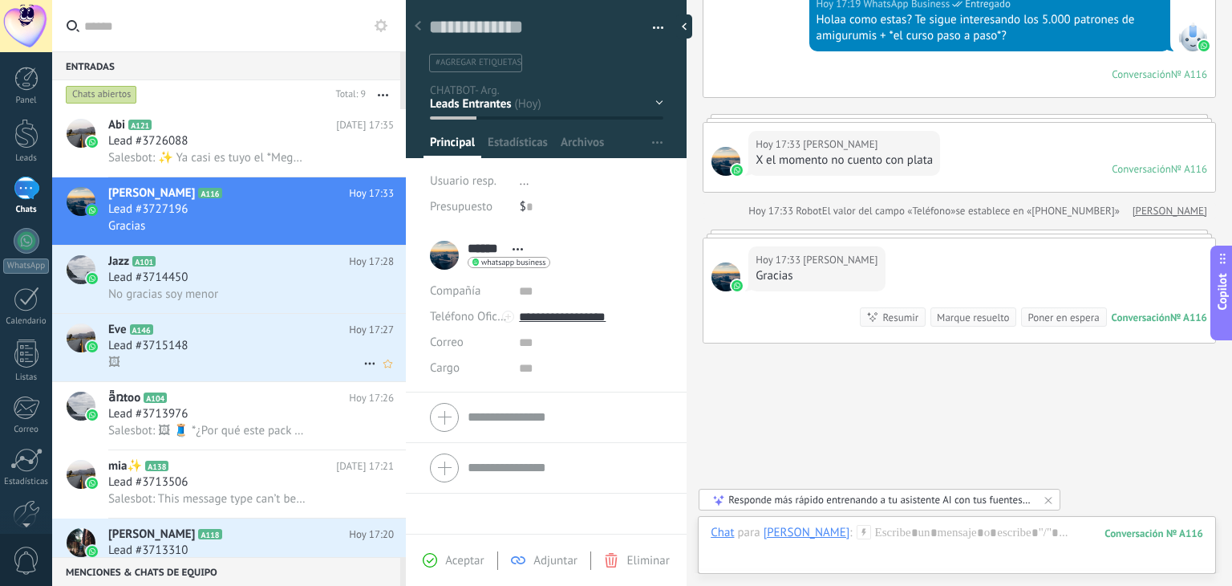
click at [296, 319] on div "Eve A146 Hoy 17:27 Lead #3715148 🖼" at bounding box center [257, 347] width 298 height 67
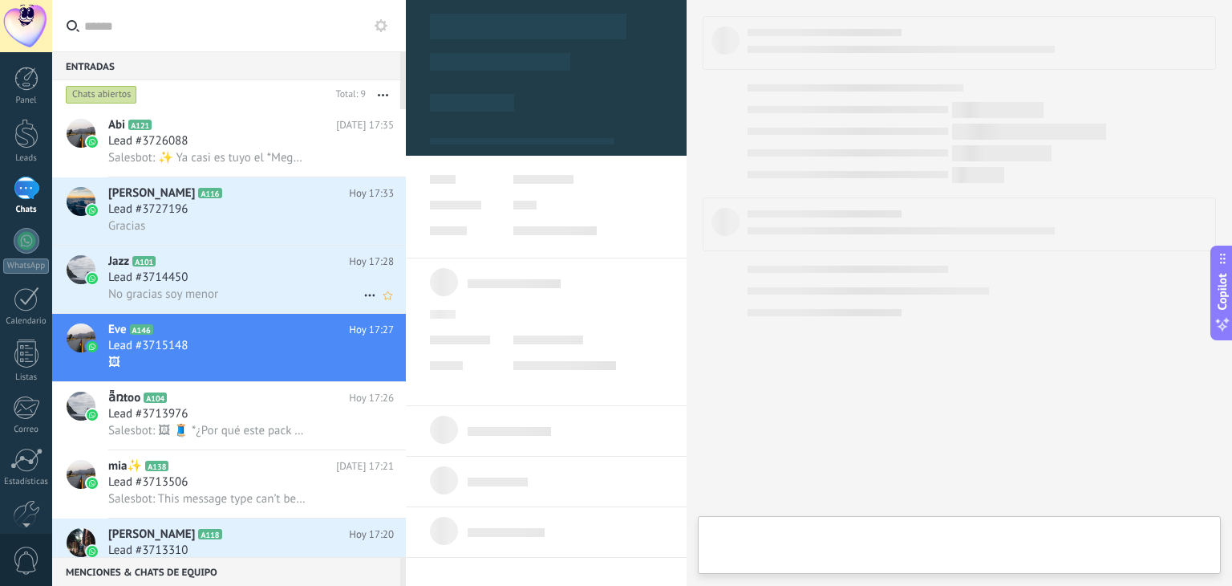
click at [311, 295] on div "No gracias soy menor" at bounding box center [251, 294] width 286 height 17
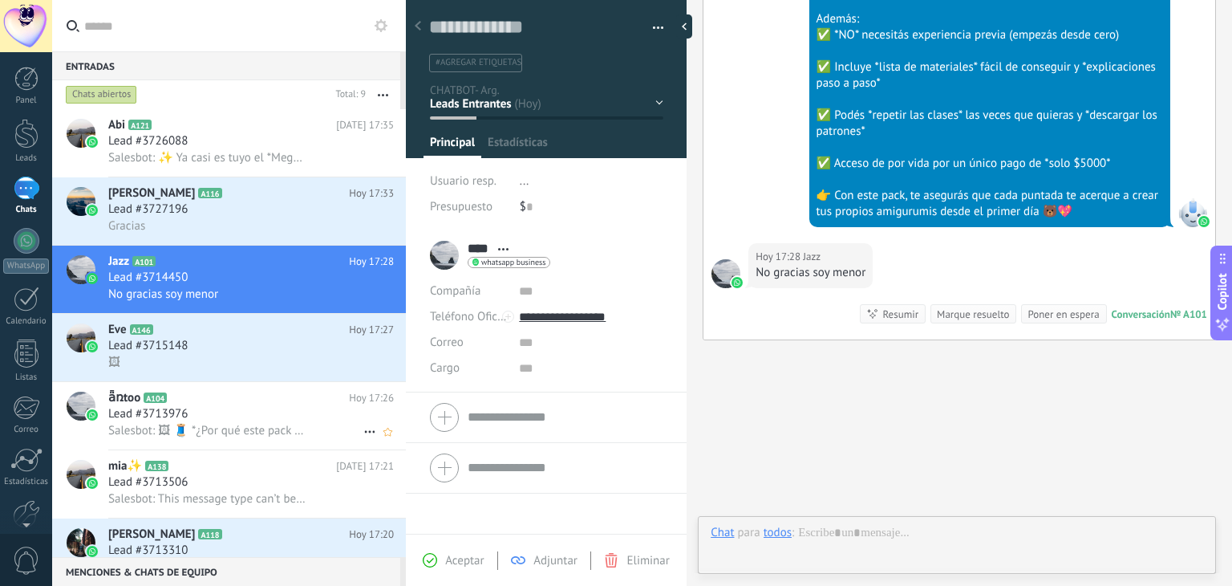
scroll to position [23, 0]
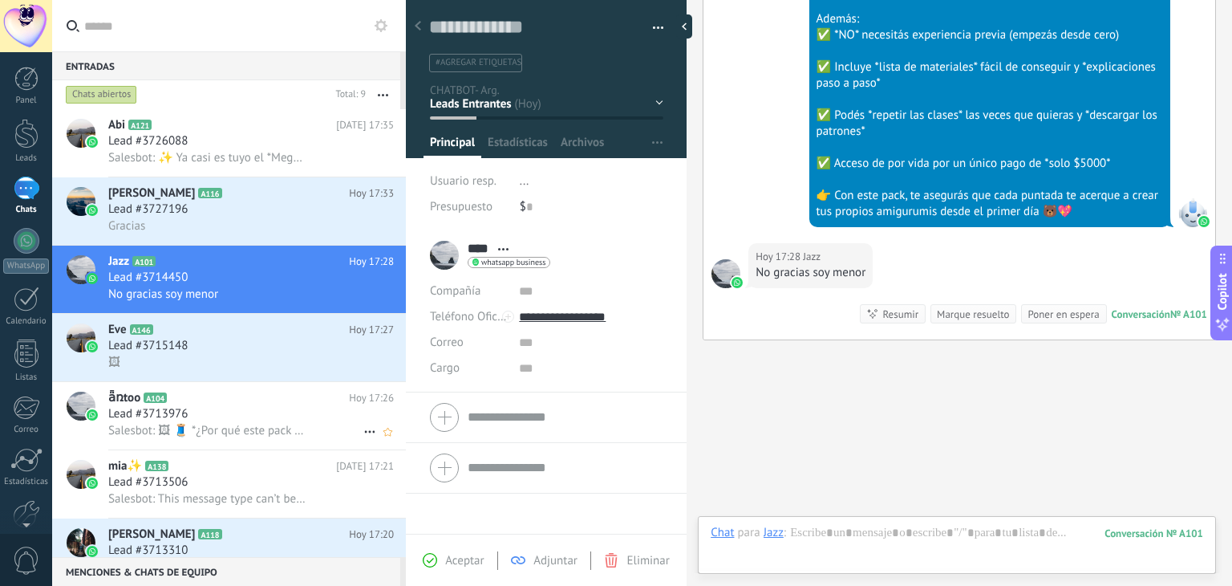
click at [332, 420] on div "Lead #3713976" at bounding box center [251, 414] width 286 height 16
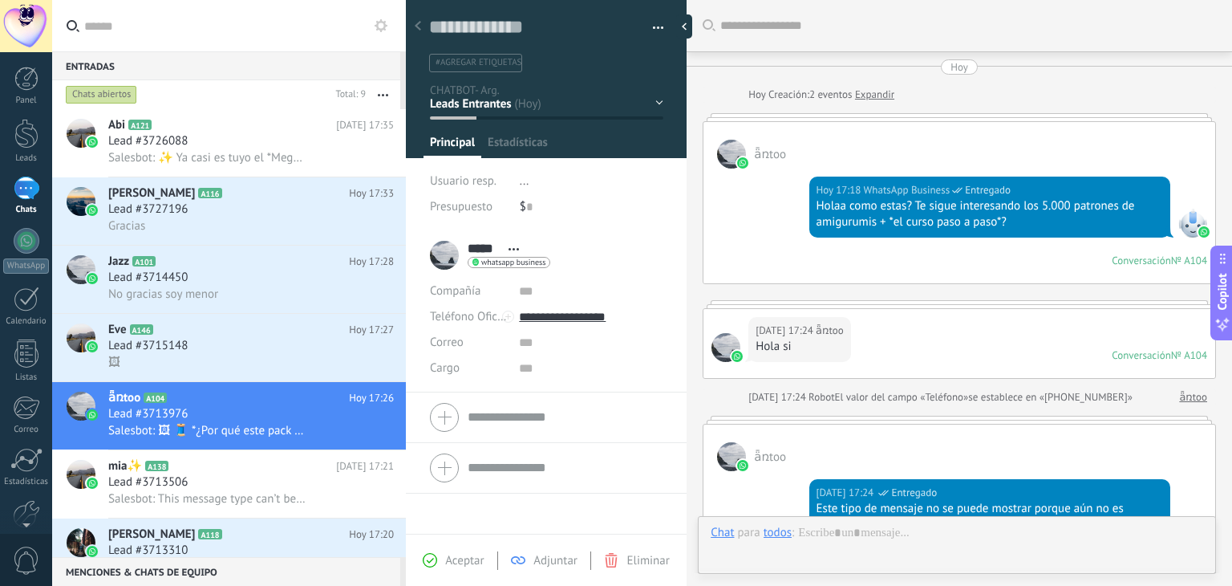
scroll to position [23, 0]
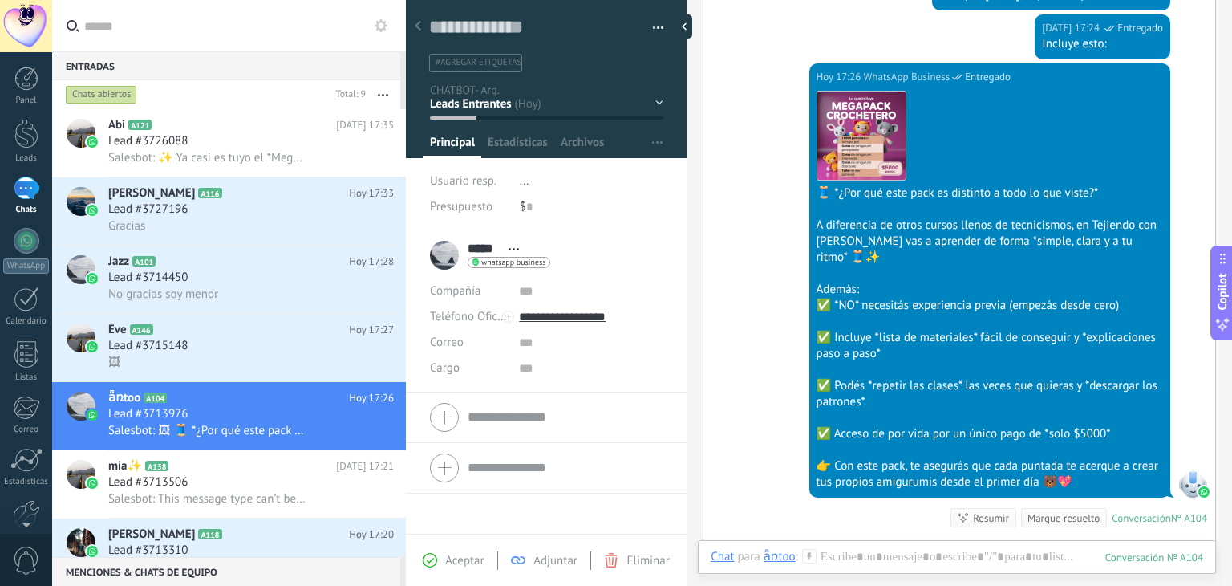
click at [810, 556] on icon at bounding box center [809, 556] width 14 height 14
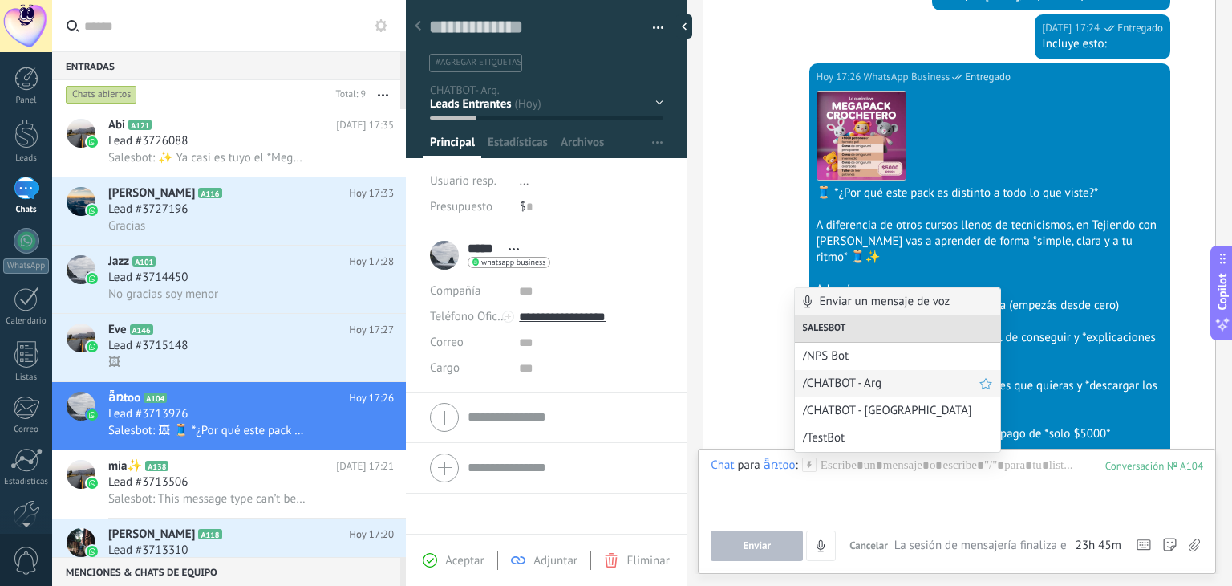
click at [865, 392] on div "/CHATBOT - Arg" at bounding box center [897, 383] width 205 height 27
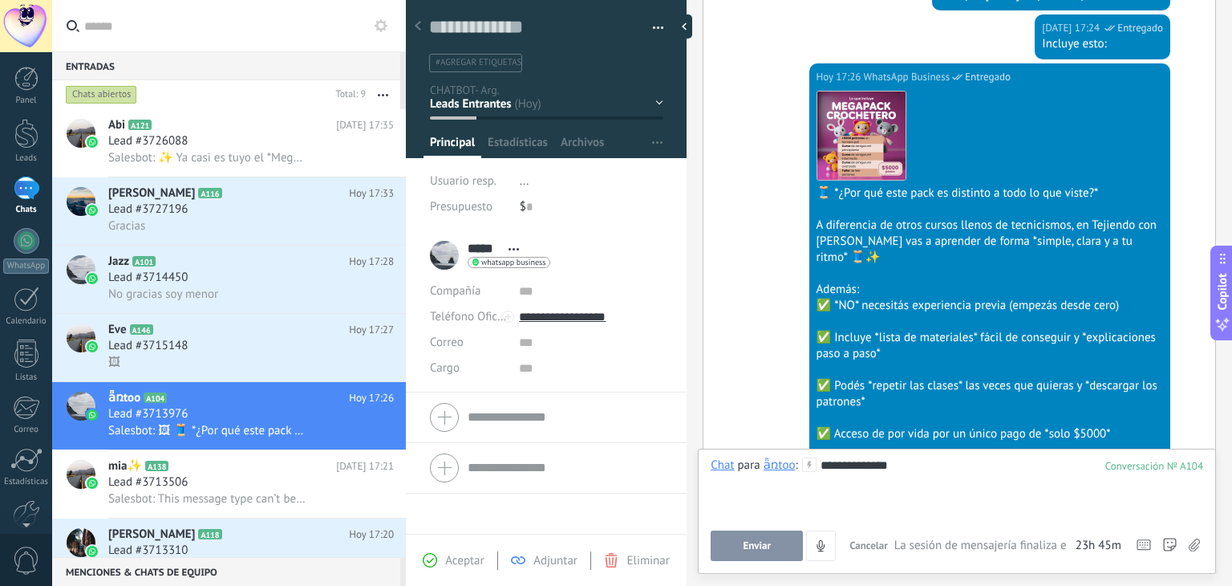
click at [915, 499] on div "**********" at bounding box center [957, 487] width 493 height 61
click at [773, 465] on div "ǟռtoo" at bounding box center [780, 464] width 32 height 14
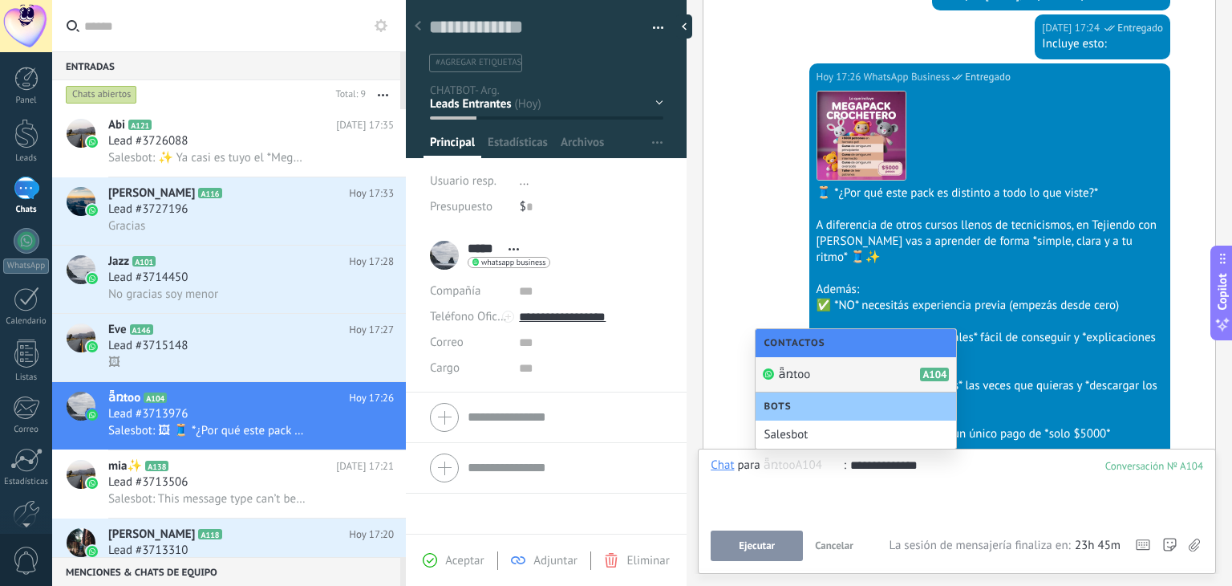
click at [936, 462] on div "**********" at bounding box center [957, 487] width 493 height 61
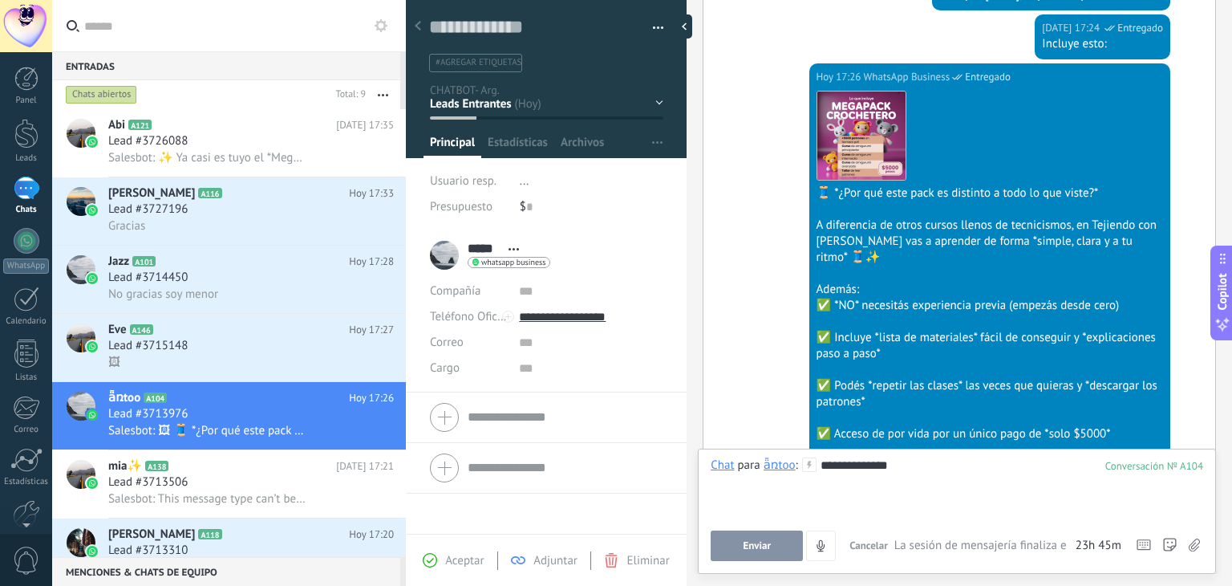
click at [805, 462] on icon at bounding box center [809, 464] width 14 height 14
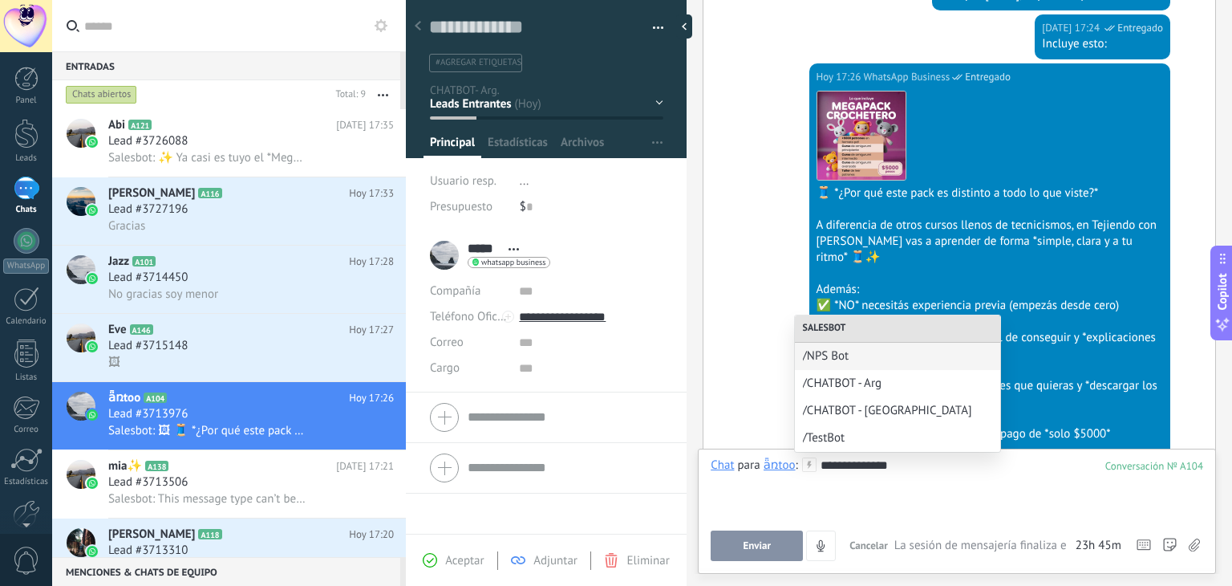
click at [812, 483] on div "**********" at bounding box center [957, 487] width 493 height 61
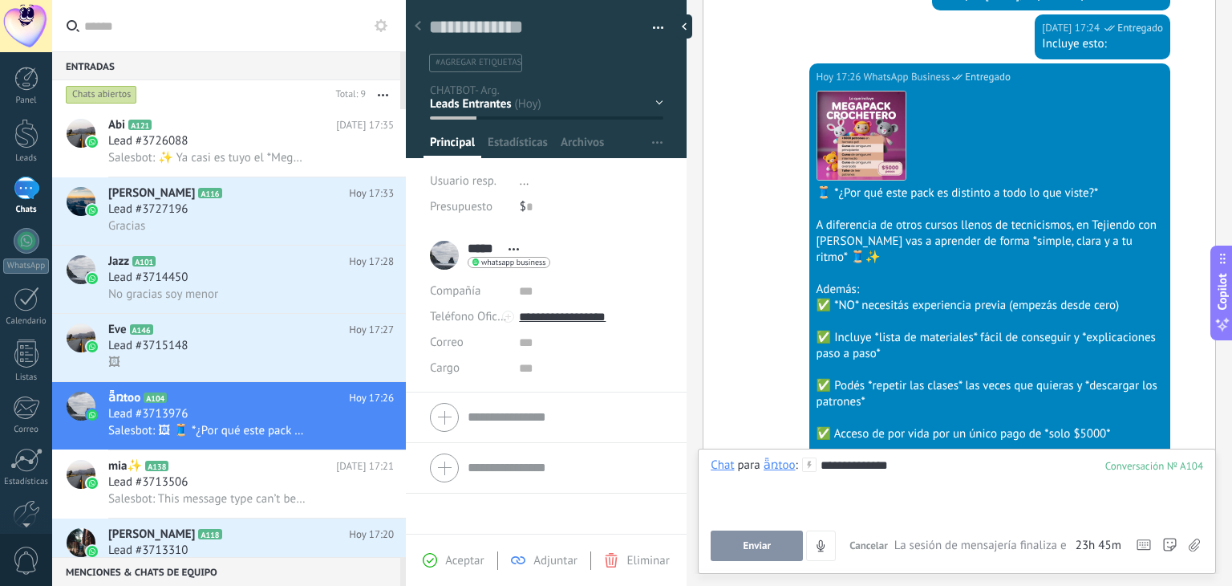
click at [717, 511] on div "**********" at bounding box center [957, 487] width 493 height 61
click at [757, 458] on span "para" at bounding box center [749, 465] width 22 height 16
click at [749, 550] on span "Ejecutar" at bounding box center [757, 545] width 36 height 11
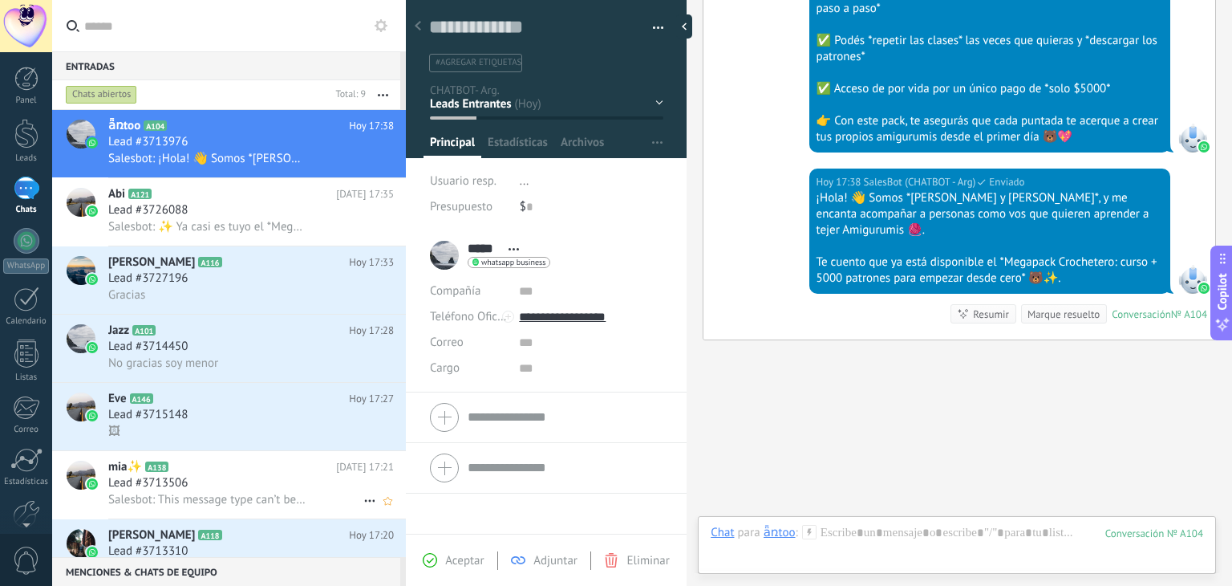
scroll to position [80, 0]
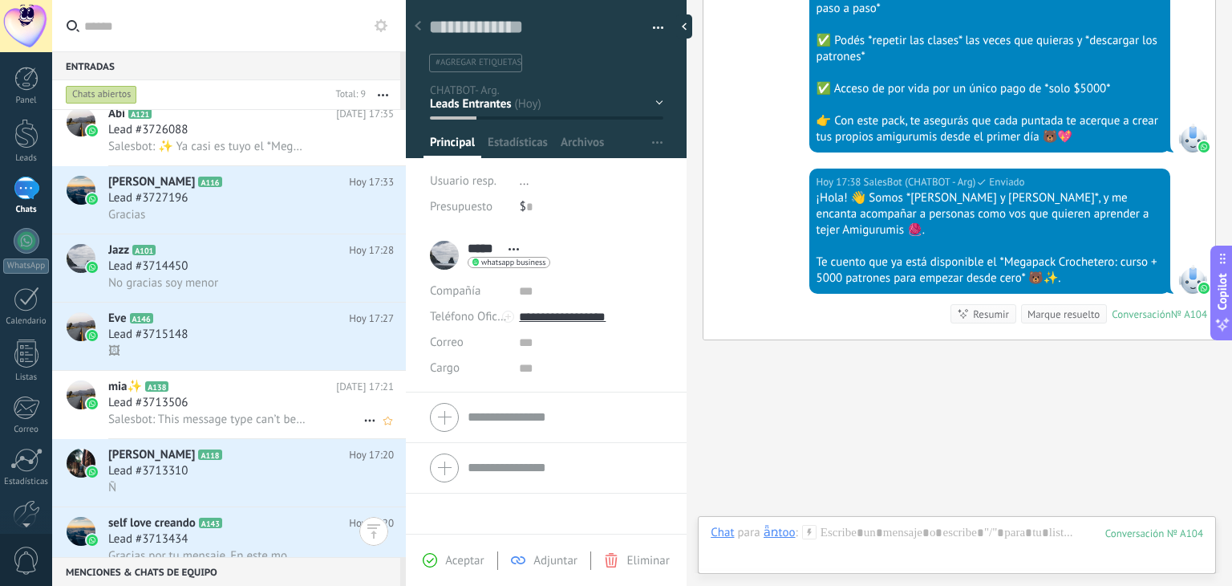
click at [223, 420] on span "Salesbot: This message type can’t be displayed because it’s not supported yet." at bounding box center [206, 419] width 197 height 15
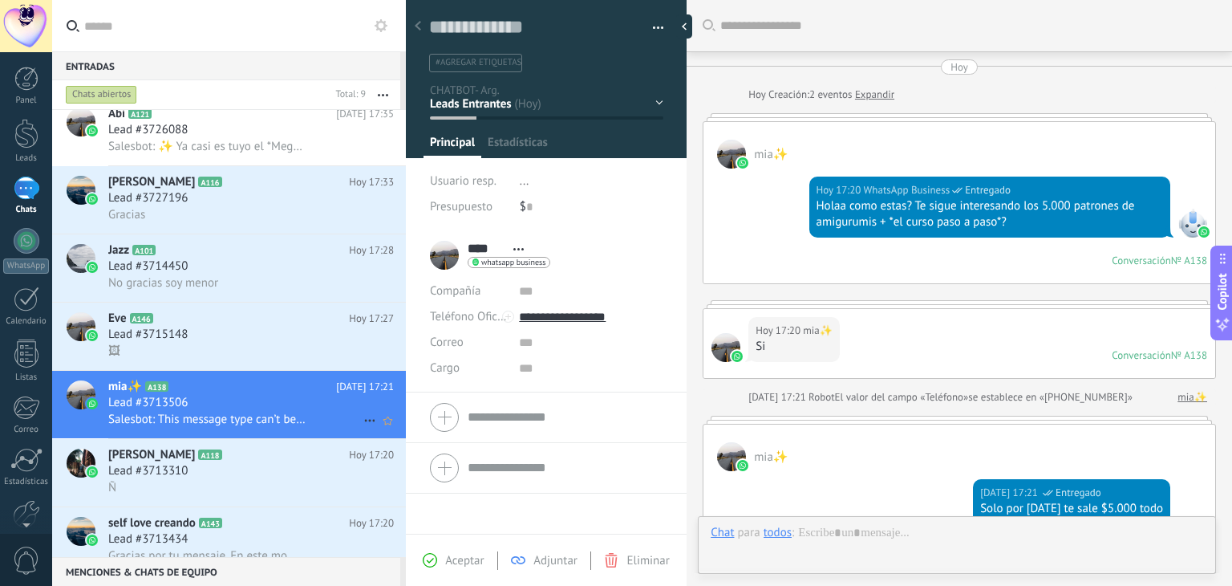
scroll to position [375, 0]
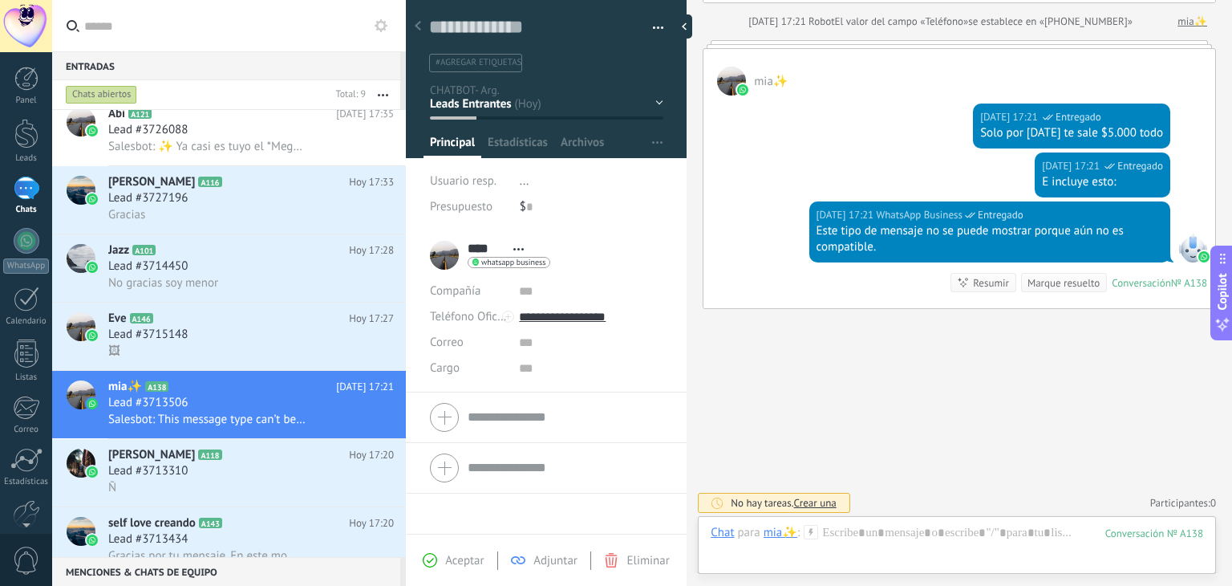
click at [812, 533] on icon at bounding box center [811, 532] width 14 height 14
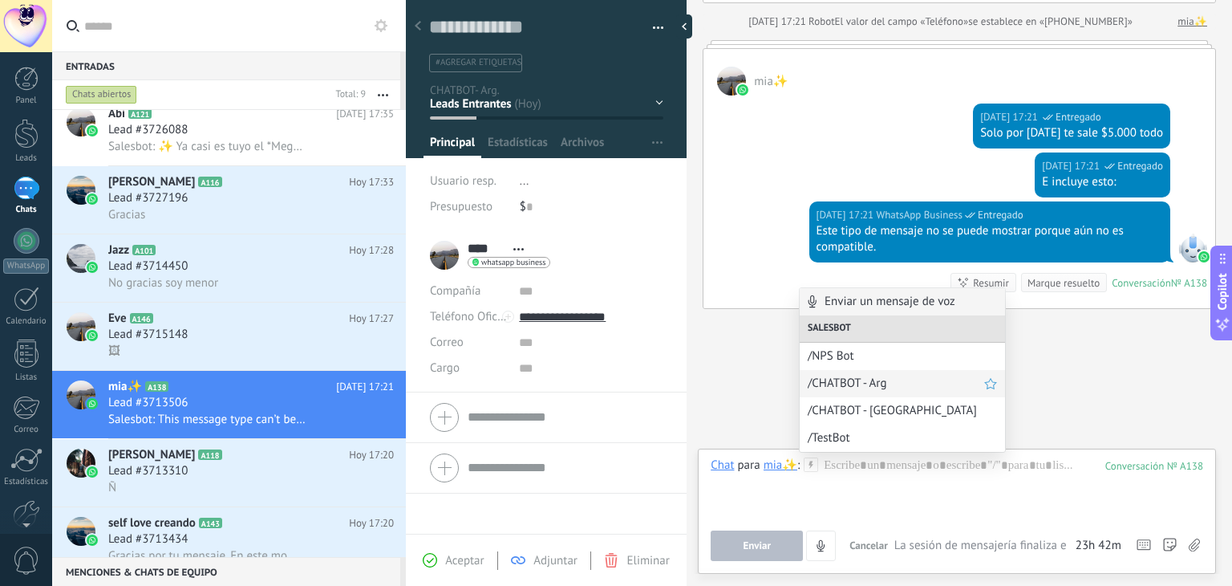
click at [870, 387] on span "/CHATBOT - Arg" at bounding box center [896, 382] width 176 height 15
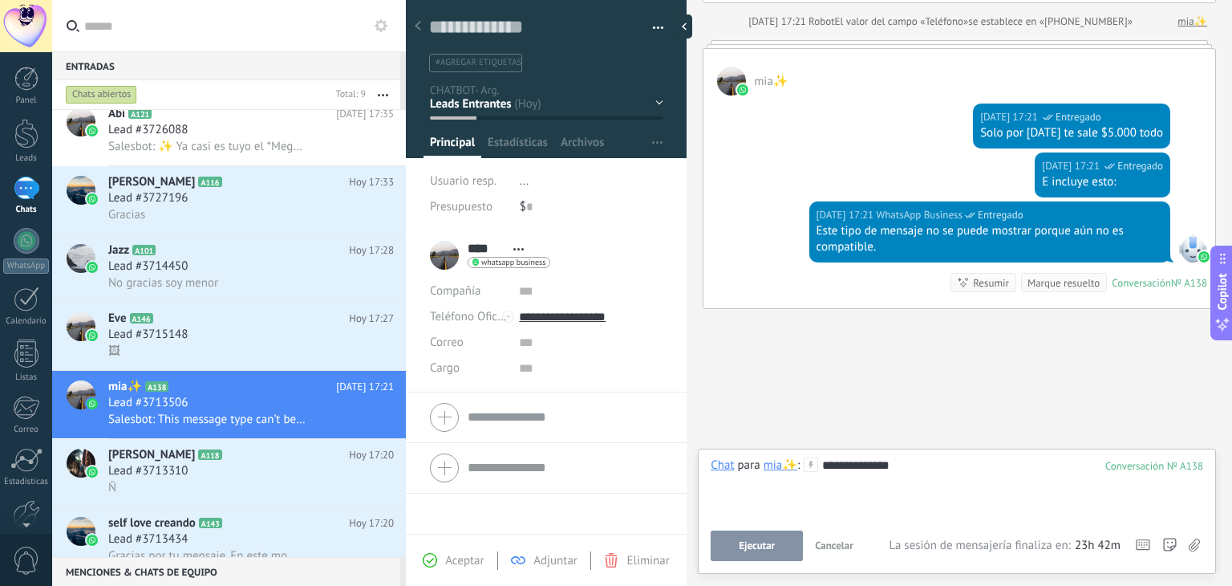
click at [868, 531] on div "Ejecutar Cancelar Rastrear clics en links ? Reducir links largos y rastrear cli…" at bounding box center [800, 545] width 178 height 30
click at [799, 547] on button "Ejecutar" at bounding box center [757, 545] width 92 height 30
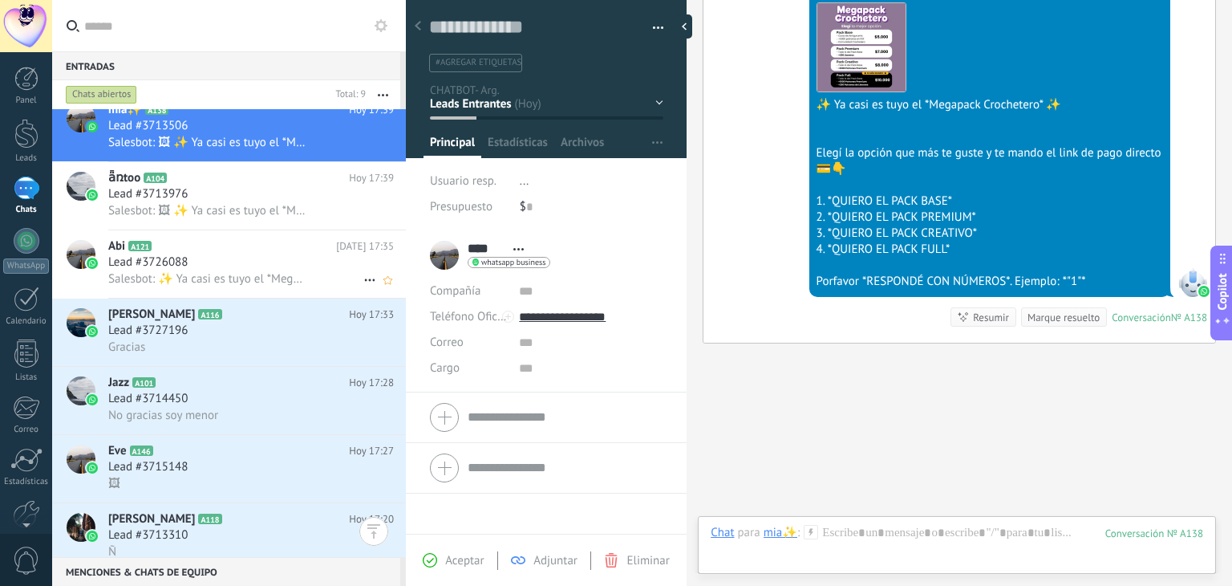
scroll to position [0, 0]
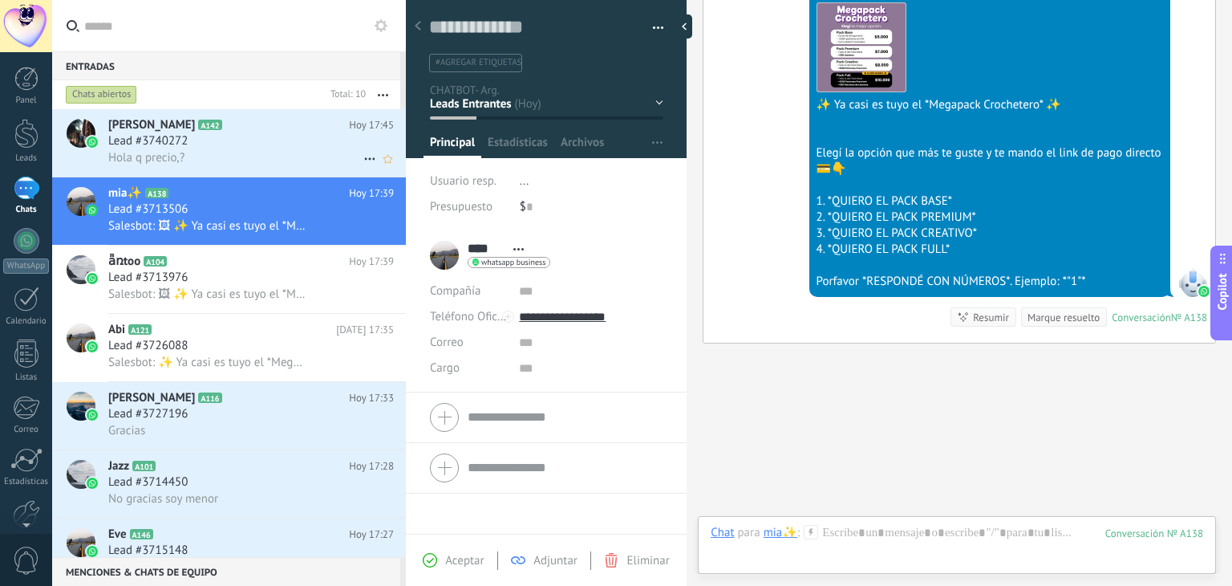
click at [298, 170] on div "laura A142 Hoy 17:45 Lead #3740272 Hola q precio,?" at bounding box center [257, 142] width 298 height 67
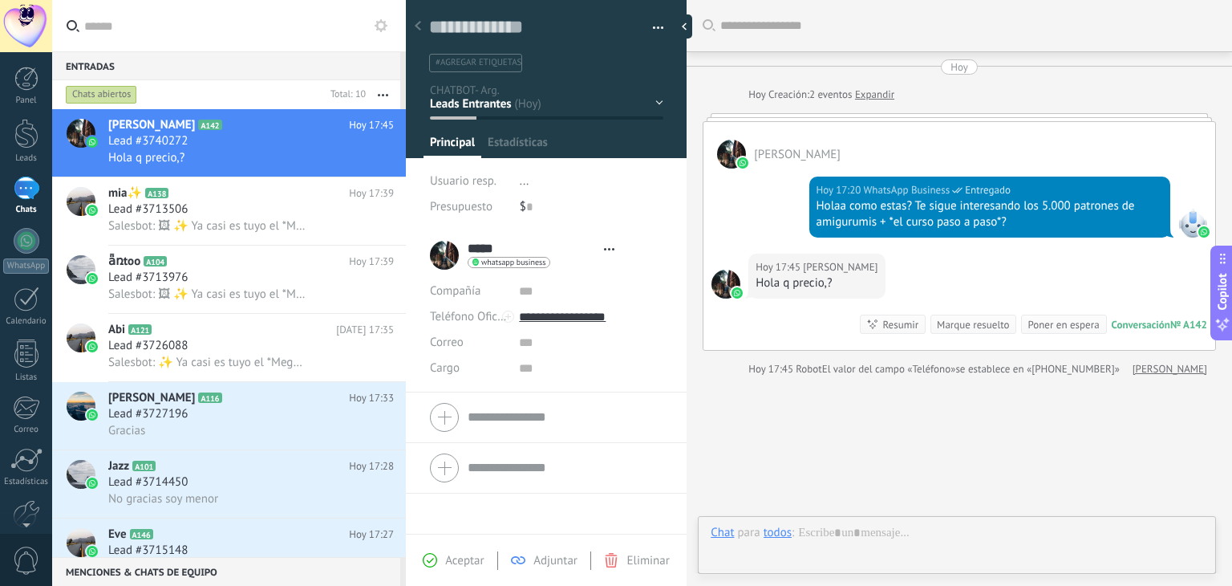
type textarea "**********"
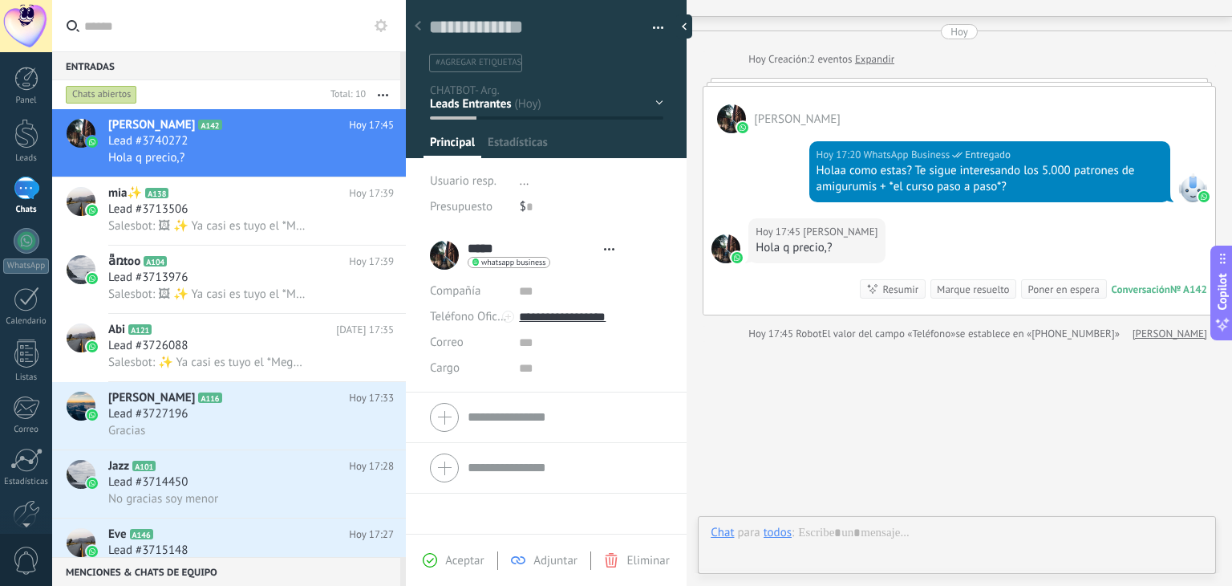
scroll to position [23, 0]
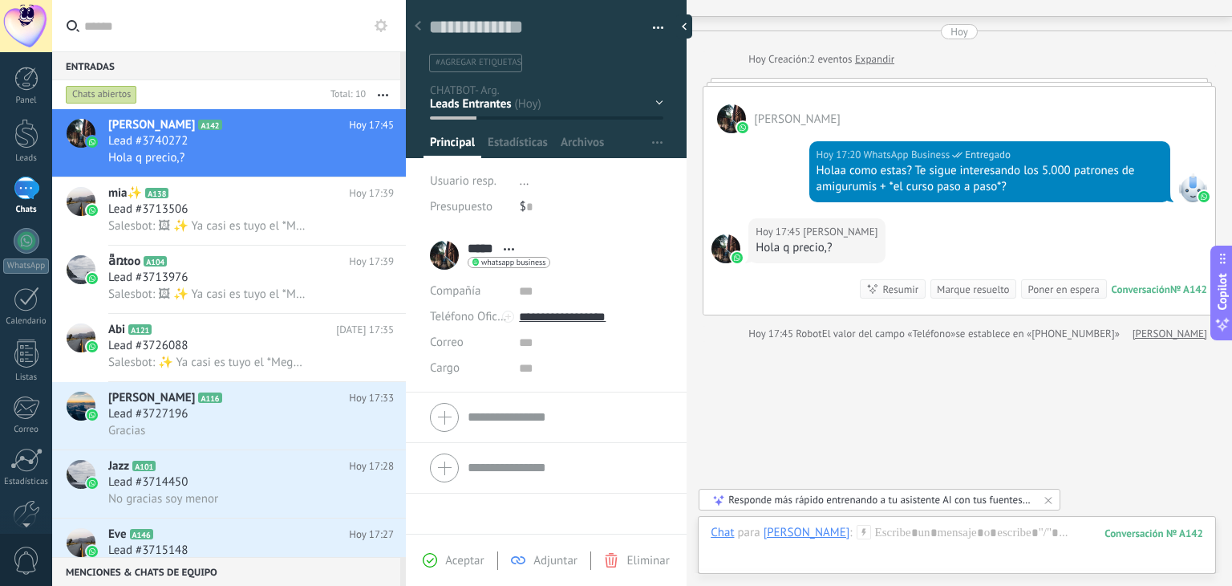
click at [857, 533] on icon at bounding box center [864, 532] width 14 height 14
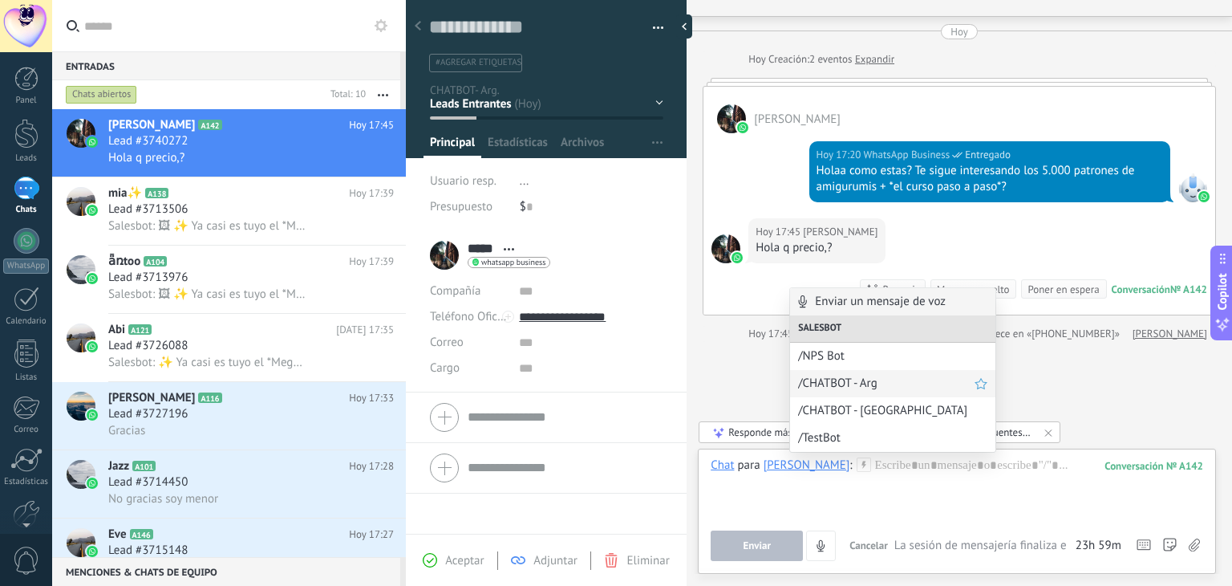
click at [830, 383] on span "/CHATBOT - Arg" at bounding box center [886, 382] width 176 height 15
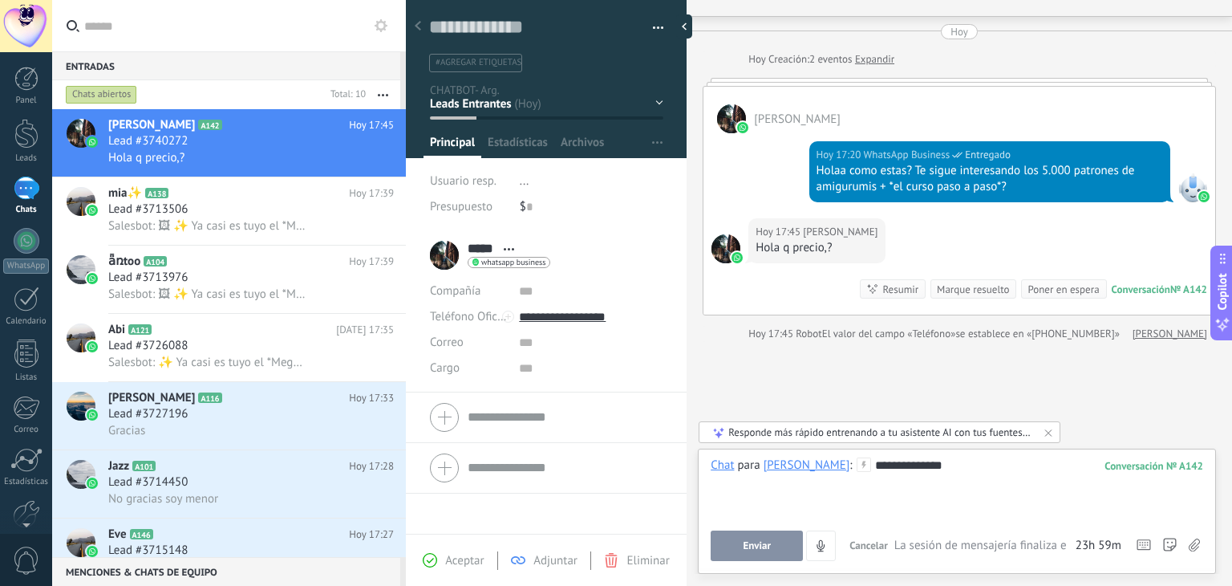
click at [862, 508] on div "**********" at bounding box center [957, 487] width 493 height 61
click at [805, 509] on div "**********" at bounding box center [957, 487] width 493 height 61
click at [751, 467] on span "para" at bounding box center [749, 465] width 22 height 16
click at [758, 547] on span "Ejecutar" at bounding box center [757, 545] width 36 height 11
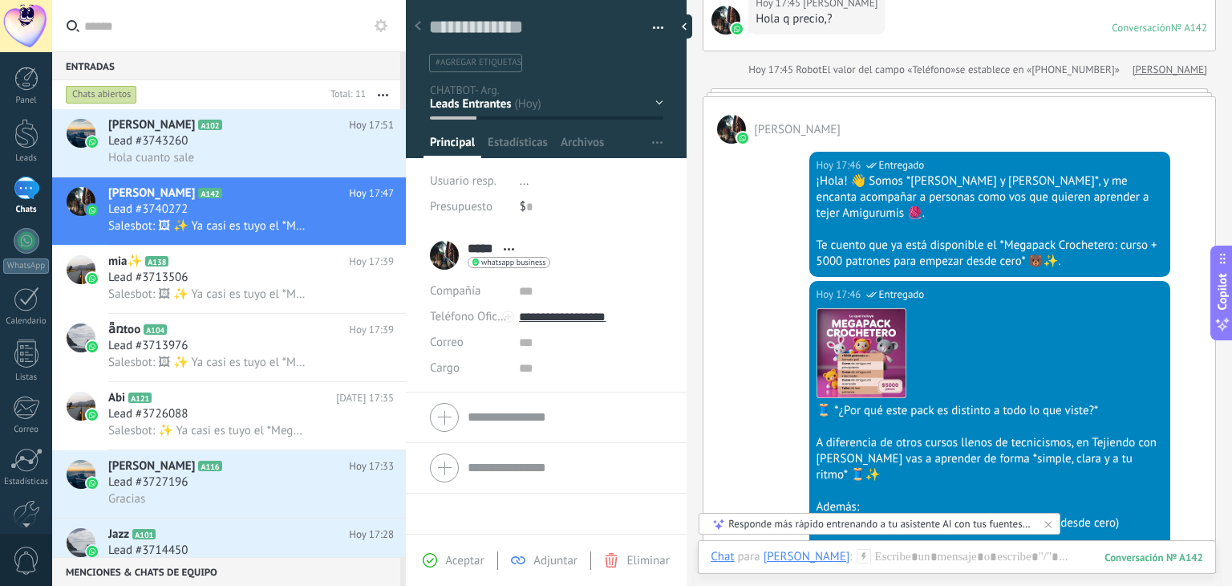
scroll to position [3014, 0]
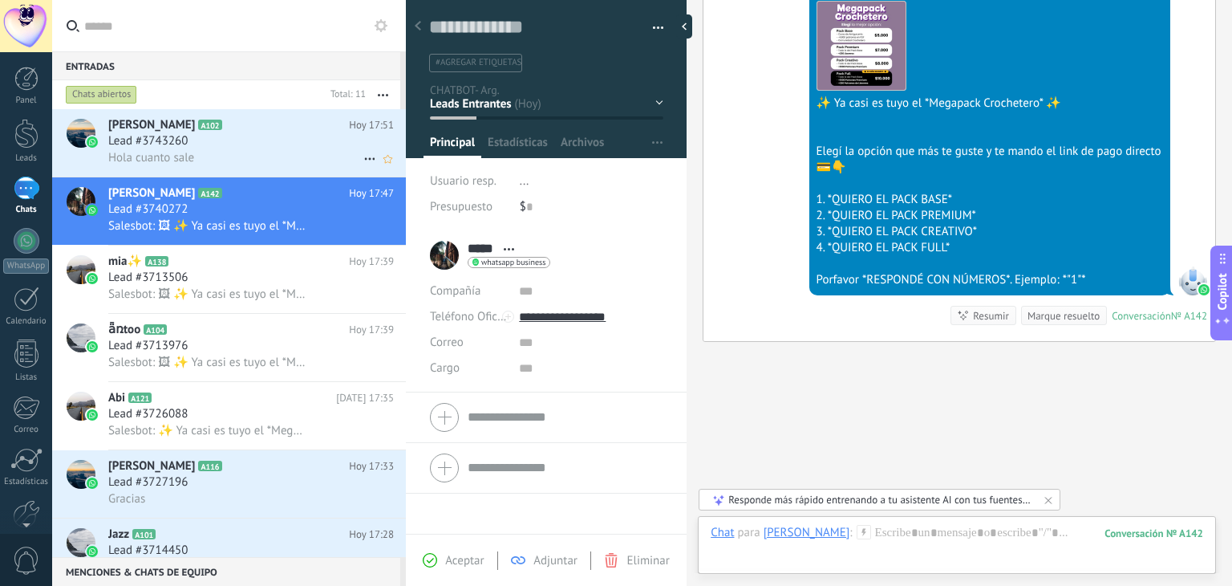
click at [190, 147] on h3 "Lead #3743260" at bounding box center [151, 141] width 87 height 16
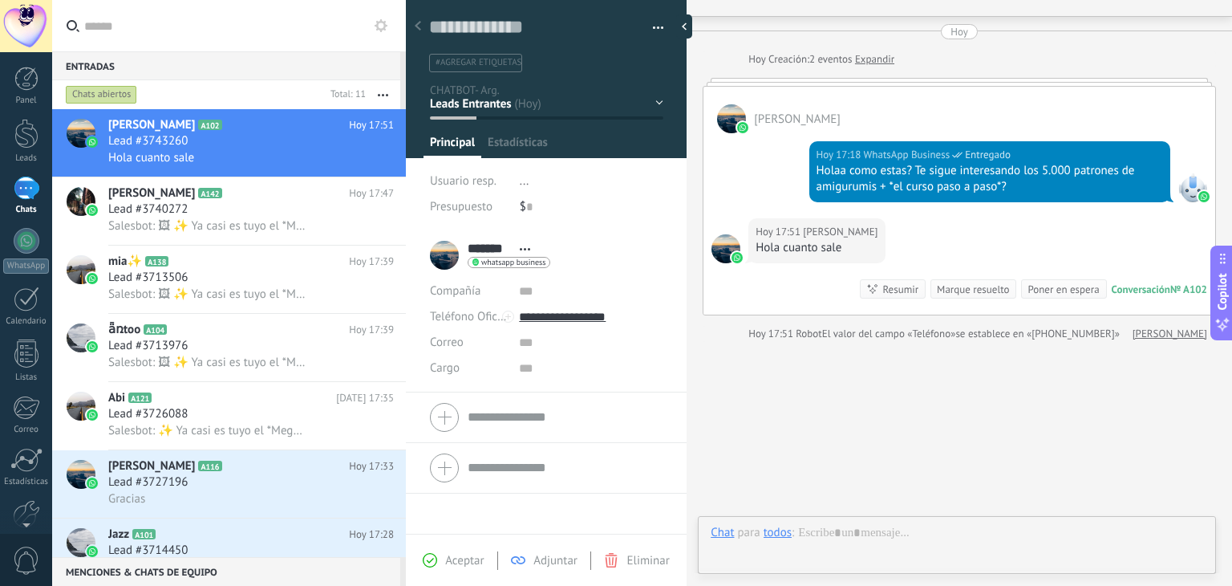
scroll to position [23, 0]
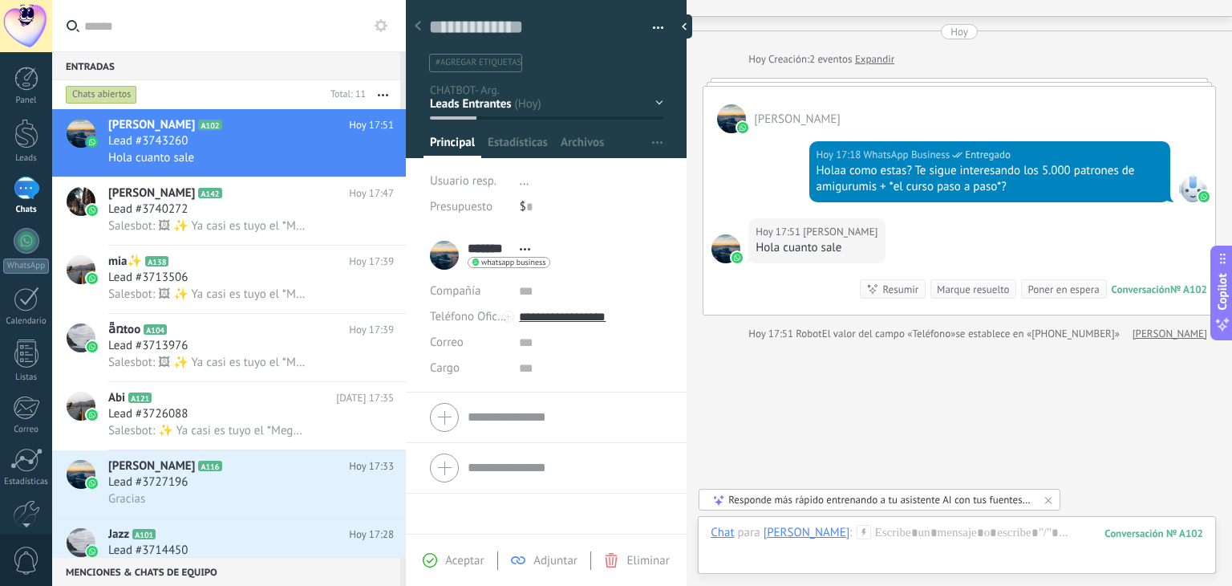
click at [857, 536] on use at bounding box center [864, 532] width 14 height 14
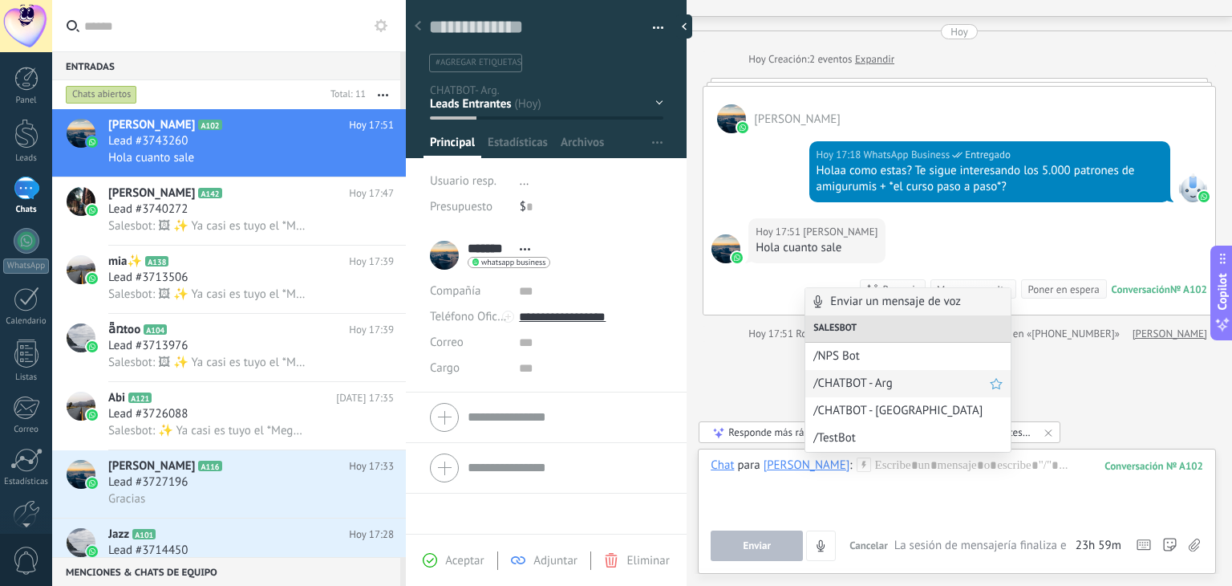
click at [856, 392] on div "/CHATBOT - Arg" at bounding box center [907, 383] width 205 height 27
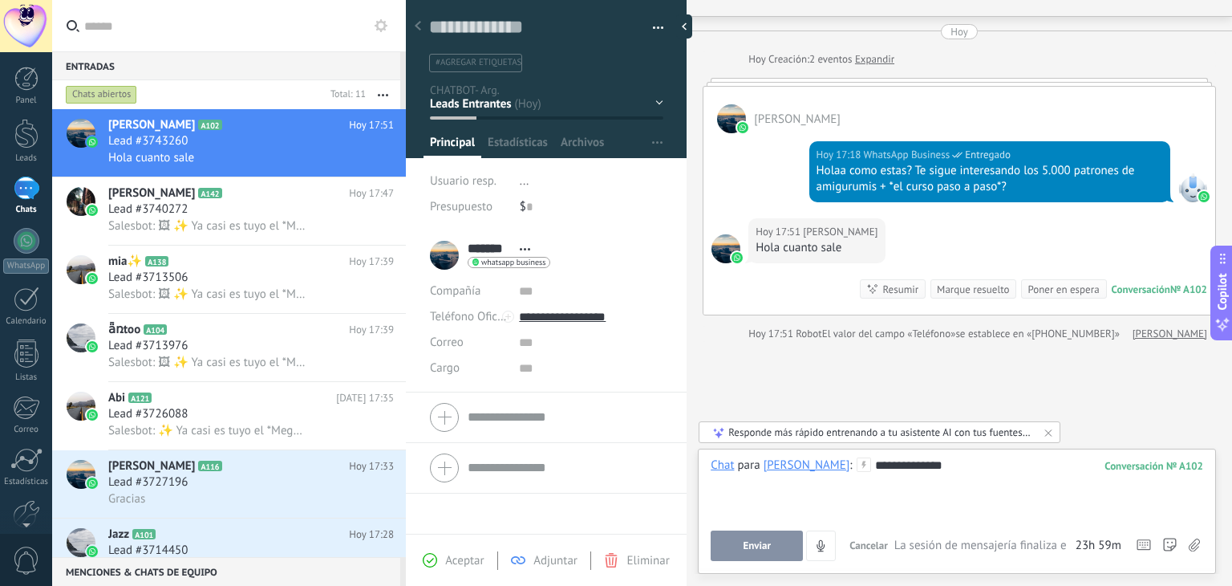
click at [794, 508] on div "**********" at bounding box center [957, 487] width 493 height 61
click at [748, 482] on div "**********" at bounding box center [957, 487] width 493 height 61
click at [744, 464] on span "para" at bounding box center [749, 465] width 22 height 16
click at [756, 554] on button "Ejecutar" at bounding box center [757, 545] width 92 height 30
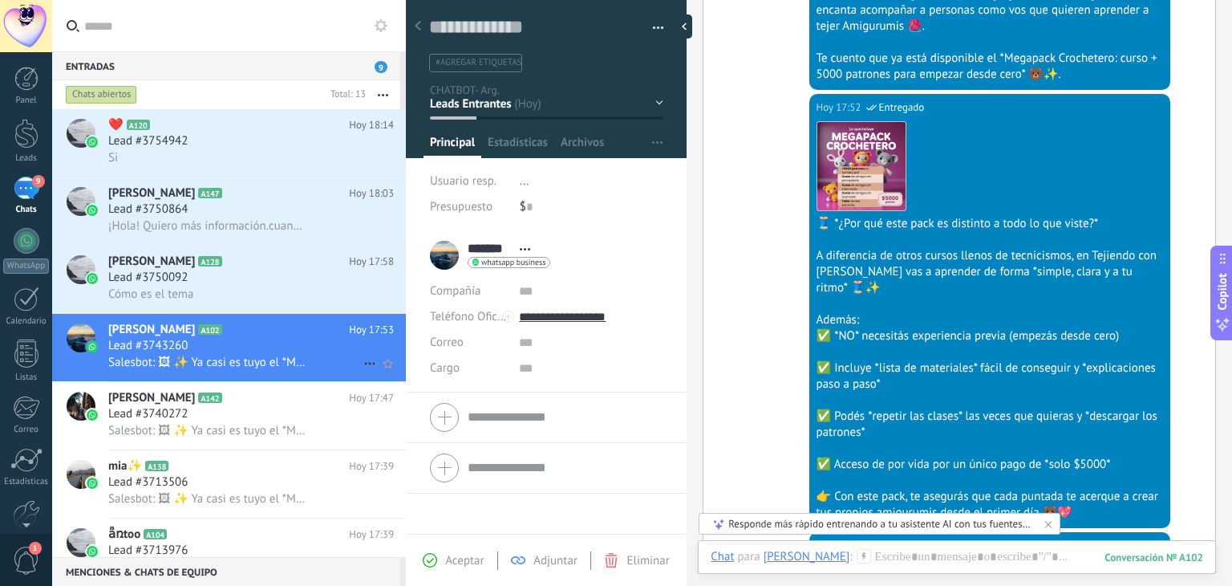
scroll to position [2820, 0]
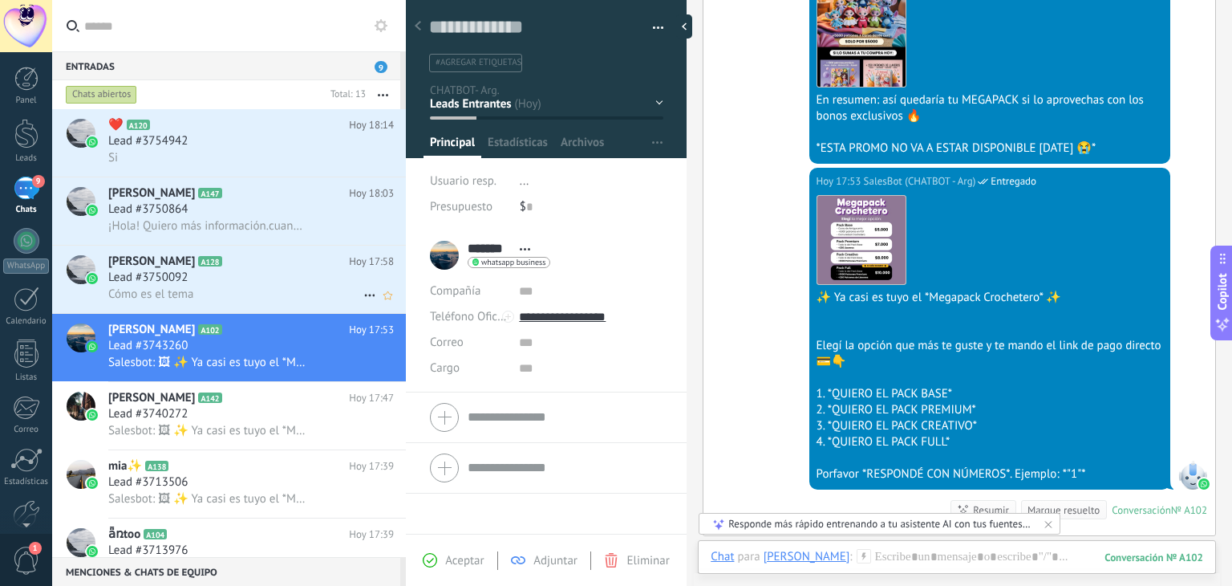
click at [272, 302] on div "Cómo es el tema" at bounding box center [251, 294] width 286 height 17
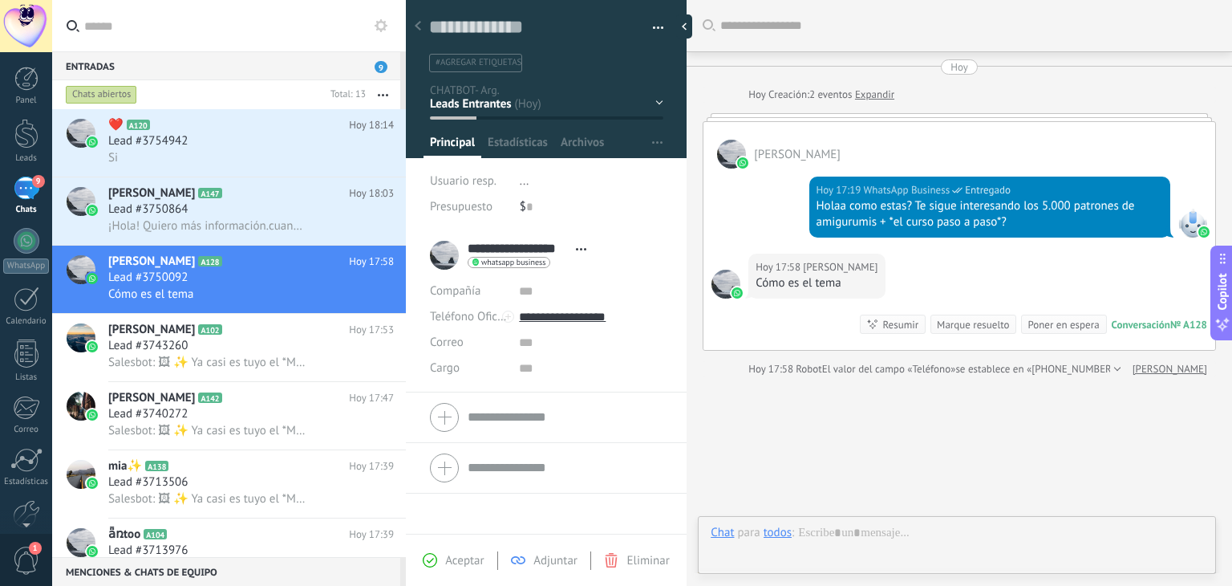
scroll to position [71, 0]
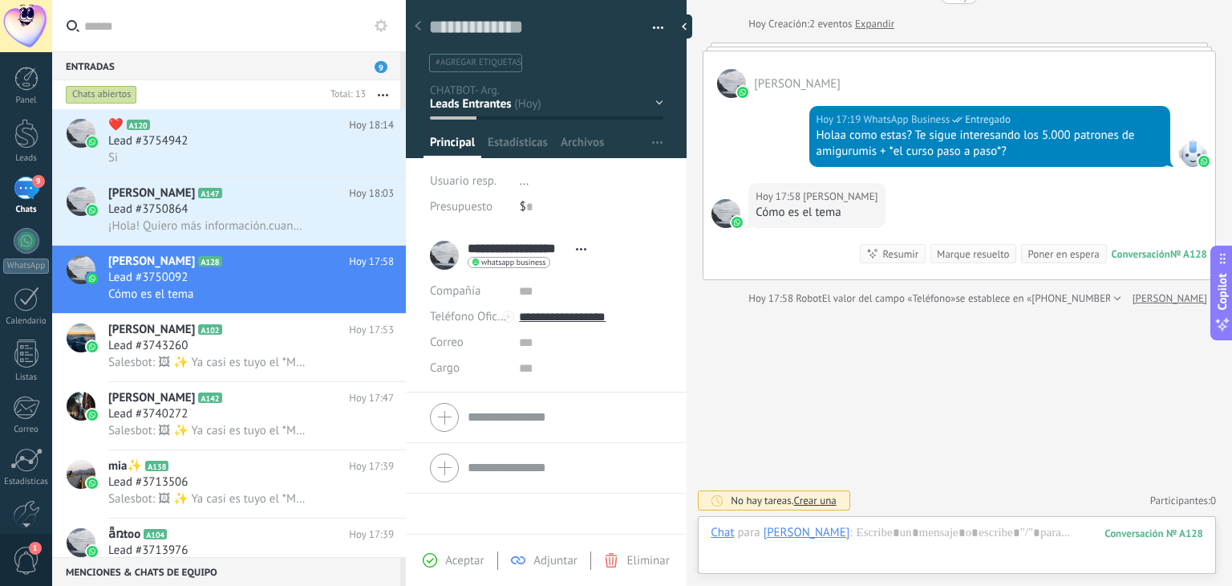
click at [0, 0] on icon at bounding box center [0, 0] width 0 height 0
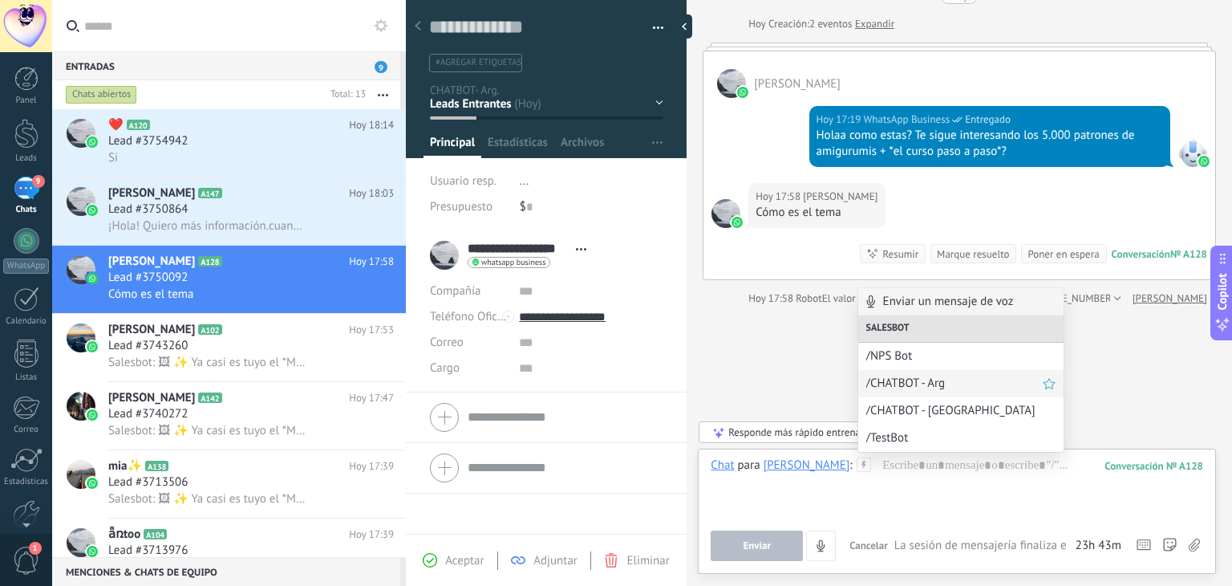
click at [918, 383] on span "/CHATBOT - Arg" at bounding box center [954, 382] width 176 height 15
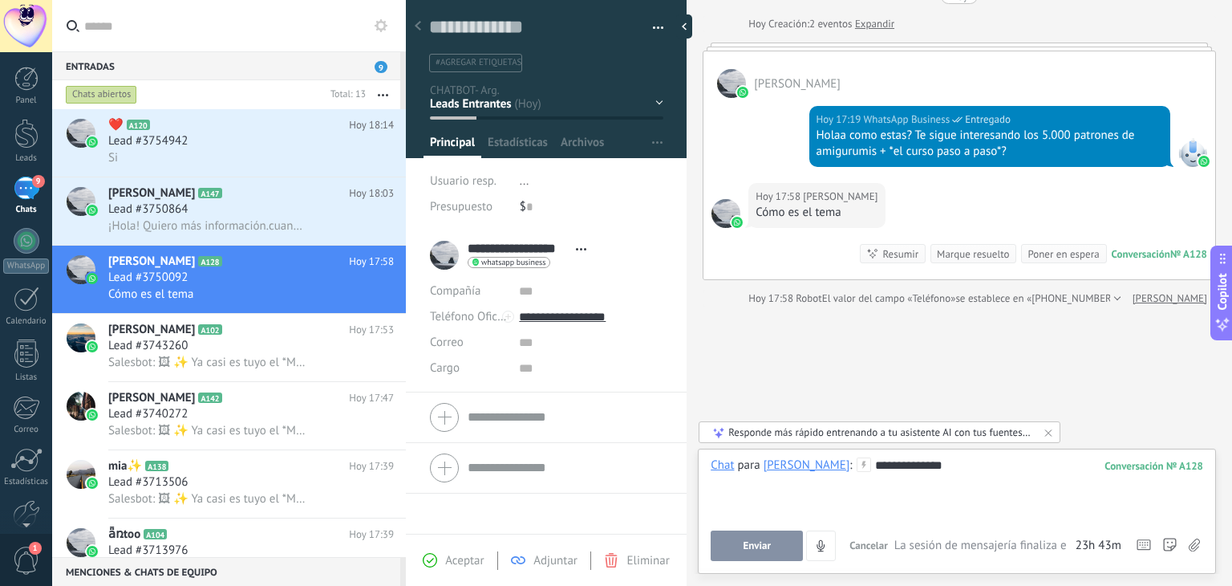
click at [853, 514] on div "**********" at bounding box center [957, 487] width 493 height 61
click at [993, 486] on div "**********" at bounding box center [957, 487] width 493 height 61
click at [757, 469] on span "para" at bounding box center [749, 465] width 22 height 16
click at [757, 542] on span "Ejecutar" at bounding box center [757, 545] width 36 height 11
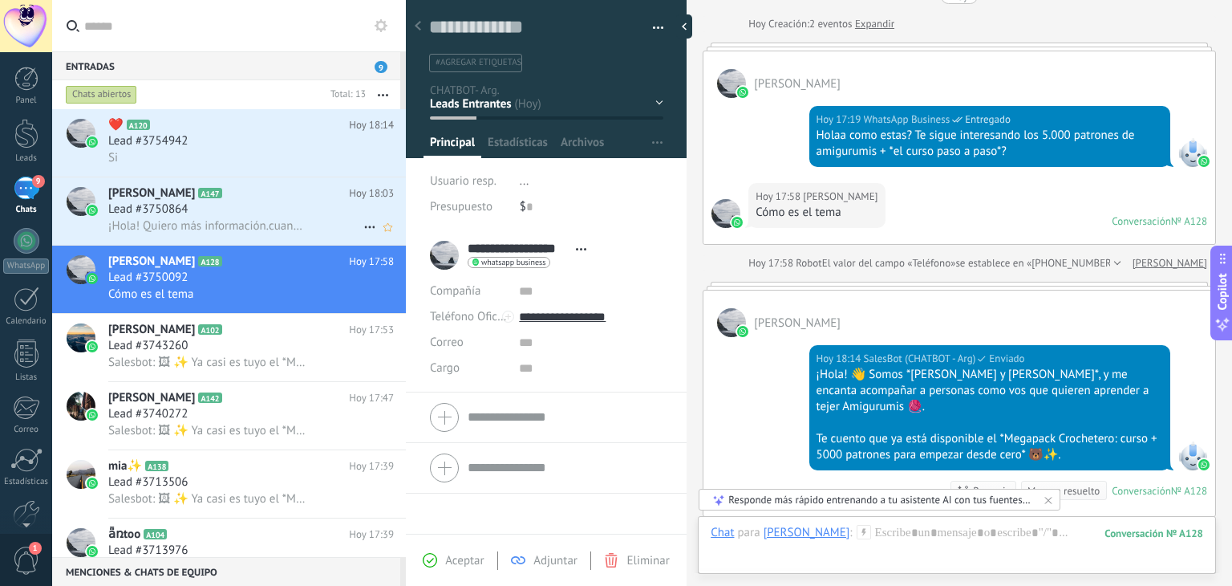
scroll to position [25, 0]
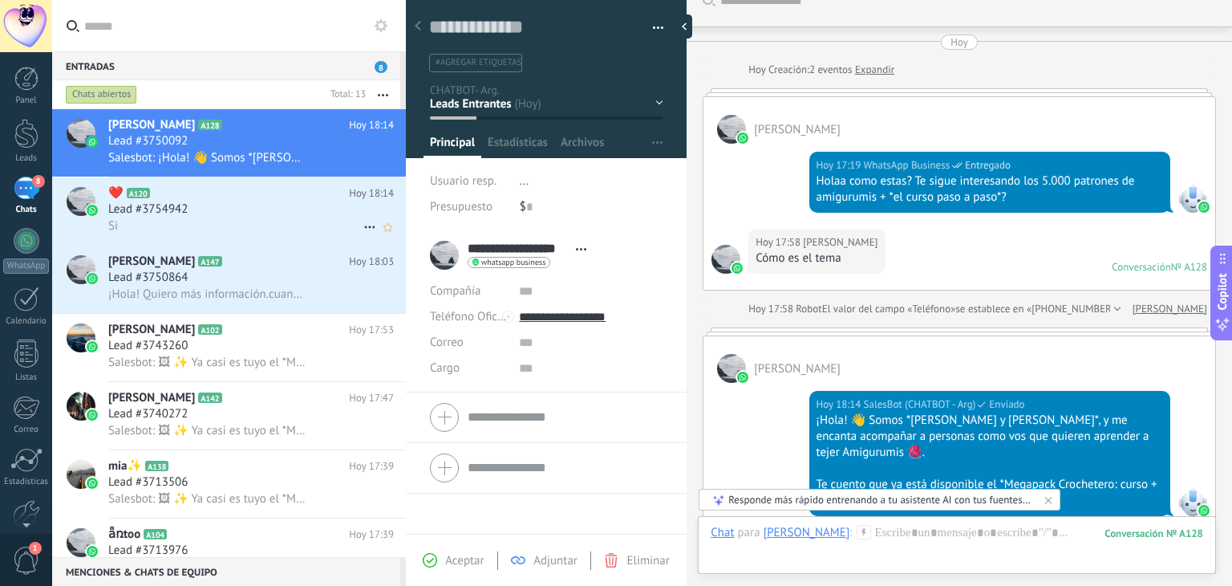
click at [254, 226] on div "Si" at bounding box center [251, 225] width 286 height 17
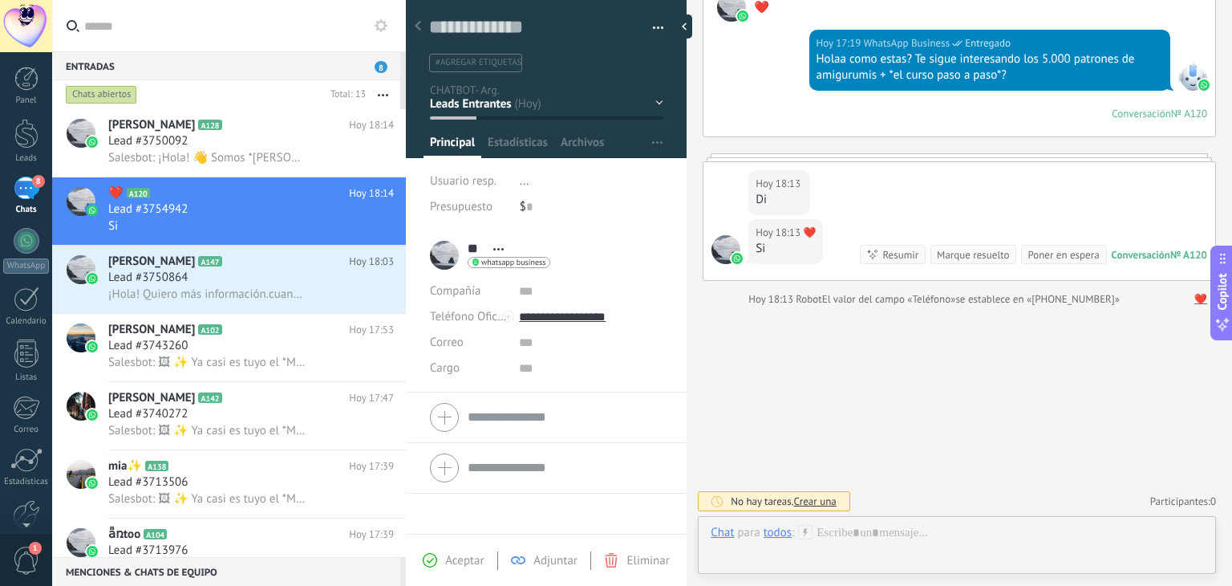
scroll to position [136, 0]
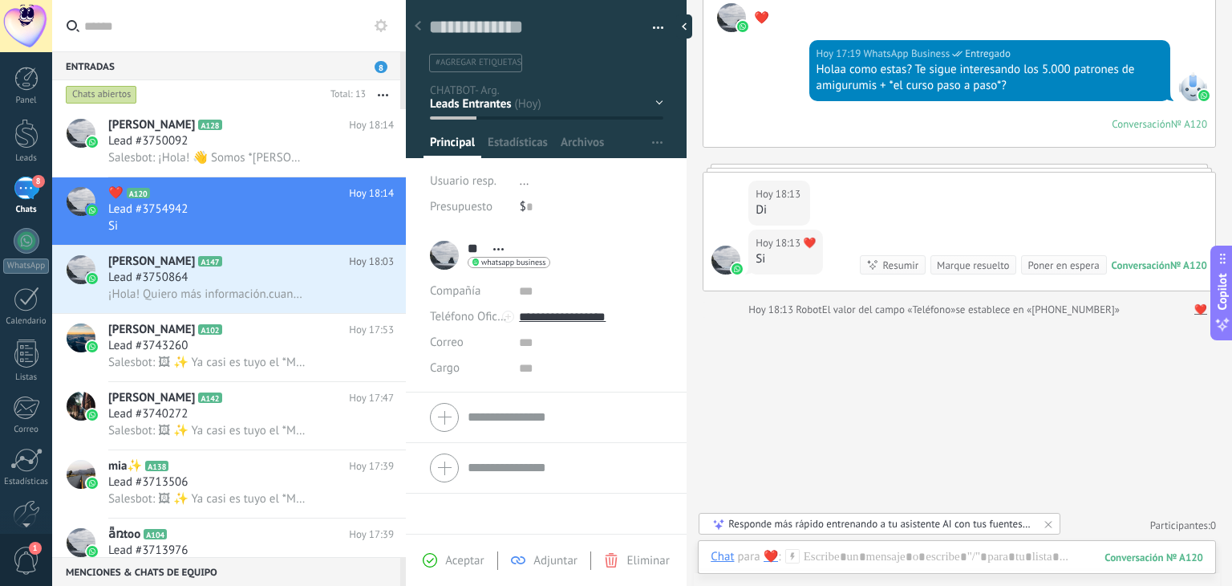
click at [790, 556] on icon at bounding box center [792, 556] width 14 height 14
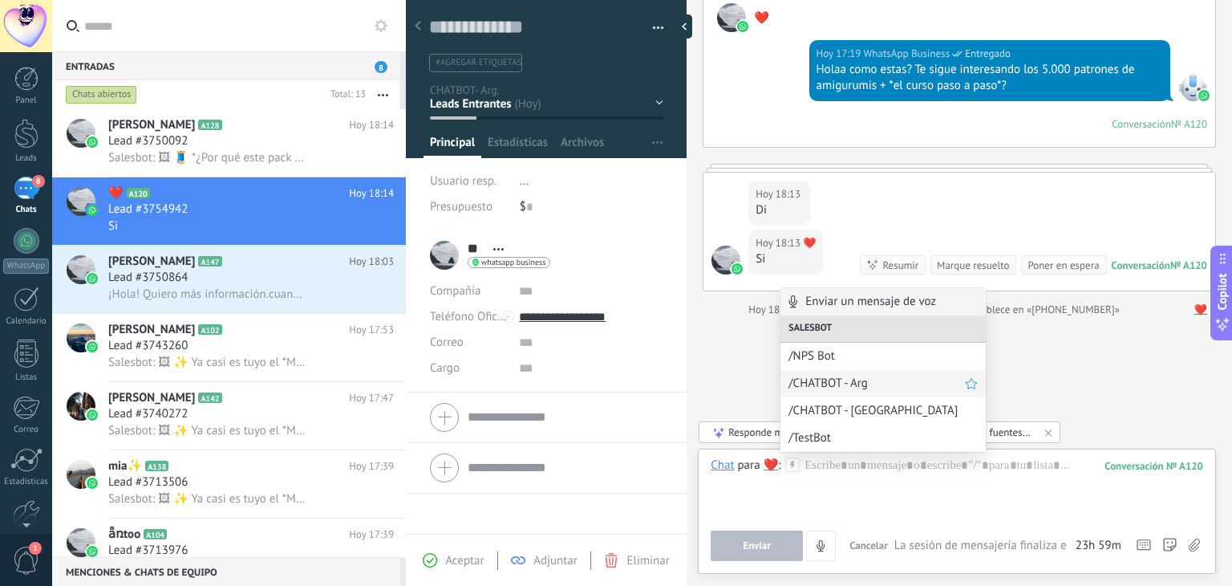
click at [818, 389] on span "/CHATBOT - Arg" at bounding box center [877, 382] width 176 height 15
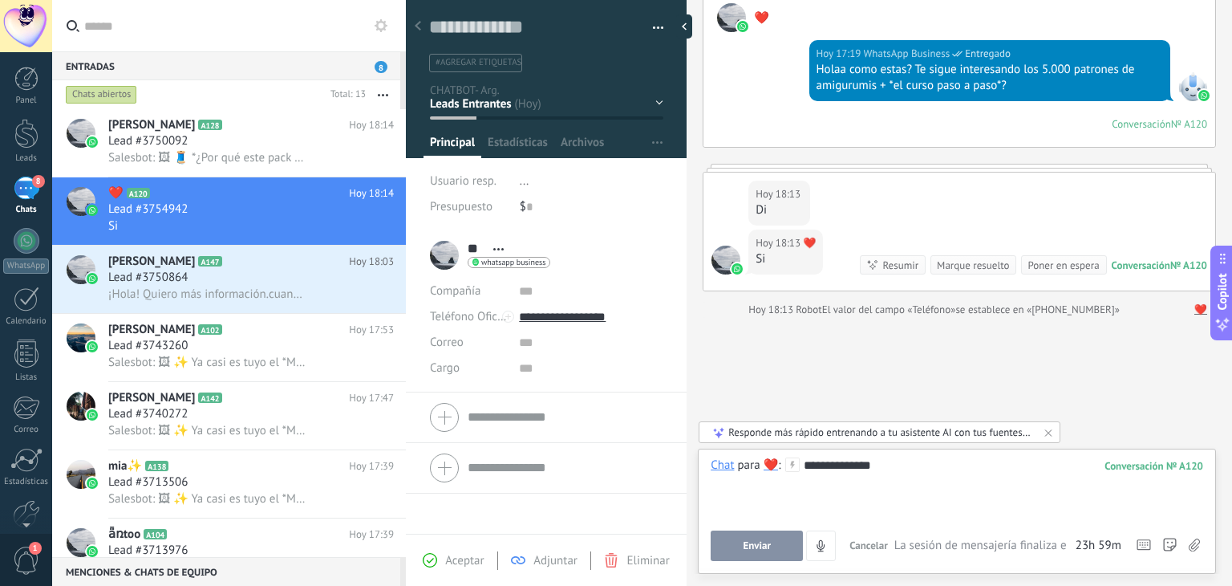
click at [846, 501] on div "**********" at bounding box center [957, 487] width 493 height 61
click at [926, 495] on div "**********" at bounding box center [957, 487] width 493 height 61
click at [969, 538] on span "La sesión de mensajería finaliza en:" at bounding box center [979, 546] width 181 height 16
click at [757, 559] on button "Ejecutar" at bounding box center [757, 545] width 92 height 30
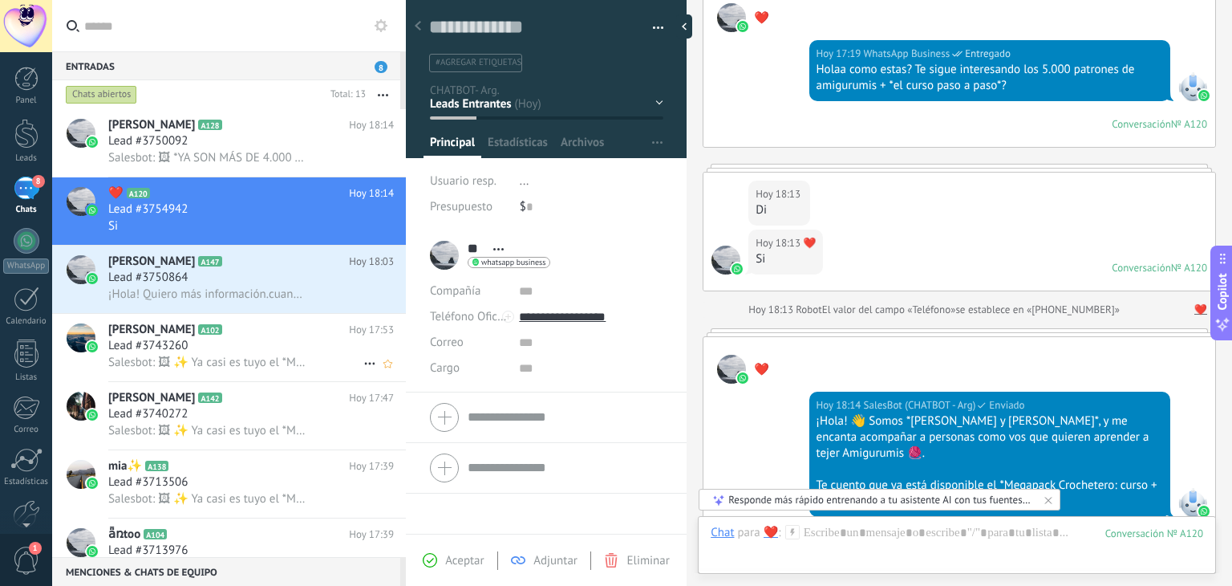
scroll to position [375, 0]
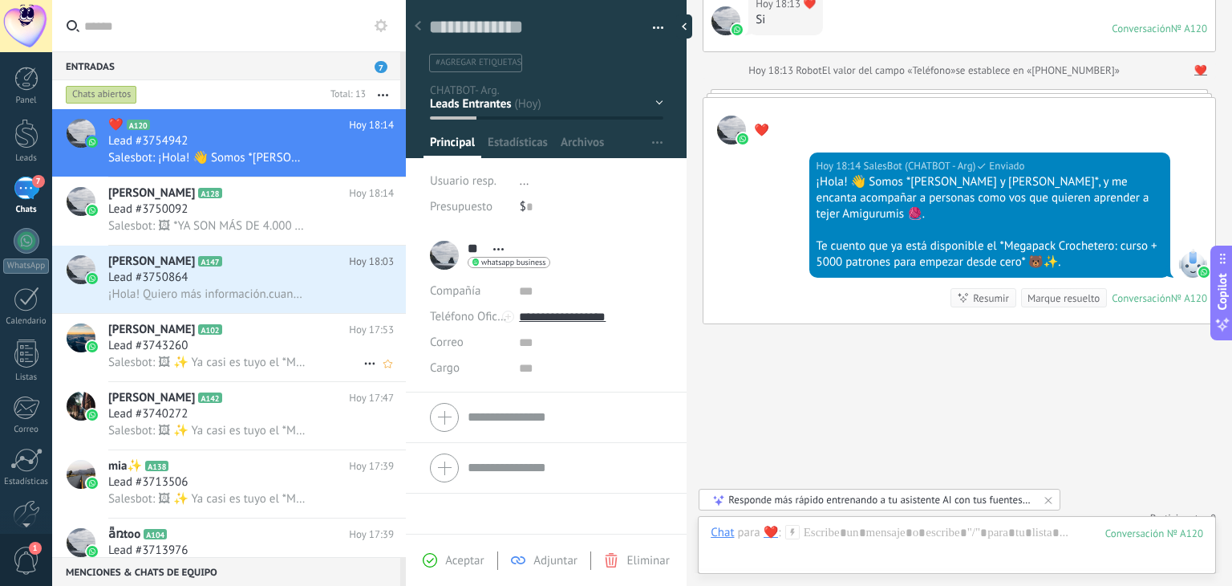
click at [278, 318] on div "[PERSON_NAME] A102 [DATE] 17:53 Lead #3743260 Salesbot: 🖼 ✨ Ya casi es tuyo el …" at bounding box center [257, 347] width 298 height 67
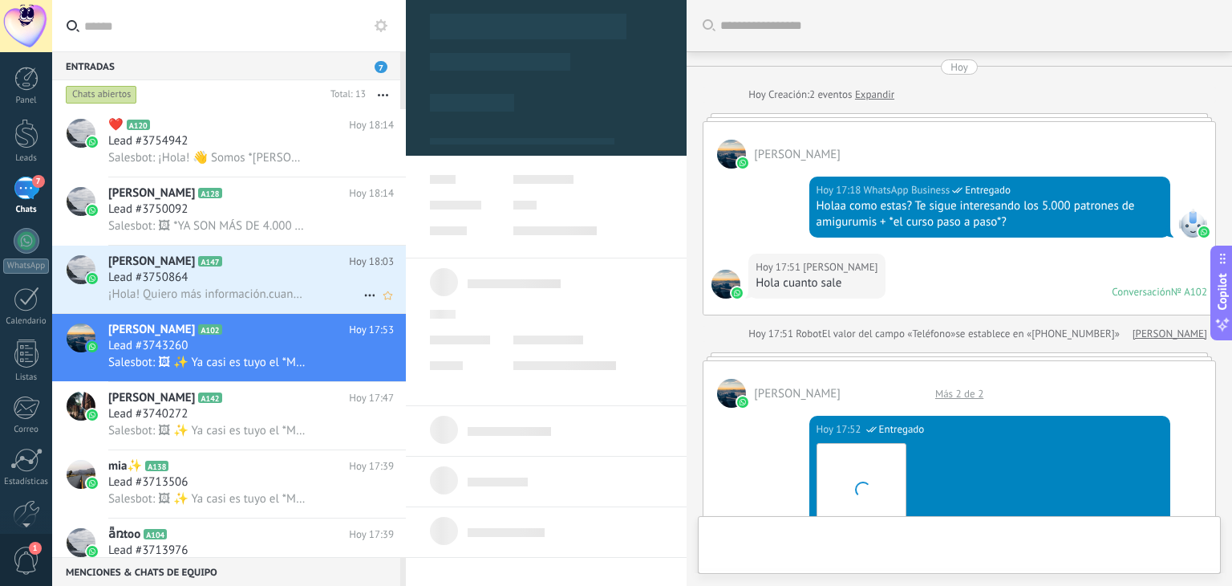
click at [294, 290] on span "¡Hola! Quiero más información.cuanto sale el curso?" at bounding box center [206, 293] width 197 height 15
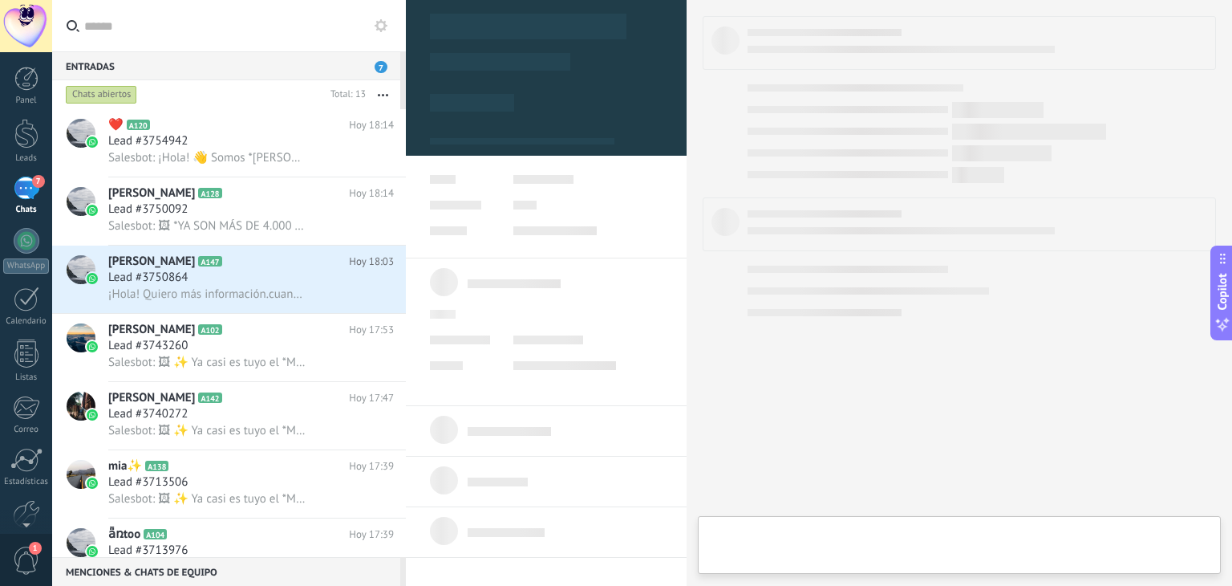
scroll to position [23, 0]
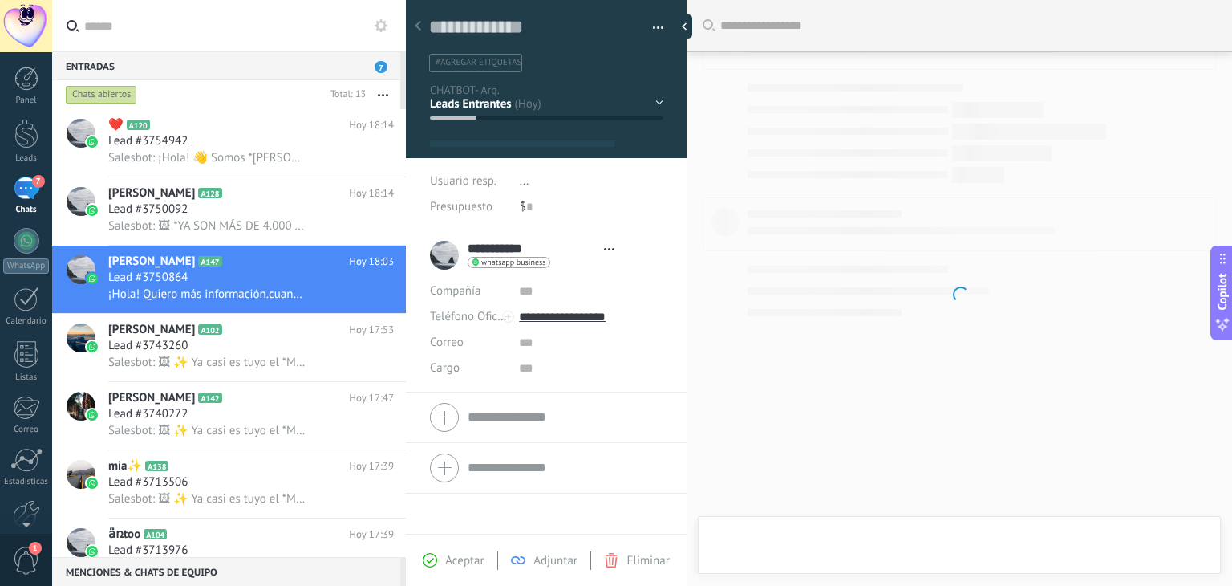
type textarea "**********"
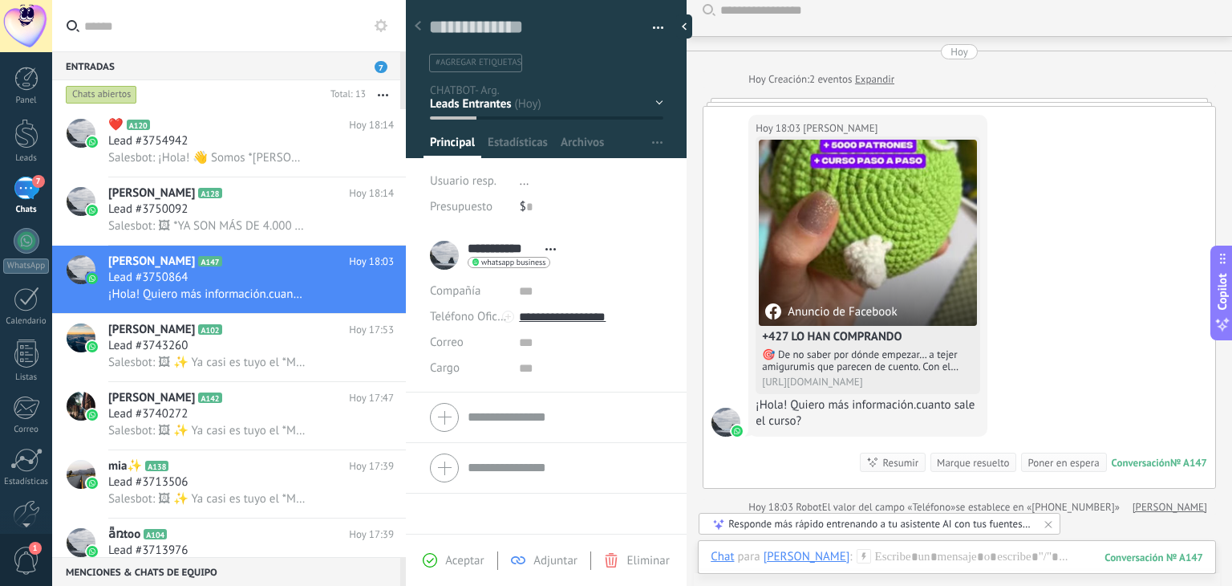
click at [857, 554] on icon at bounding box center [864, 556] width 14 height 14
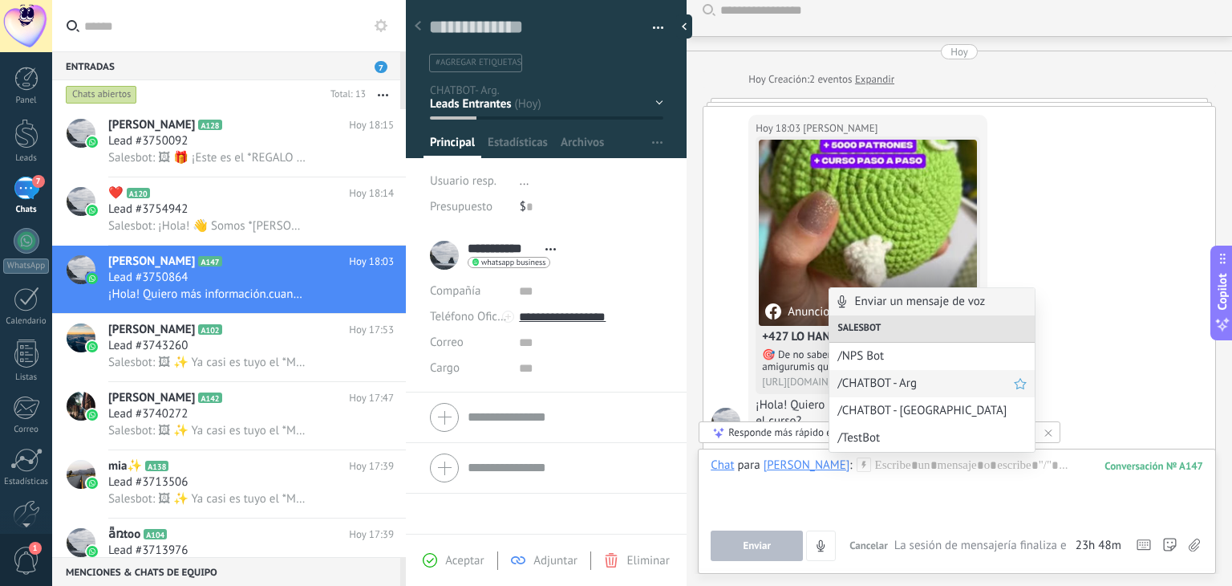
click at [897, 386] on span "/CHATBOT - Arg" at bounding box center [926, 382] width 176 height 15
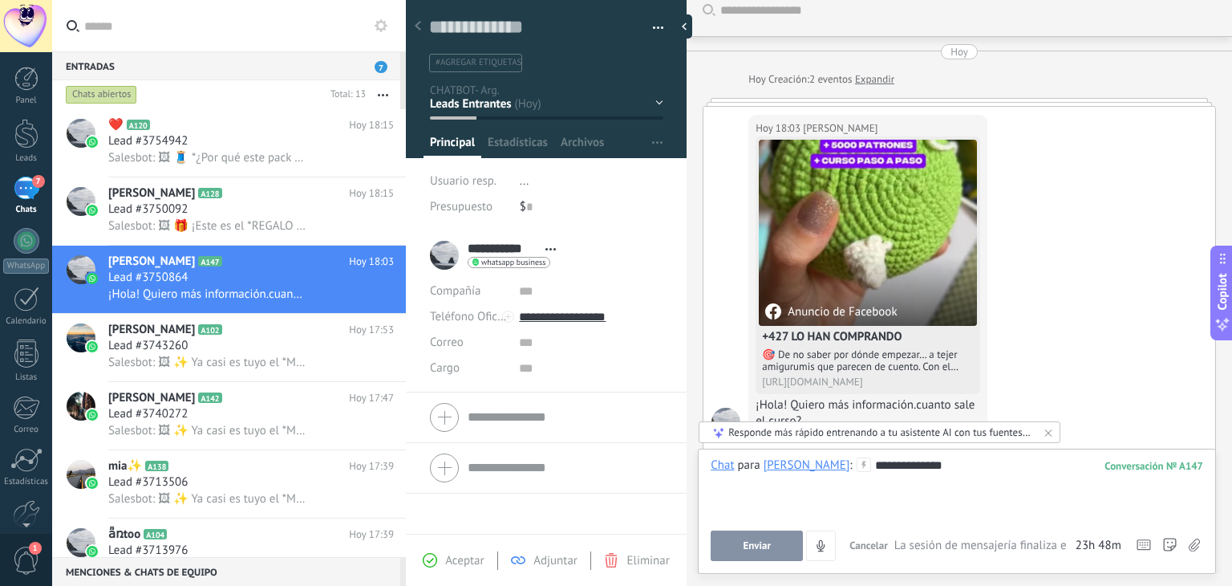
click at [866, 518] on div "**********" at bounding box center [957, 508] width 493 height 103
click at [880, 514] on div "**********" at bounding box center [957, 487] width 493 height 61
click at [759, 543] on span "Enviar" at bounding box center [757, 545] width 28 height 11
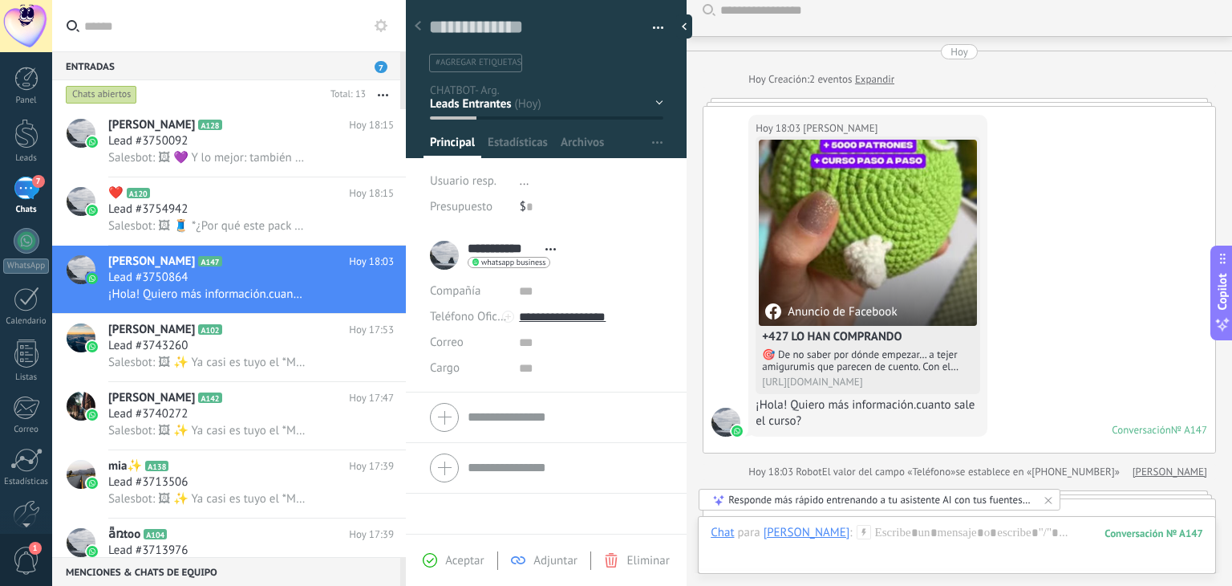
scroll to position [178, 0]
